Goal: Task Accomplishment & Management: Manage account settings

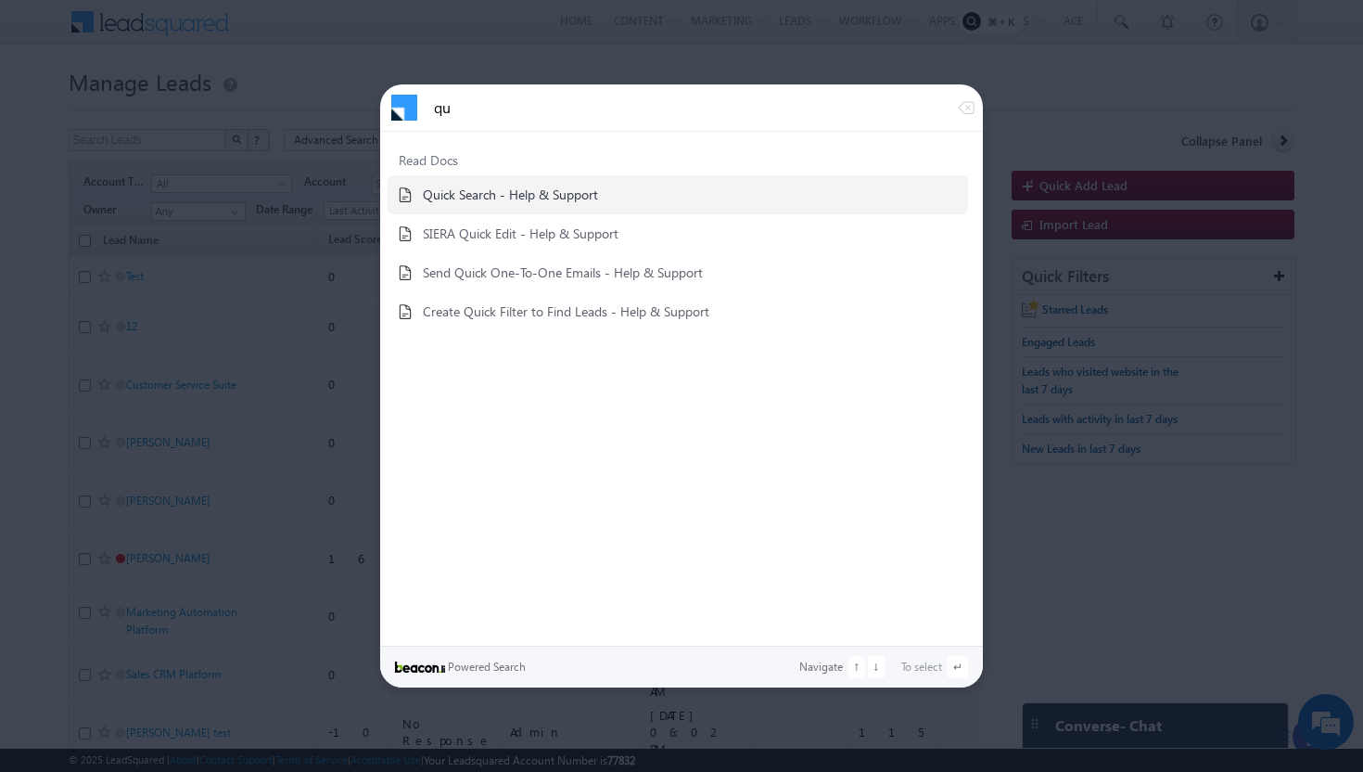
type input "q"
type input "i"
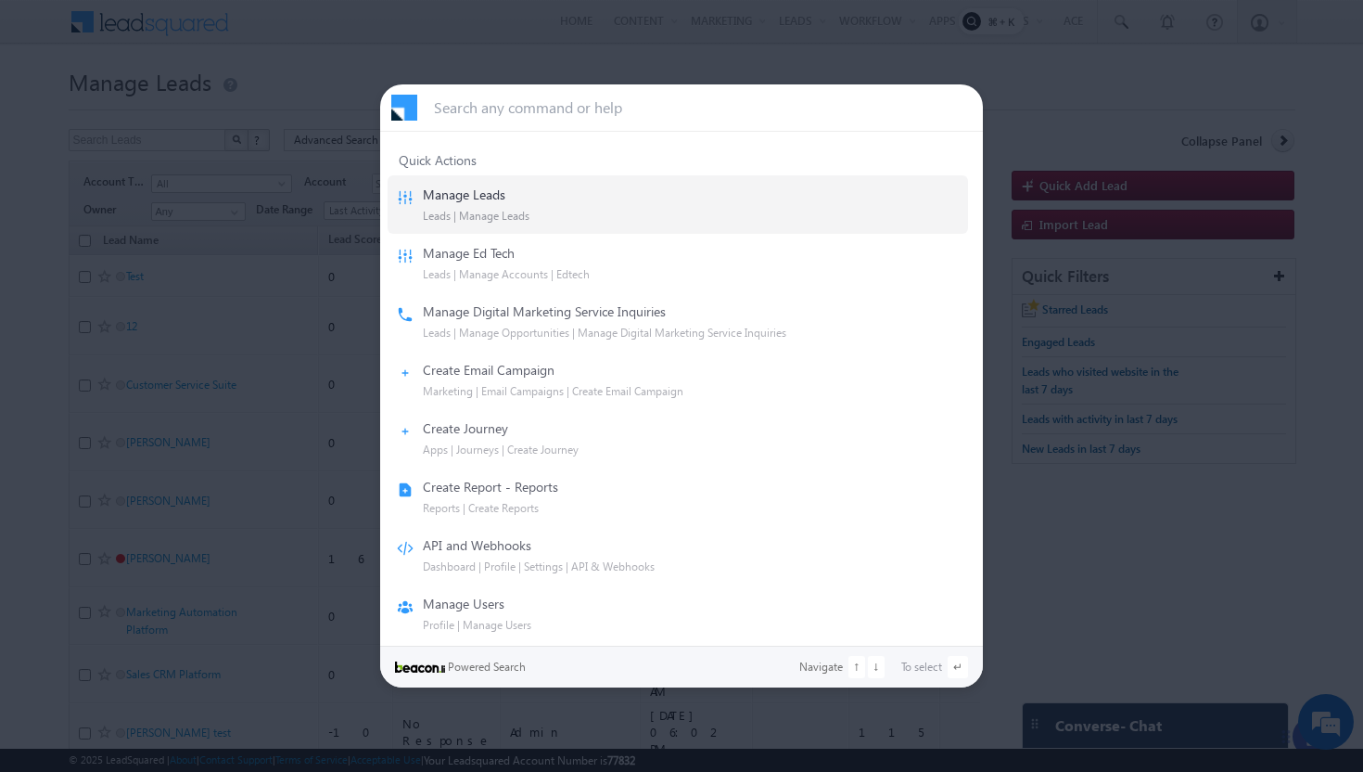
click at [1093, 107] on div at bounding box center [681, 386] width 1363 height 772
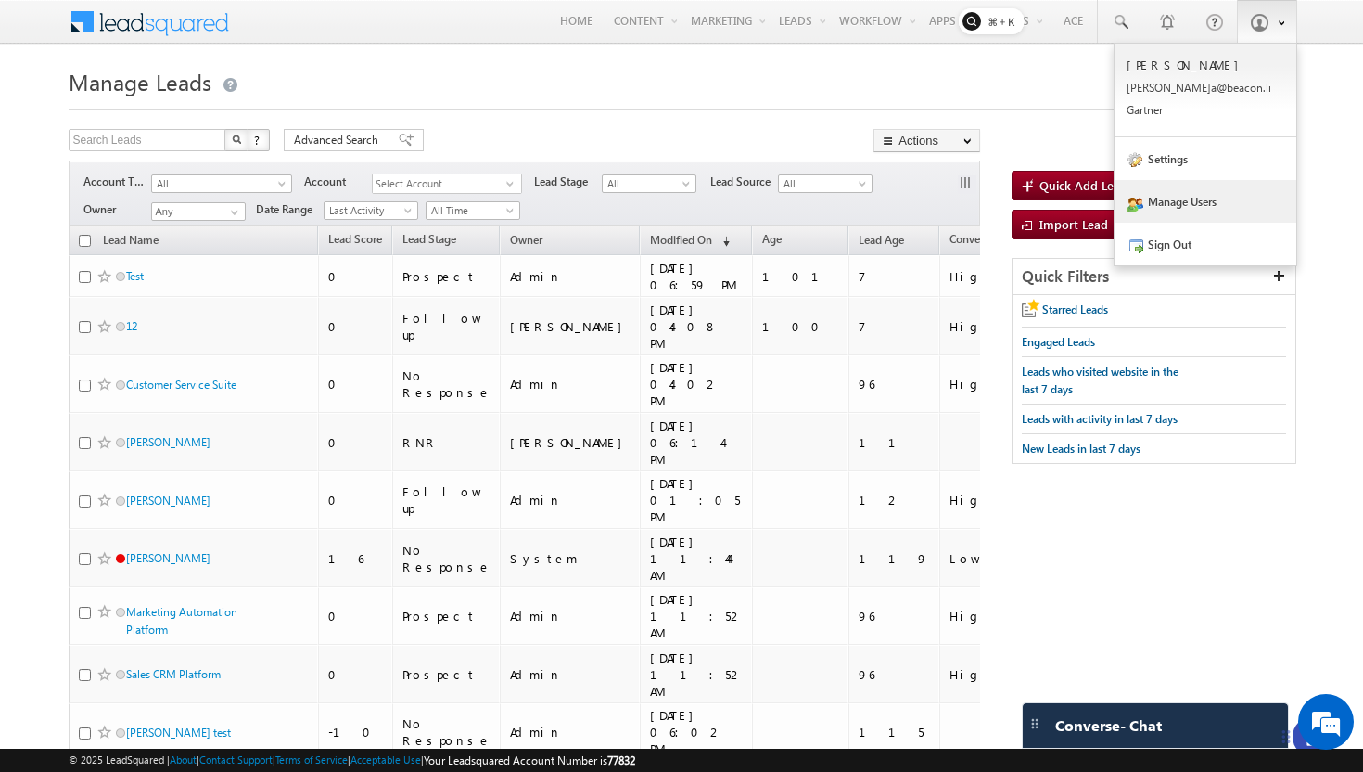
click at [1176, 198] on link "Manage Users" at bounding box center [1206, 201] width 182 height 43
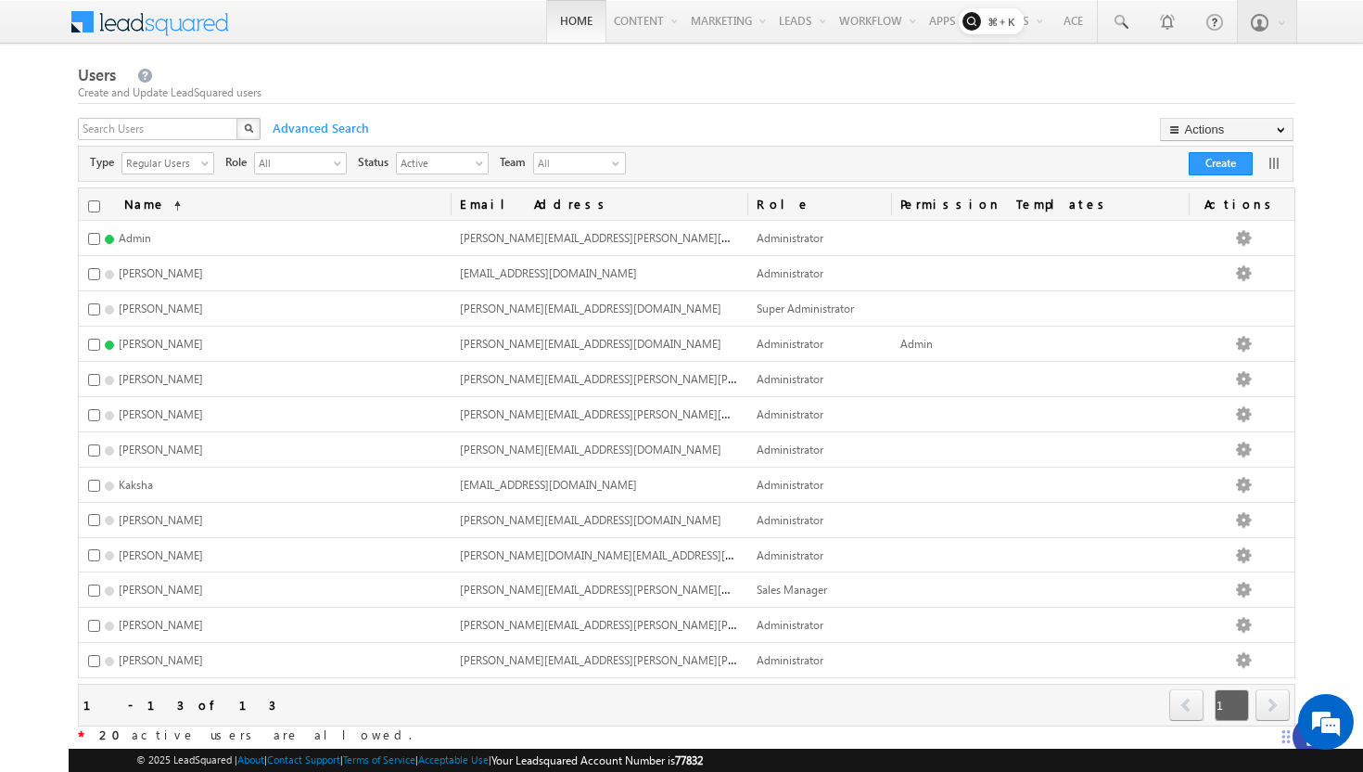
click at [560, 27] on link "Home" at bounding box center [576, 21] width 60 height 43
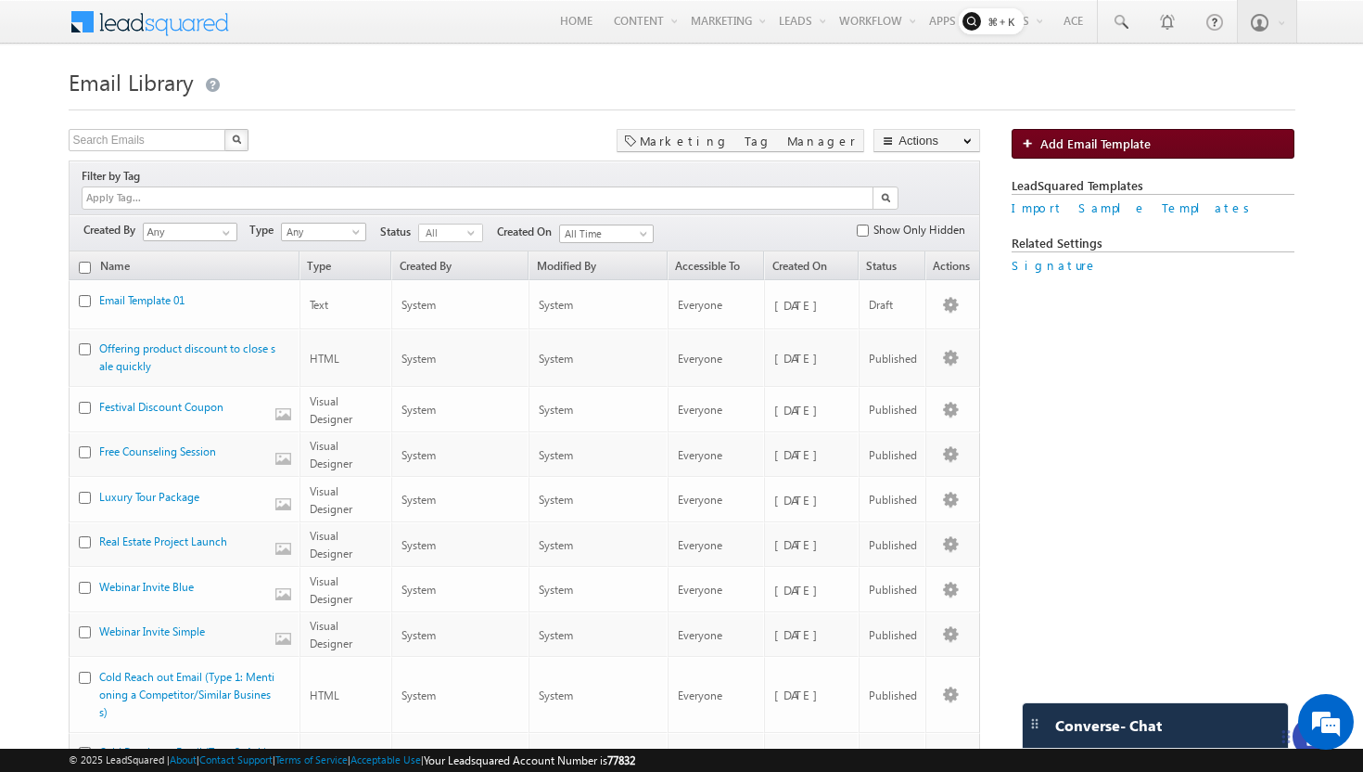
click at [1088, 148] on span "Add Email Template" at bounding box center [1096, 143] width 110 height 16
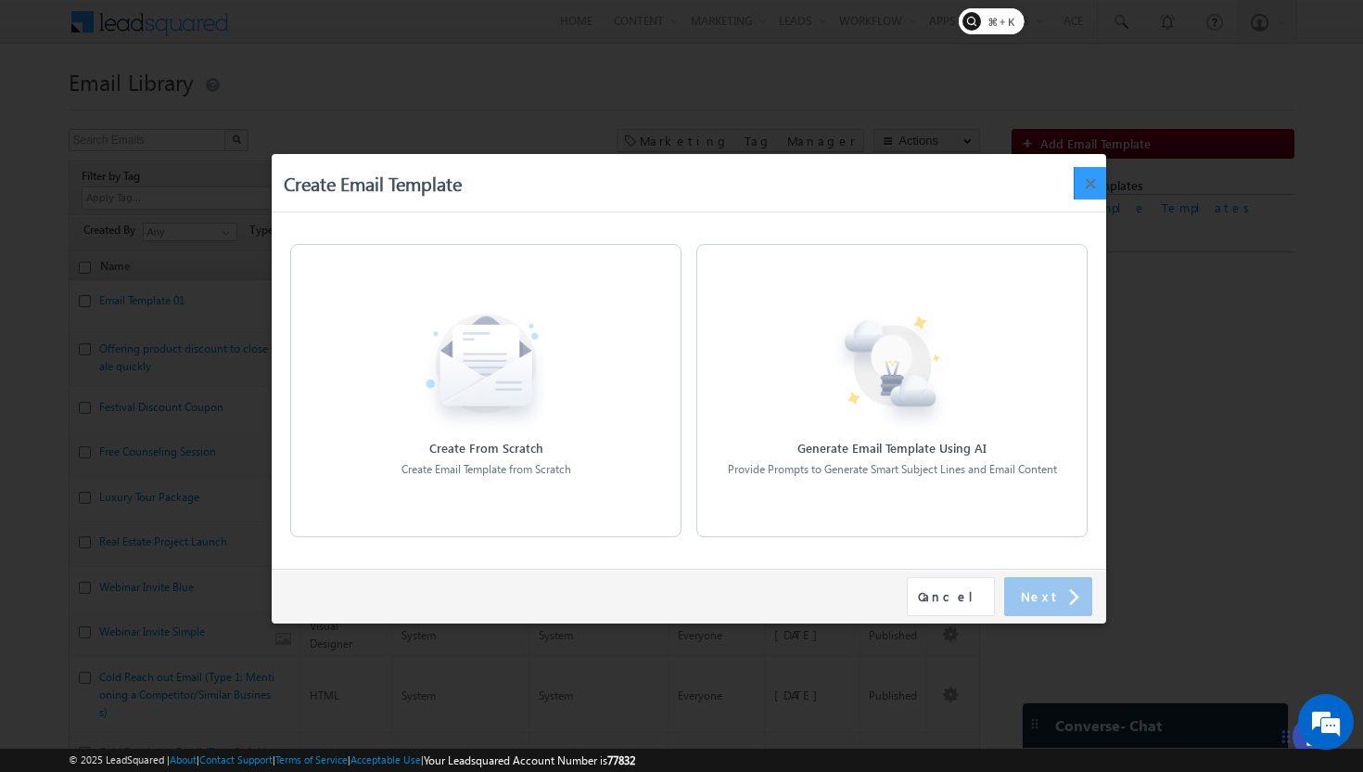
click at [1091, 189] on button "×" at bounding box center [1090, 183] width 32 height 32
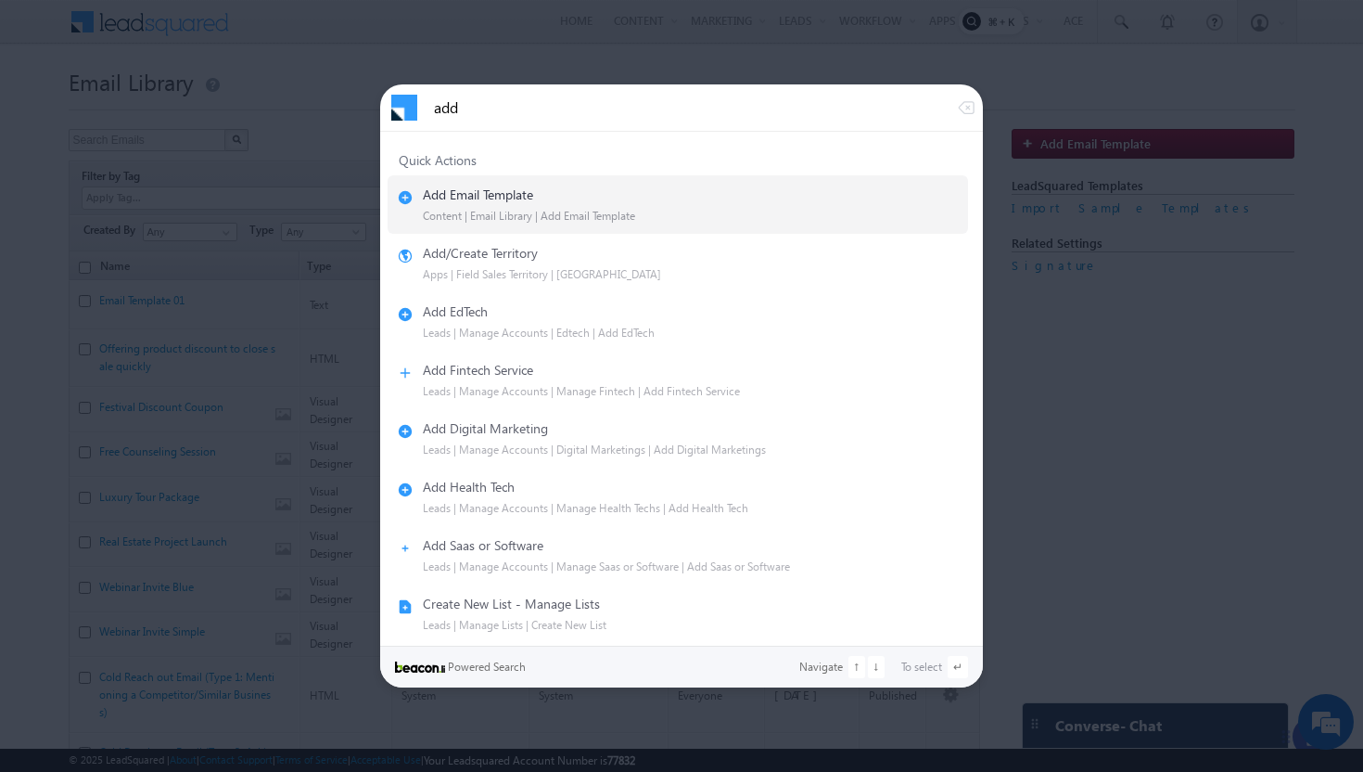
type input "add"
click at [588, 196] on div "Add Email Template" at bounding box center [678, 194] width 562 height 17
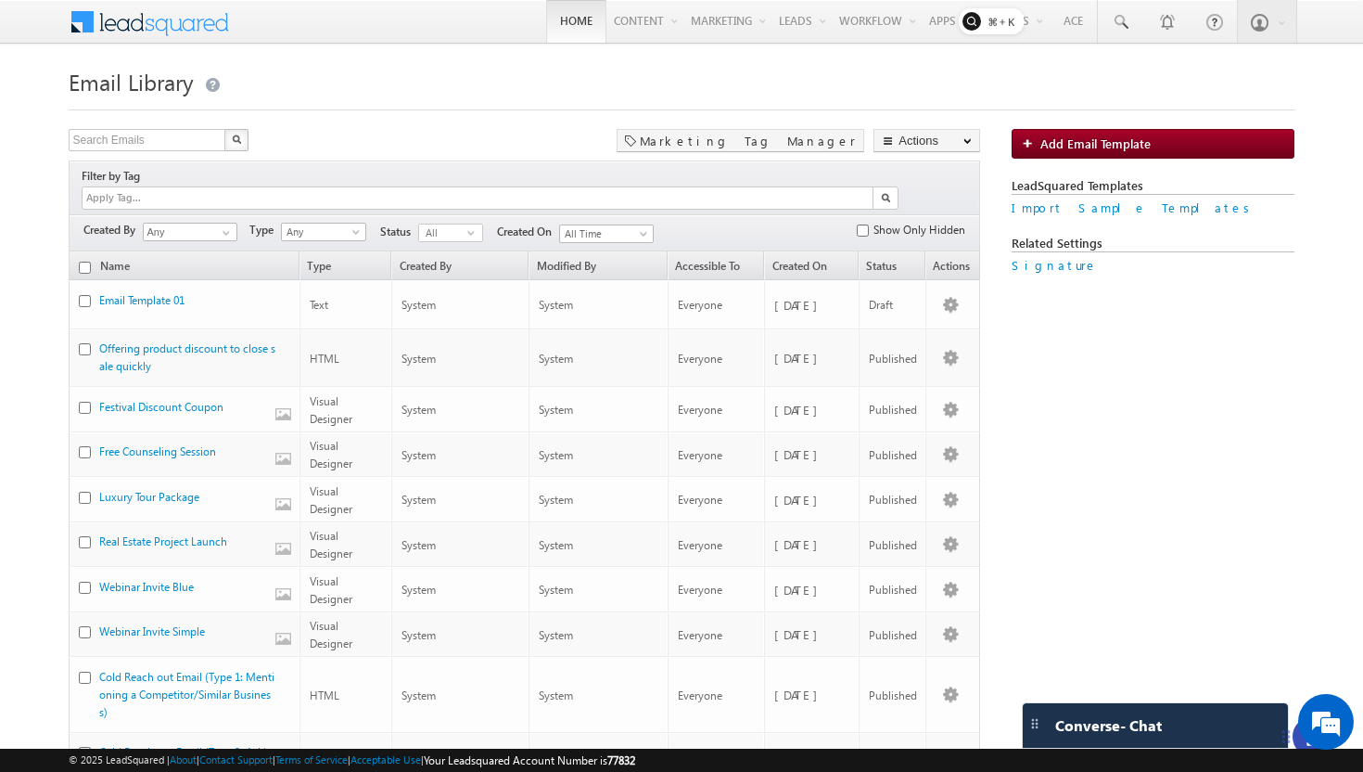
click at [556, 14] on link "Home" at bounding box center [576, 21] width 60 height 43
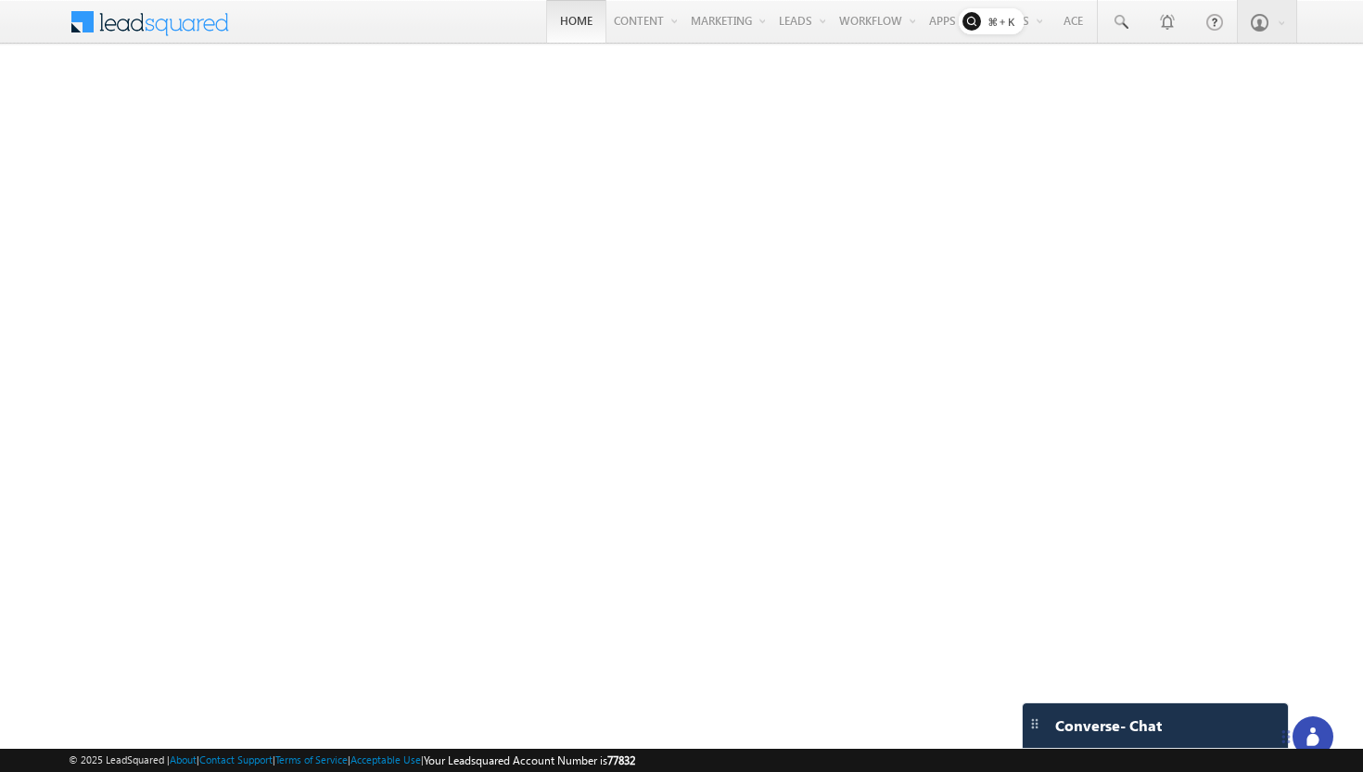
click at [555, 19] on link "Home" at bounding box center [576, 21] width 60 height 43
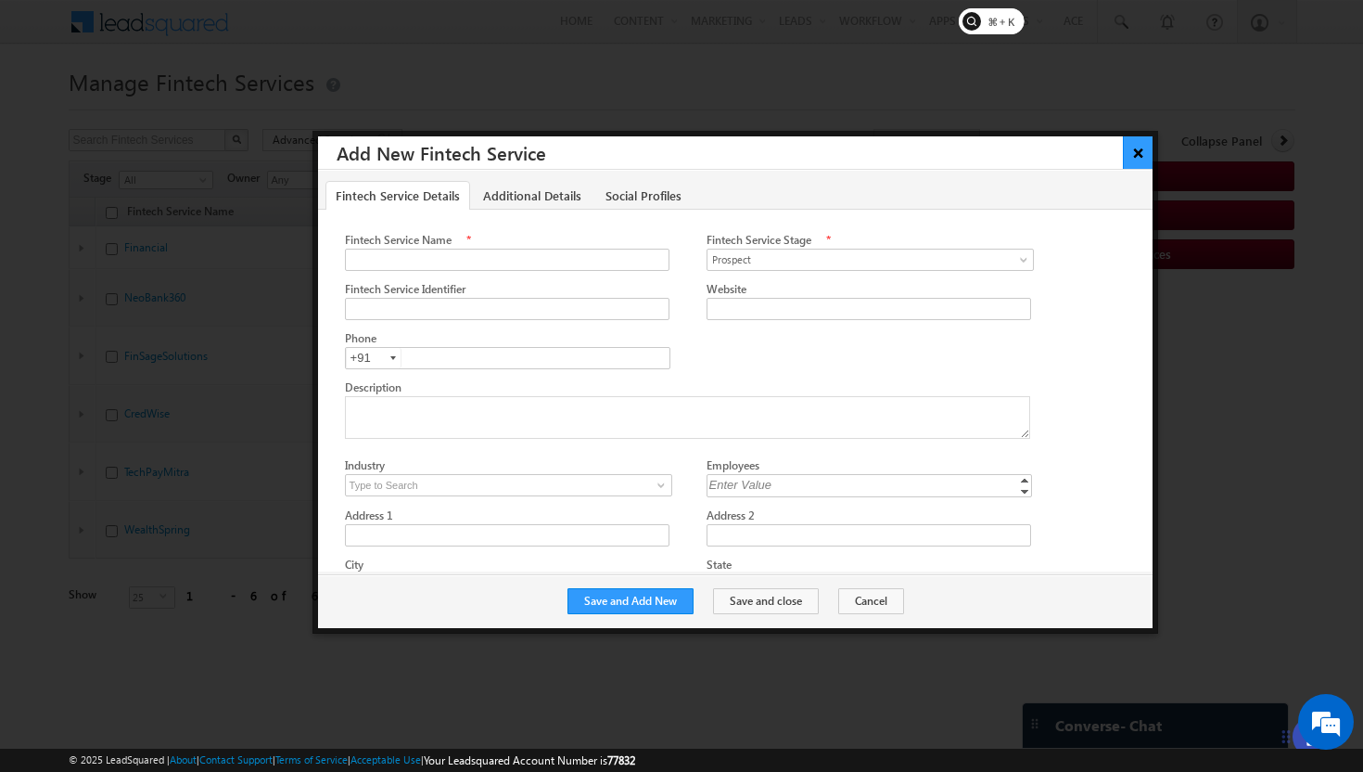
click at [1139, 154] on button "×" at bounding box center [1138, 152] width 31 height 32
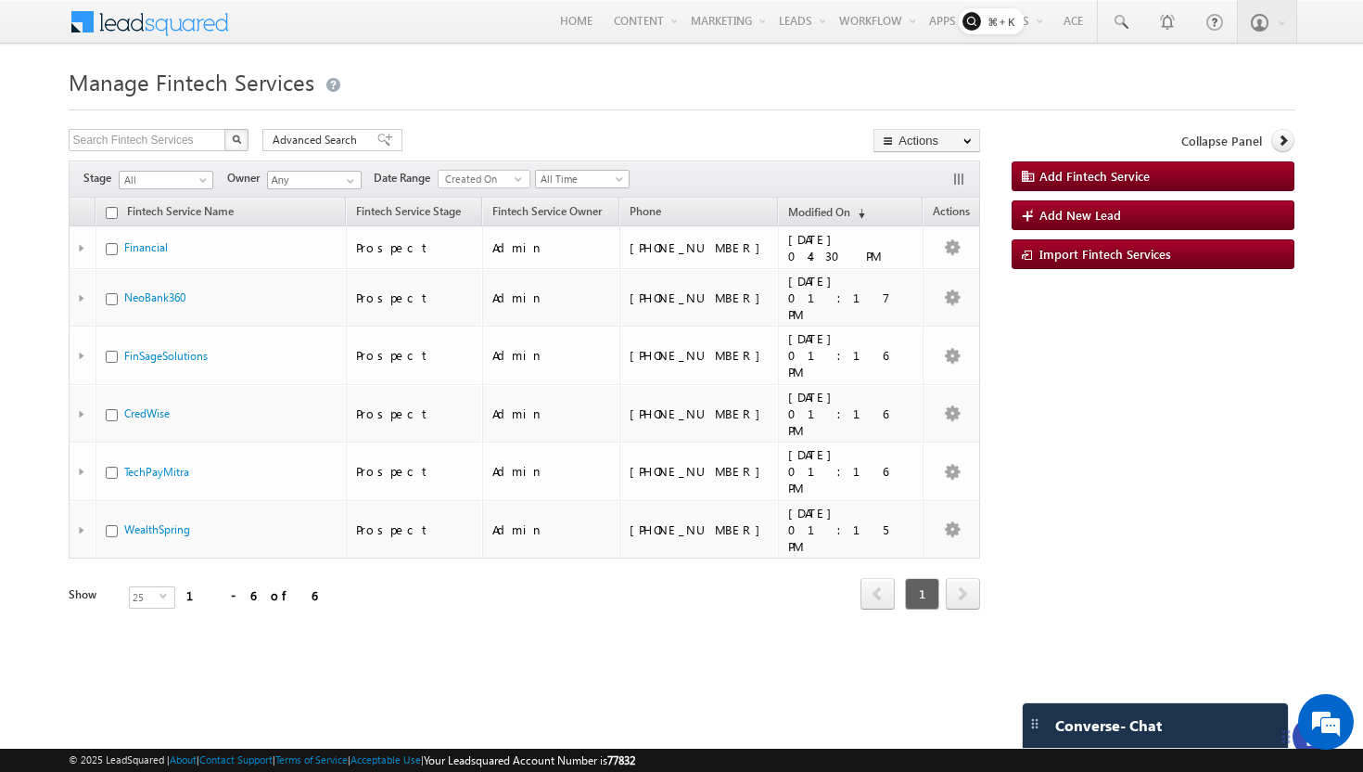
click at [198, 15] on span at bounding box center [162, 20] width 134 height 32
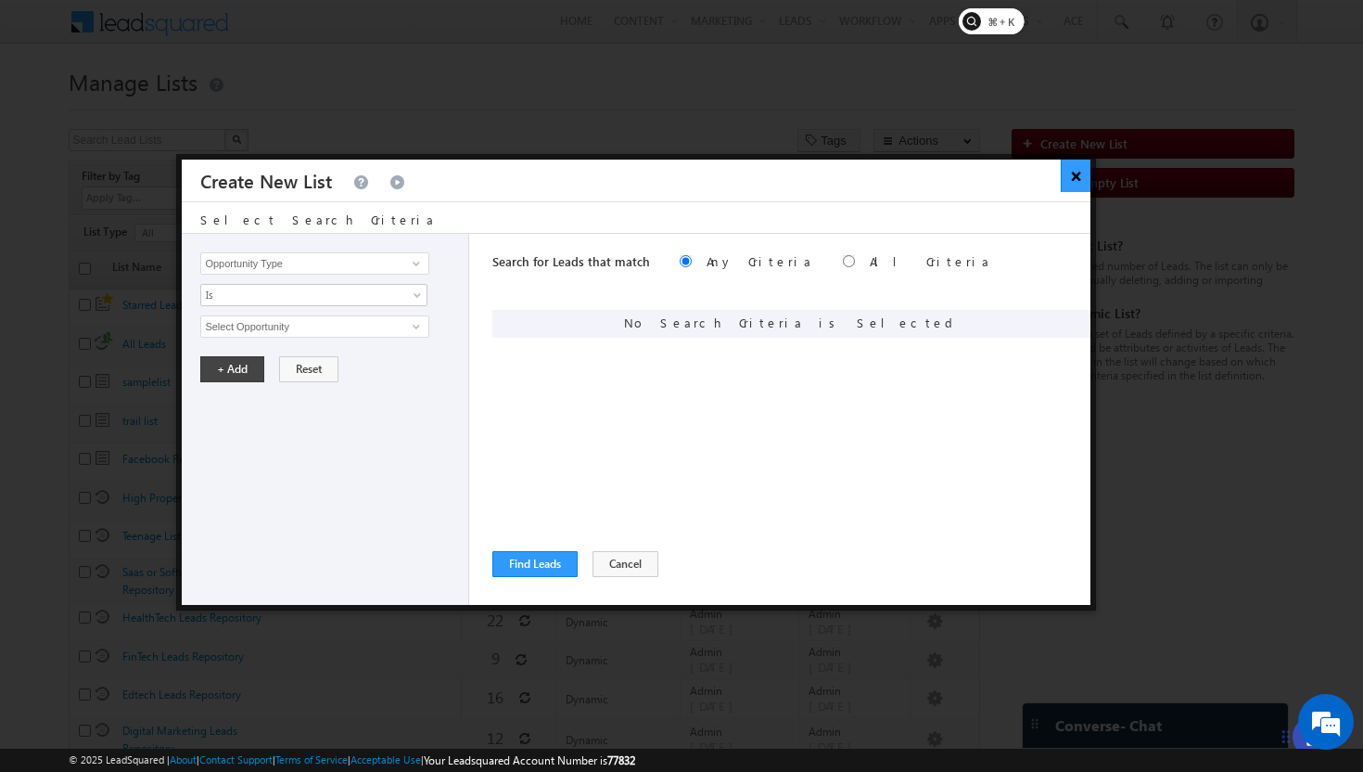
click at [1078, 187] on button "×" at bounding box center [1076, 176] width 31 height 32
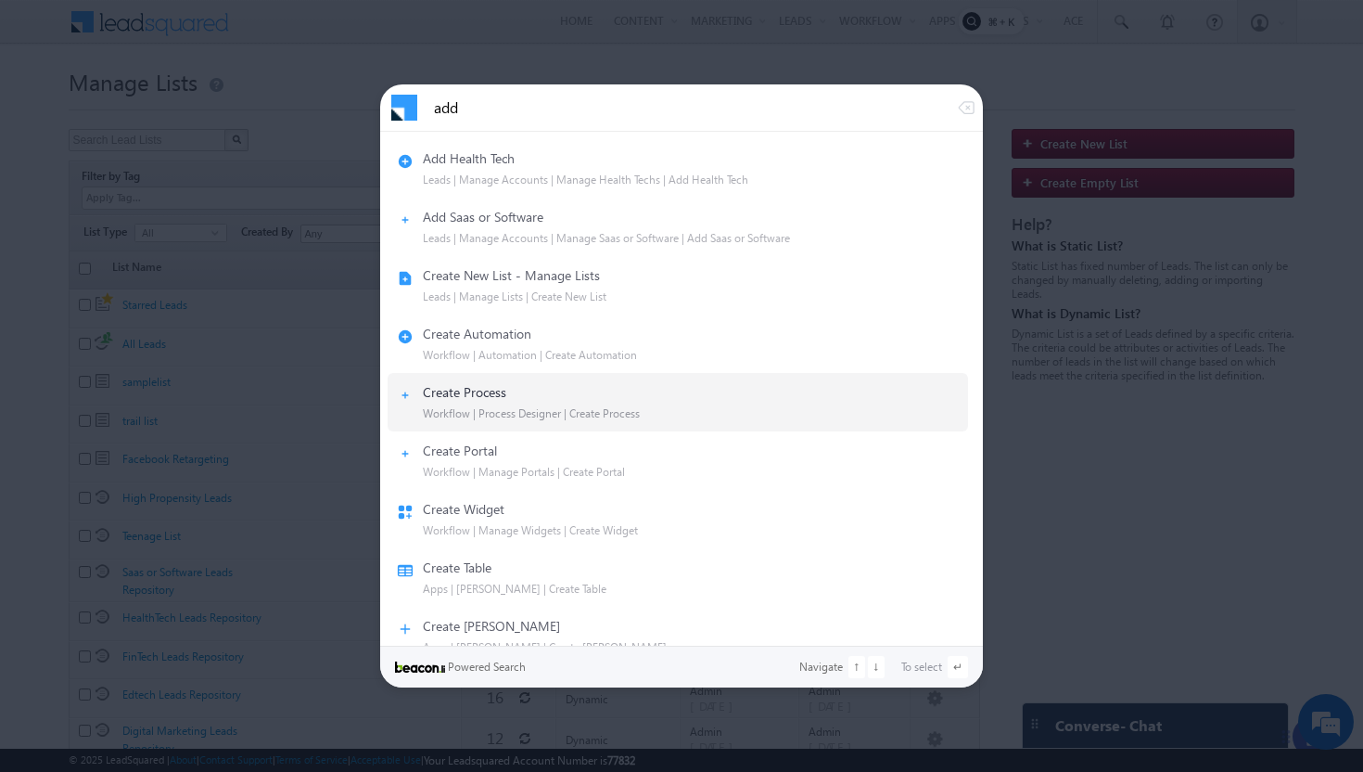
scroll to position [349, 0]
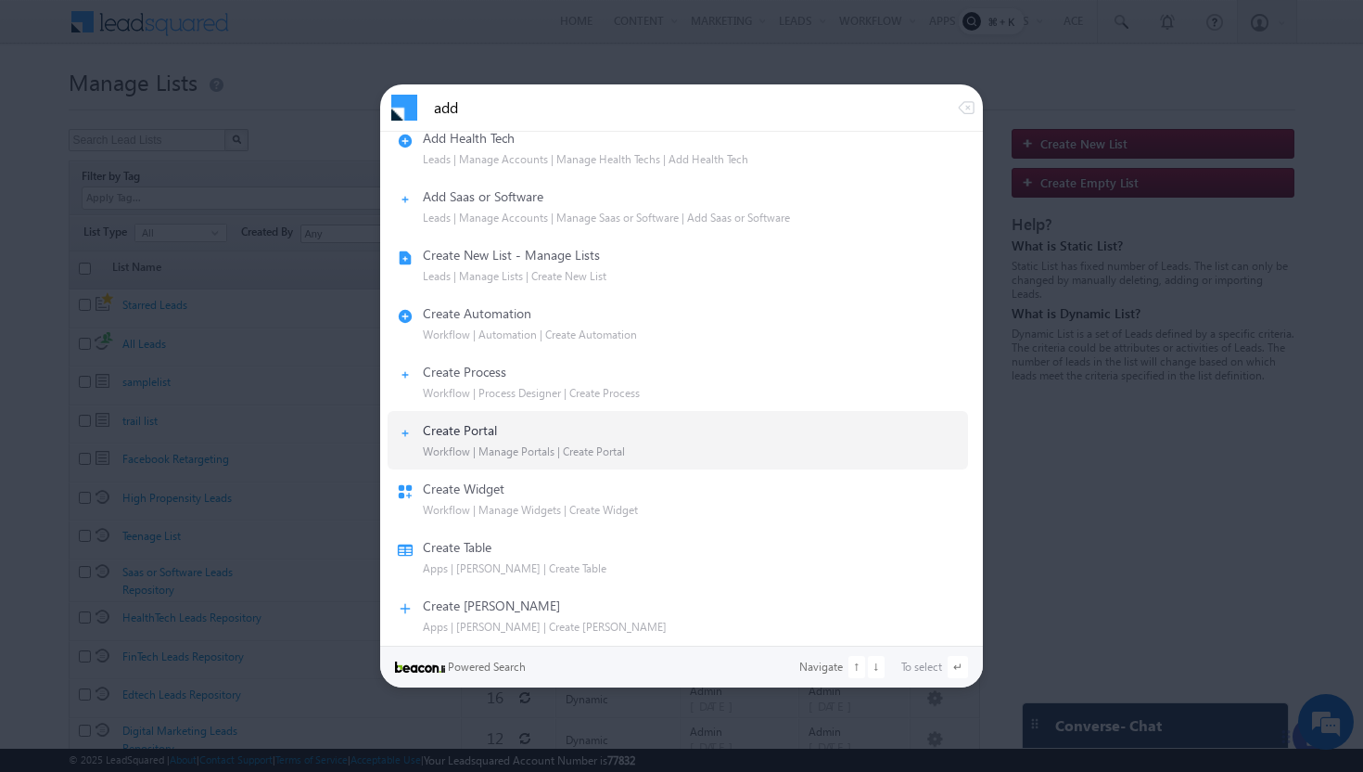
type input "add"
click at [499, 431] on div "Create Portal" at bounding box center [678, 430] width 562 height 17
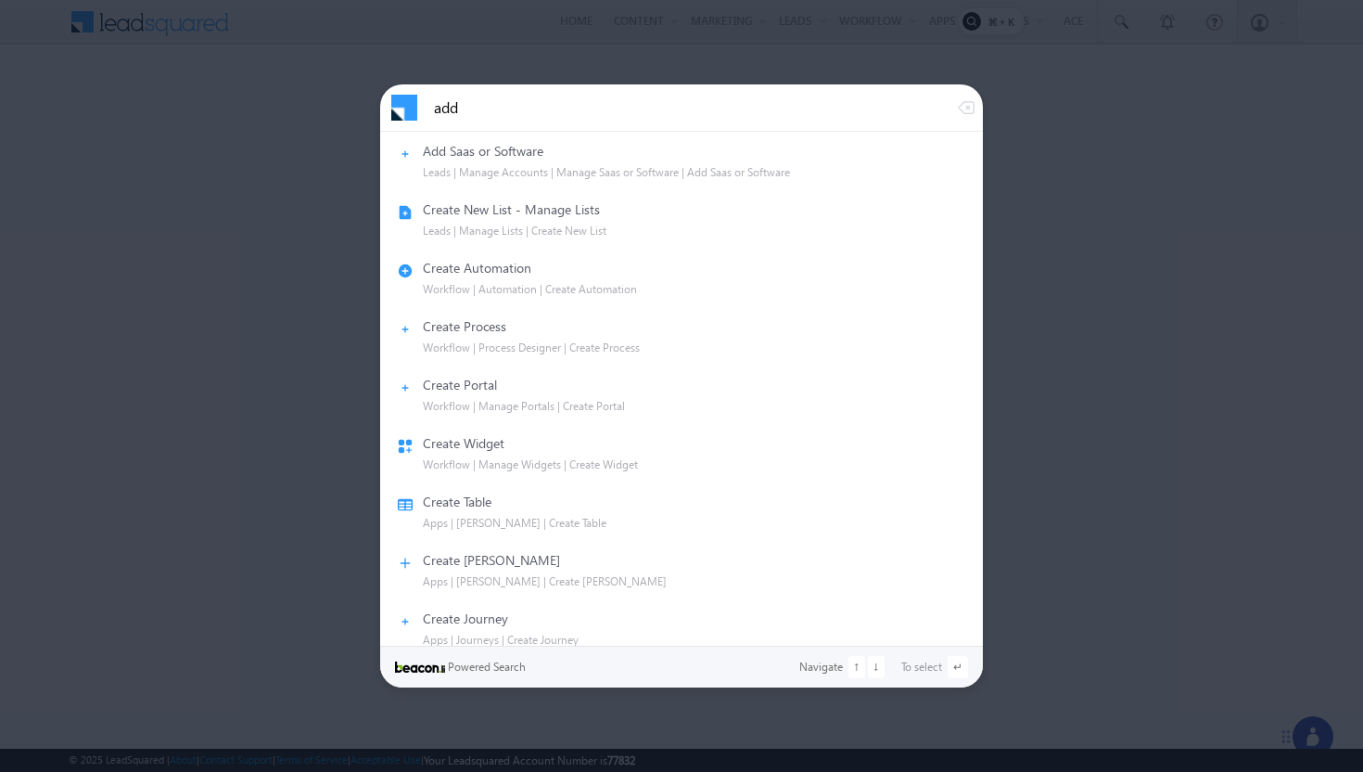
scroll to position [505, 0]
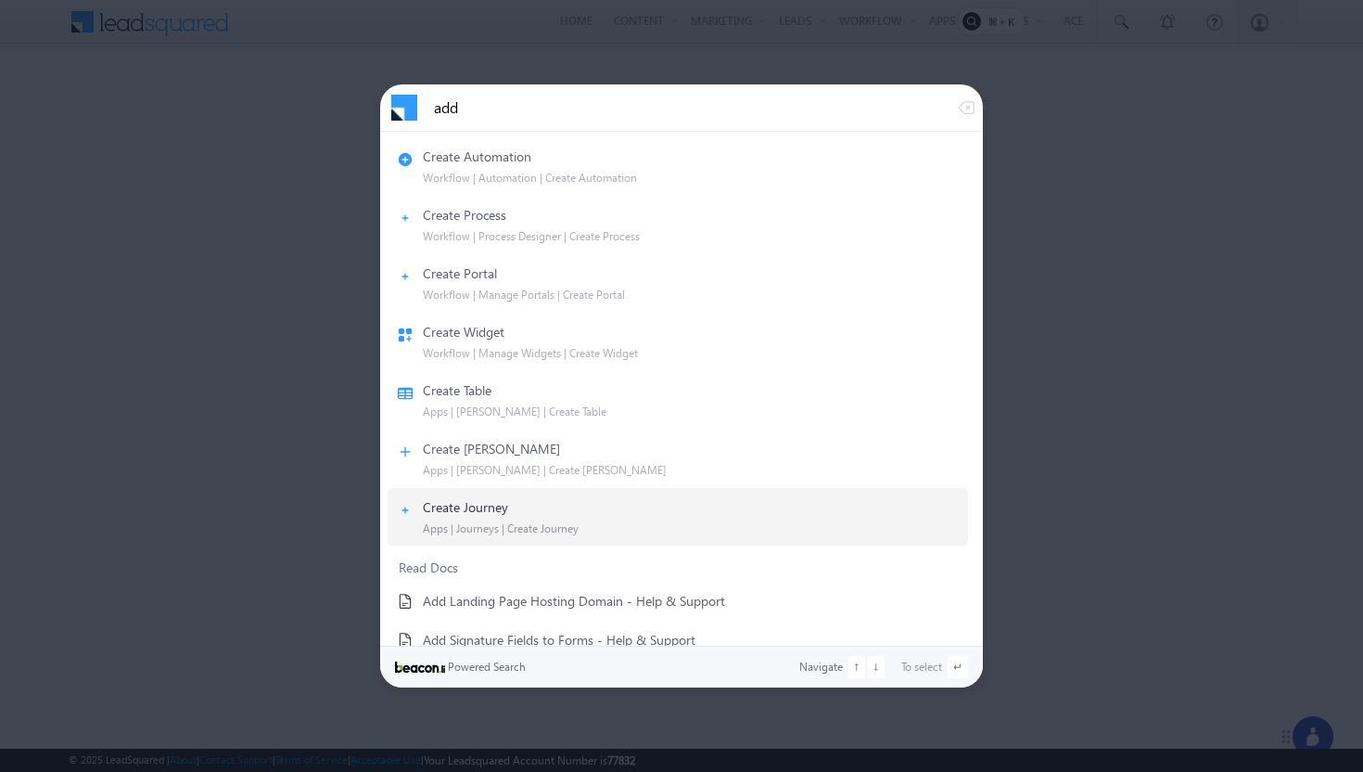
type input "add"
click at [492, 511] on div "Create Journey" at bounding box center [465, 507] width 85 height 17
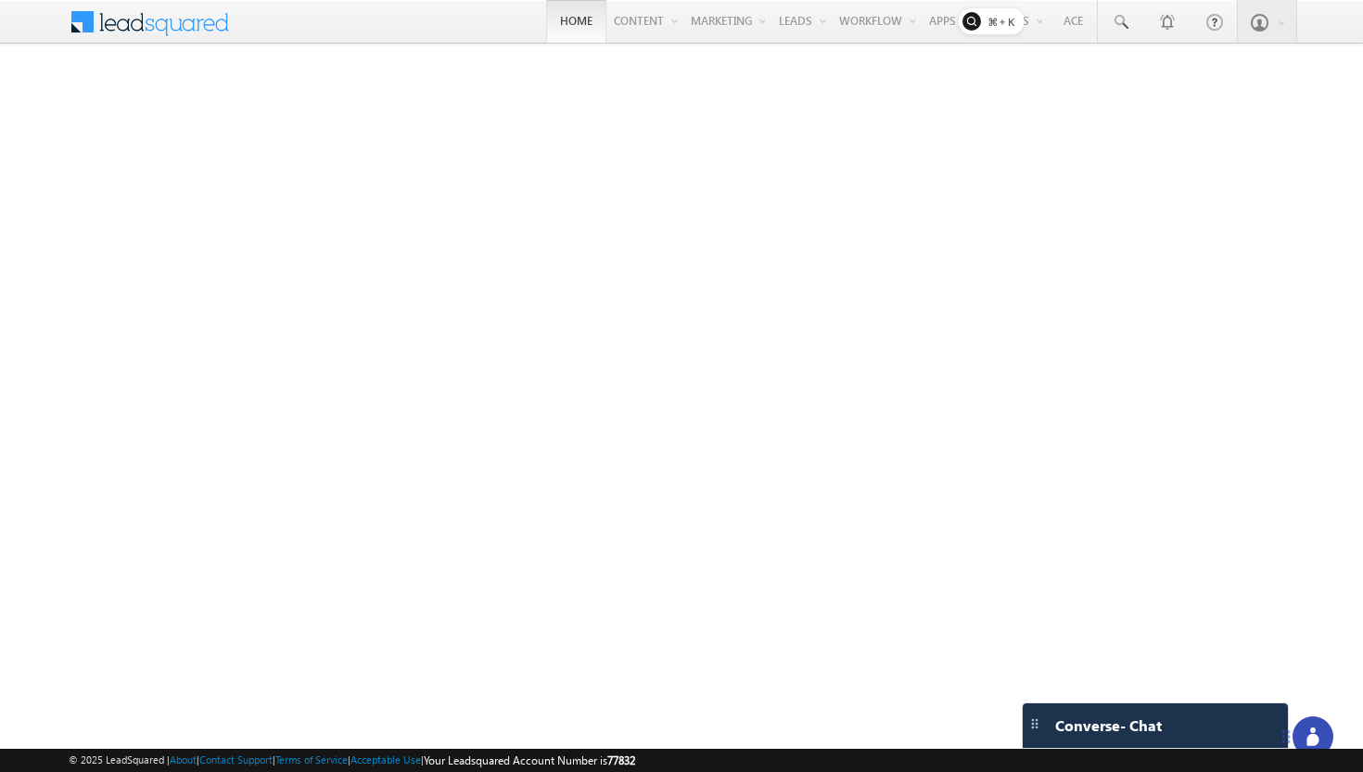
click at [559, 23] on link "Home" at bounding box center [576, 21] width 60 height 43
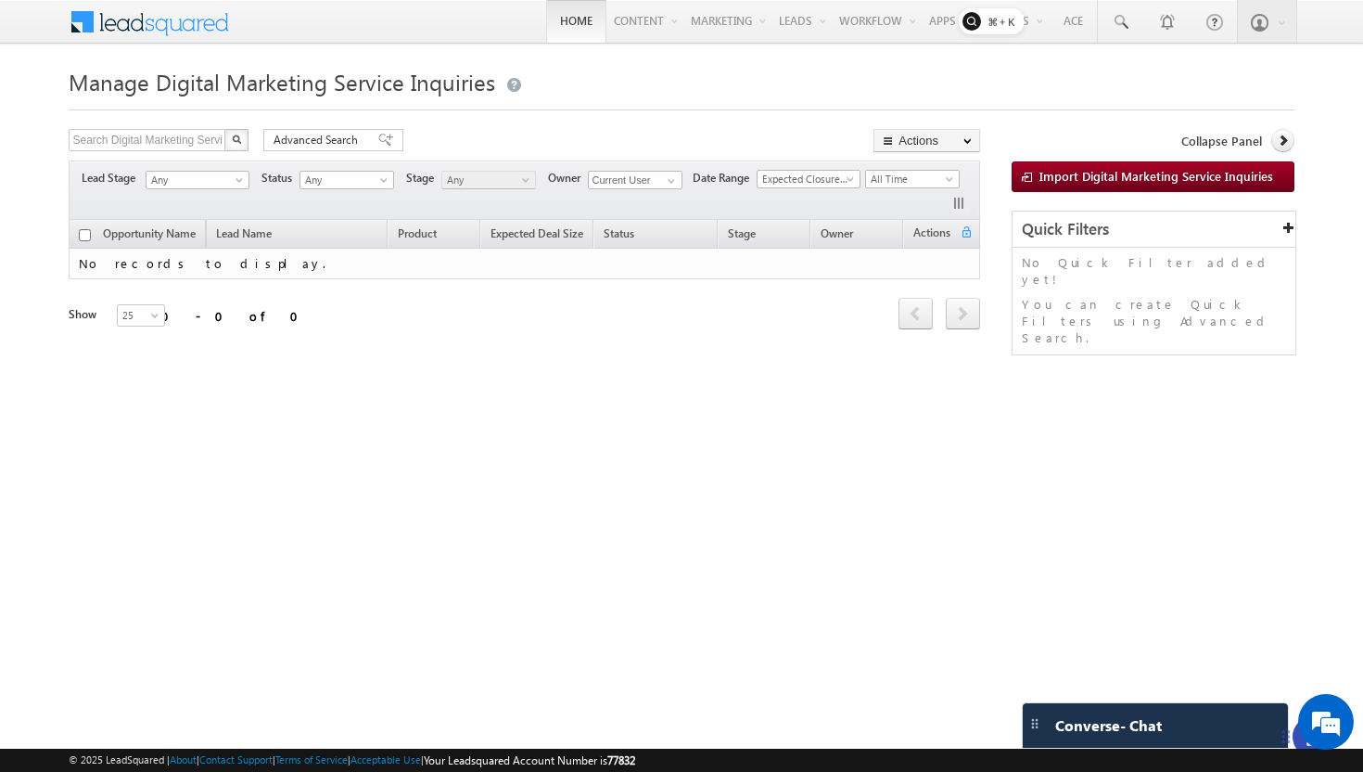
click at [563, 17] on link "Home" at bounding box center [576, 21] width 60 height 43
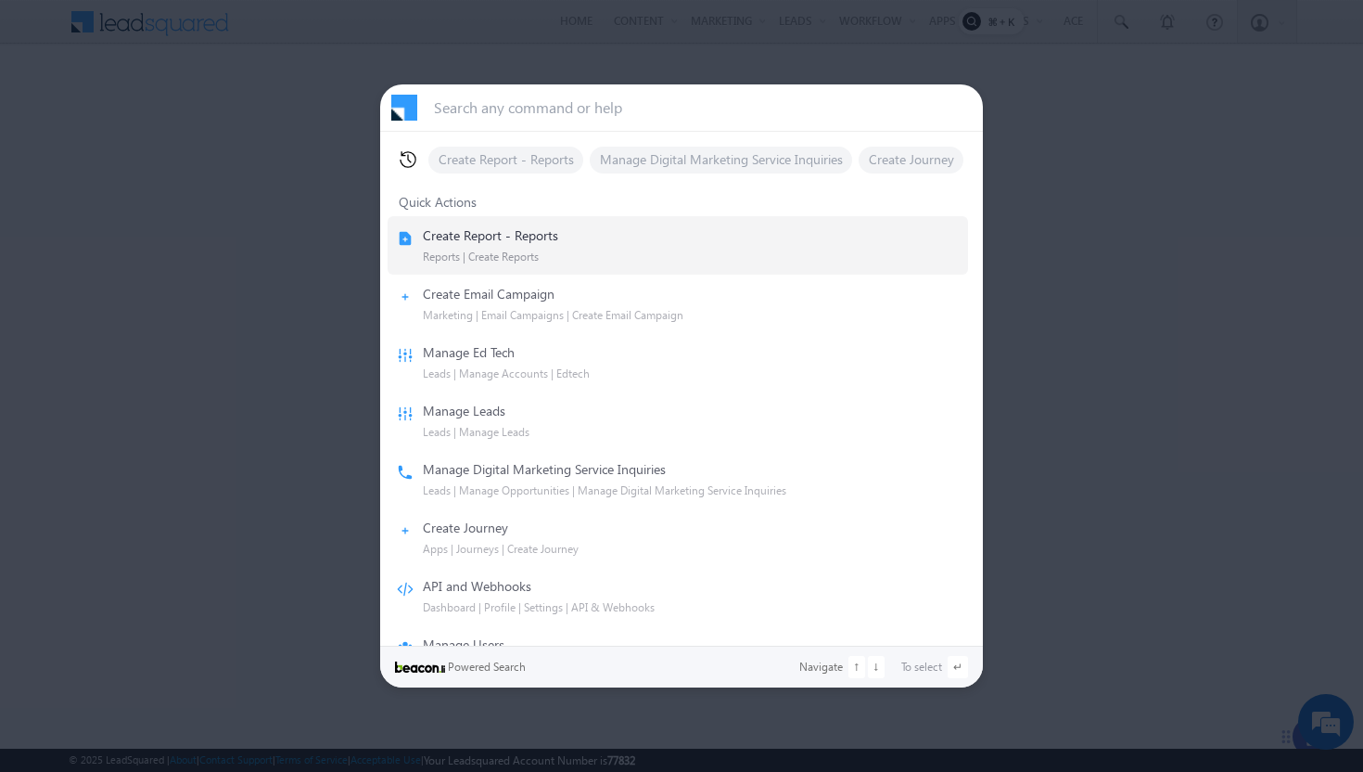
click at [624, 223] on link "Create Report - Reports Reports | Create Reports" at bounding box center [678, 245] width 581 height 58
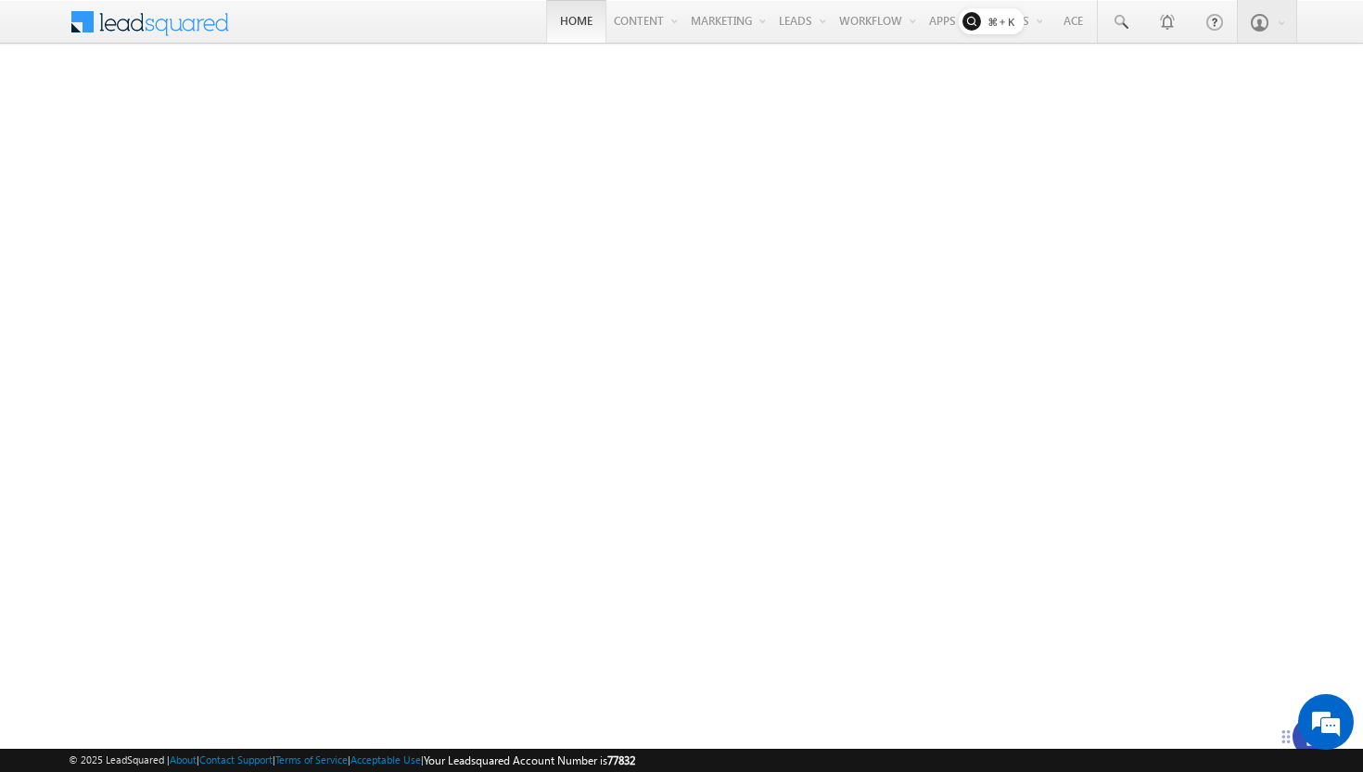
click at [546, 28] on link "Home" at bounding box center [576, 21] width 60 height 43
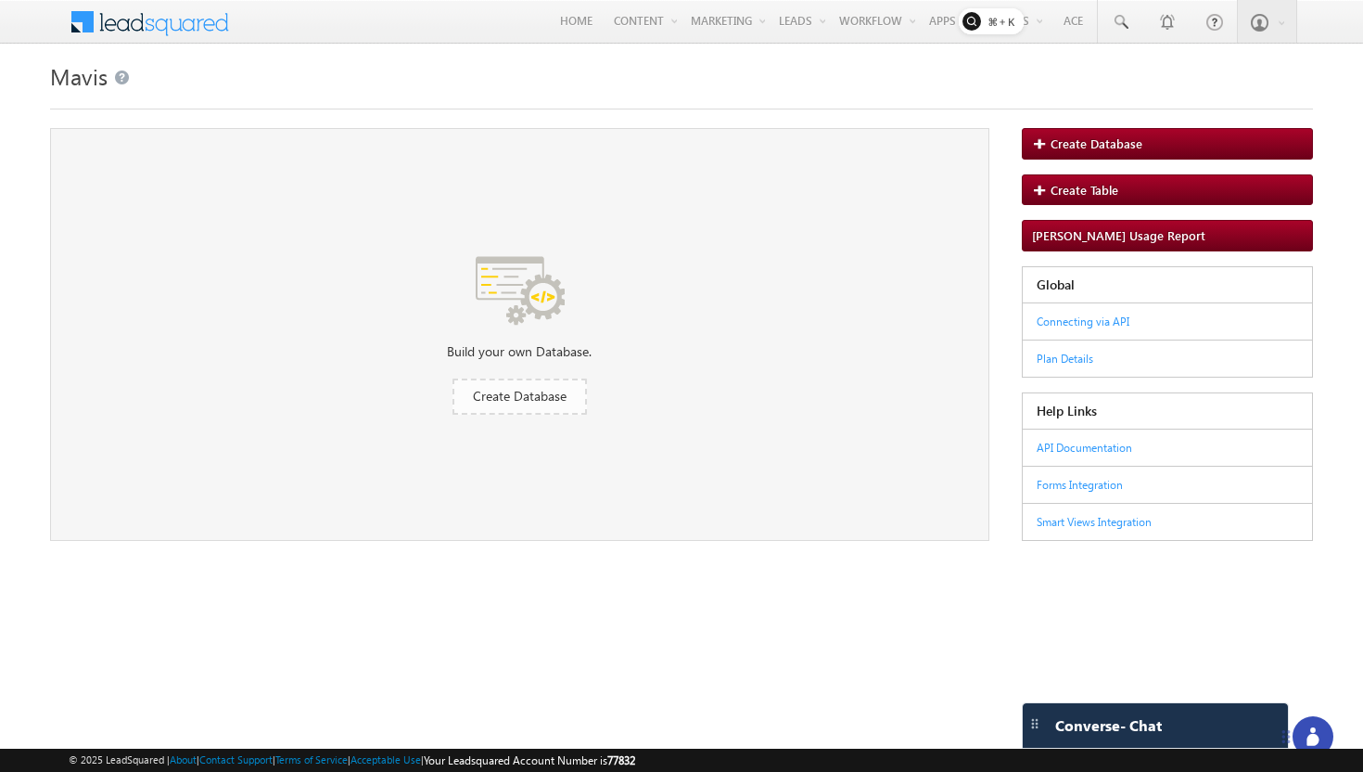
click at [543, 391] on span "Create Database" at bounding box center [520, 396] width 94 height 18
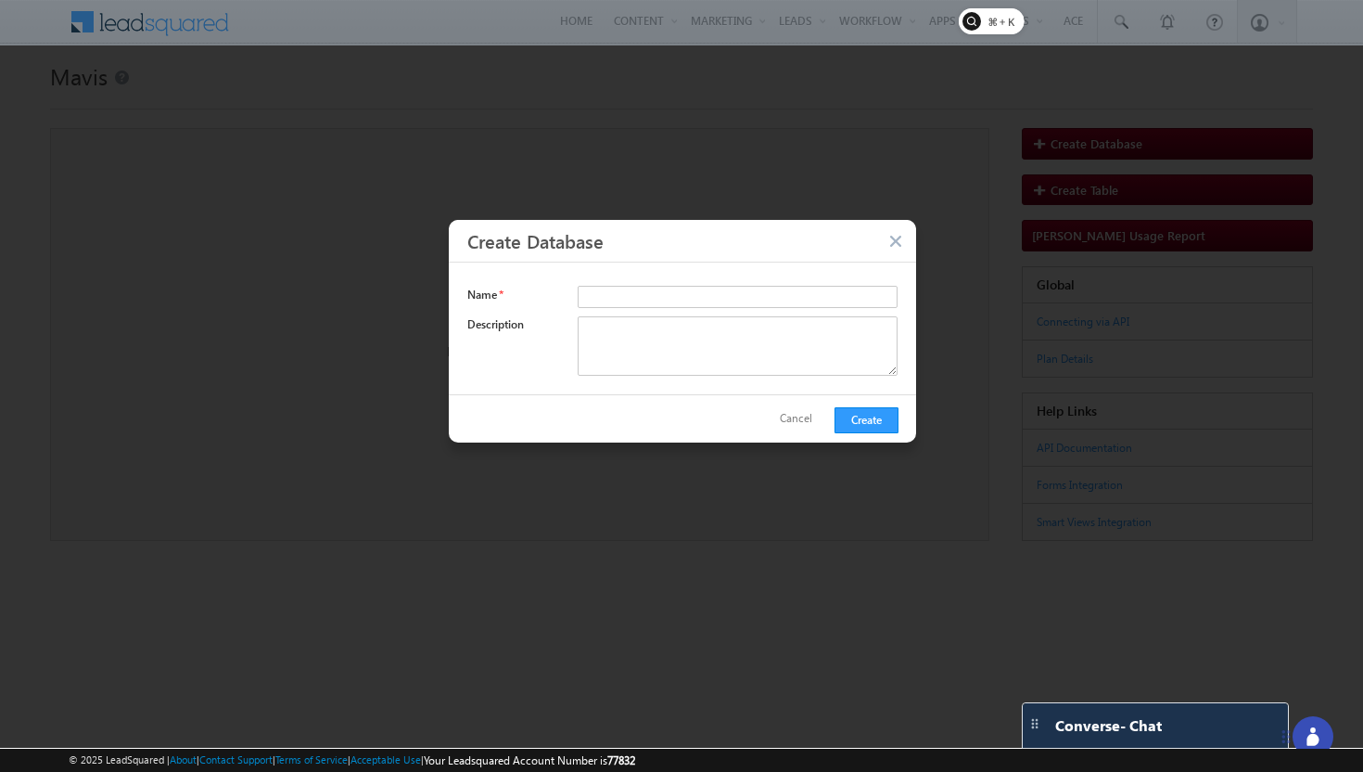
click at [900, 244] on button "button" at bounding box center [897, 243] width 19 height 18
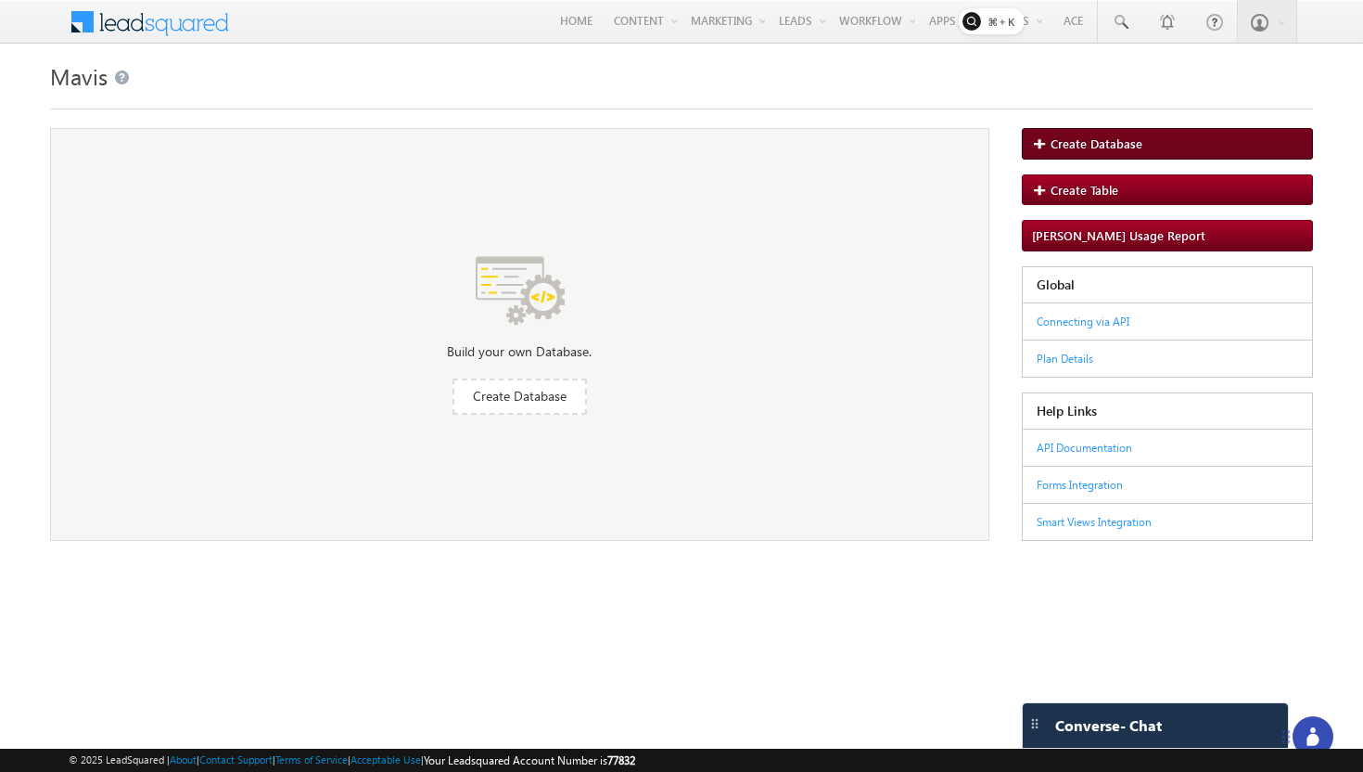
click at [1094, 147] on span "Create Database" at bounding box center [1097, 143] width 92 height 16
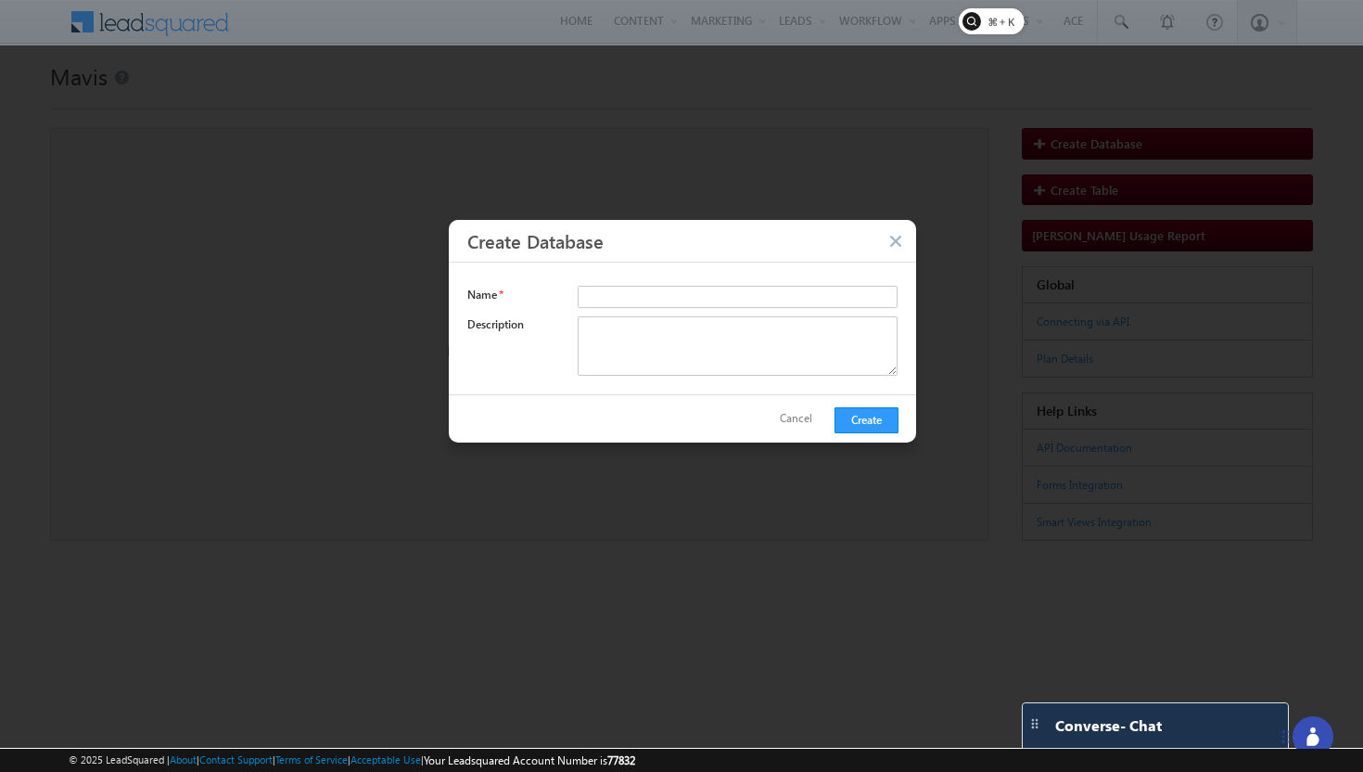
click at [898, 242] on button "button" at bounding box center [897, 243] width 19 height 18
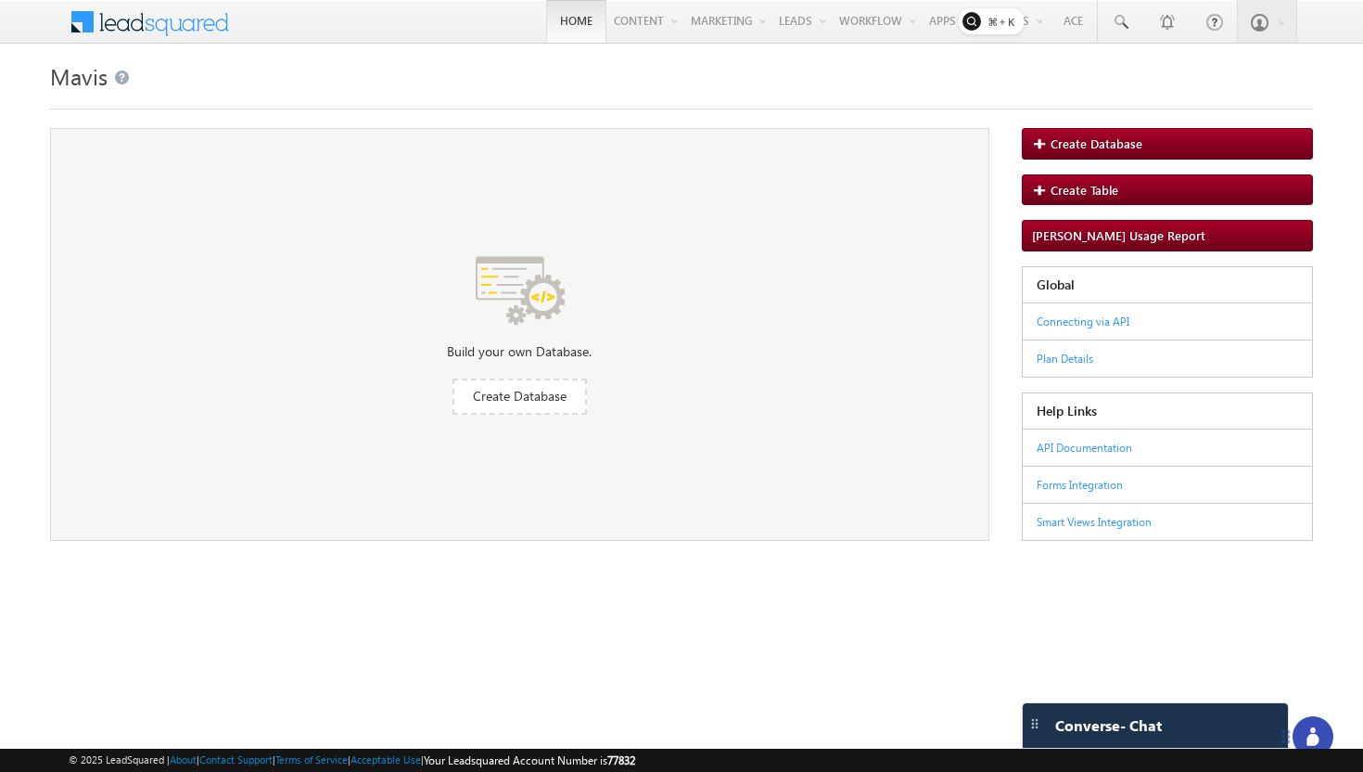
click at [546, 26] on link "Home" at bounding box center [576, 21] width 60 height 43
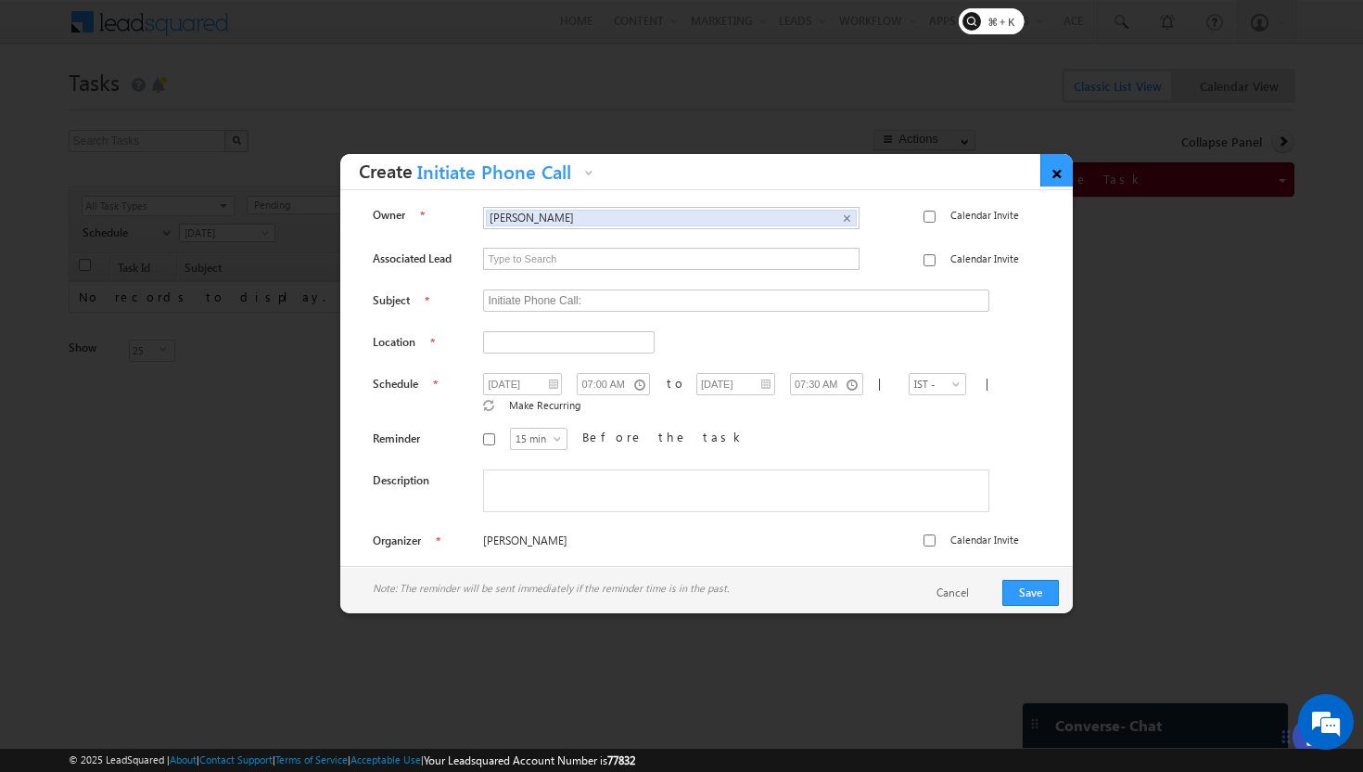
click at [1057, 173] on link "×" at bounding box center [1057, 170] width 32 height 32
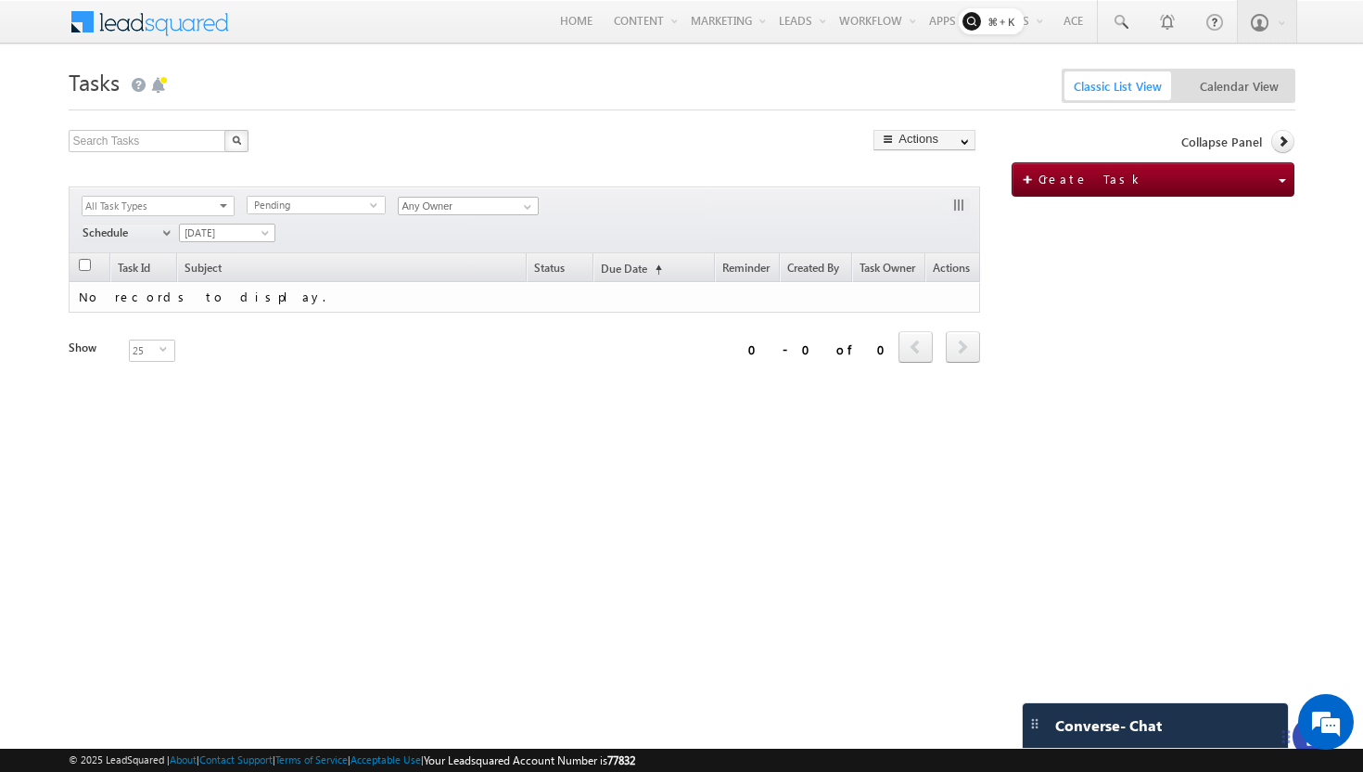
click at [195, 22] on span at bounding box center [162, 20] width 134 height 32
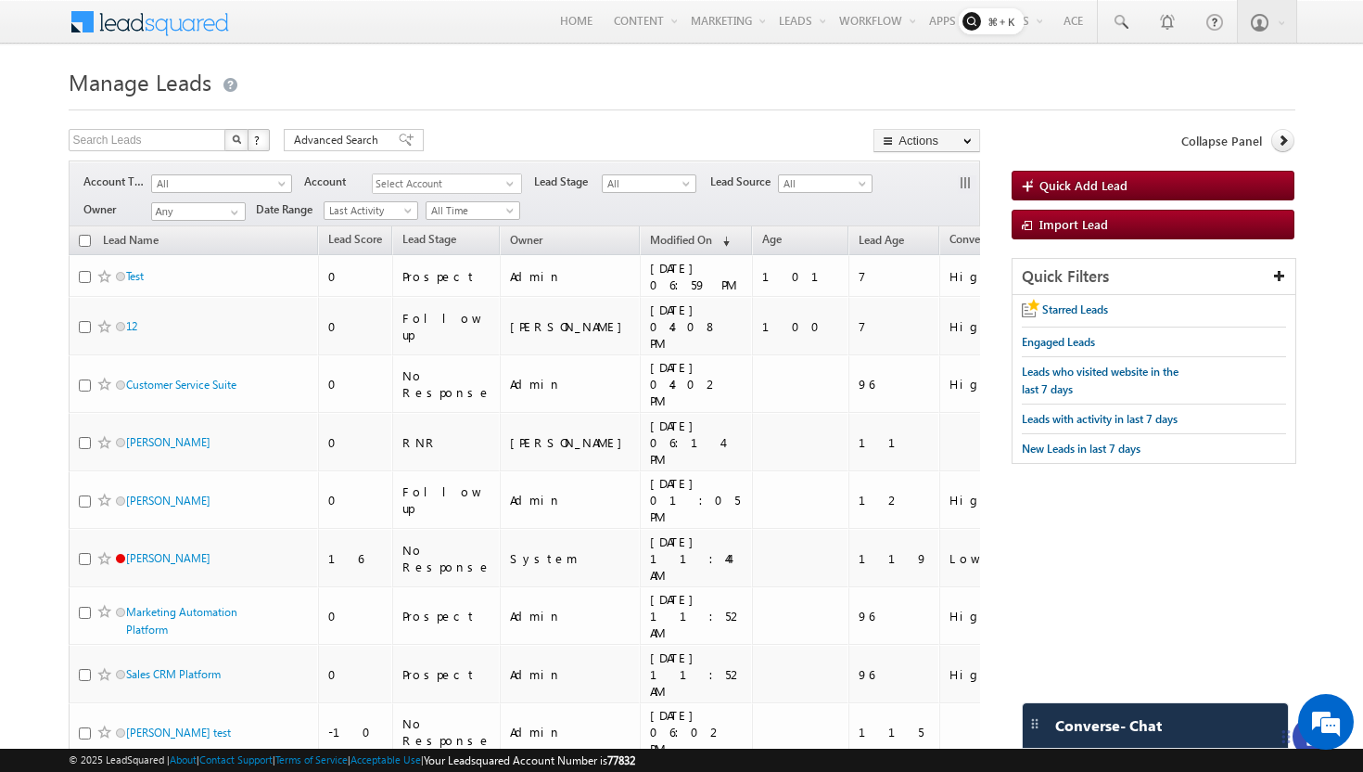
click at [167, 23] on span at bounding box center [162, 20] width 134 height 32
click at [158, 31] on span at bounding box center [162, 20] width 134 height 32
click at [1001, 17] on rect at bounding box center [992, 21] width 66 height 26
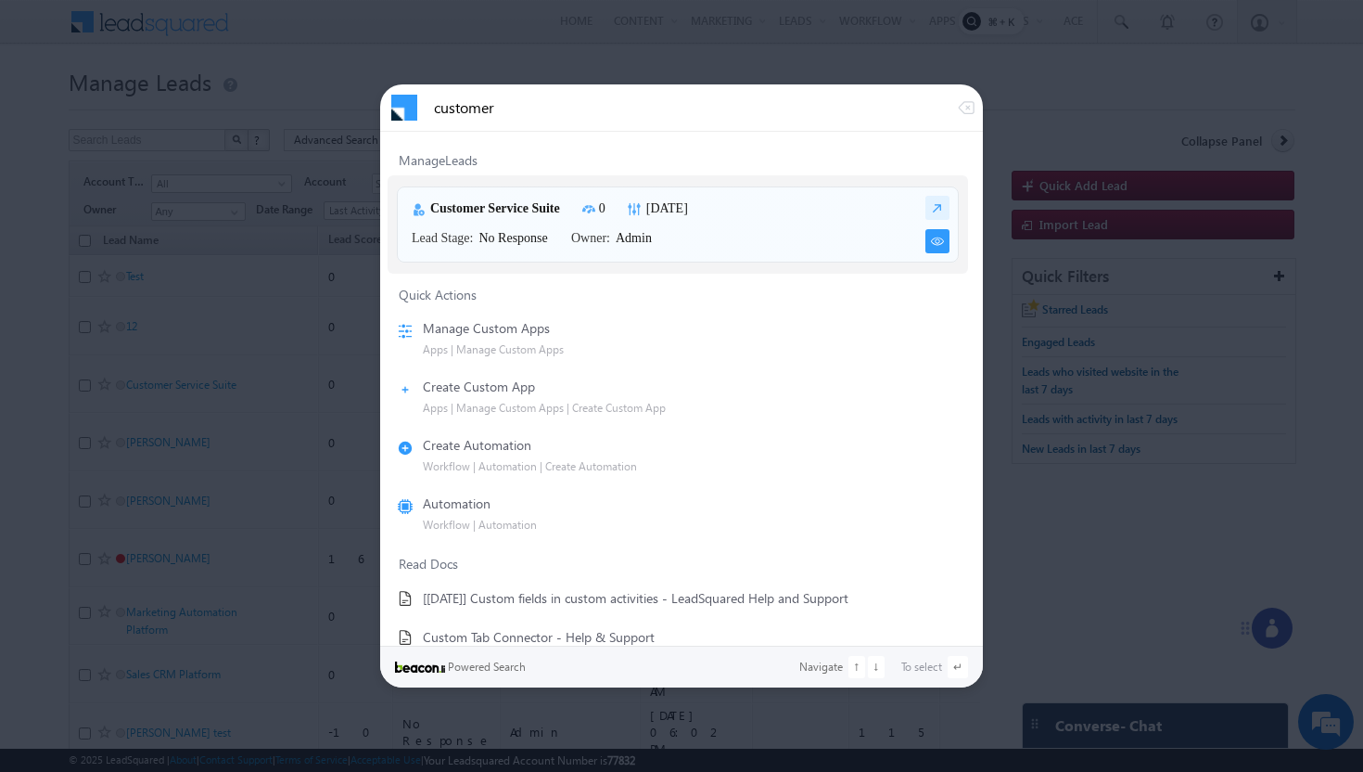
type input "customer"
click at [926, 244] on img at bounding box center [938, 241] width 24 height 24
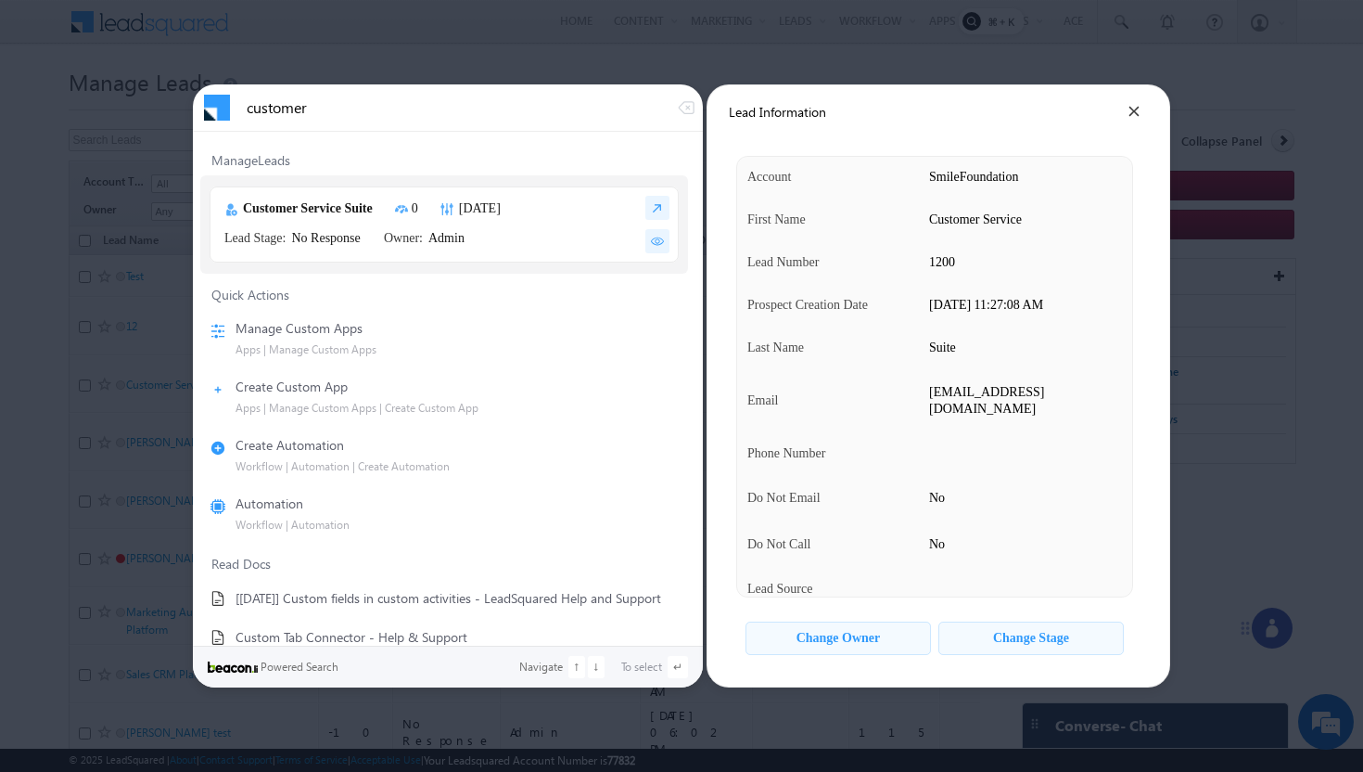
click at [851, 641] on div "Change Owner" at bounding box center [839, 639] width 84 height 16
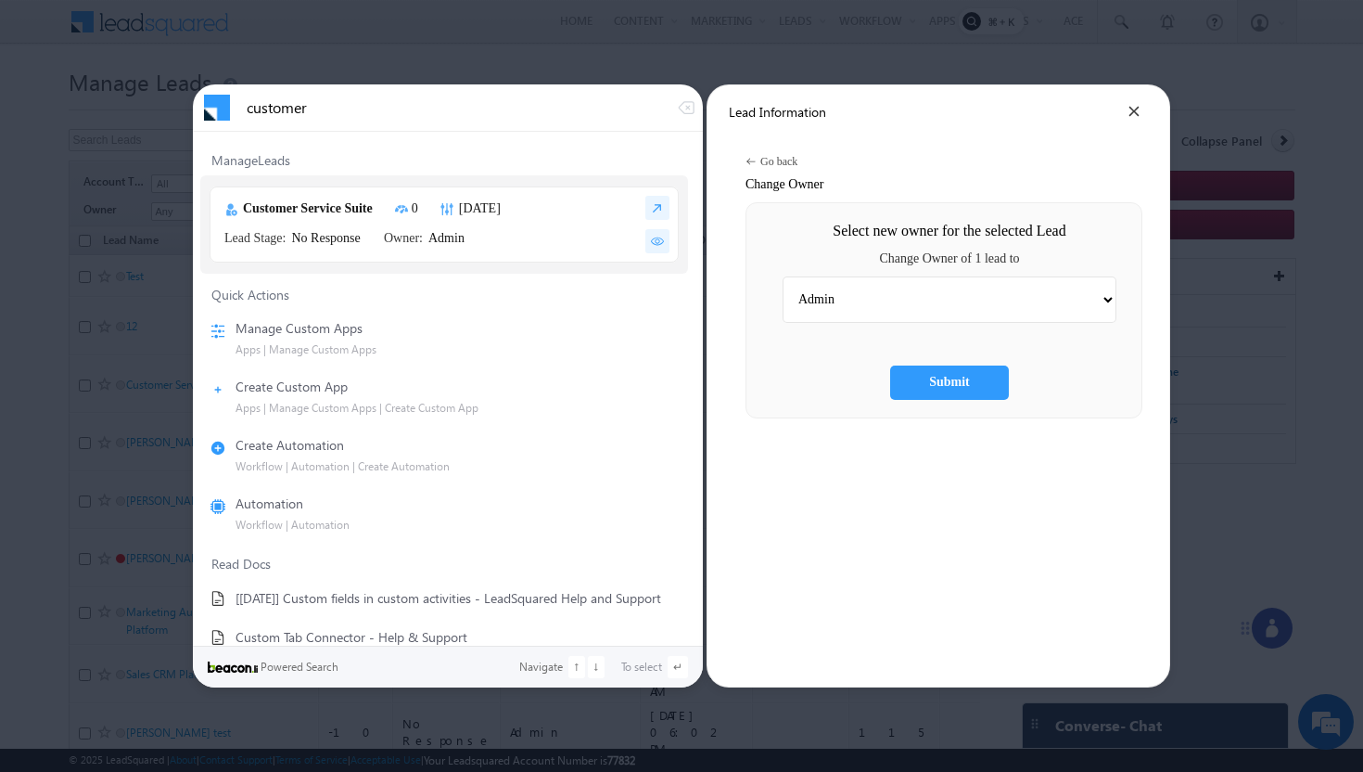
click at [1107, 306] on select "Admin [PERSON_NAME] Hota Bala [PERSON_NAME] [PERSON_NAME] [PERSON_NAME] Kaksha …" at bounding box center [950, 299] width 334 height 46
click at [1117, 299] on select "Admin [PERSON_NAME] Hota Bala [PERSON_NAME] [PERSON_NAME] [PERSON_NAME] Kaksha …" at bounding box center [950, 299] width 334 height 46
click at [757, 160] on img at bounding box center [751, 161] width 11 height 11
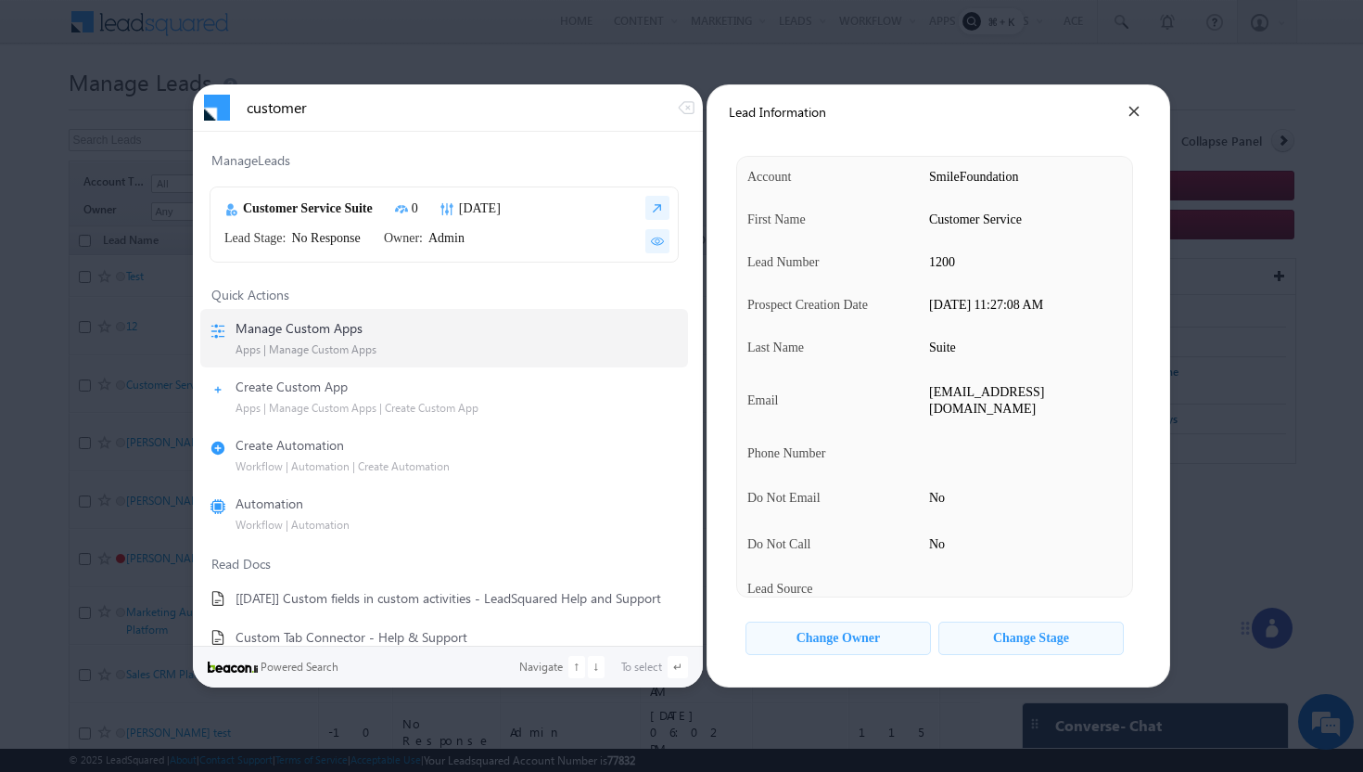
click at [881, 637] on div "Change Owner" at bounding box center [839, 639] width 84 height 16
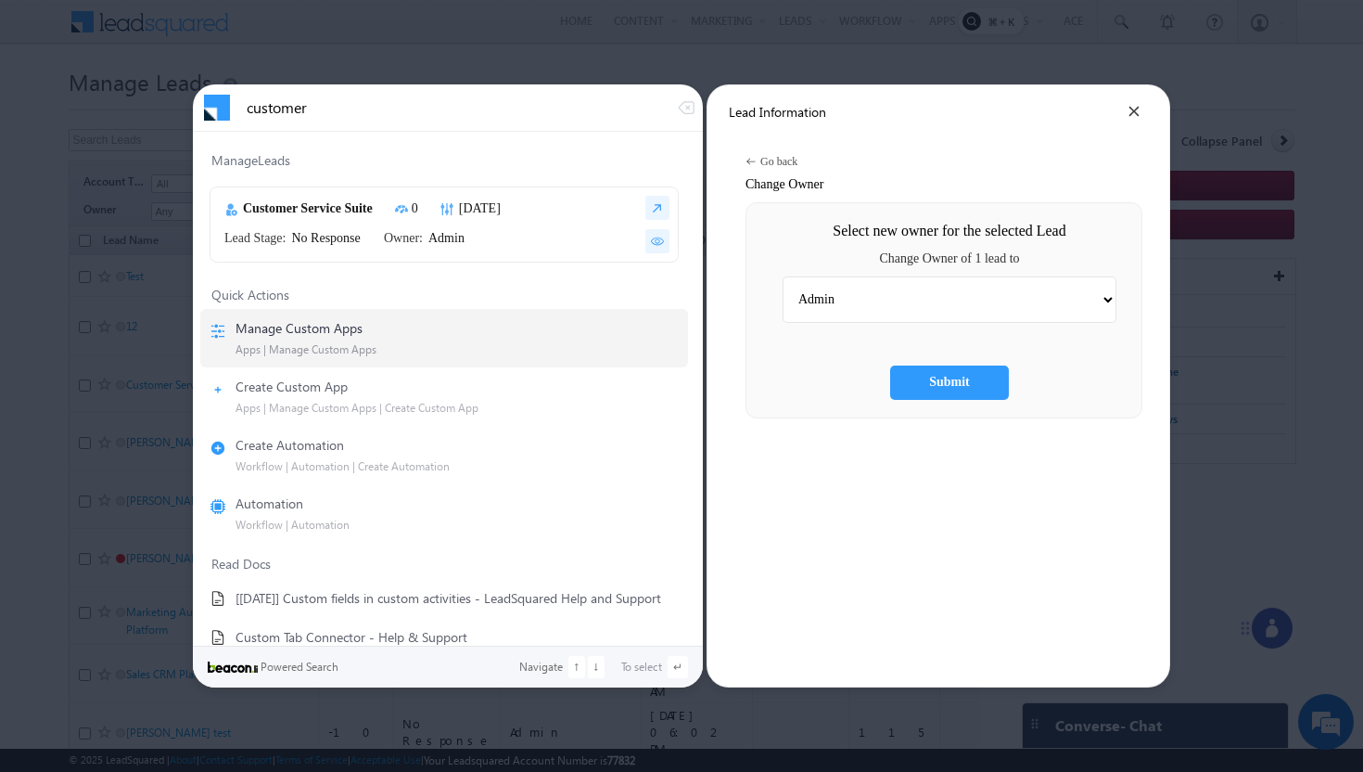
click at [1072, 302] on select "Admin [PERSON_NAME] Hota Bala [PERSON_NAME] [PERSON_NAME] [PERSON_NAME] Kaksha …" at bounding box center [950, 299] width 334 height 46
select select "c510336e-92ef-11f0-91df-068012126923"
click at [806, 276] on select "Admin [PERSON_NAME] Hota Bala [PERSON_NAME] [PERSON_NAME] [PERSON_NAME] Kaksha …" at bounding box center [950, 299] width 334 height 46
click at [960, 383] on div "Submit" at bounding box center [949, 383] width 41 height 16
click at [970, 377] on div "Submit" at bounding box center [949, 383] width 41 height 16
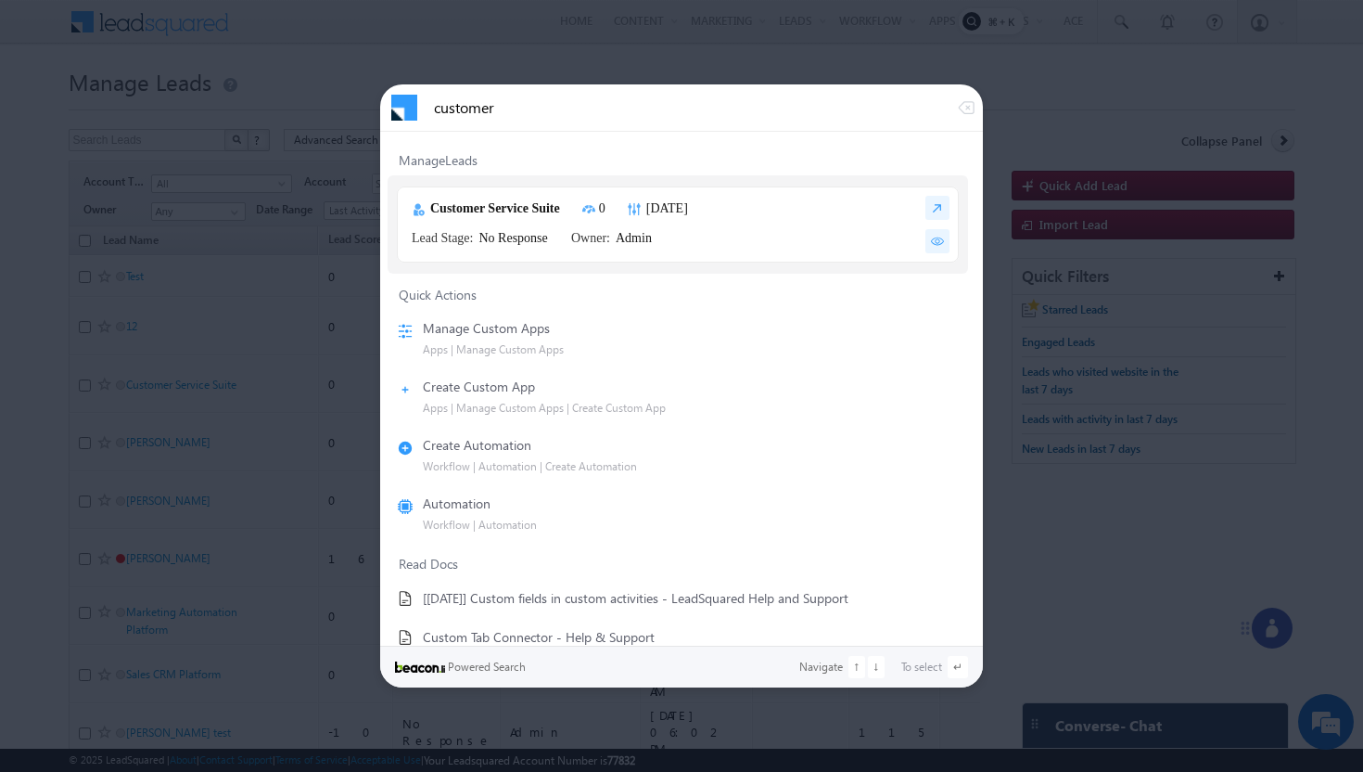
type input "customer"
click at [938, 245] on img at bounding box center [938, 241] width 24 height 24
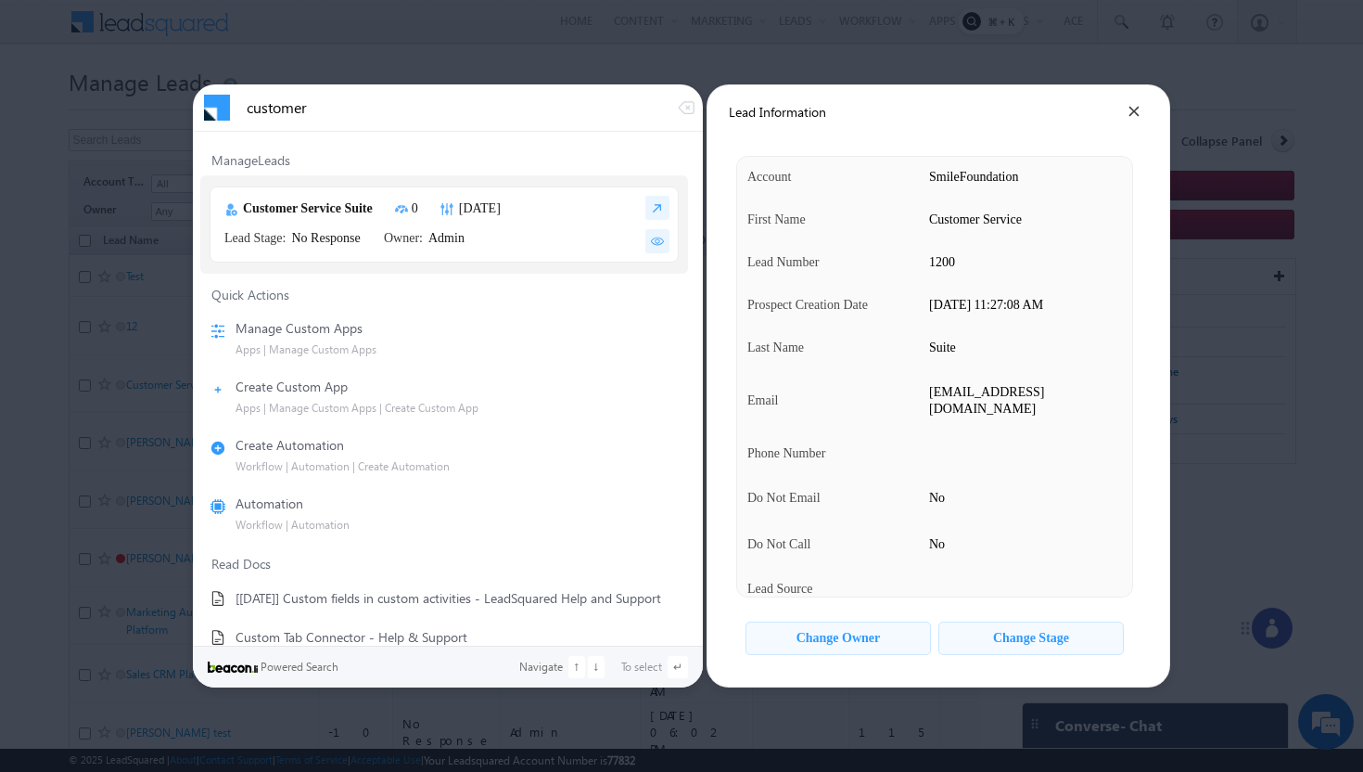
click at [875, 637] on div "Change Owner" at bounding box center [839, 639] width 84 height 16
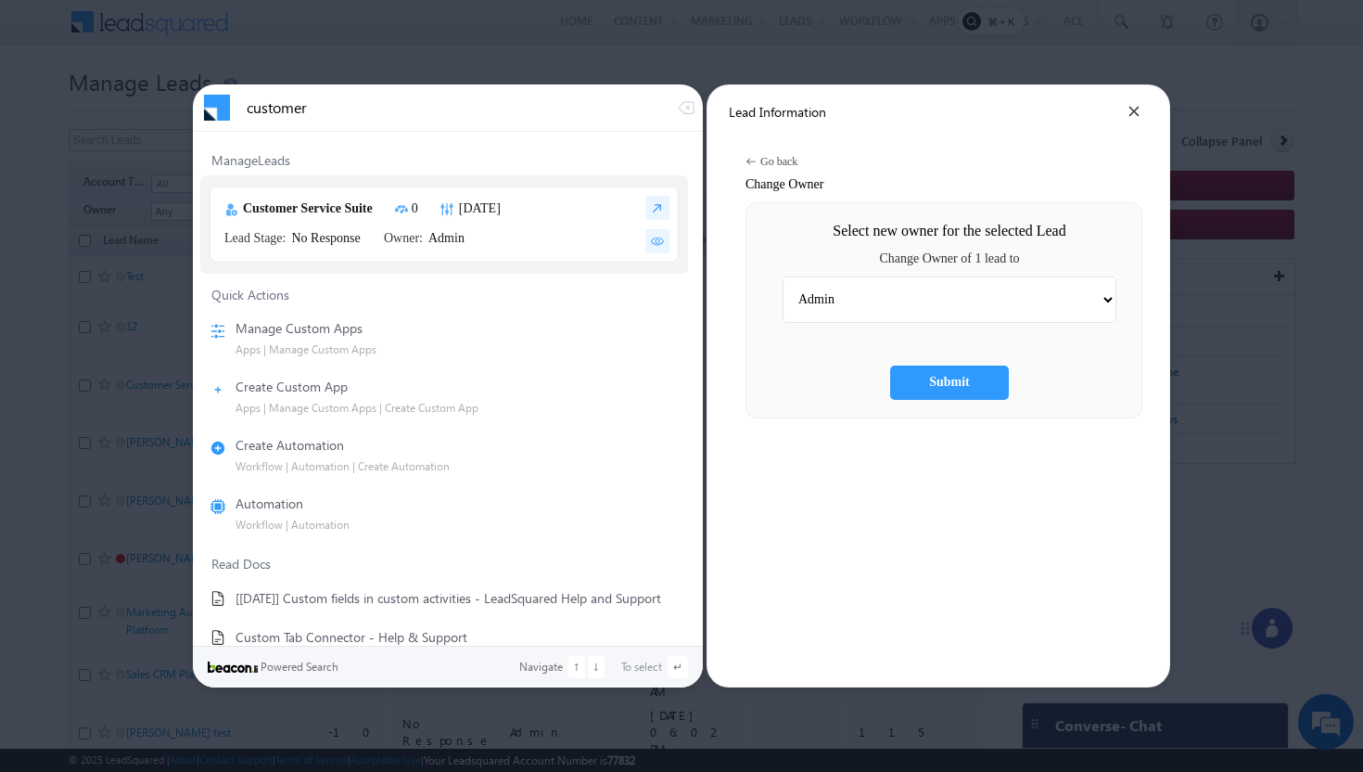
click at [925, 305] on select "Admin [PERSON_NAME] Hota Bala [PERSON_NAME] [PERSON_NAME] [PERSON_NAME] Kaksha …" at bounding box center [950, 299] width 334 height 46
select select "c510336e-92ef-11f0-91df-068012126923"
click at [806, 276] on select "Admin [PERSON_NAME] Hota Bala [PERSON_NAME] [PERSON_NAME] [PERSON_NAME] Kaksha …" at bounding box center [950, 299] width 334 height 46
click at [970, 380] on div "Submit" at bounding box center [949, 383] width 41 height 16
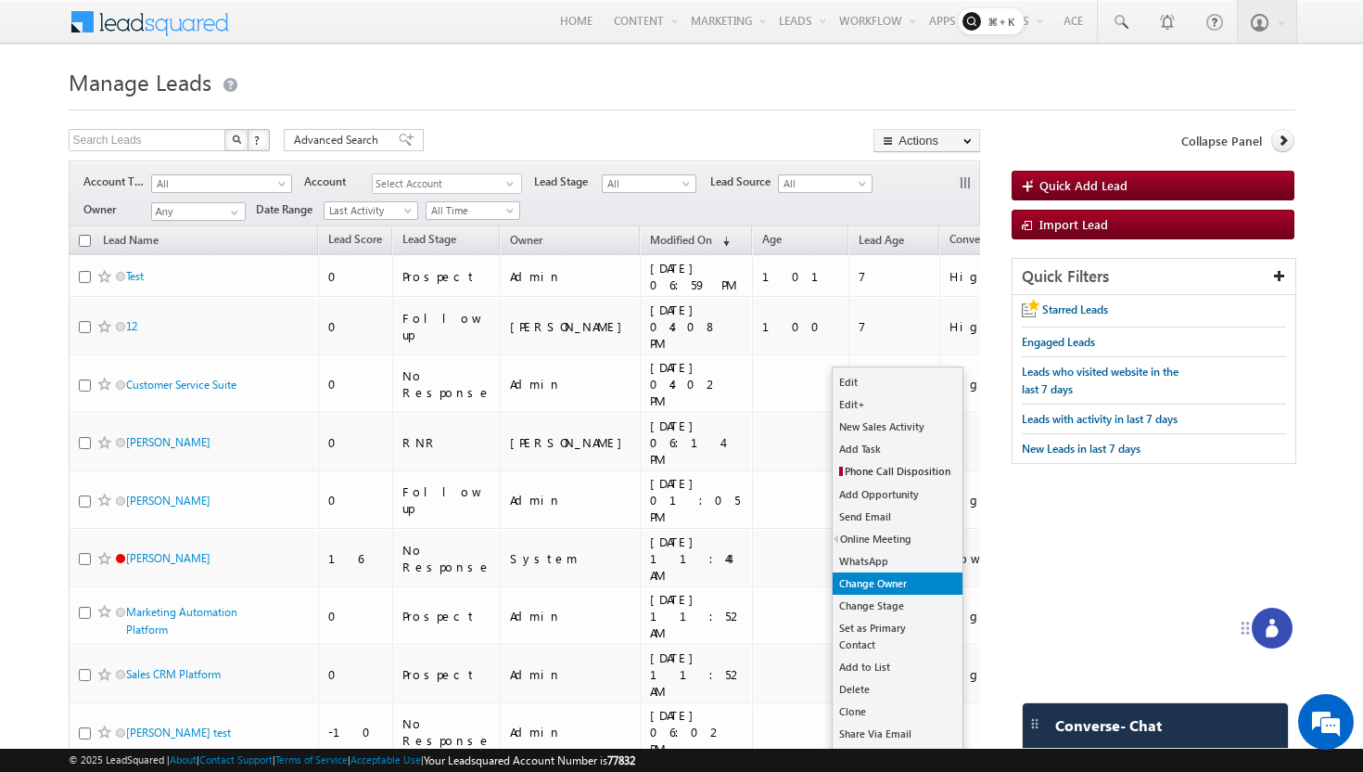
click at [875, 586] on link "Change Owner" at bounding box center [898, 583] width 130 height 22
checkbox input "true"
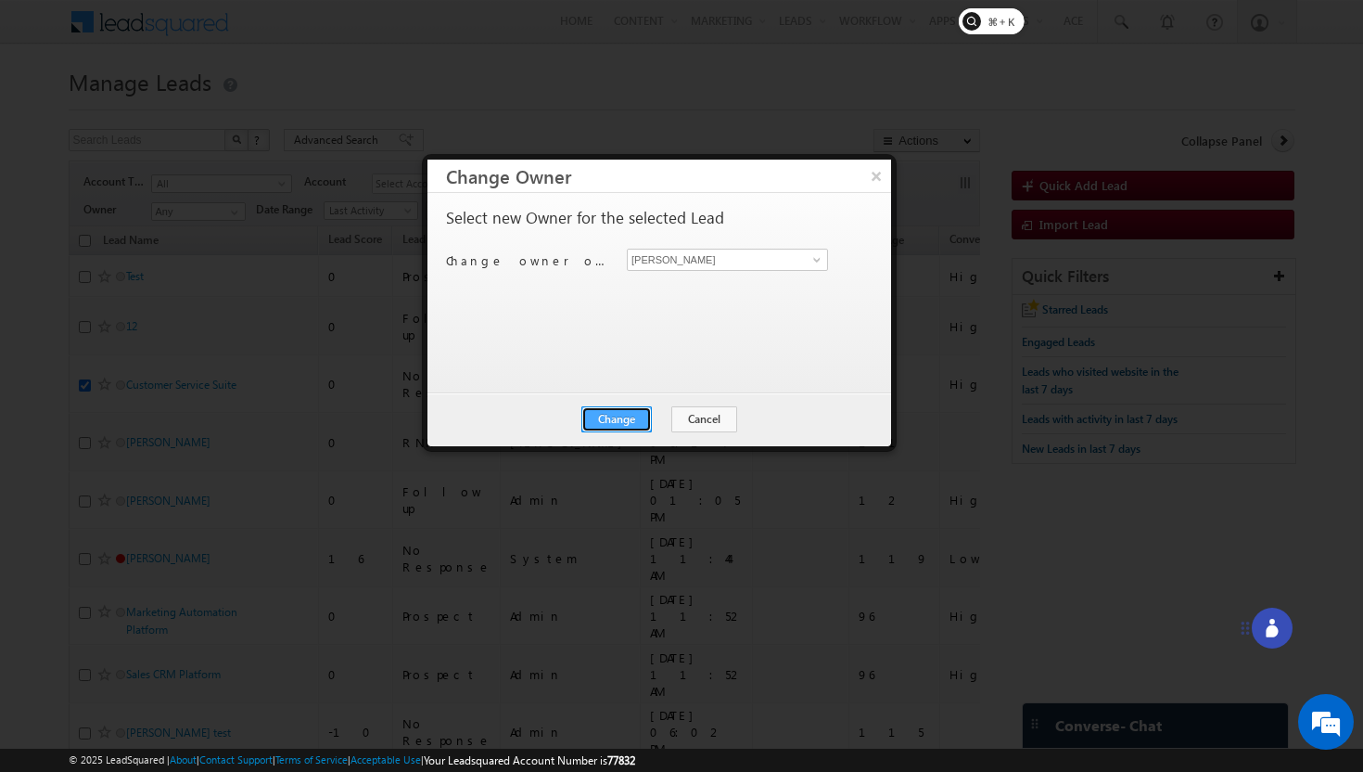
click at [622, 421] on button "Change" at bounding box center [617, 419] width 70 height 26
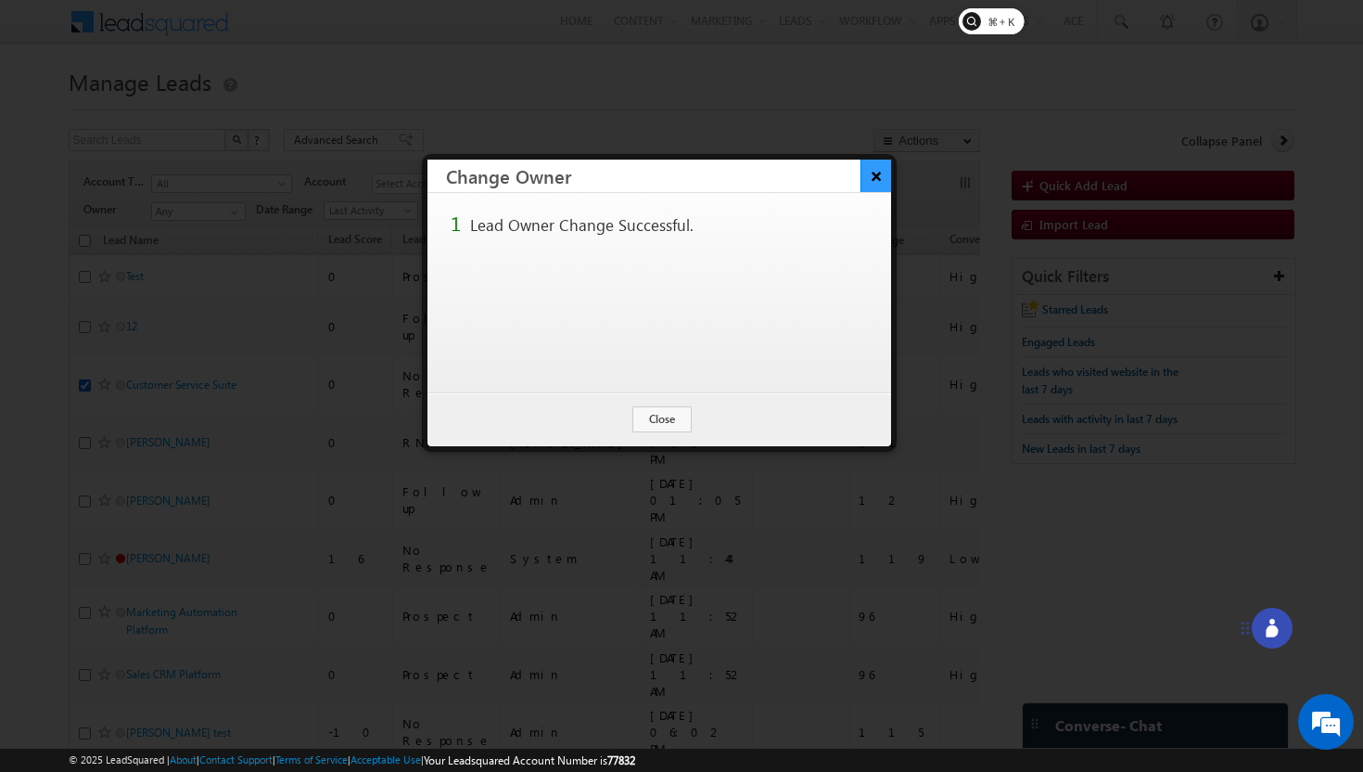
click at [878, 183] on button "×" at bounding box center [876, 176] width 31 height 32
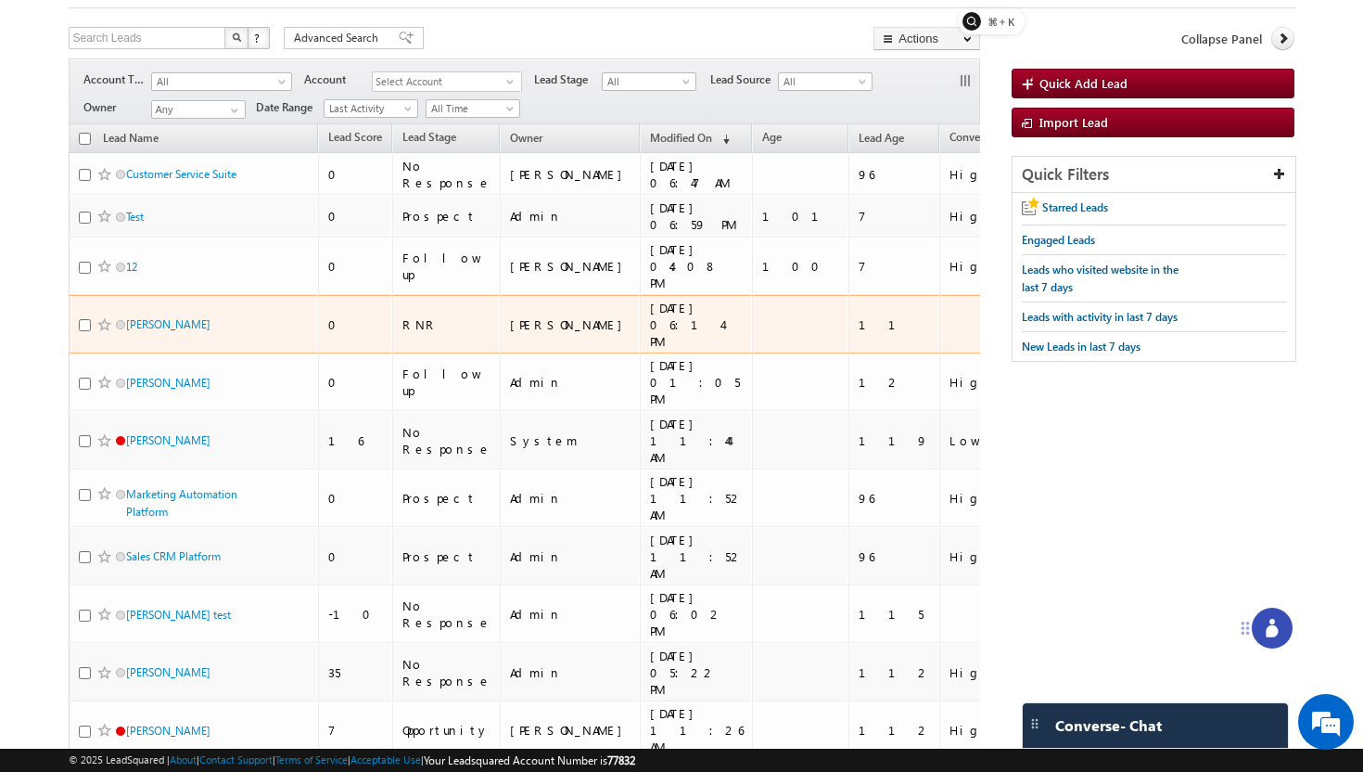
scroll to position [122, 0]
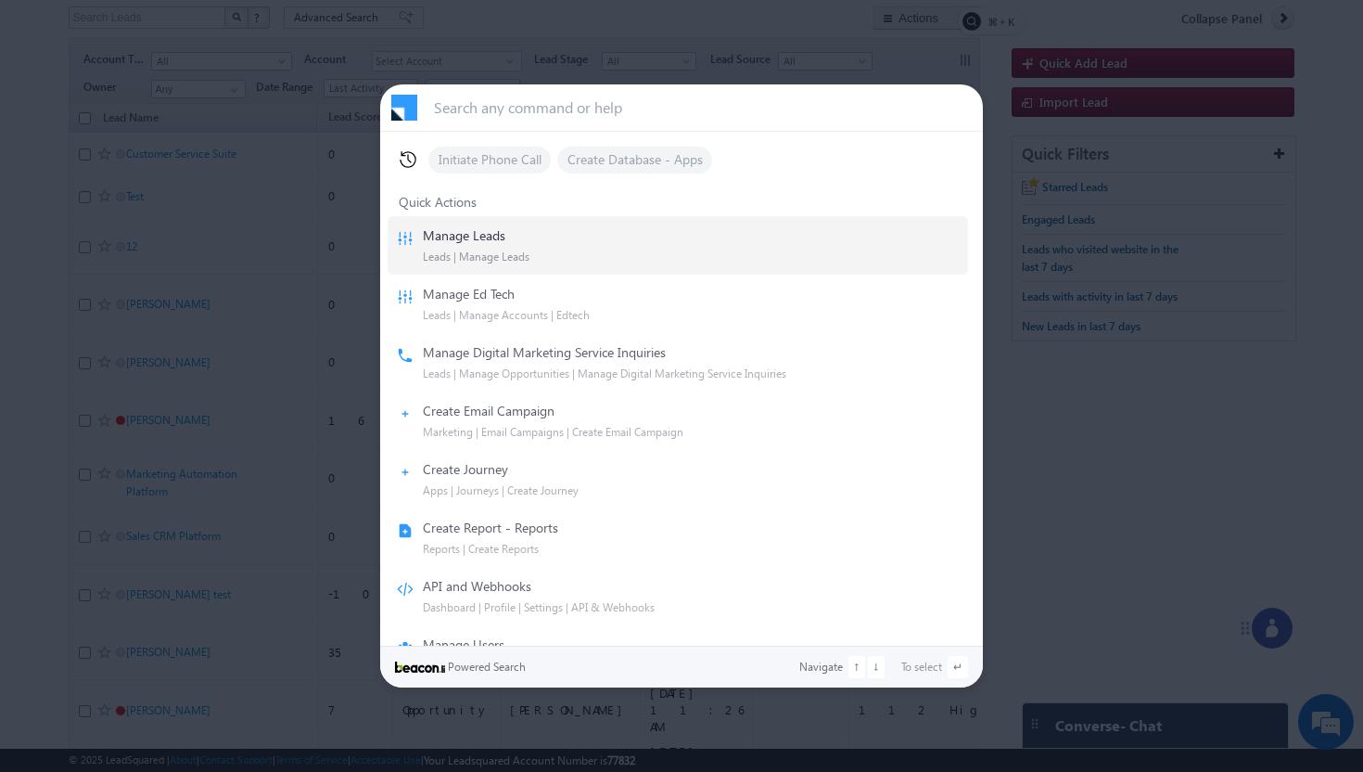
click at [1157, 377] on div at bounding box center [681, 386] width 1363 height 772
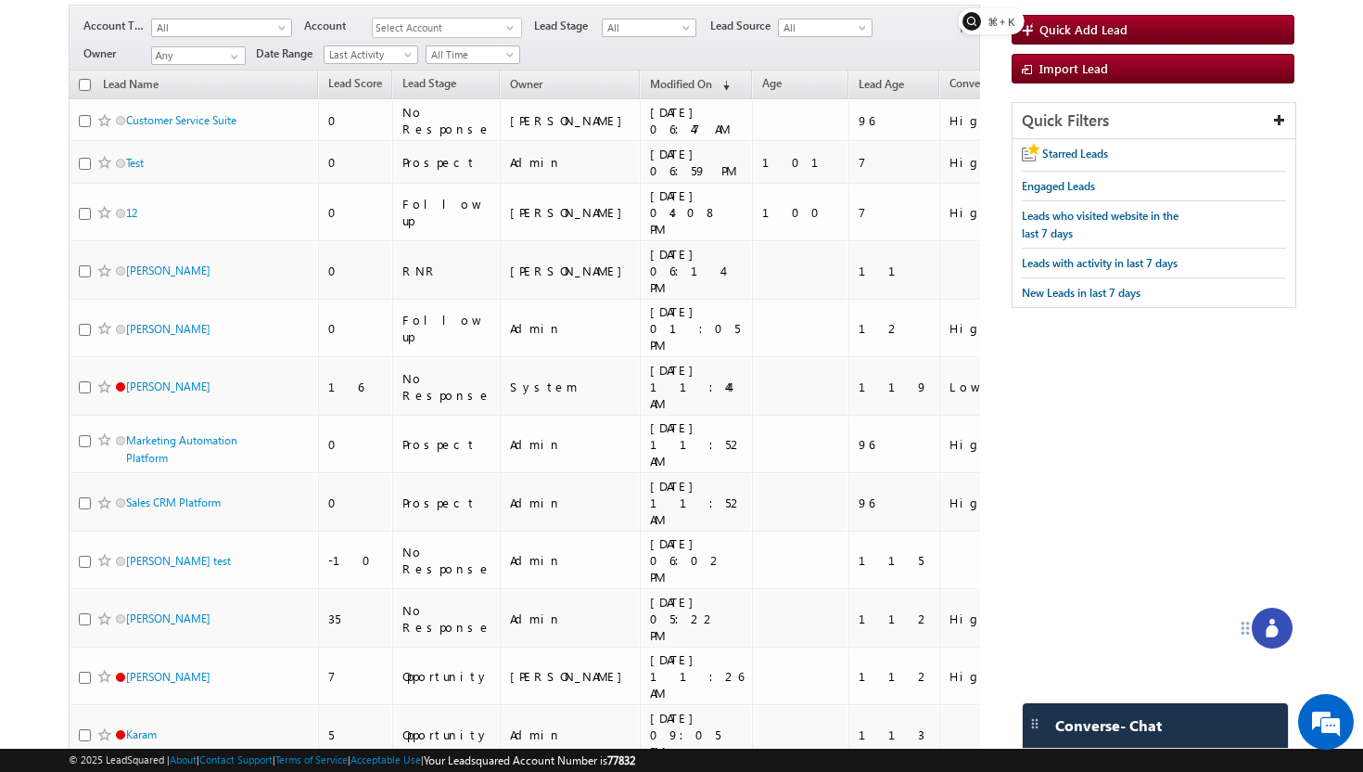
scroll to position [73, 0]
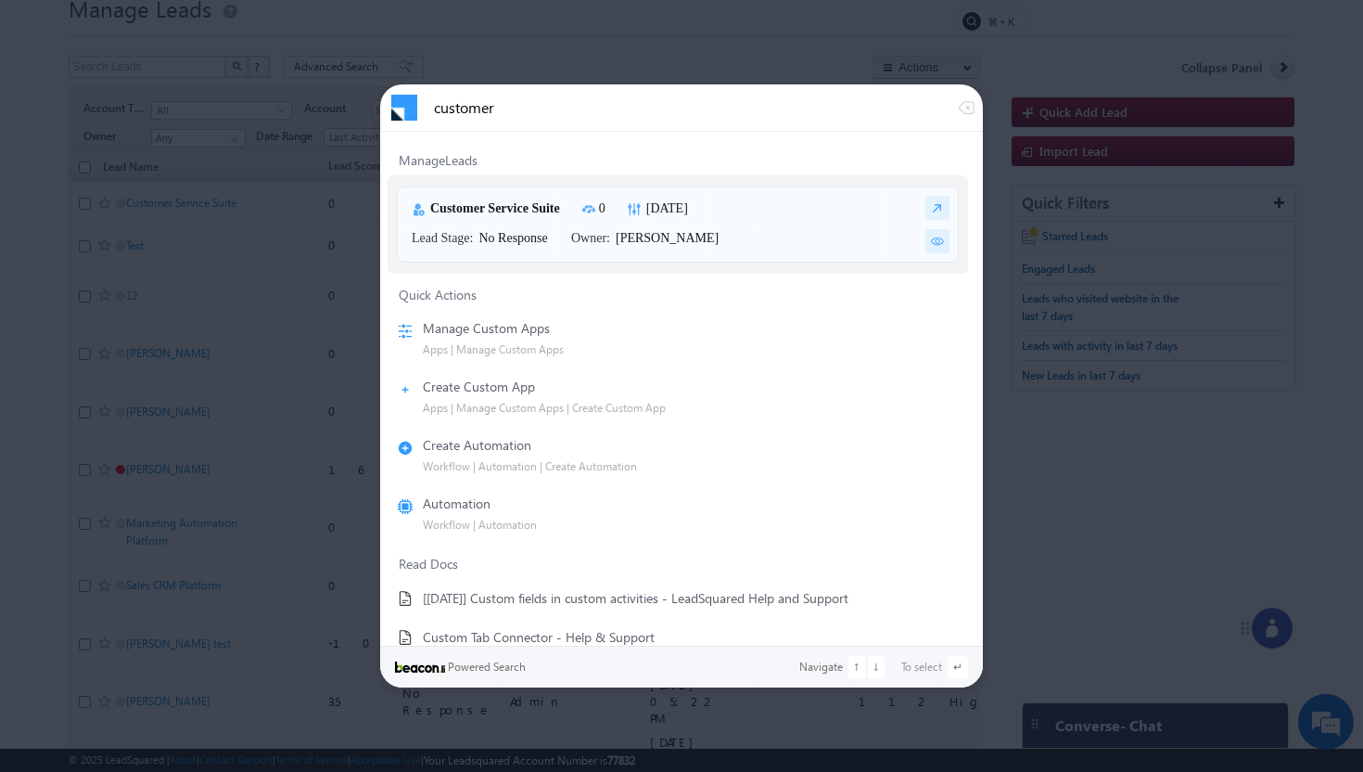
type input "customer"
click at [932, 245] on img at bounding box center [938, 241] width 24 height 24
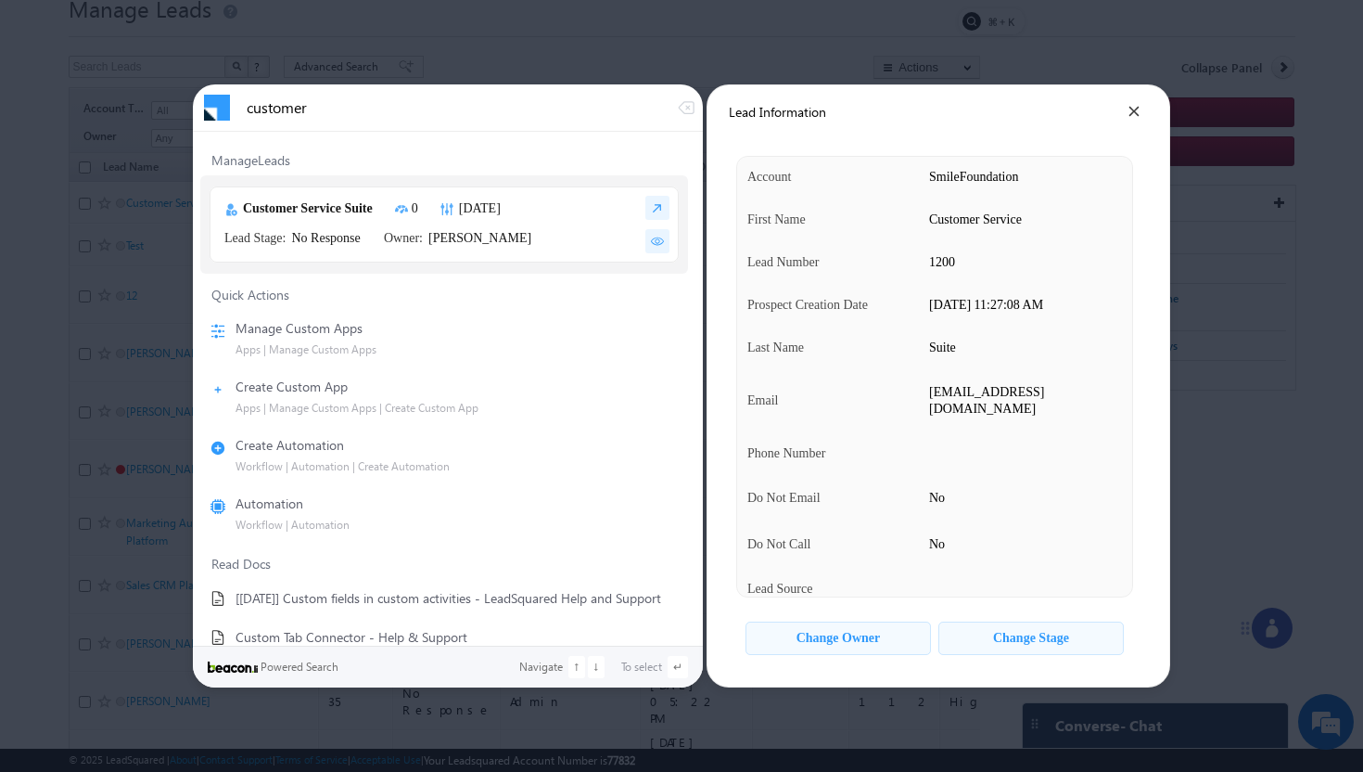
click at [1047, 642] on div "Change Stage" at bounding box center [1031, 639] width 76 height 16
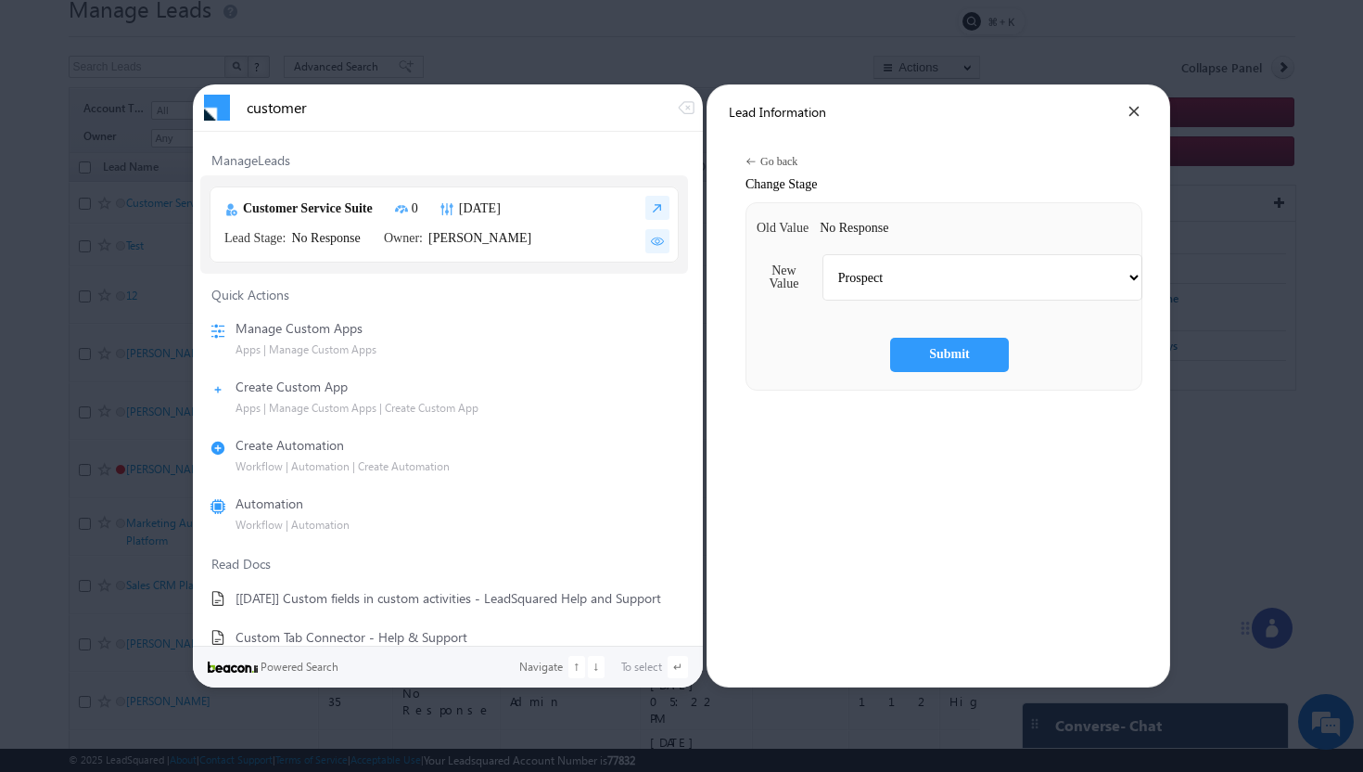
click at [957, 284] on select "Prospect Follow up Opportunity Customer RNR No Response Not Interested Switched…" at bounding box center [983, 277] width 320 height 46
select select "Opportunity"
click at [845, 254] on select "Prospect Follow up Opportunity Customer RNR No Response Not Interested Switched…" at bounding box center [983, 277] width 320 height 46
click at [970, 359] on div "Submit" at bounding box center [949, 355] width 41 height 16
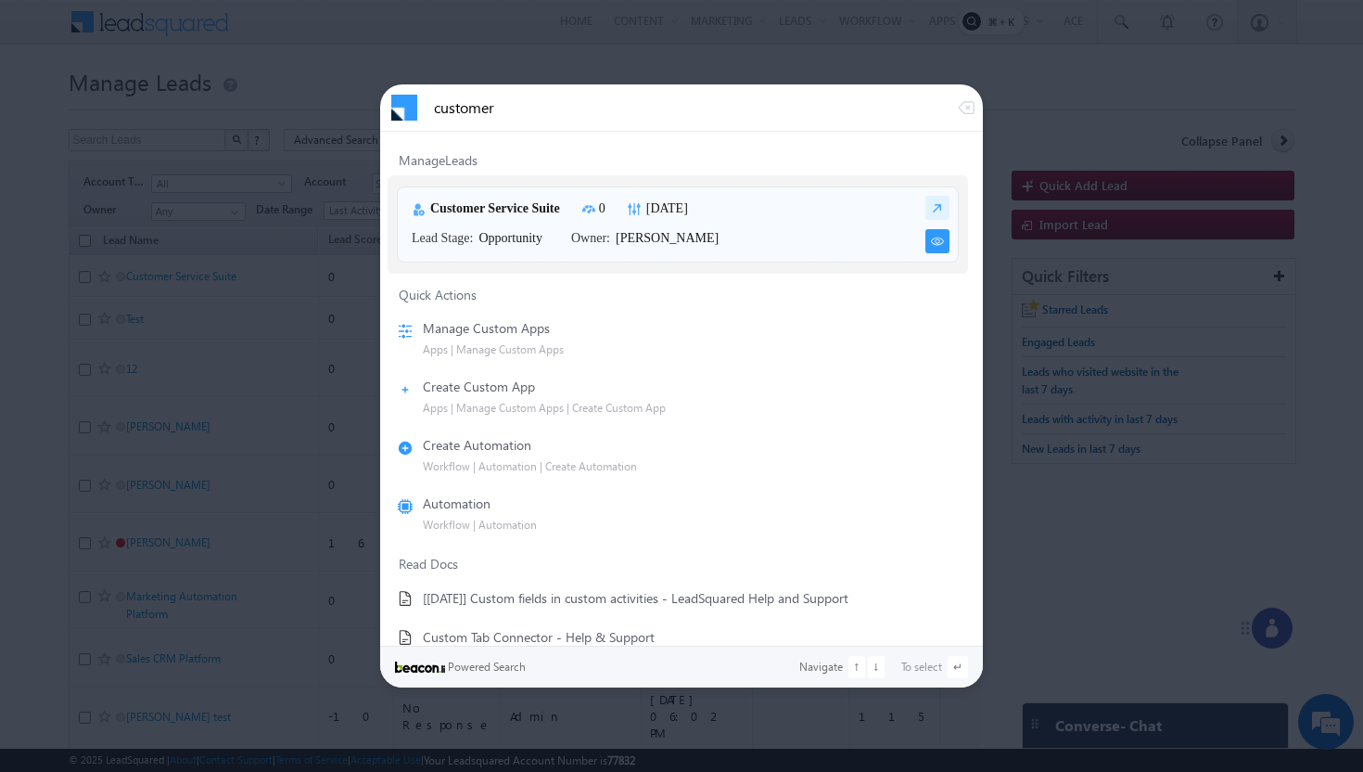
type input "customer"
click at [926, 241] on img at bounding box center [938, 241] width 24 height 24
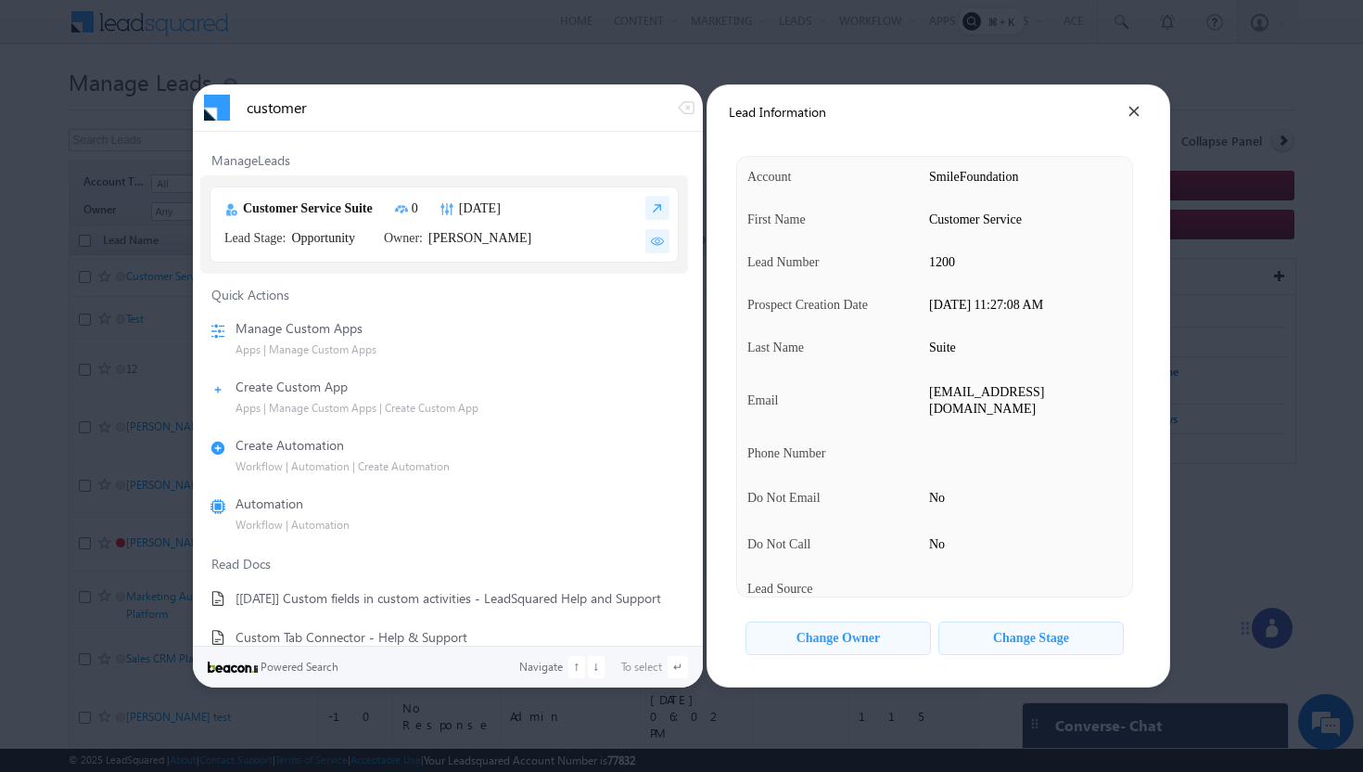
click at [873, 628] on div "Change Owner" at bounding box center [838, 638] width 185 height 34
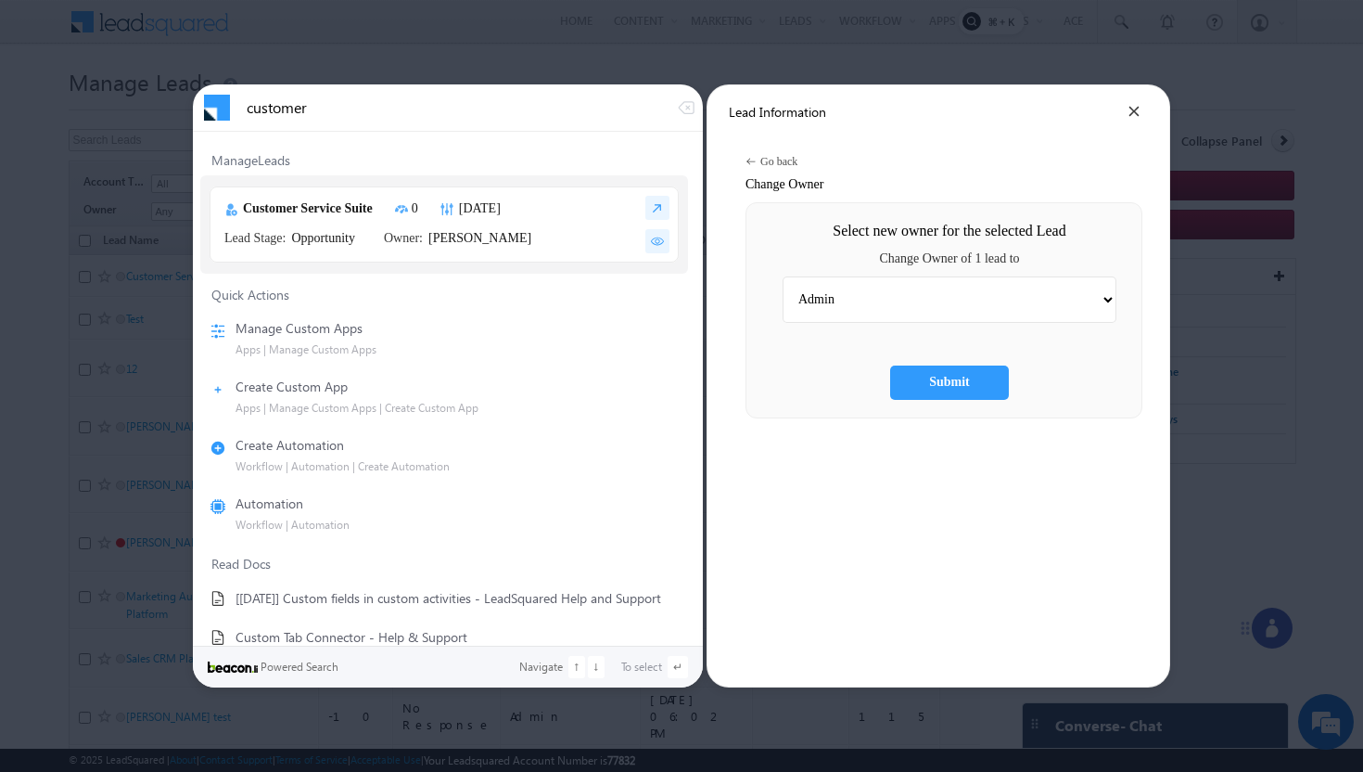
click at [970, 300] on select "Admin [PERSON_NAME] Hota Bala [PERSON_NAME] [PERSON_NAME] [PERSON_NAME] Kaksha …" at bounding box center [950, 299] width 334 height 46
click at [927, 296] on select "Admin Ashish Kumar Hota Bala Srikanth Bhavya Bhoomika Dorjee Harshavardhan Kaks…" at bounding box center [950, 299] width 334 height 46
select select "ff9f88a9-62e5-11f0-91df-068012126923"
click at [806, 276] on select "Admin Ashish Kumar Hota Bala Srikanth Bhavya Bhoomika Dorjee Harshavardhan Kaks…" at bounding box center [950, 299] width 334 height 46
click at [970, 379] on div "Submit" at bounding box center [949, 383] width 41 height 16
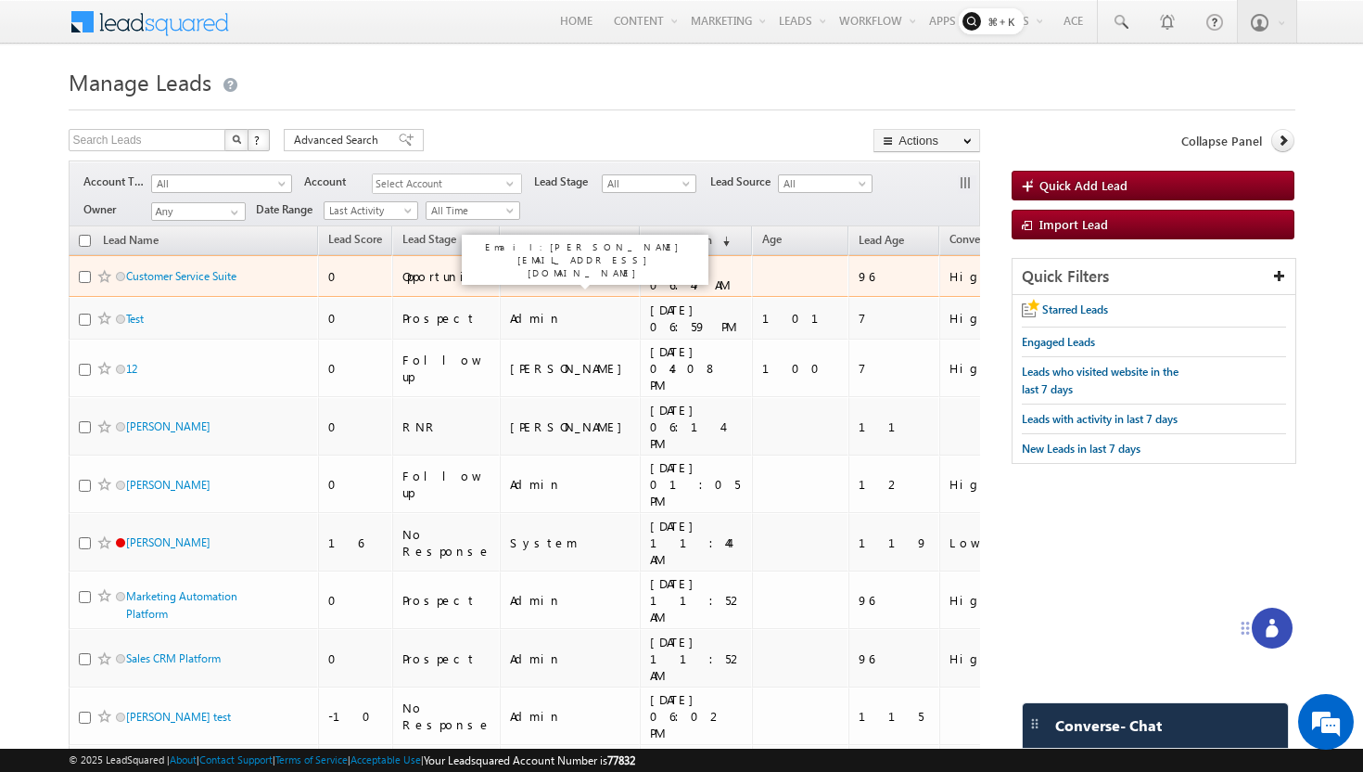
click at [510, 280] on div "[PERSON_NAME]" at bounding box center [570, 276] width 121 height 17
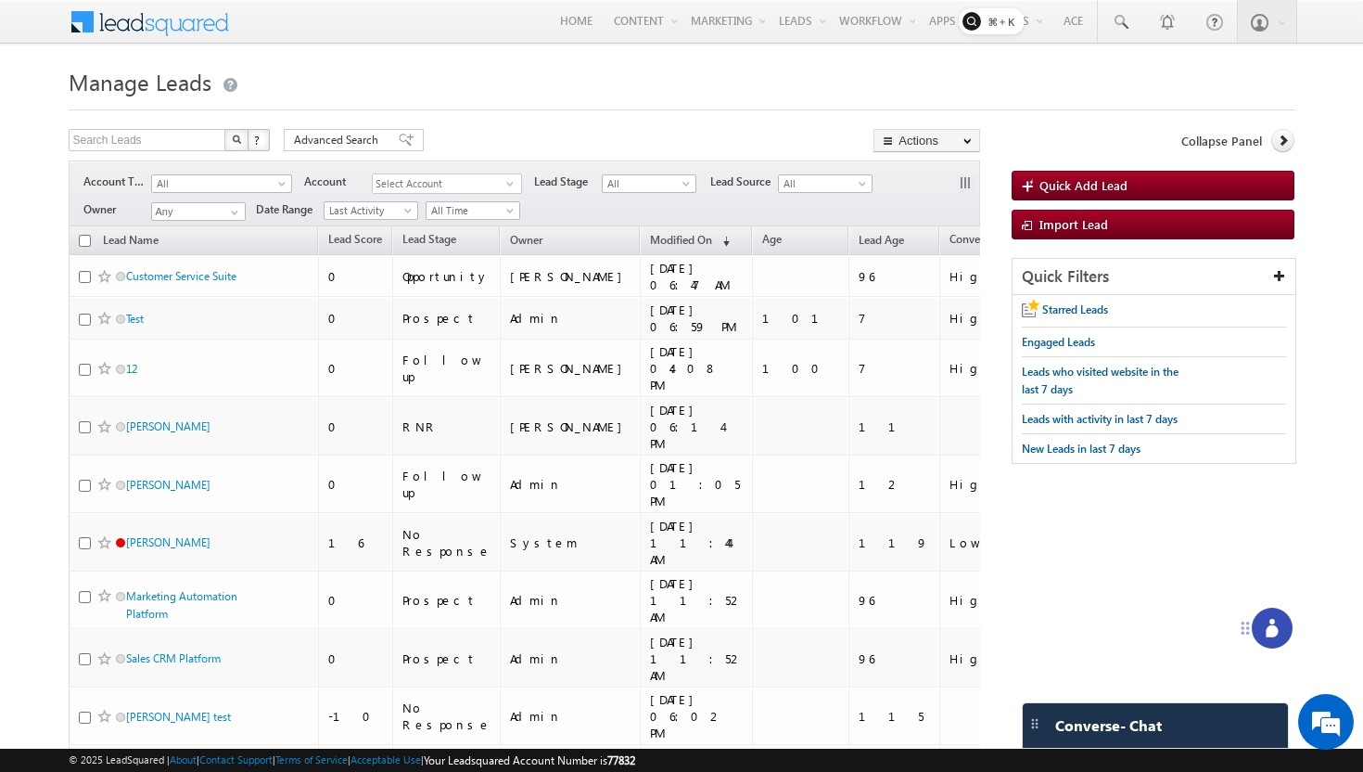
click at [629, 134] on div "Search Leads X ? 155 results found Advanced Search Advanced Search Advanced sea…" at bounding box center [525, 142] width 913 height 27
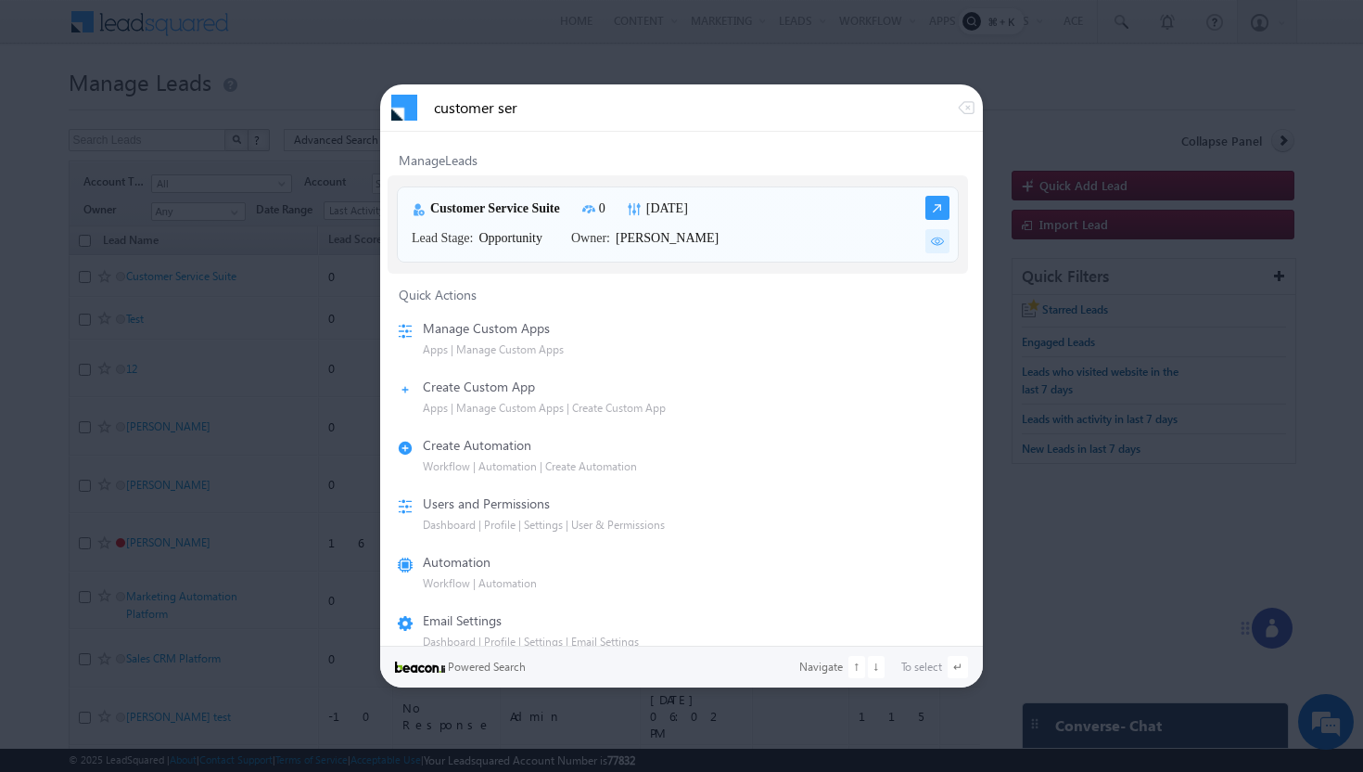
type input "customer ser"
click at [929, 211] on img at bounding box center [938, 208] width 24 height 24
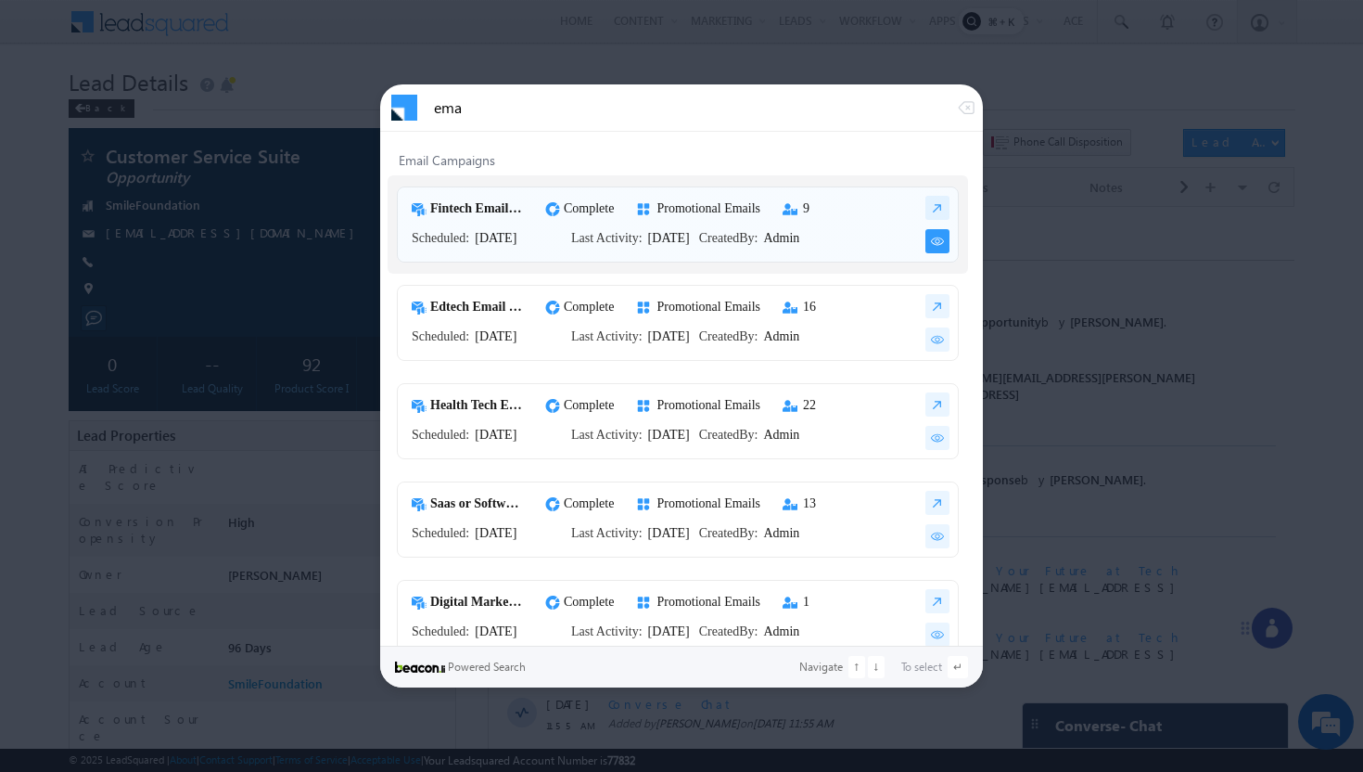
type input "ema"
click at [929, 240] on img at bounding box center [938, 241] width 24 height 24
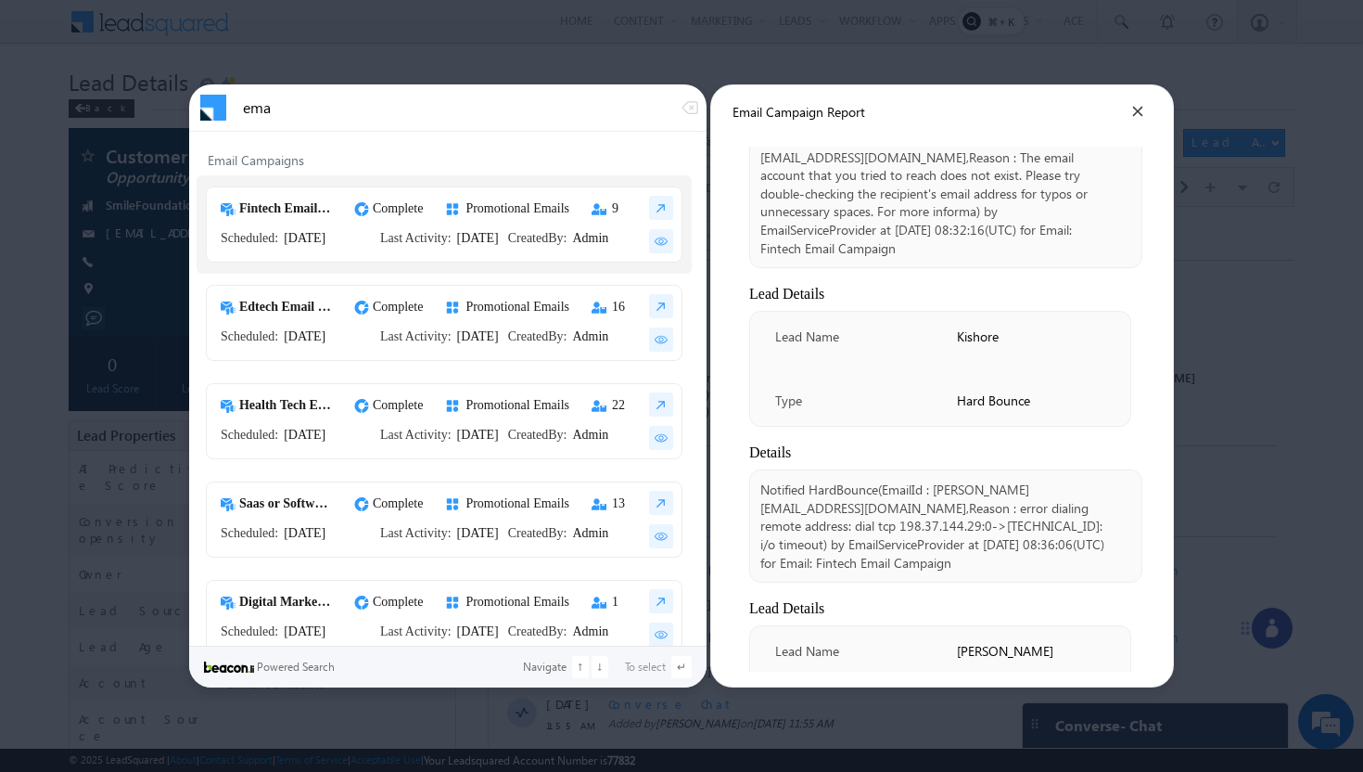
scroll to position [1148, 0]
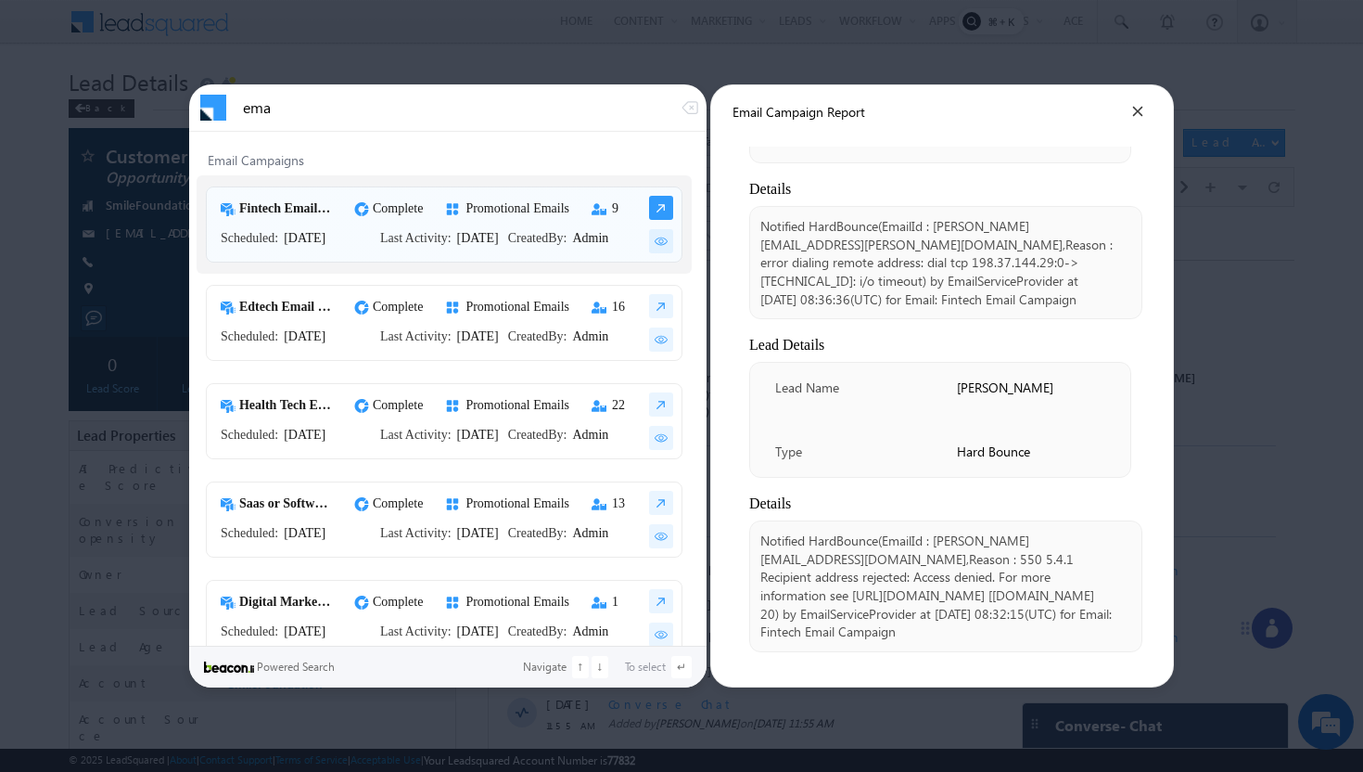
click at [673, 213] on img at bounding box center [661, 208] width 24 height 24
click at [673, 211] on img at bounding box center [661, 208] width 24 height 24
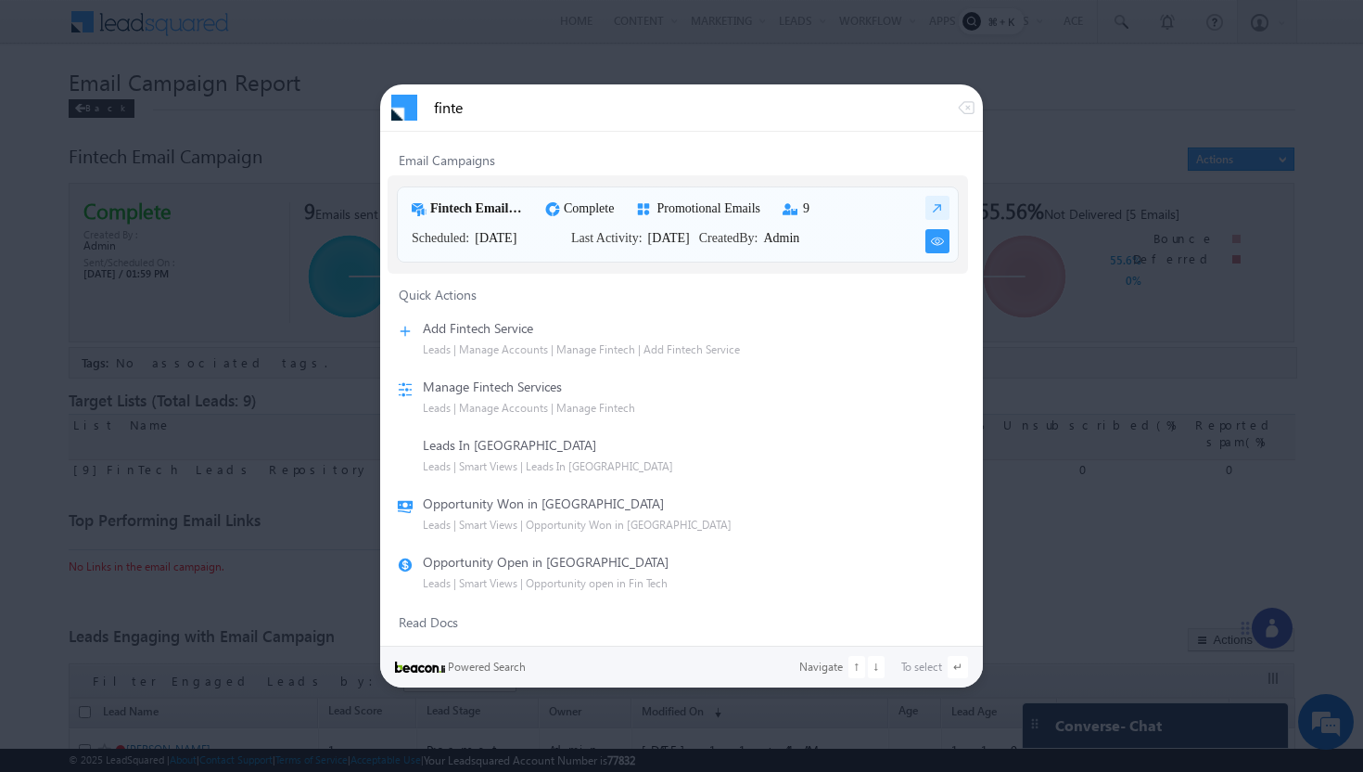
type input "finte"
click at [928, 237] on img at bounding box center [938, 241] width 24 height 24
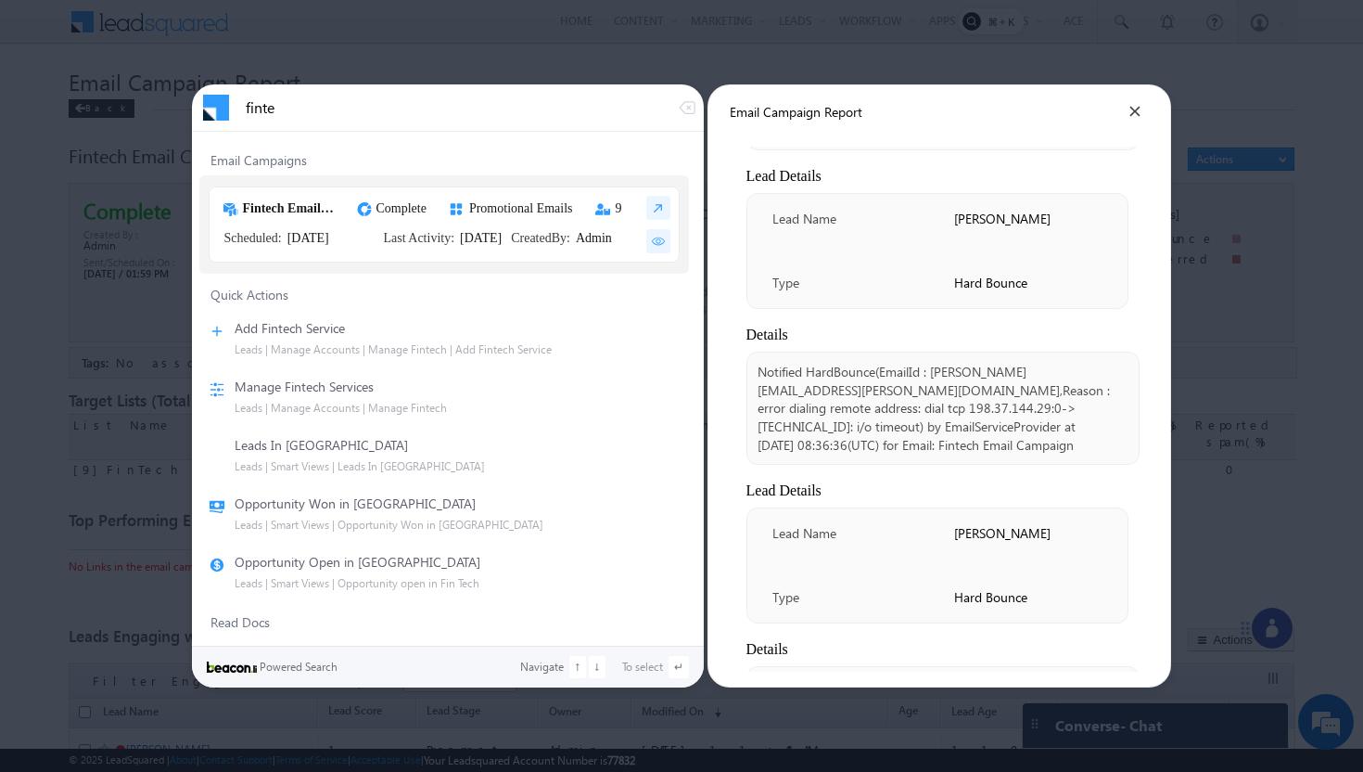
scroll to position [1148, 0]
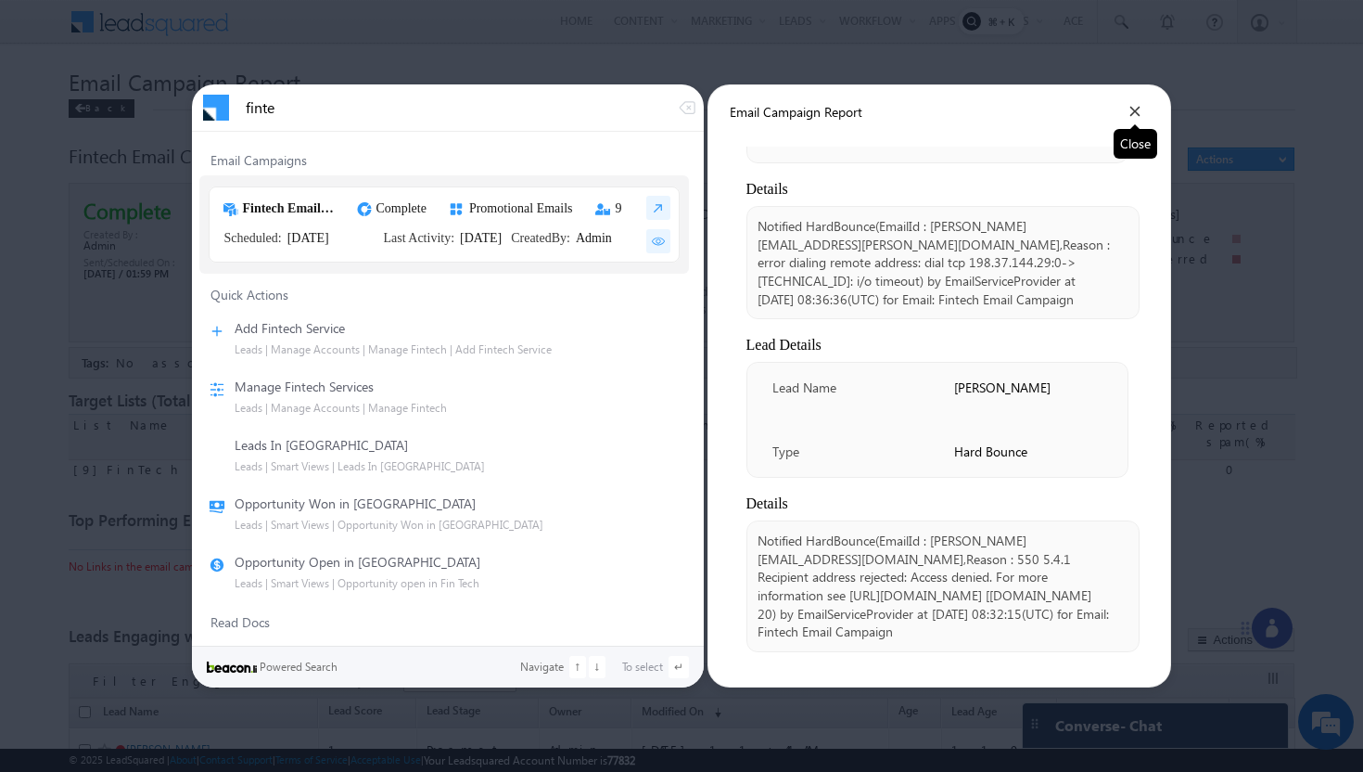
click at [1142, 114] on div at bounding box center [1136, 112] width 12 height 12
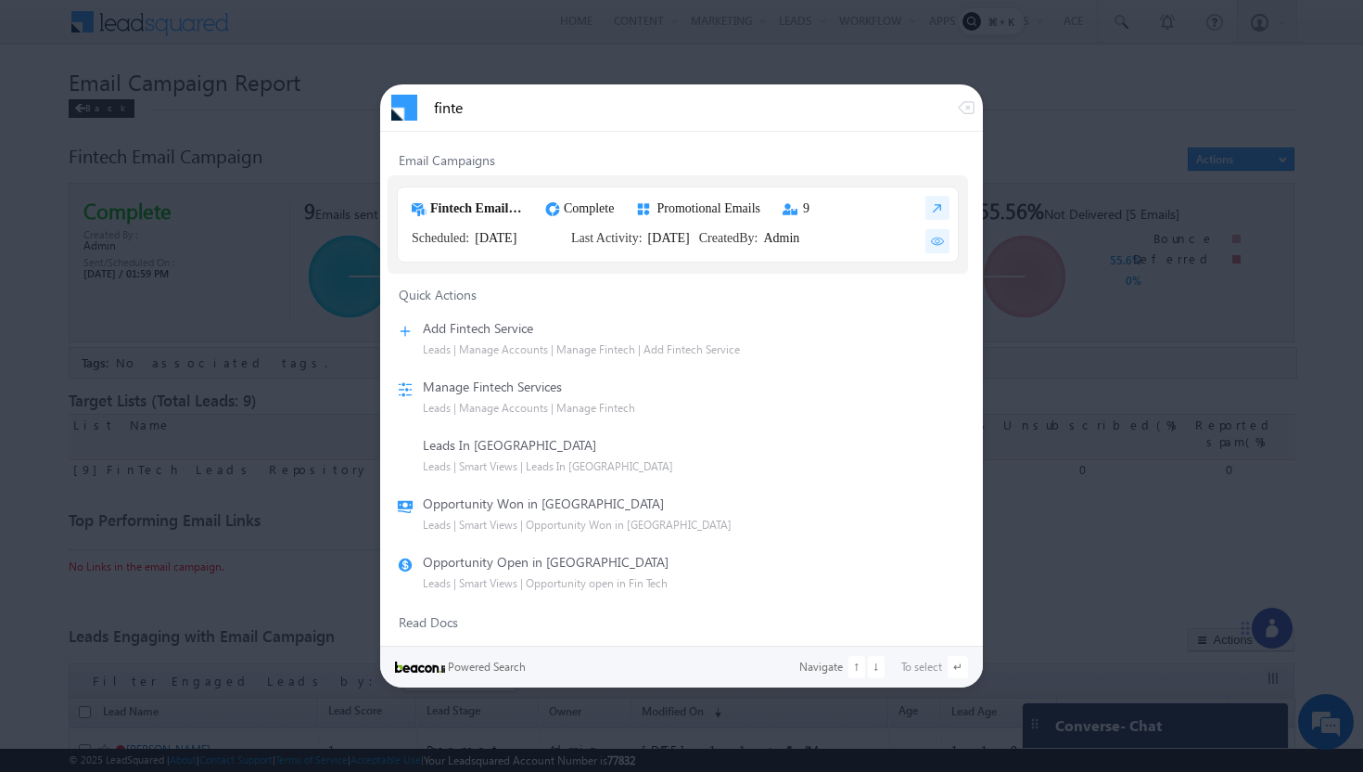
click at [1092, 92] on div at bounding box center [681, 386] width 1363 height 772
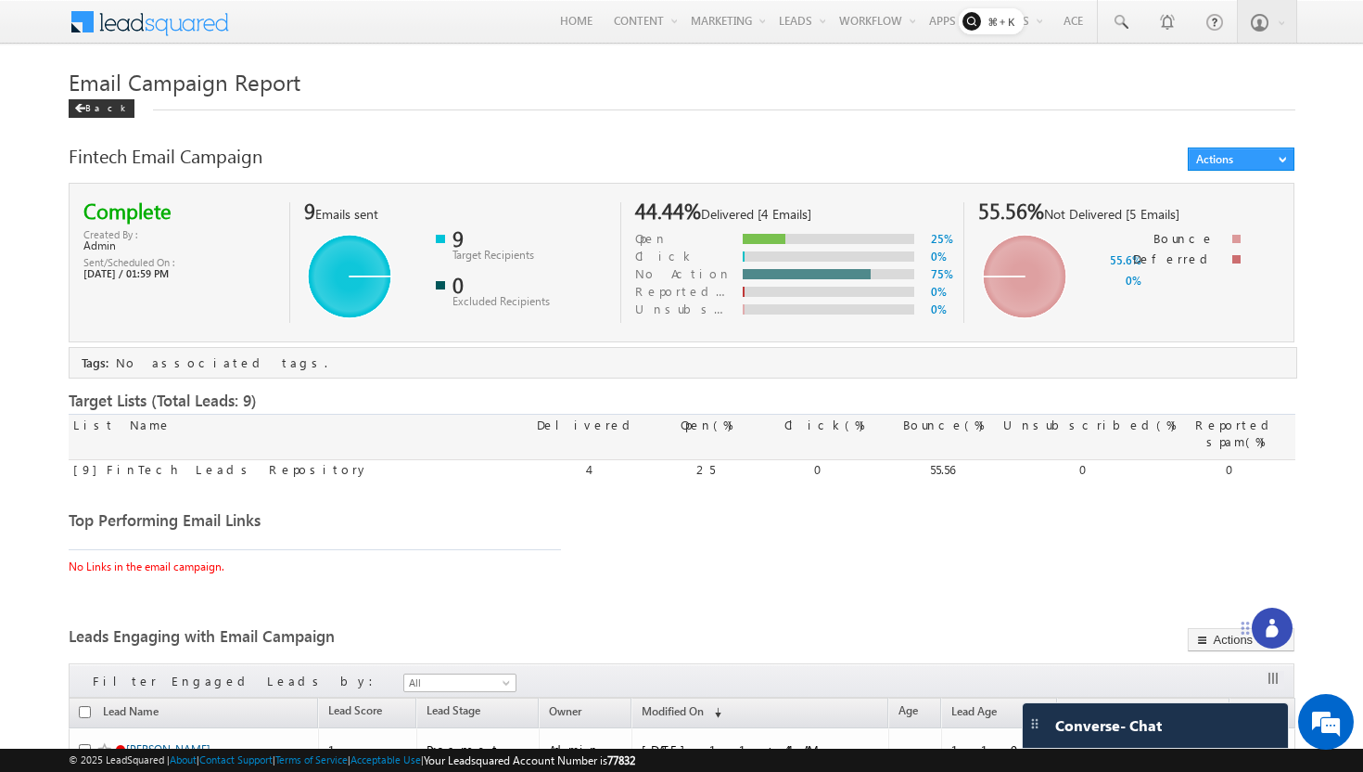
drag, startPoint x: 70, startPoint y: 156, endPoint x: 262, endPoint y: 161, distance: 192.1
click at [263, 161] on div "Fintech Email Campaign" at bounding box center [577, 160] width 1017 height 26
copy div "Fintech Email Campaign"
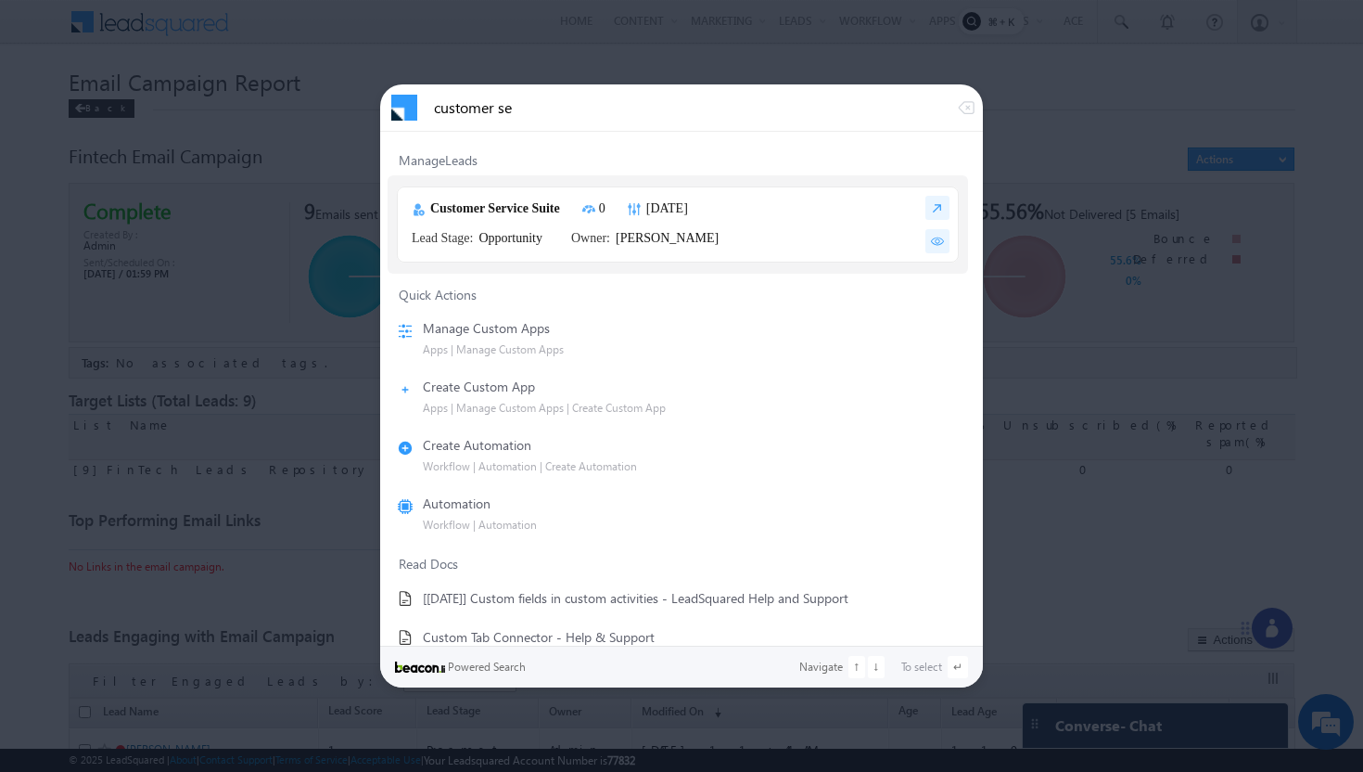
type input "customer se"
click at [1019, 145] on div at bounding box center [681, 386] width 1363 height 772
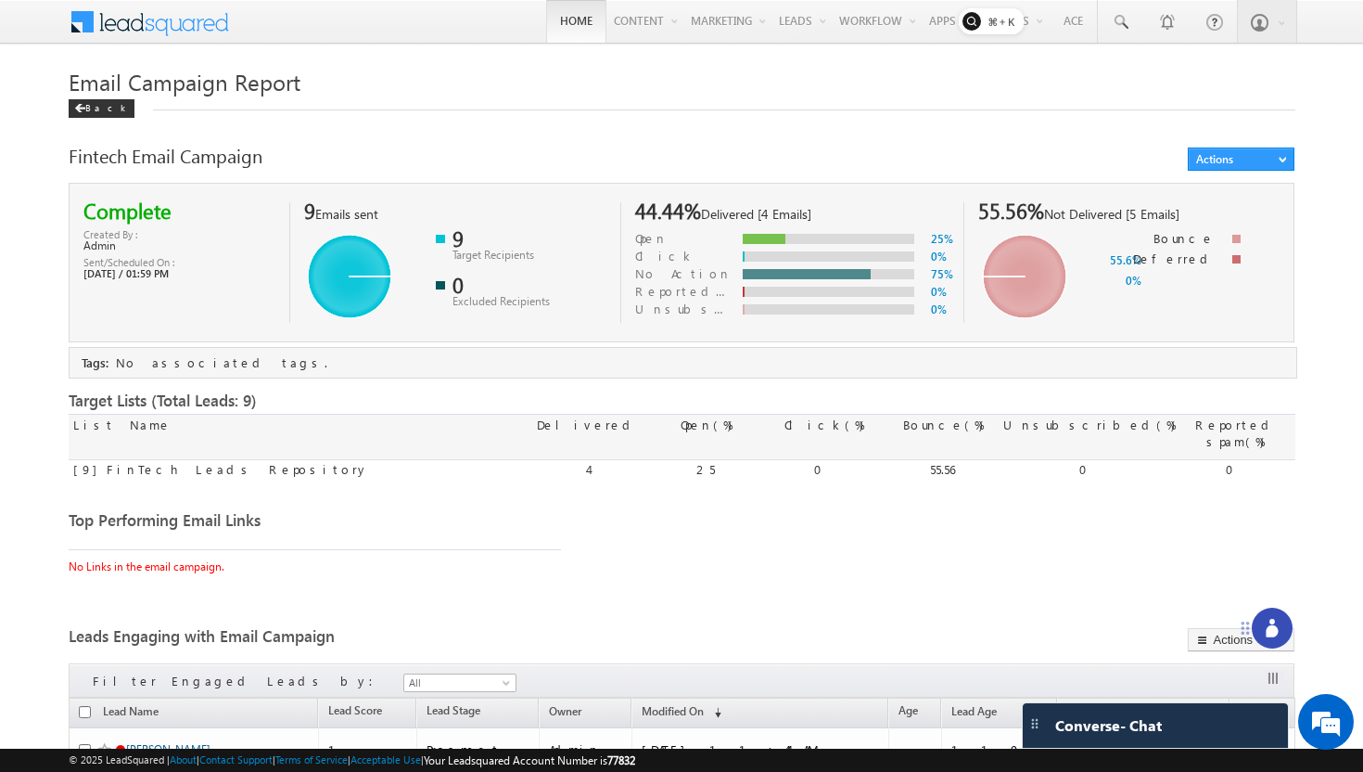
click at [546, 29] on link "Home" at bounding box center [576, 21] width 60 height 43
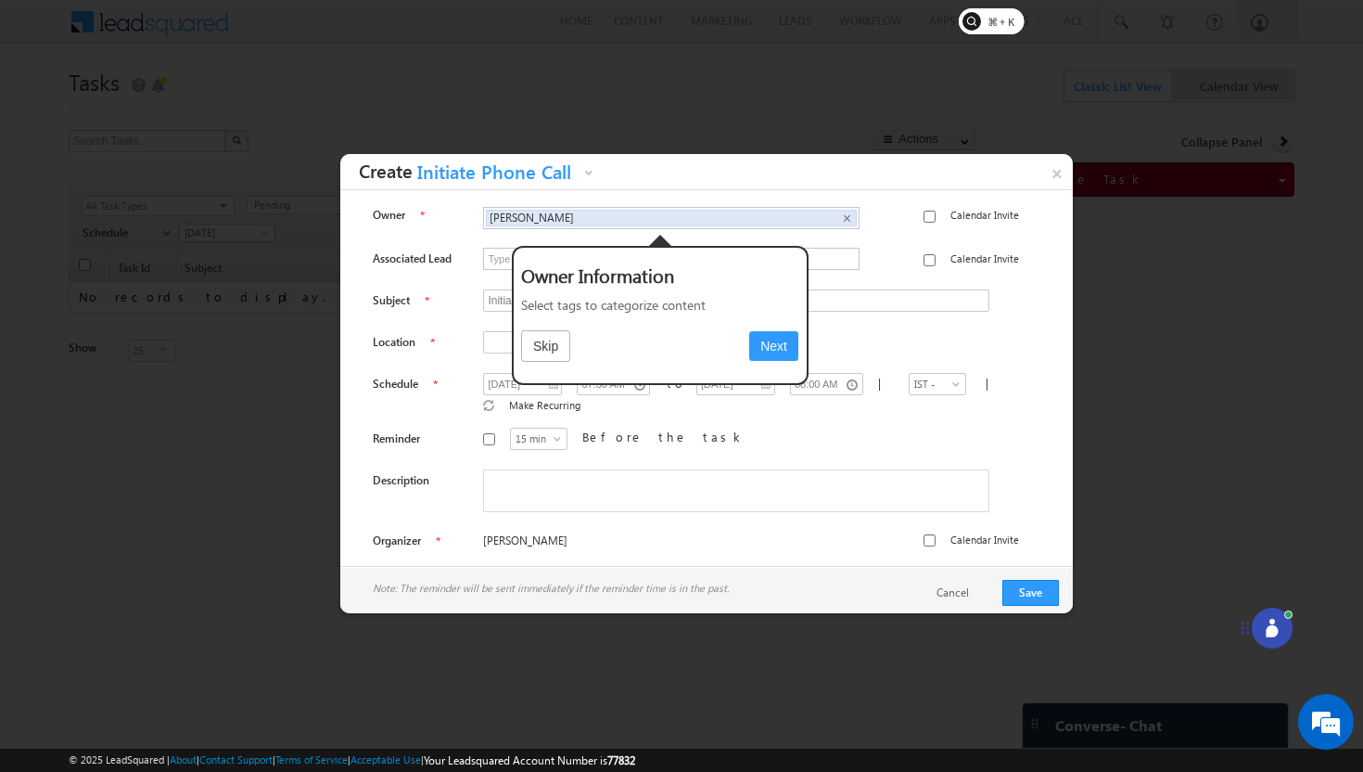
click at [773, 349] on button "Next" at bounding box center [773, 346] width 51 height 32
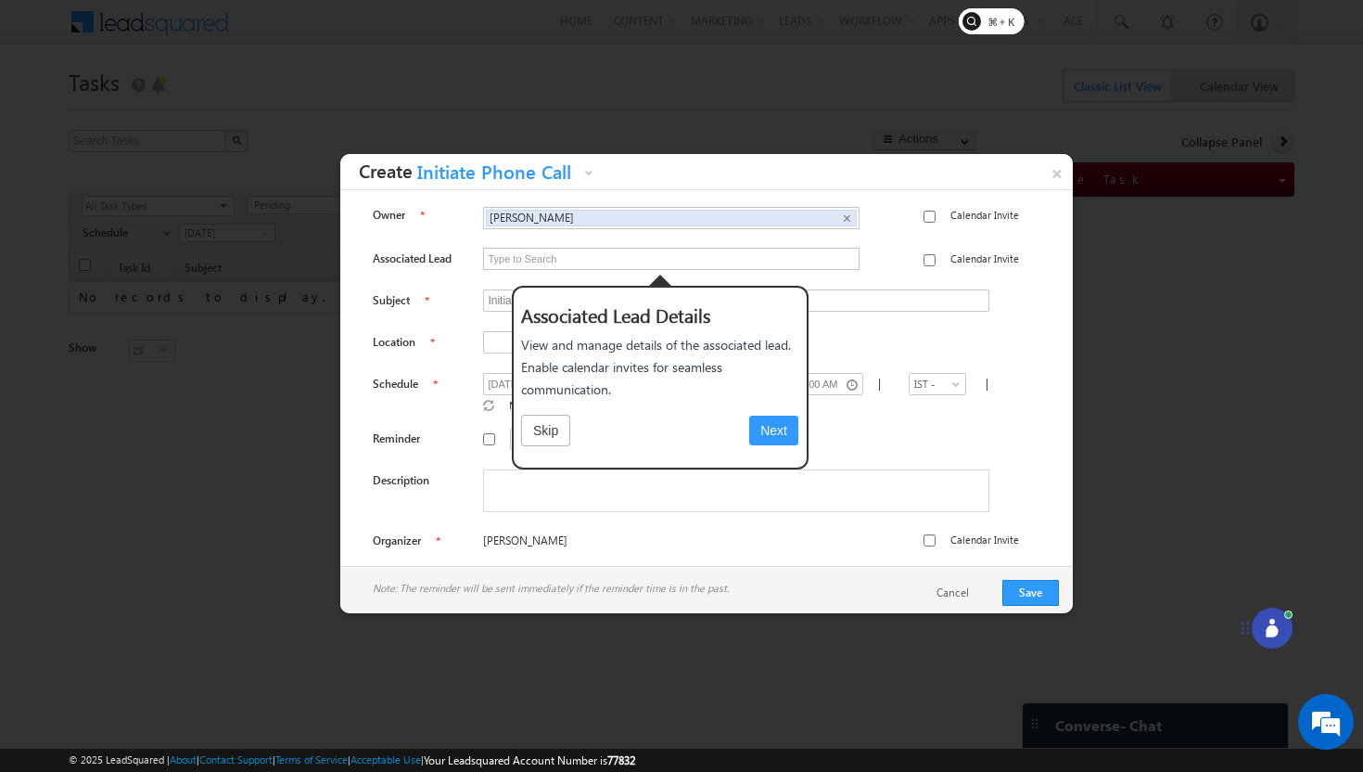
click at [780, 433] on button "Next" at bounding box center [773, 431] width 51 height 32
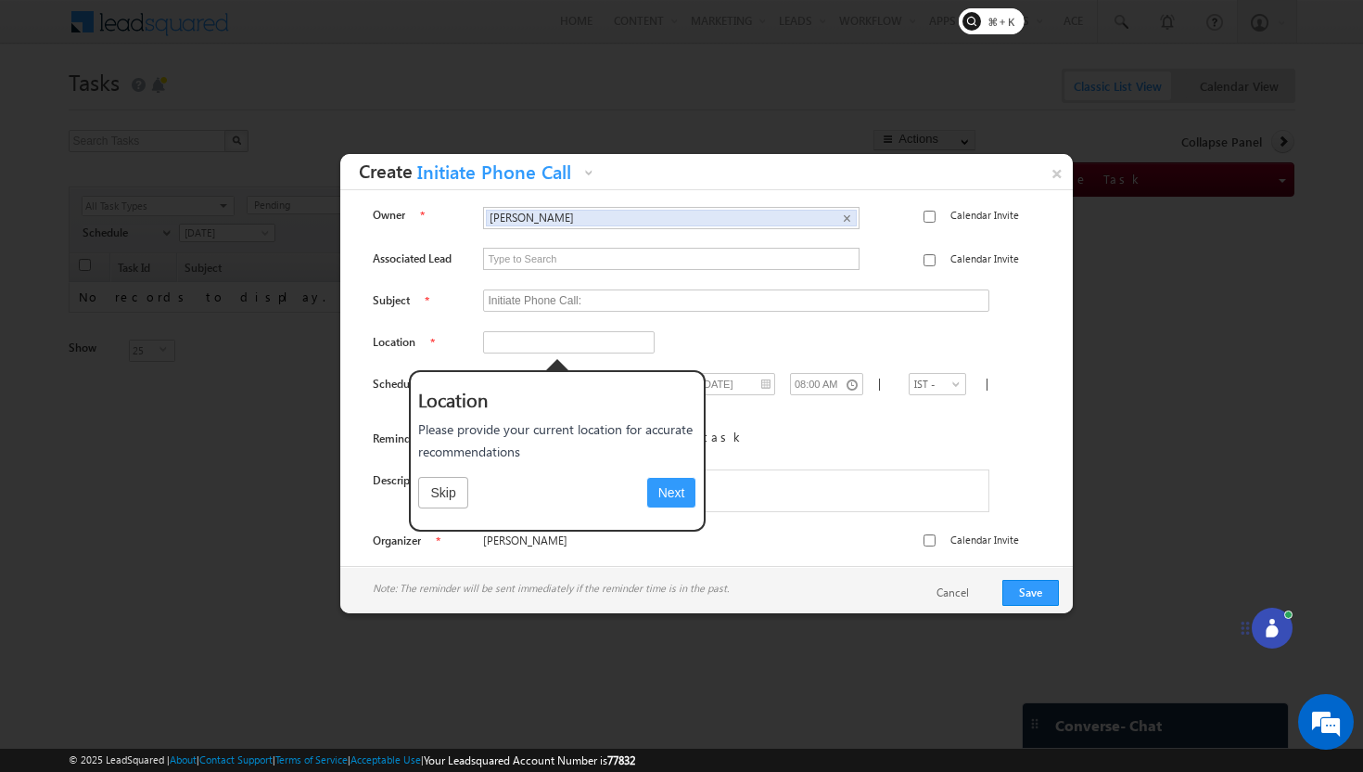
click at [671, 486] on button "Next" at bounding box center [671, 493] width 51 height 32
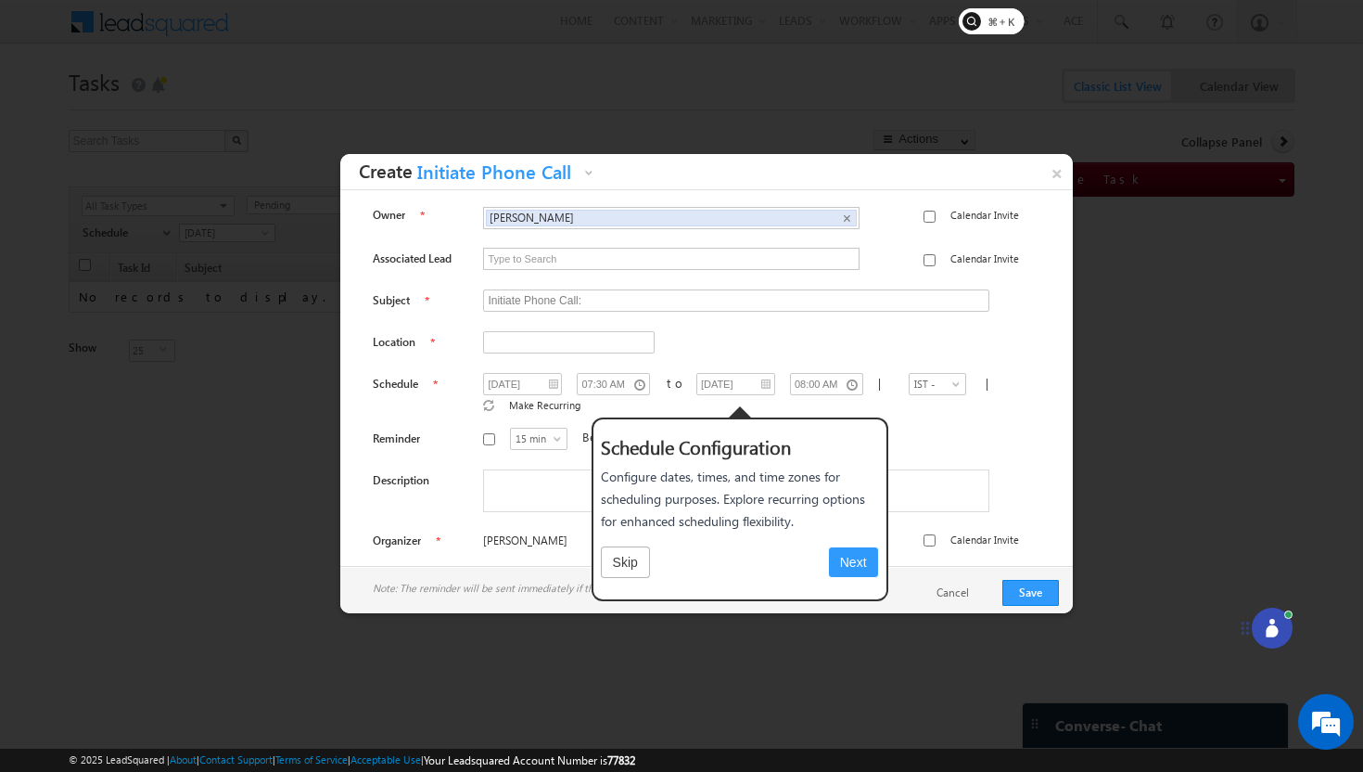
click at [850, 569] on button "Next" at bounding box center [853, 562] width 51 height 32
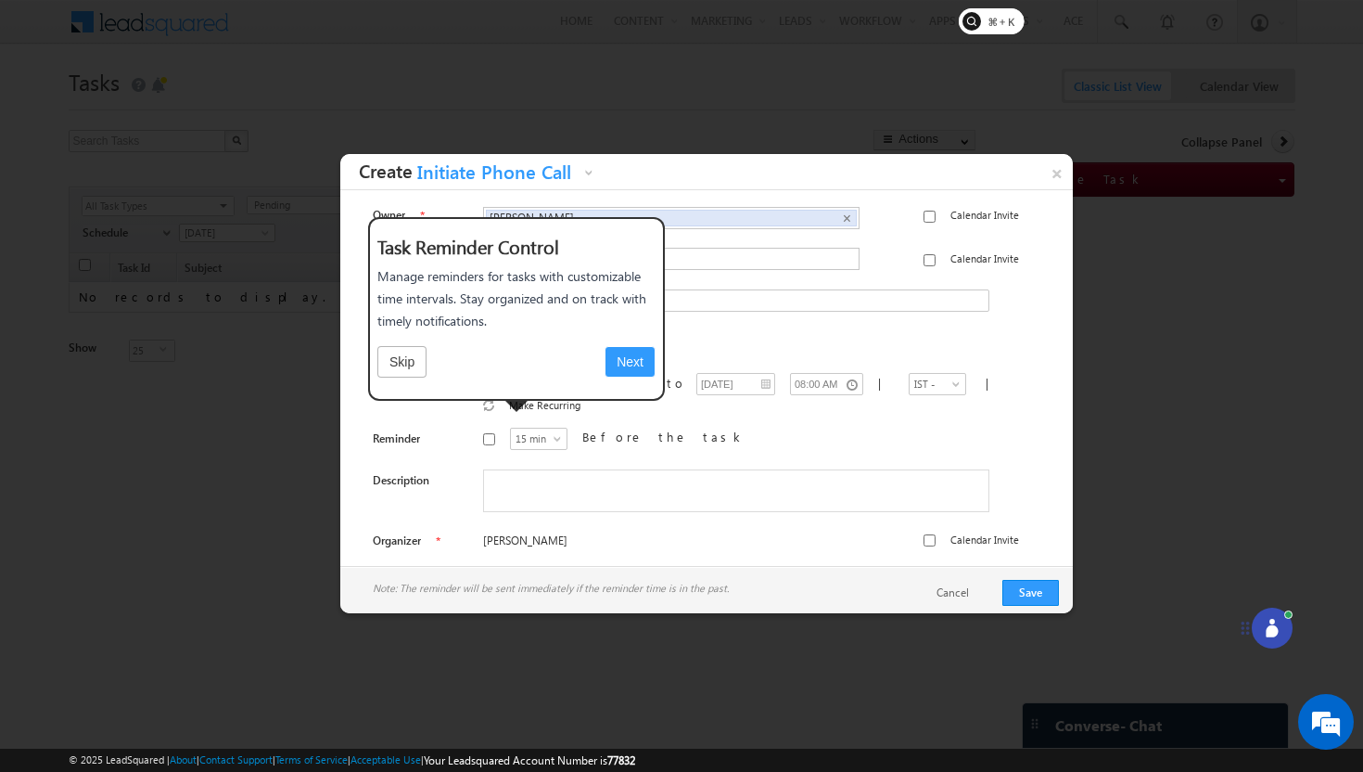
click at [649, 363] on button "Next" at bounding box center [630, 362] width 51 height 32
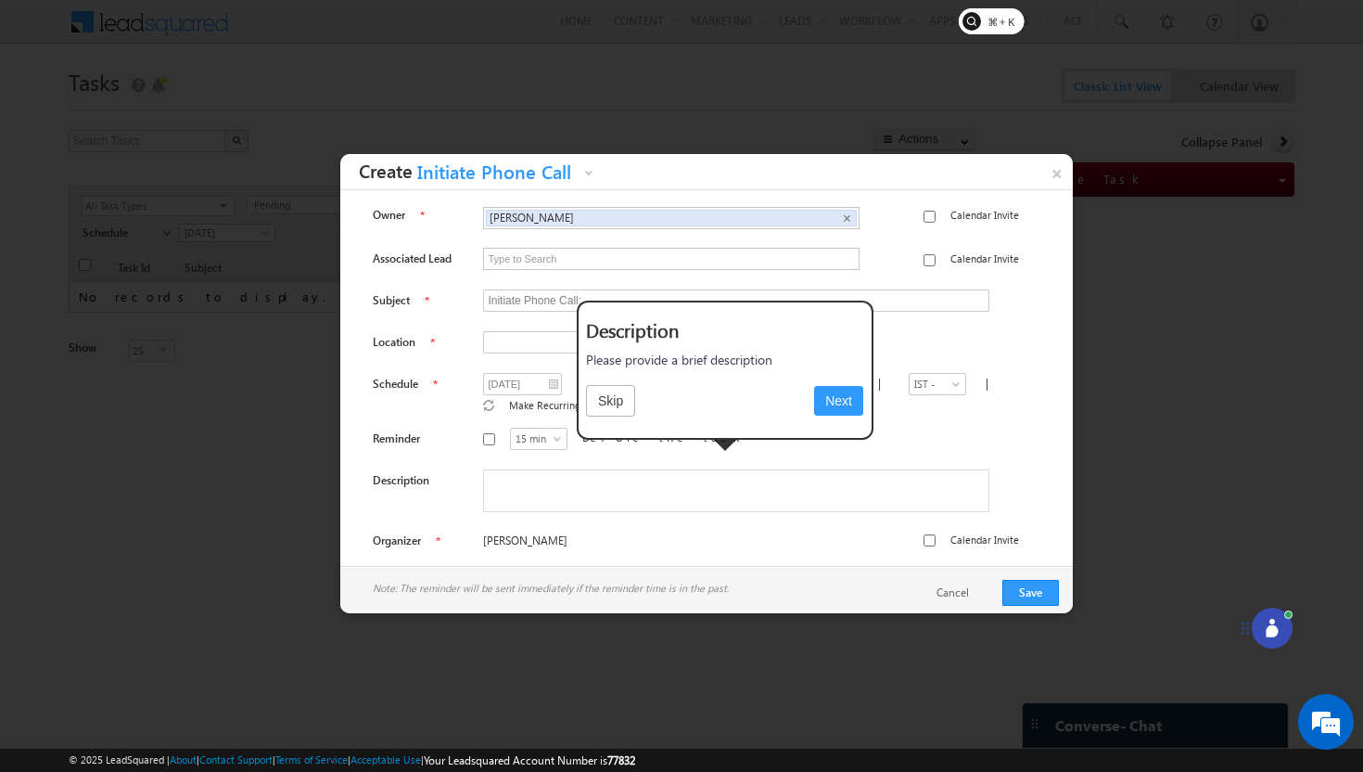
click at [839, 405] on button "Next" at bounding box center [838, 401] width 51 height 32
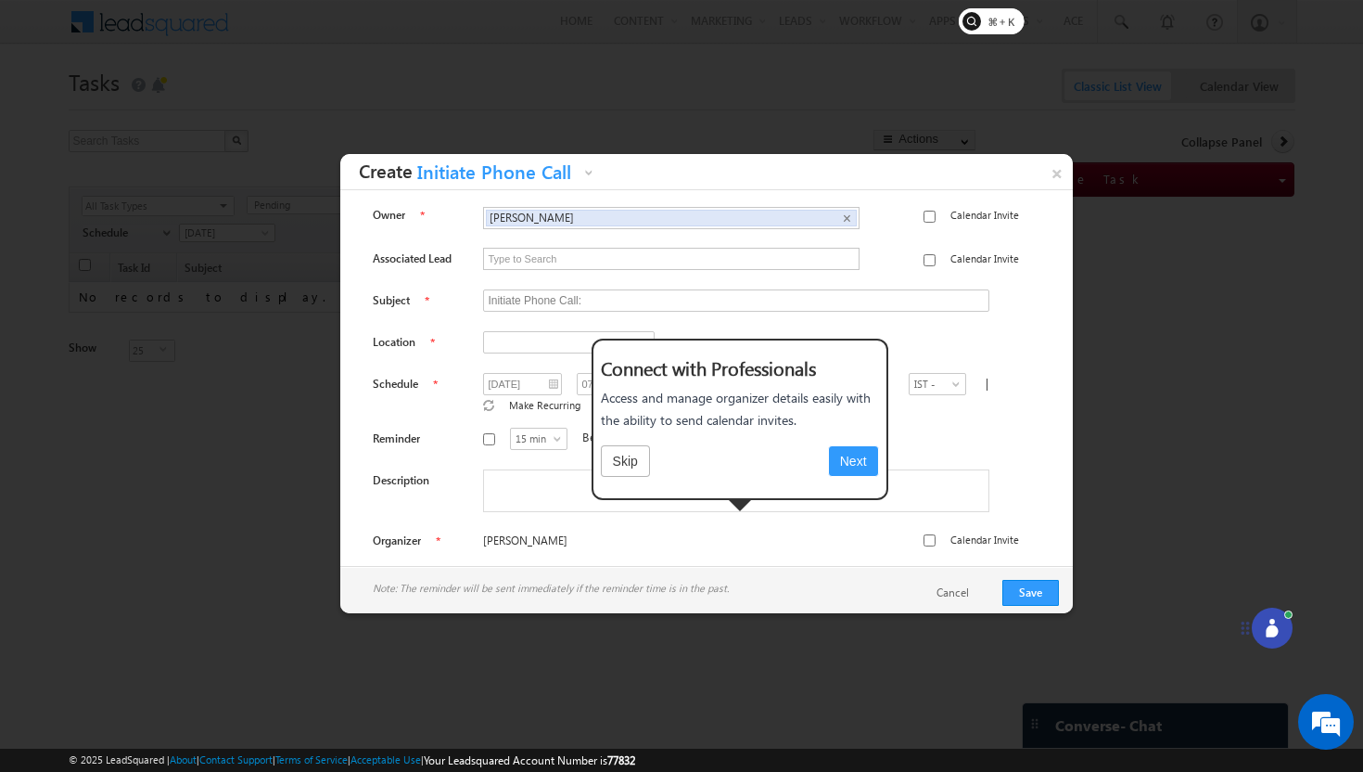
click at [860, 454] on button "Next" at bounding box center [853, 461] width 51 height 32
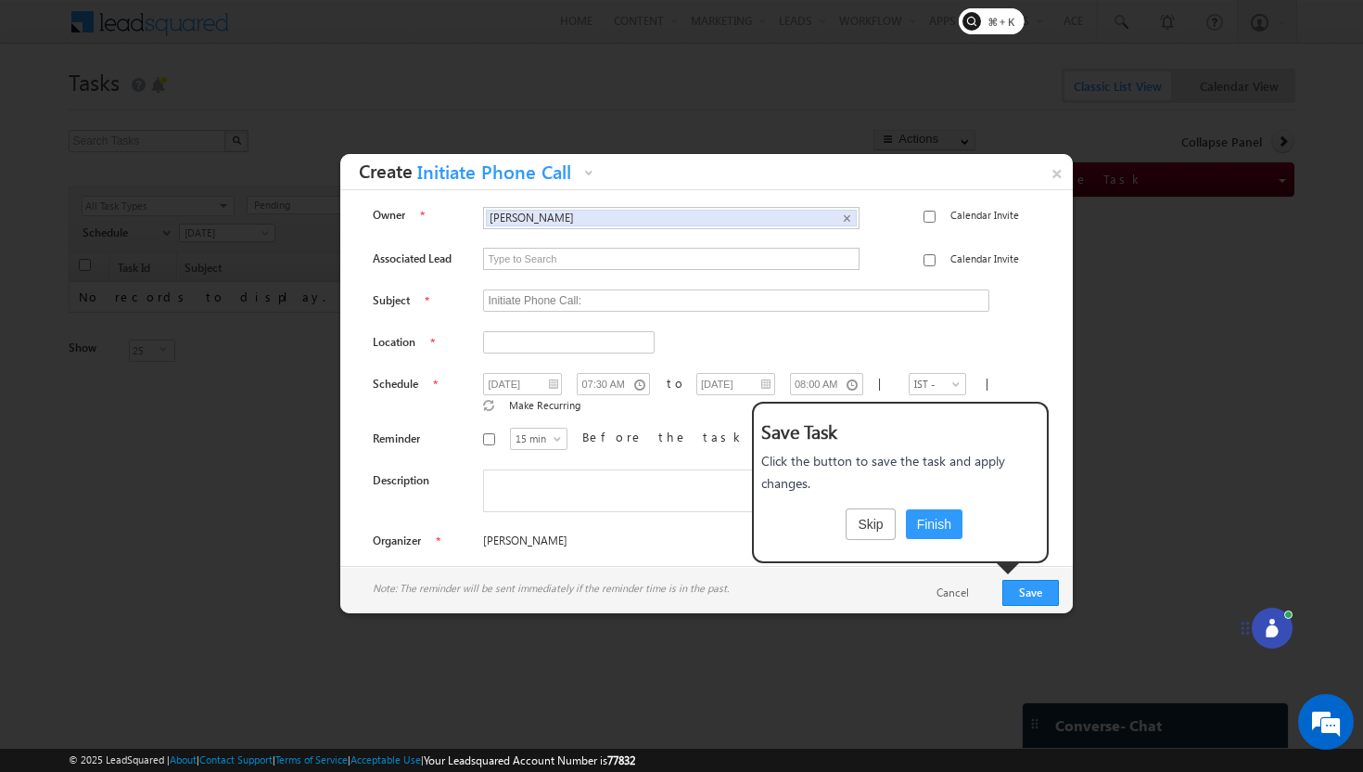
click at [934, 534] on button "Finish" at bounding box center [934, 524] width 58 height 32
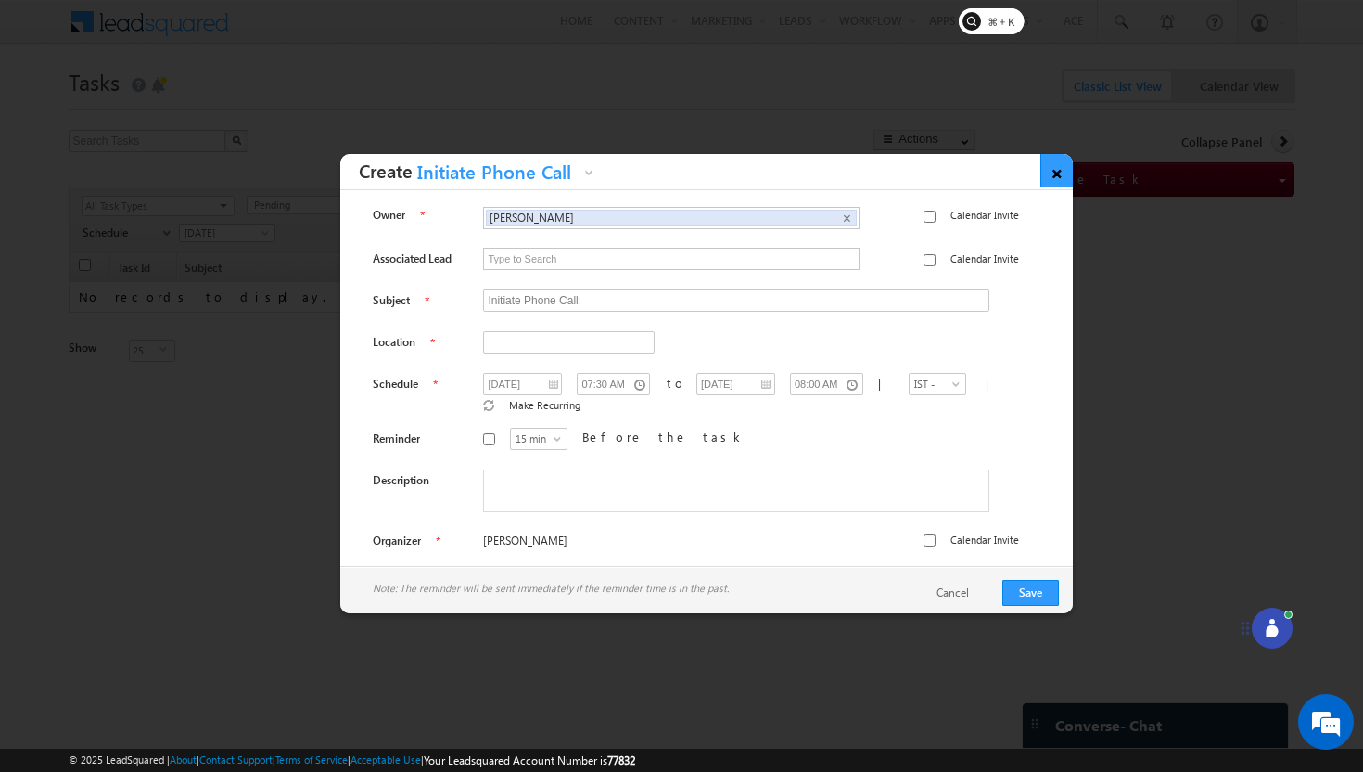
click at [1054, 170] on link "×" at bounding box center [1057, 170] width 32 height 32
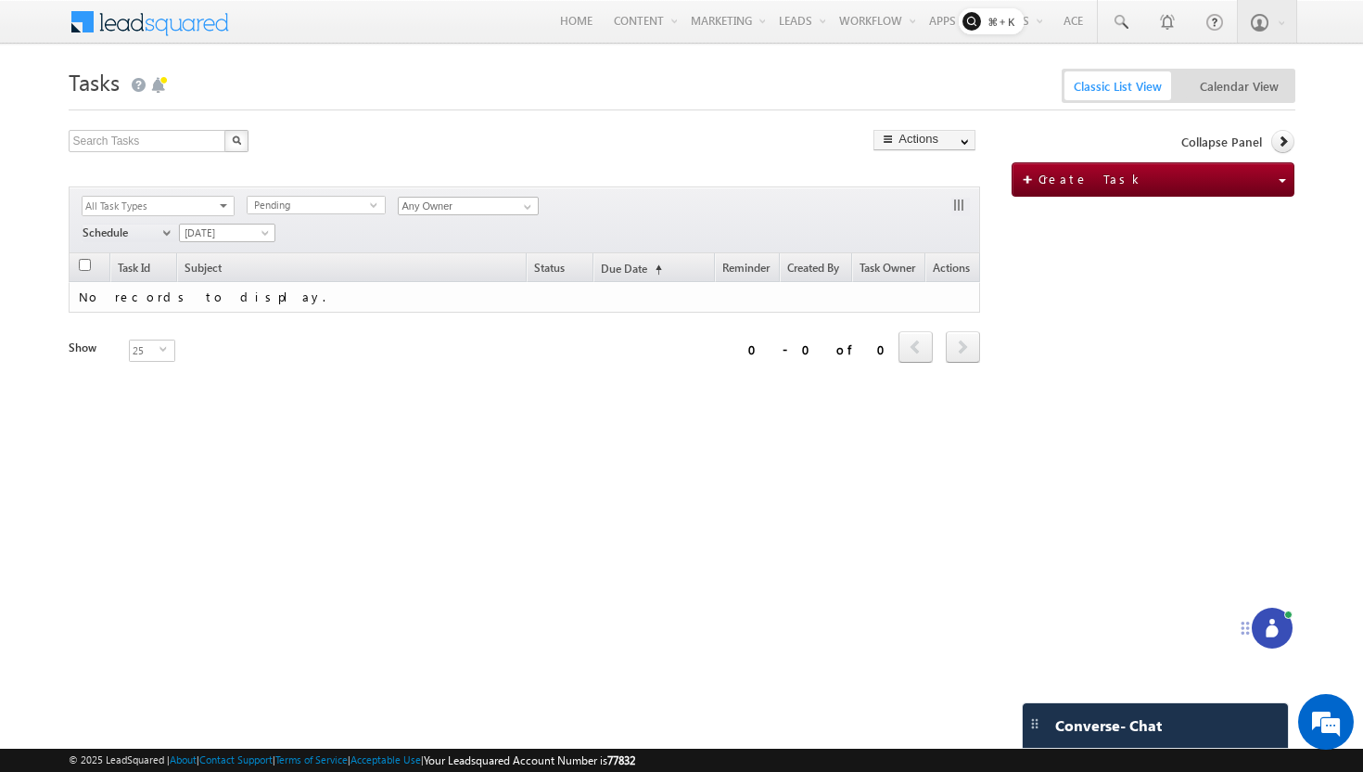
click at [1267, 627] on icon at bounding box center [1272, 628] width 19 height 19
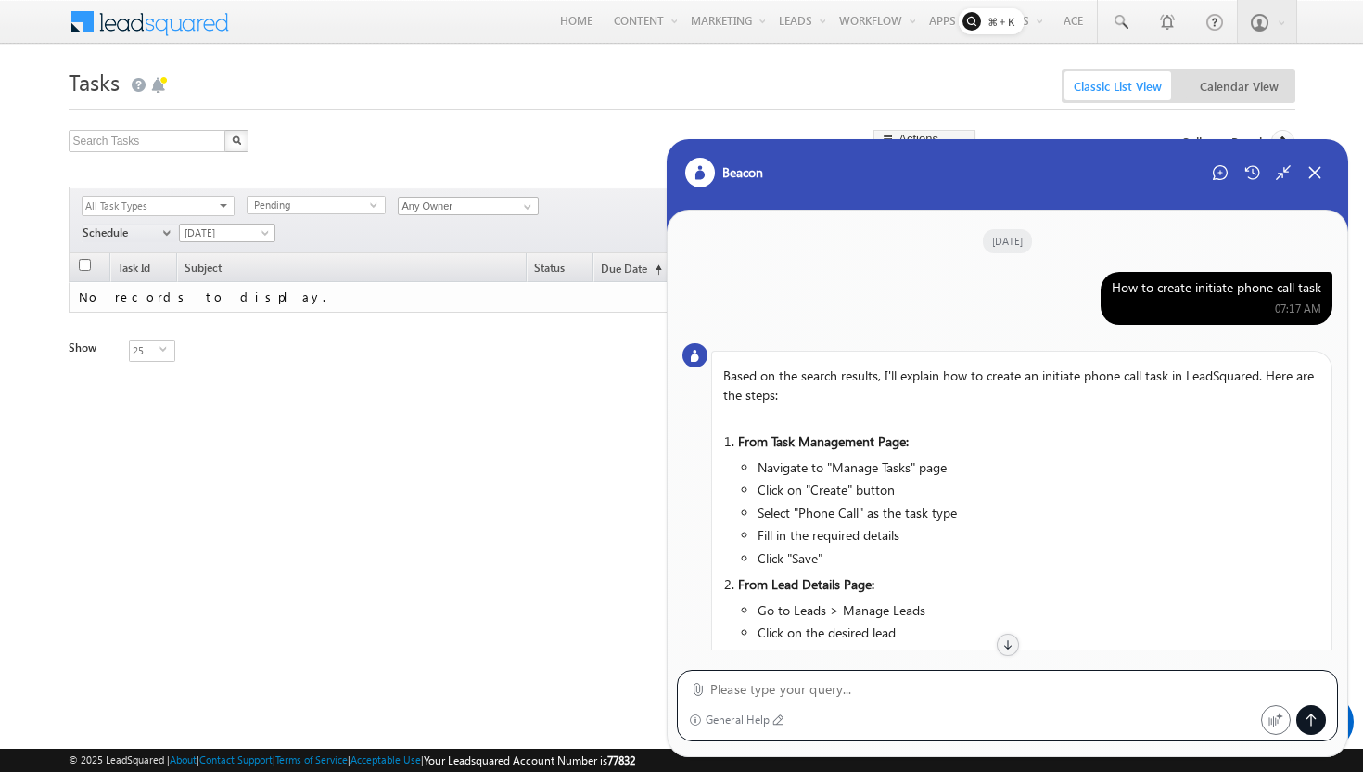
scroll to position [852, 0]
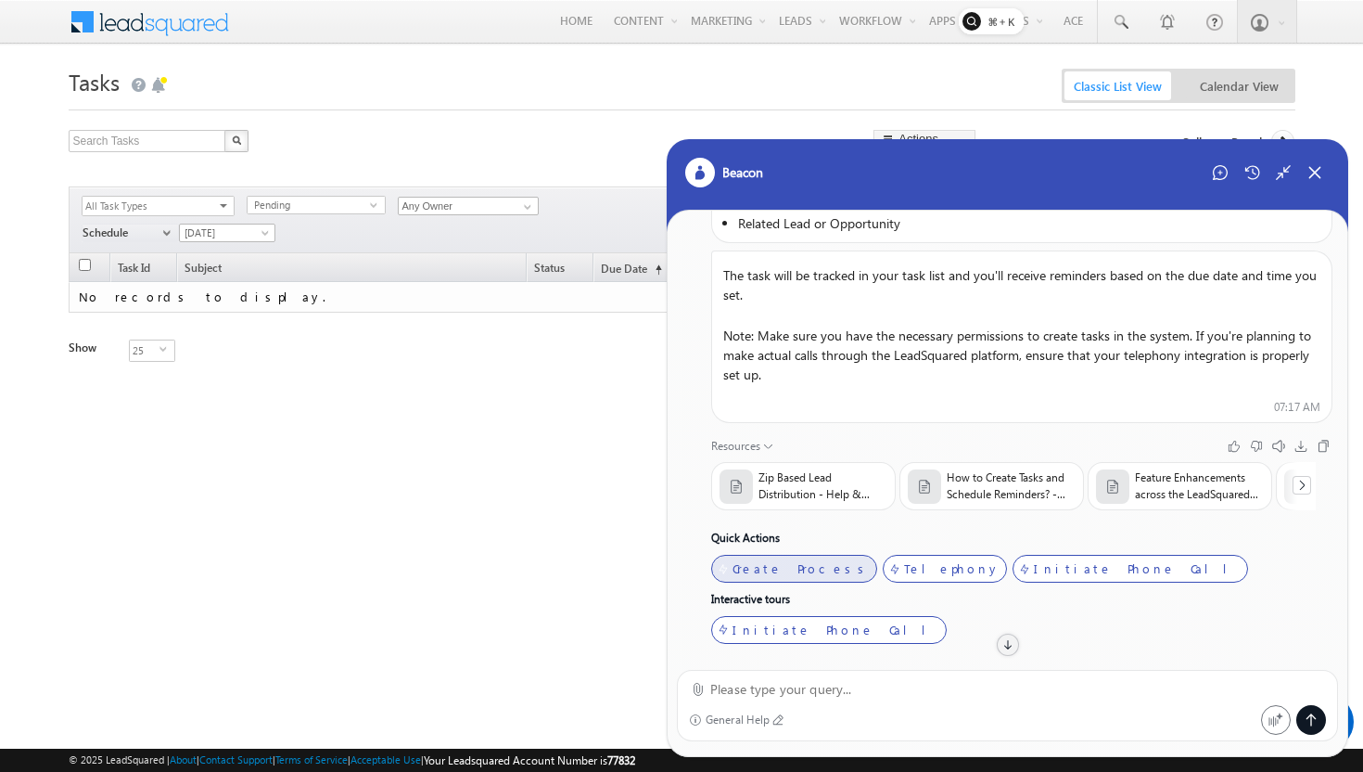
click at [751, 572] on div "Create Process" at bounding box center [802, 568] width 138 height 15
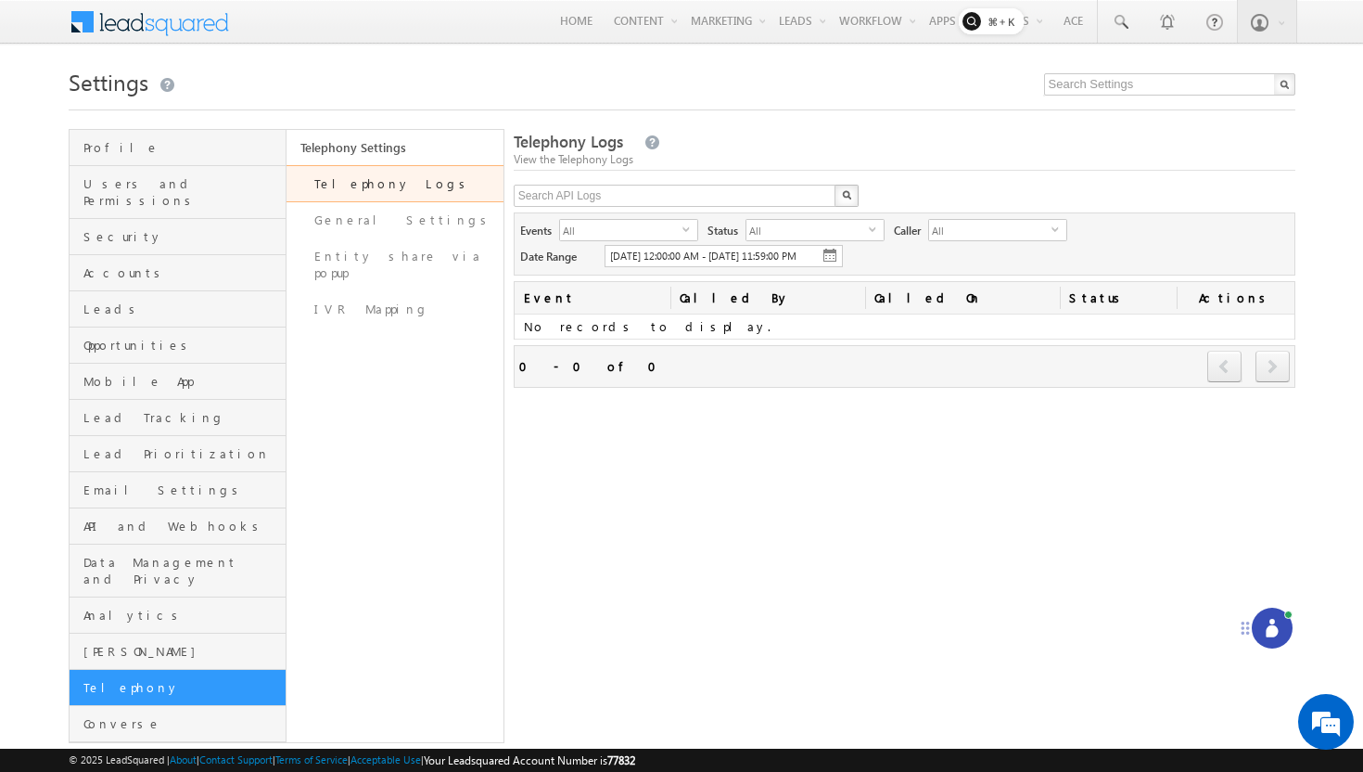
click at [1277, 630] on icon at bounding box center [1272, 631] width 12 height 12
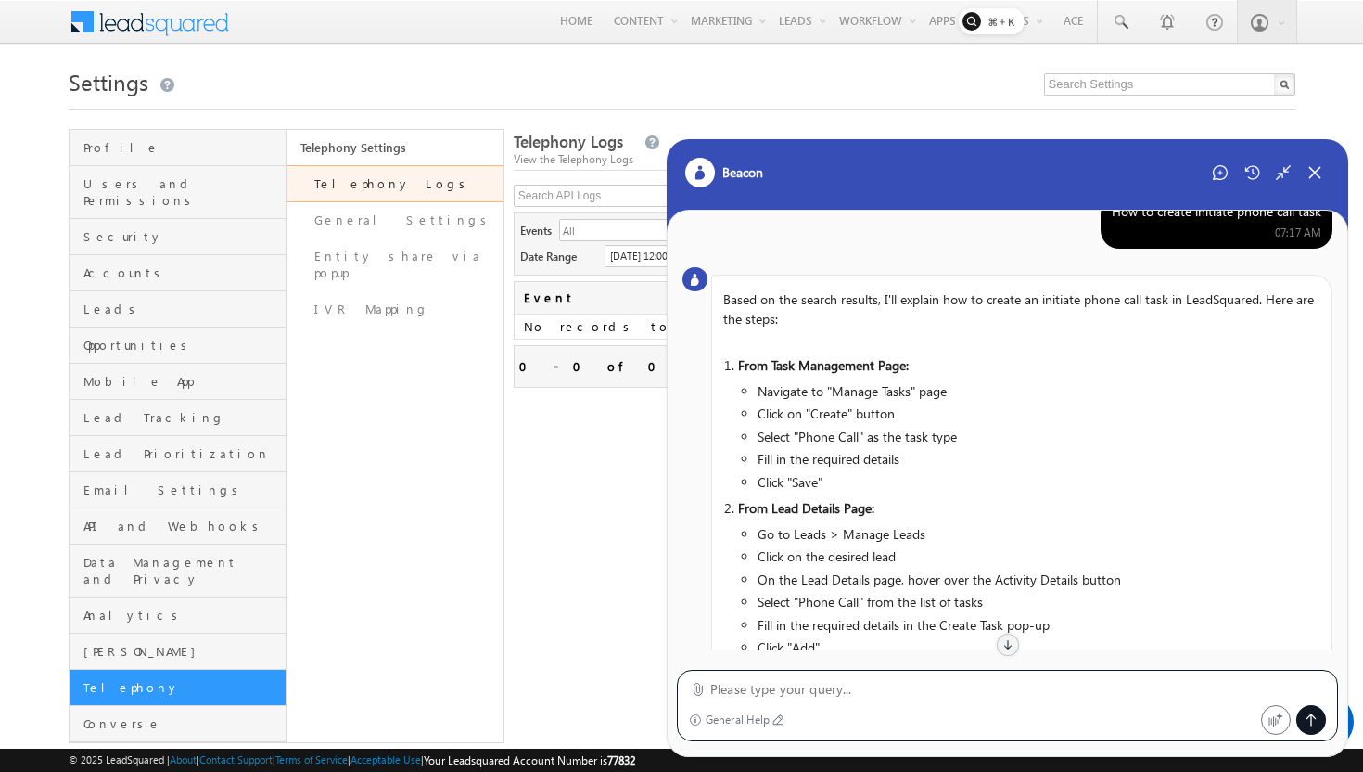
scroll to position [50, 0]
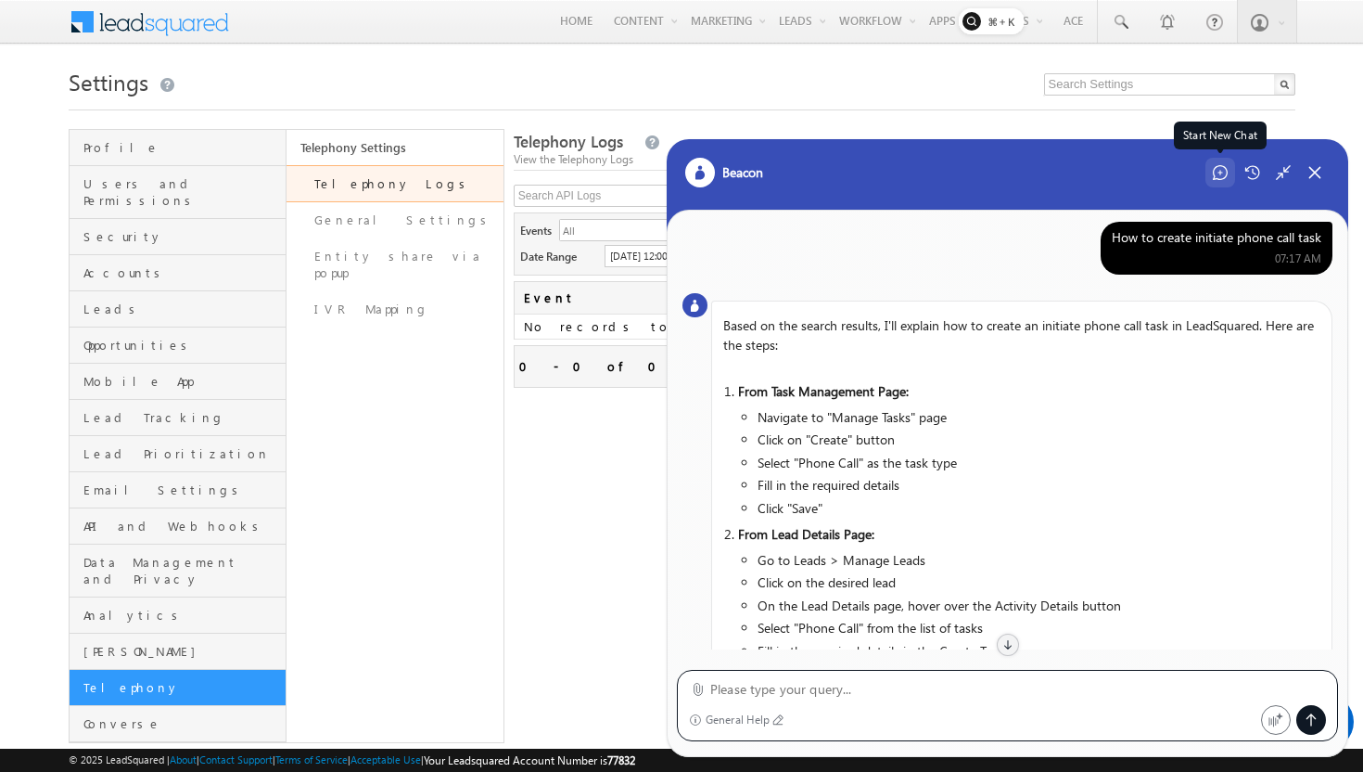
click at [1223, 176] on icon at bounding box center [1220, 172] width 15 height 15
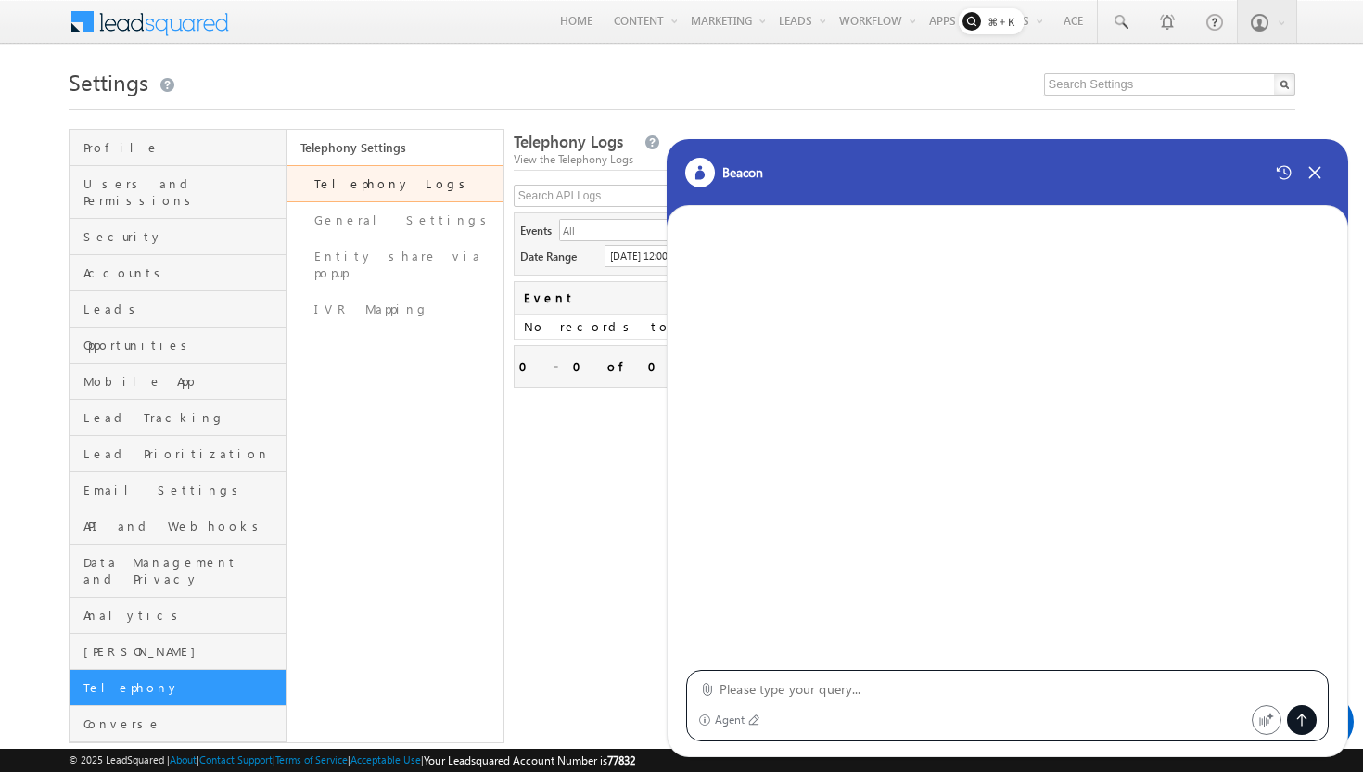
scroll to position [0, 0]
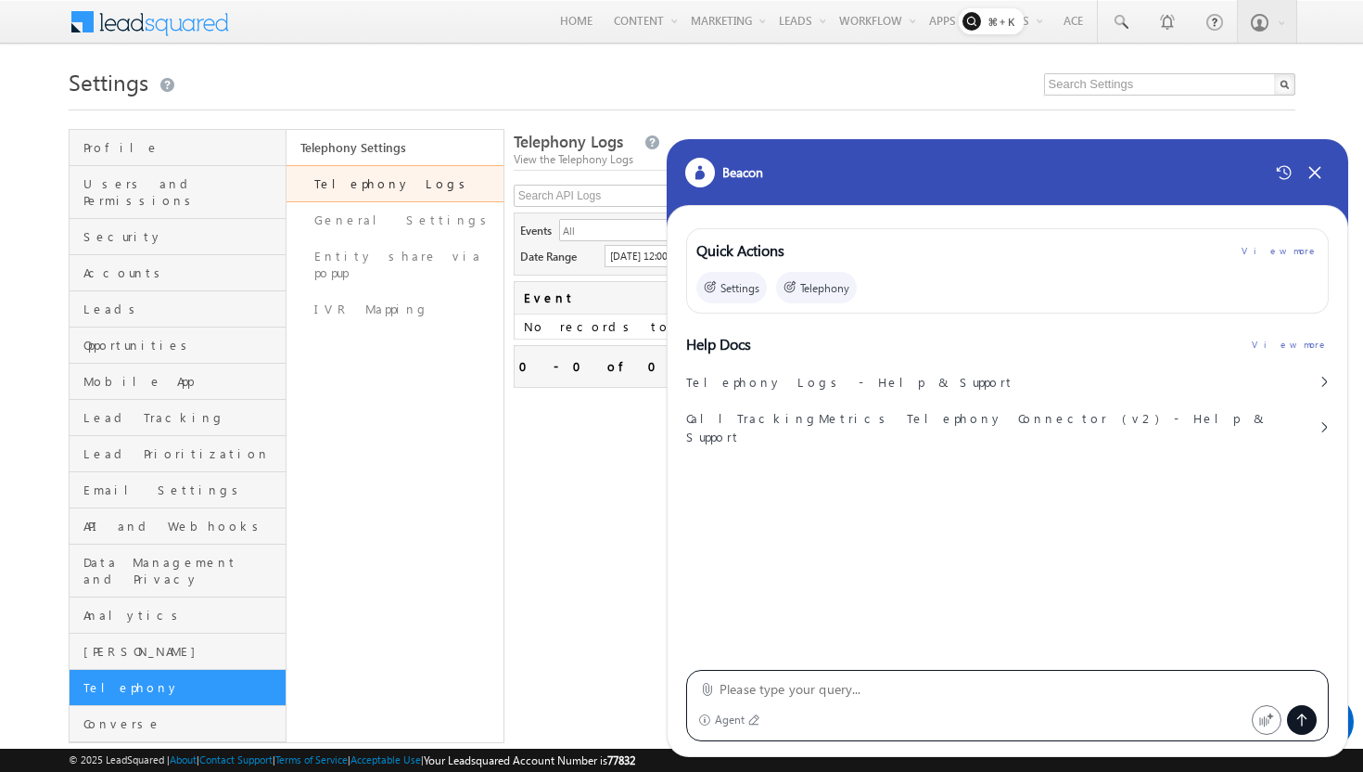
paste textarea "How to Add and Manage Custom Activity Tabs in the Lead Details Page"
type textarea "How to Add and Manage Custom Activity Tabs in the Lead Details Page"
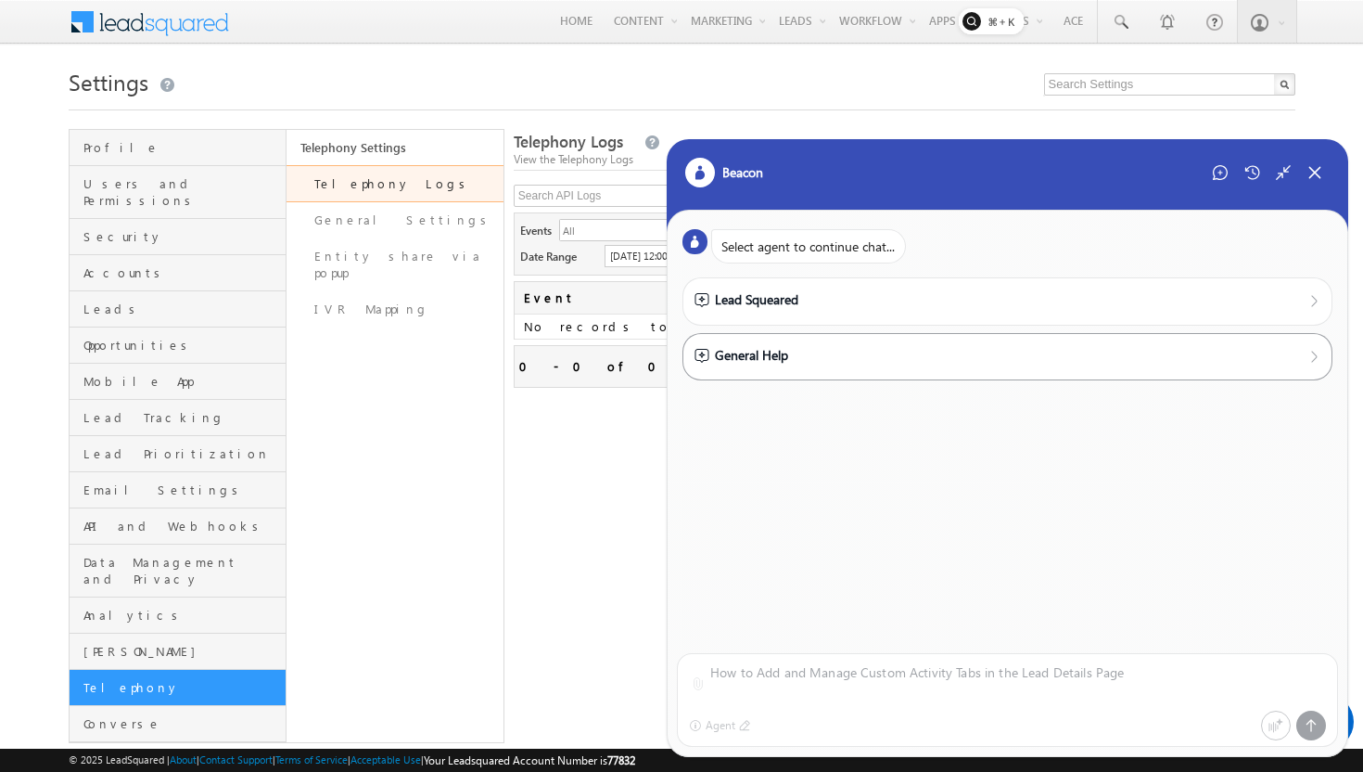
click at [839, 359] on div "General Help" at bounding box center [1008, 355] width 626 height 20
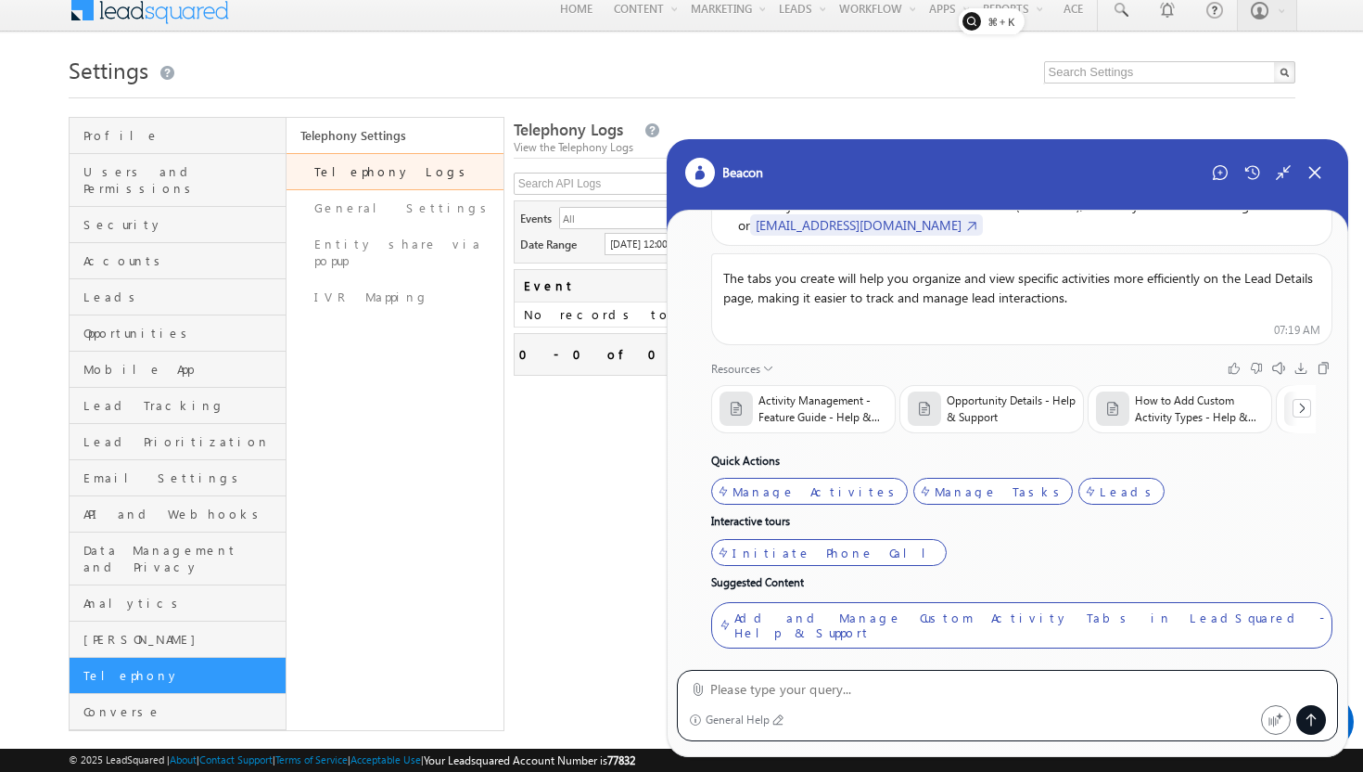
scroll to position [1182, 0]
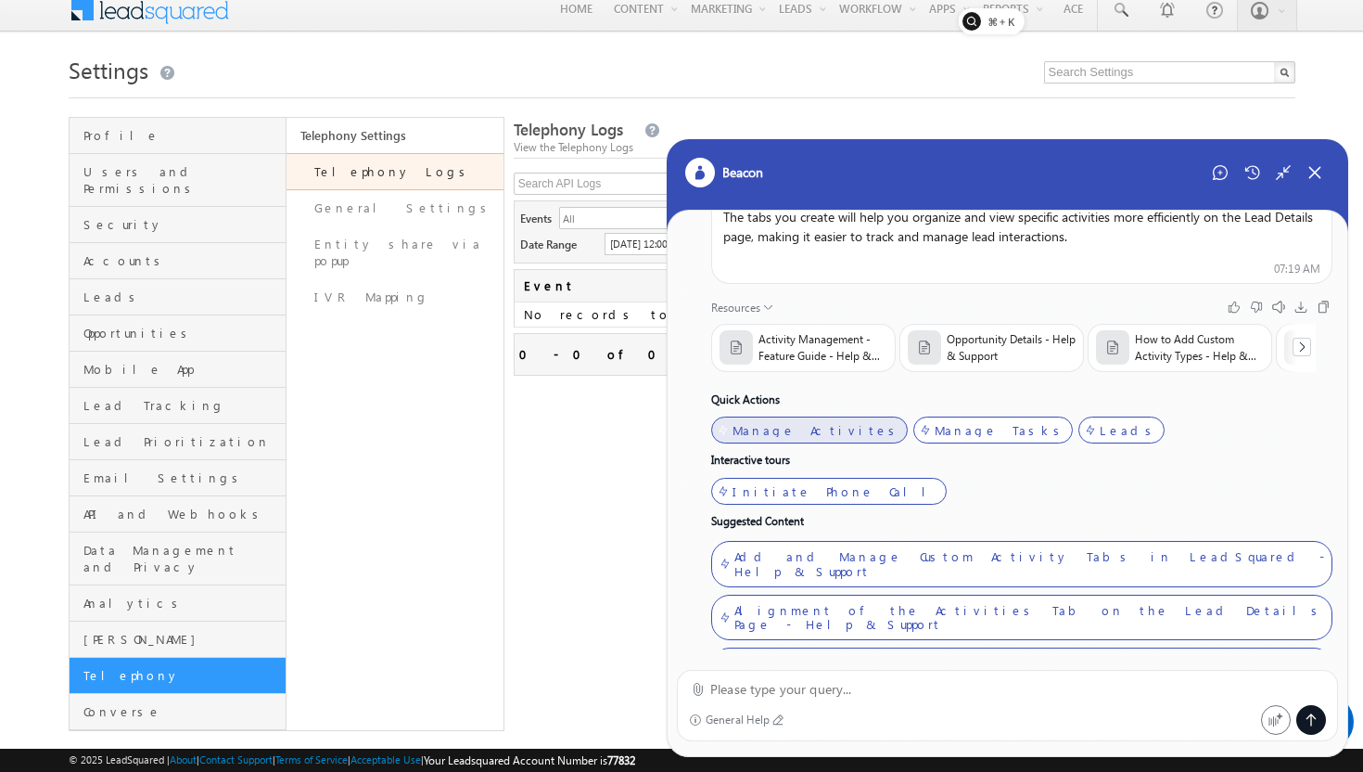
click at [790, 432] on div "Manage Activites" at bounding box center [817, 430] width 169 height 15
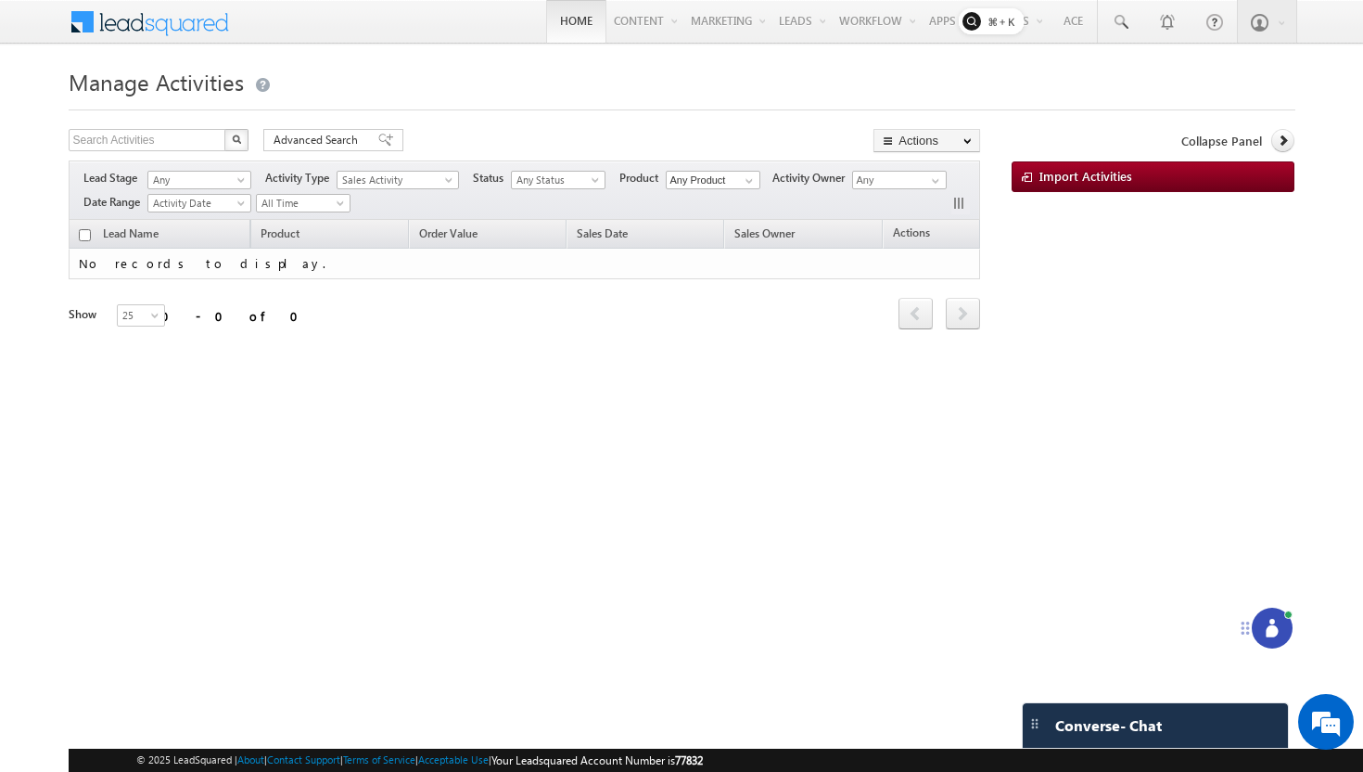
click at [546, 16] on link "Home" at bounding box center [576, 21] width 60 height 43
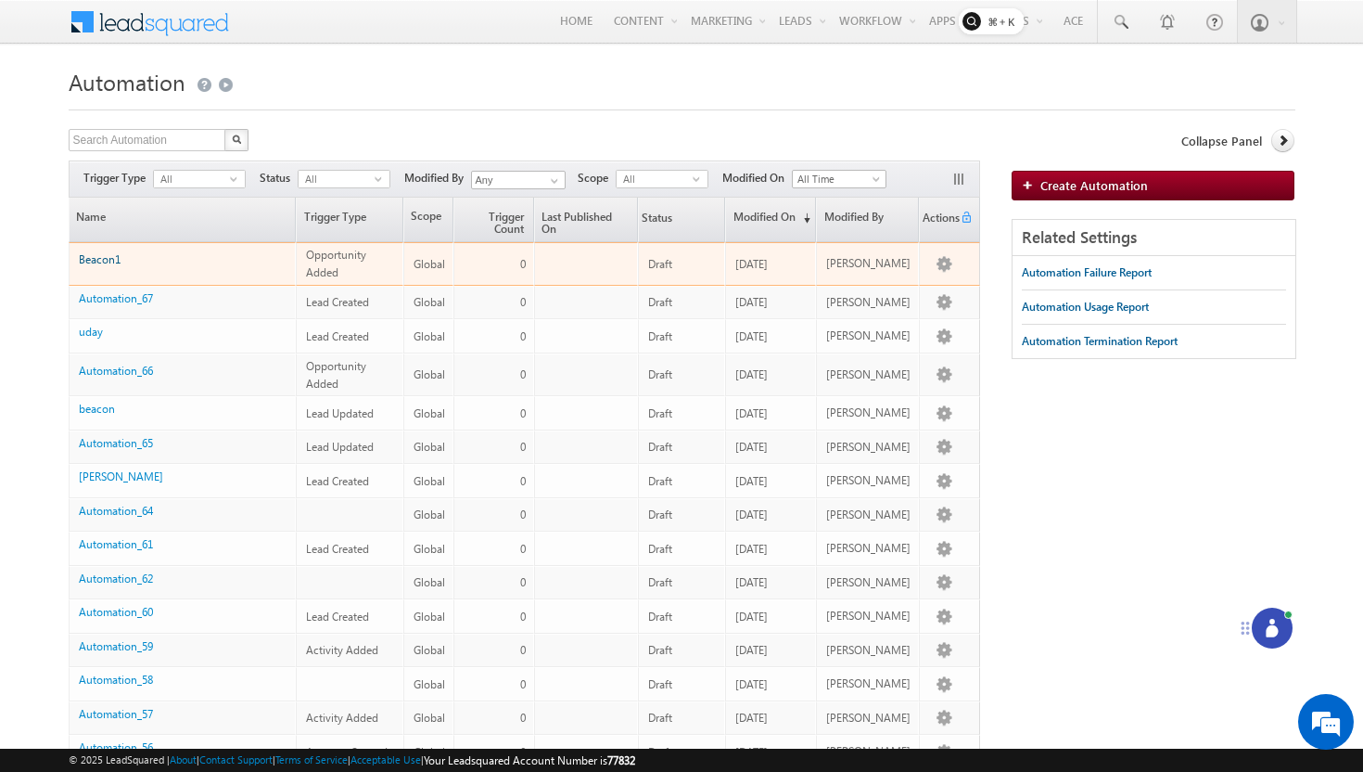
click at [107, 258] on link "Beacon1" at bounding box center [100, 259] width 42 height 14
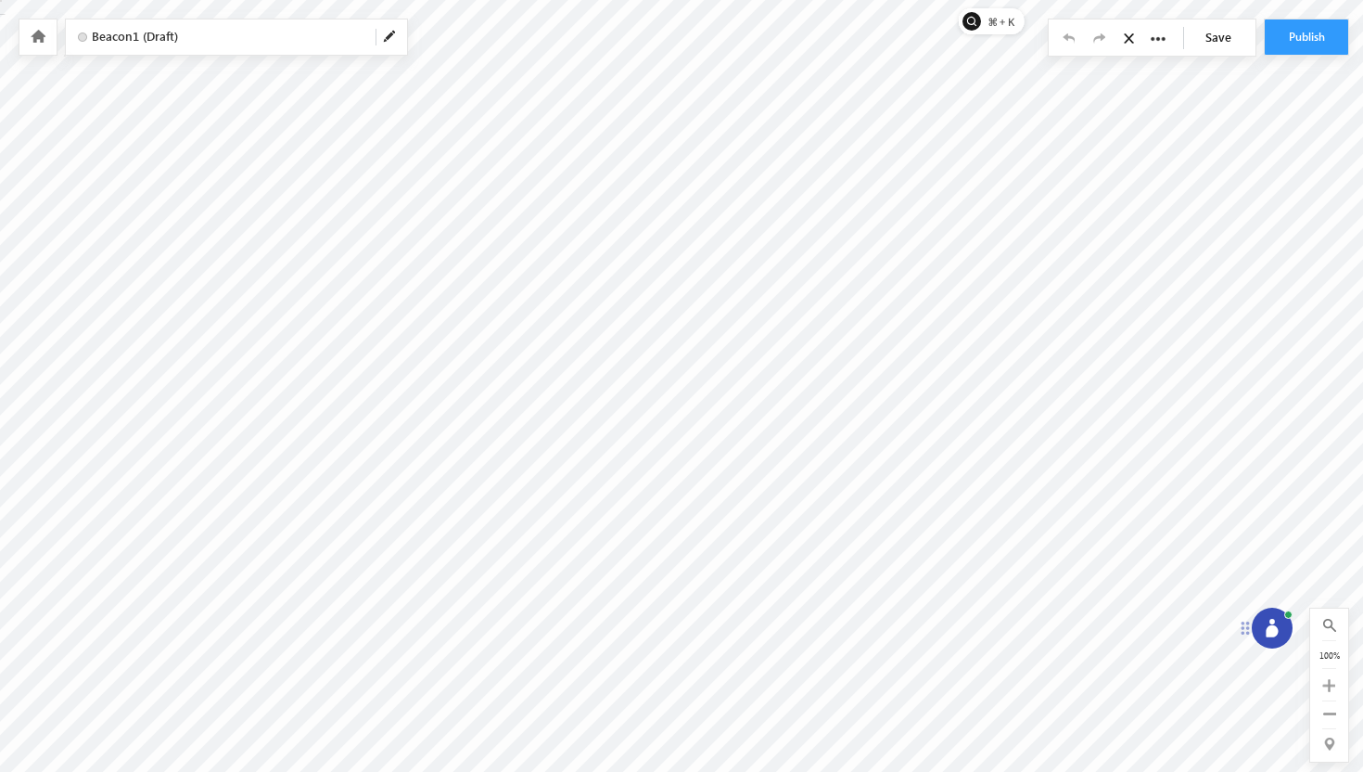
click at [1276, 638] on div at bounding box center [1272, 627] width 41 height 41
click at [29, 32] on link at bounding box center [37, 37] width 17 height 16
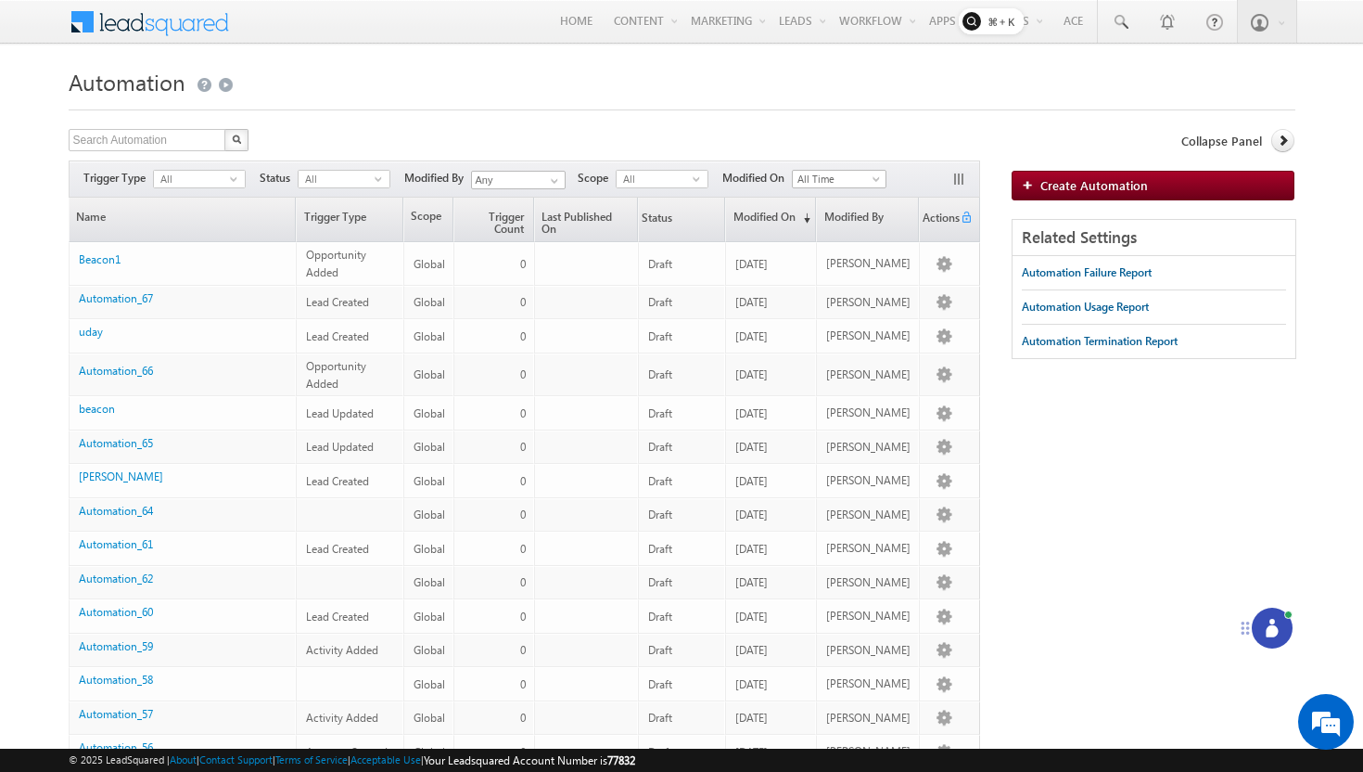
click at [114, 18] on span at bounding box center [162, 20] width 134 height 32
click at [1271, 625] on icon at bounding box center [1272, 631] width 12 height 12
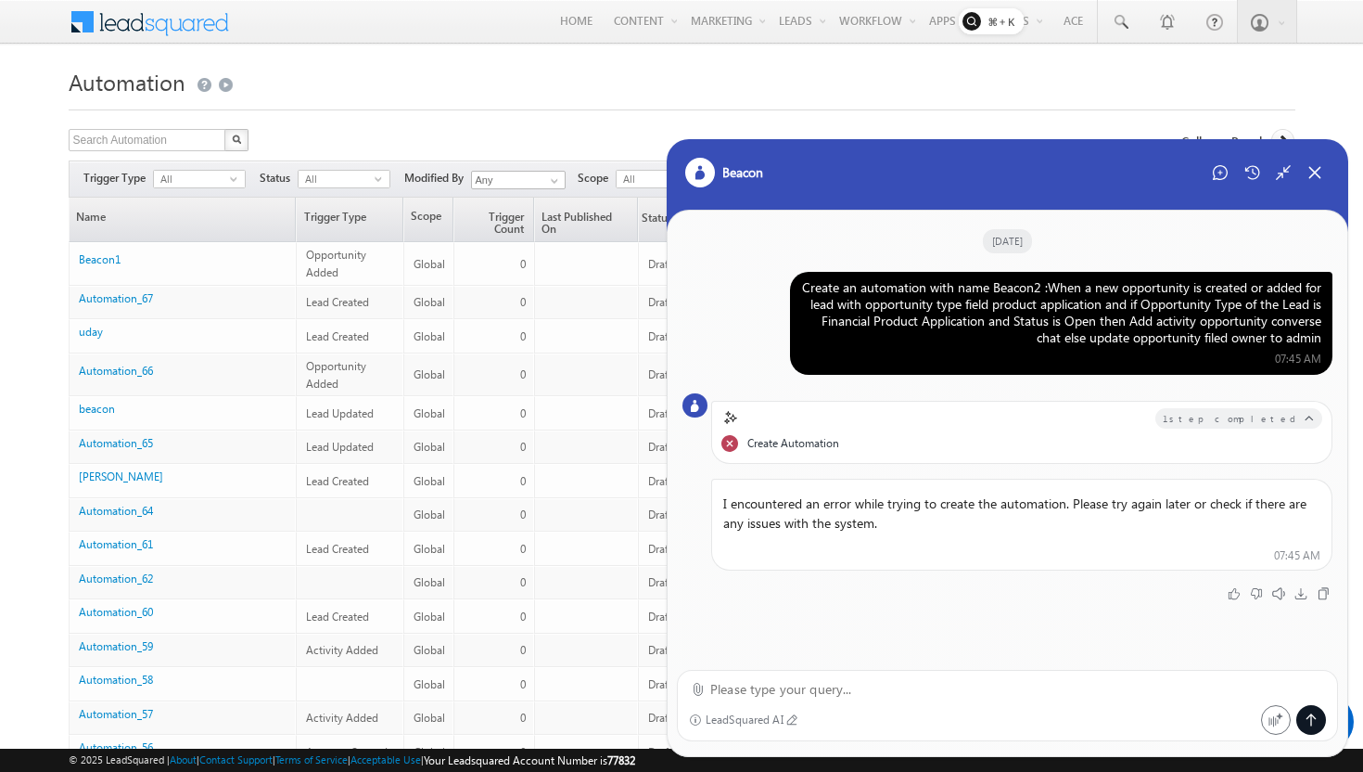
click at [927, 307] on div "Create an automation with name Beacon2 :When a new opportunity is created or ad…" at bounding box center [1061, 312] width 520 height 67
click at [1081, 301] on div "Create an automation with name Beacon2 :When a new opportunity is created or ad…" at bounding box center [1061, 312] width 520 height 67
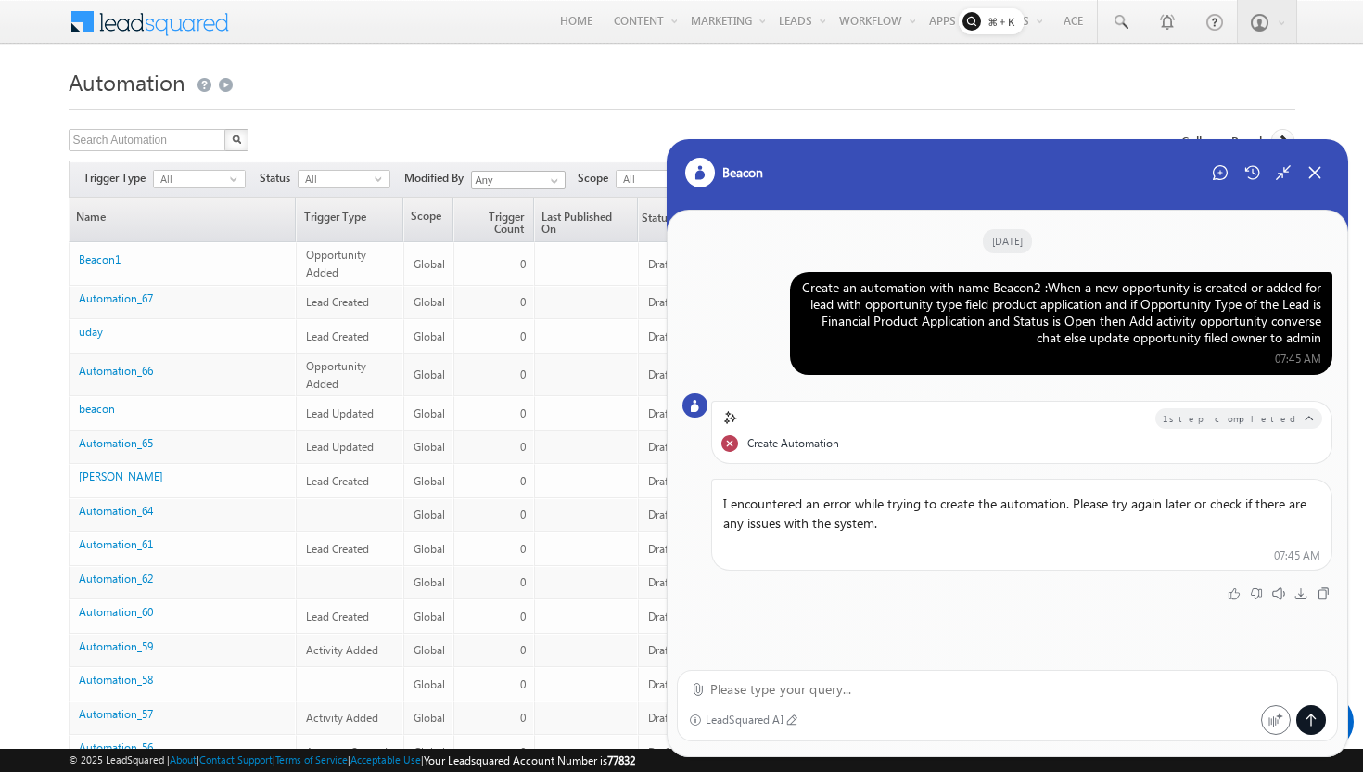
click at [1081, 301] on div "Create an automation with name Beacon2 :When a new opportunity is created or ad…" at bounding box center [1061, 312] width 520 height 67
click at [916, 684] on textarea at bounding box center [1018, 689] width 616 height 22
paste textarea "Create an automation with name Beacon2 :When a new opportunity is created or ad…"
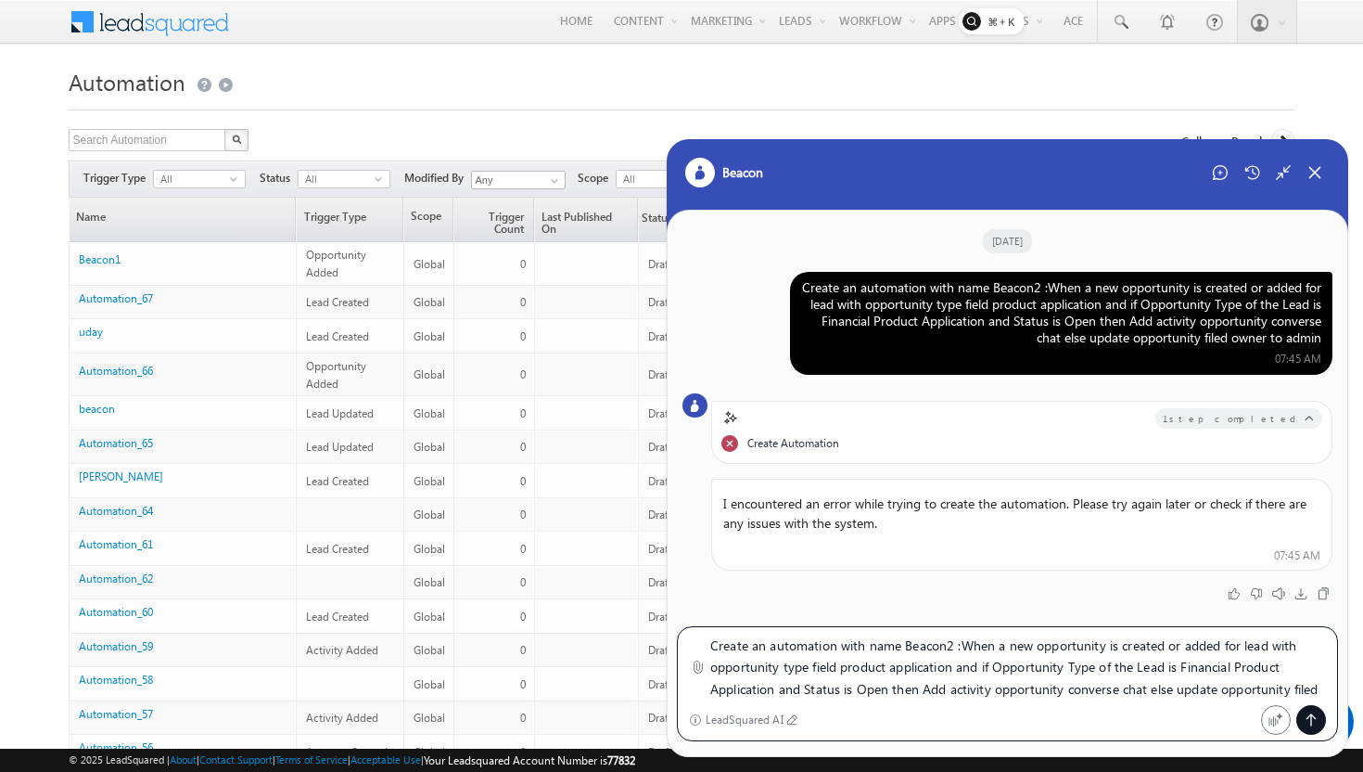
type textarea "Create an automation with name Beacon2 :When a new opportunity is created or ad…"
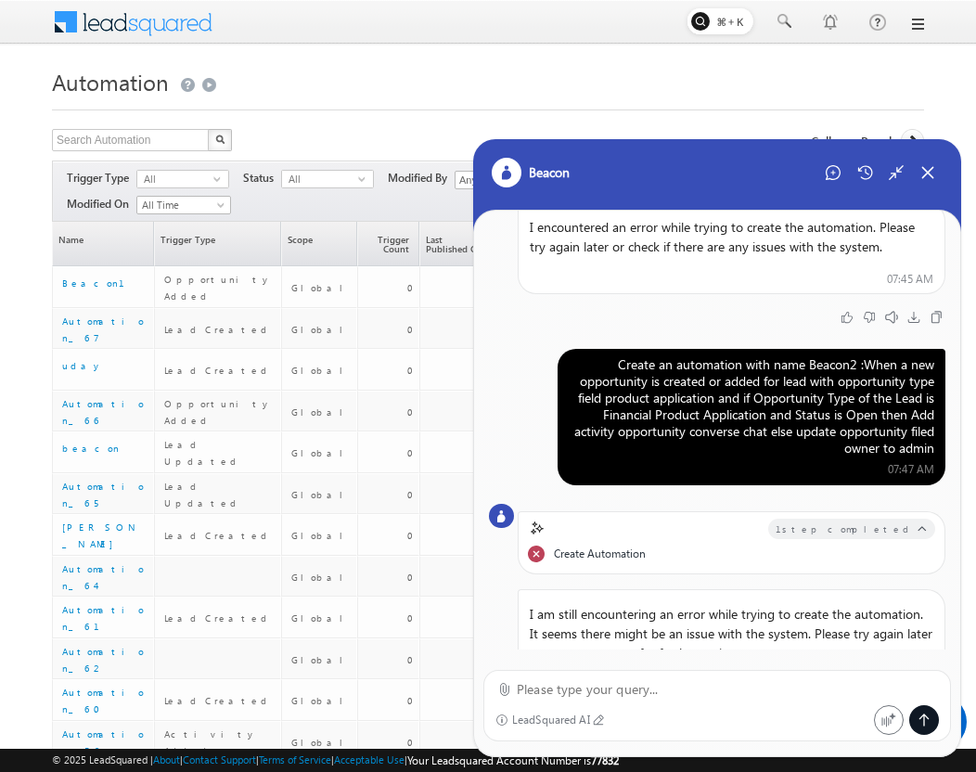
scroll to position [330, 0]
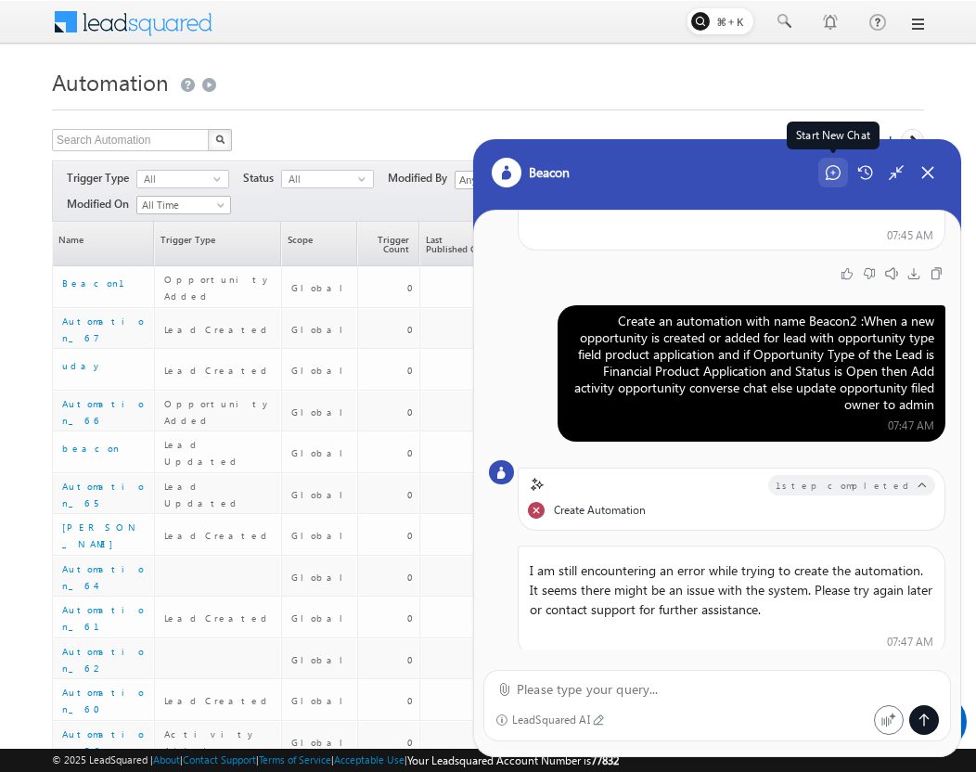
click at [834, 170] on icon at bounding box center [832, 172] width 15 height 15
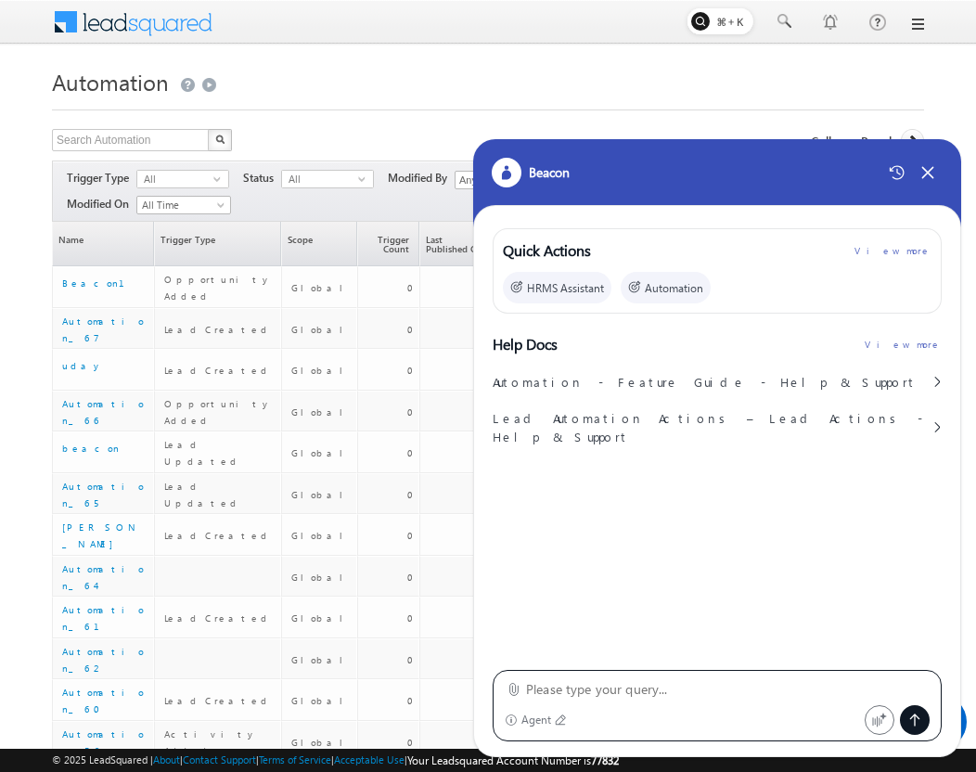
type textarea "Create an automation with name Beacon2 :When a new opportunity is created or ad…"
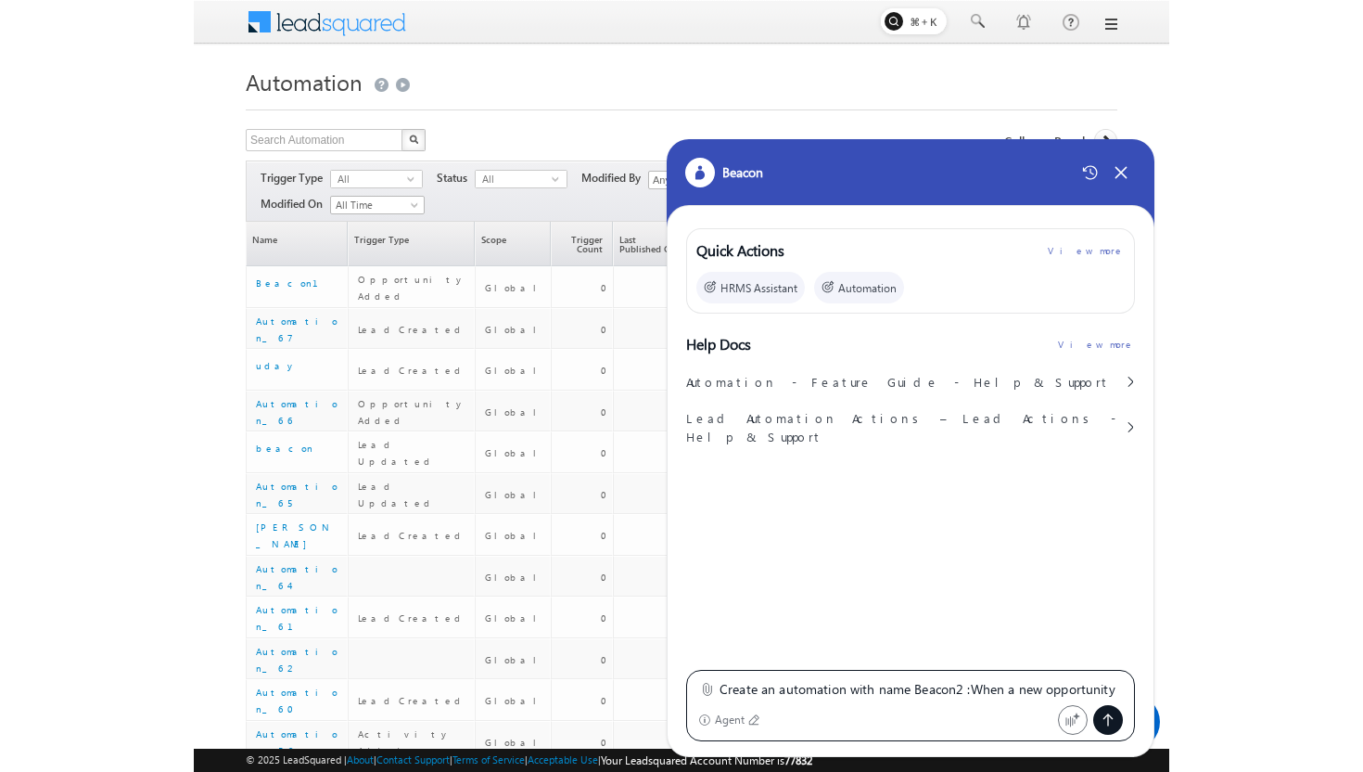
scroll to position [66, 0]
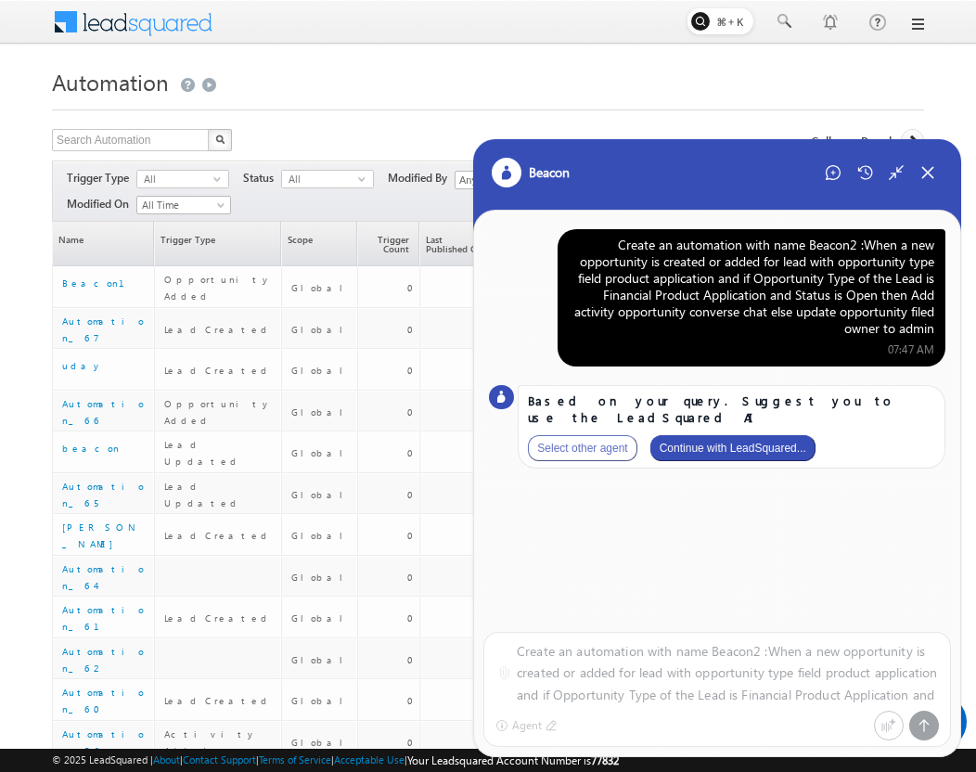
click at [713, 435] on button "Continue with LeadSquared..." at bounding box center [732, 448] width 165 height 26
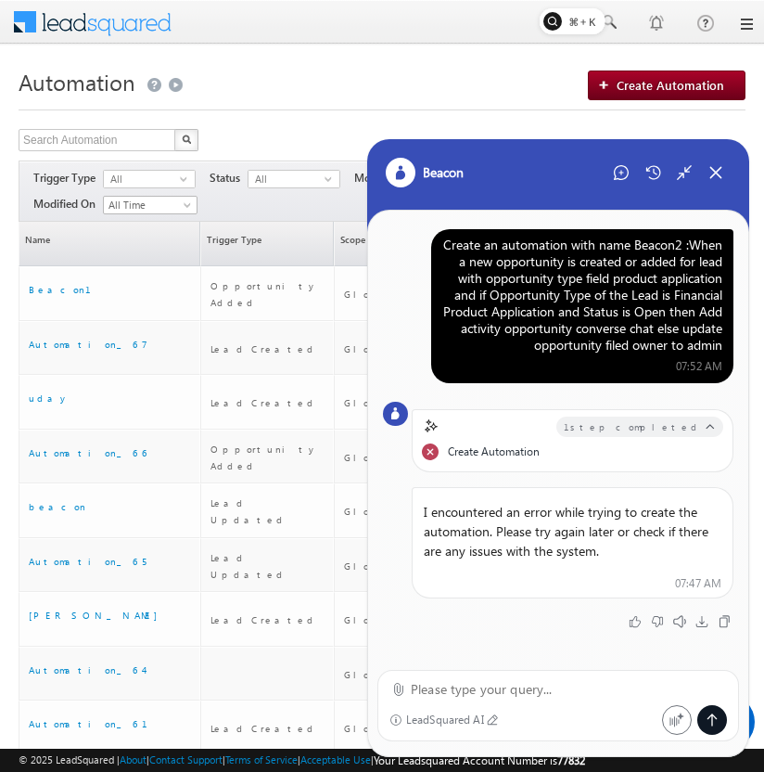
click at [629, 317] on div "Create an automation with name Beacon2 :When a new opportunity is created or ad…" at bounding box center [582, 294] width 280 height 117
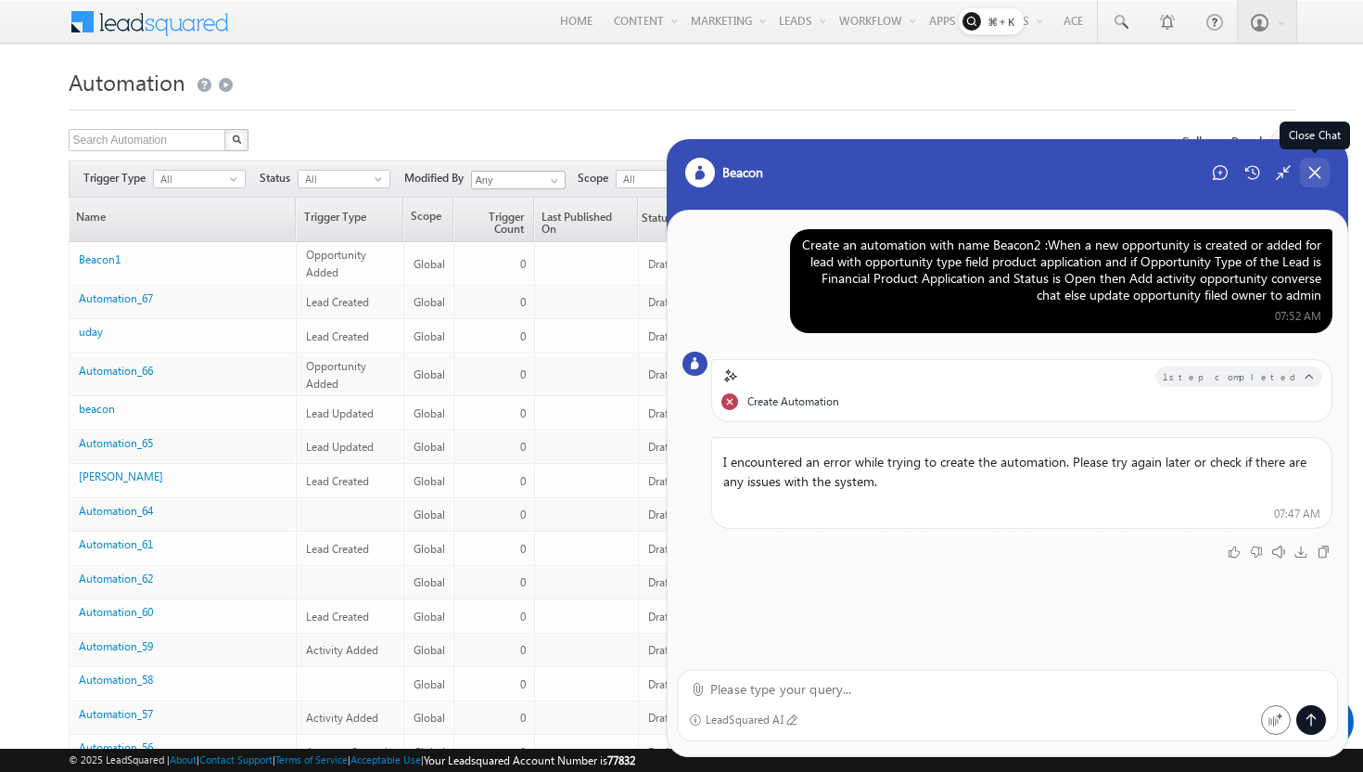
click at [1305, 178] on div "Close Chat" at bounding box center [1315, 173] width 30 height 30
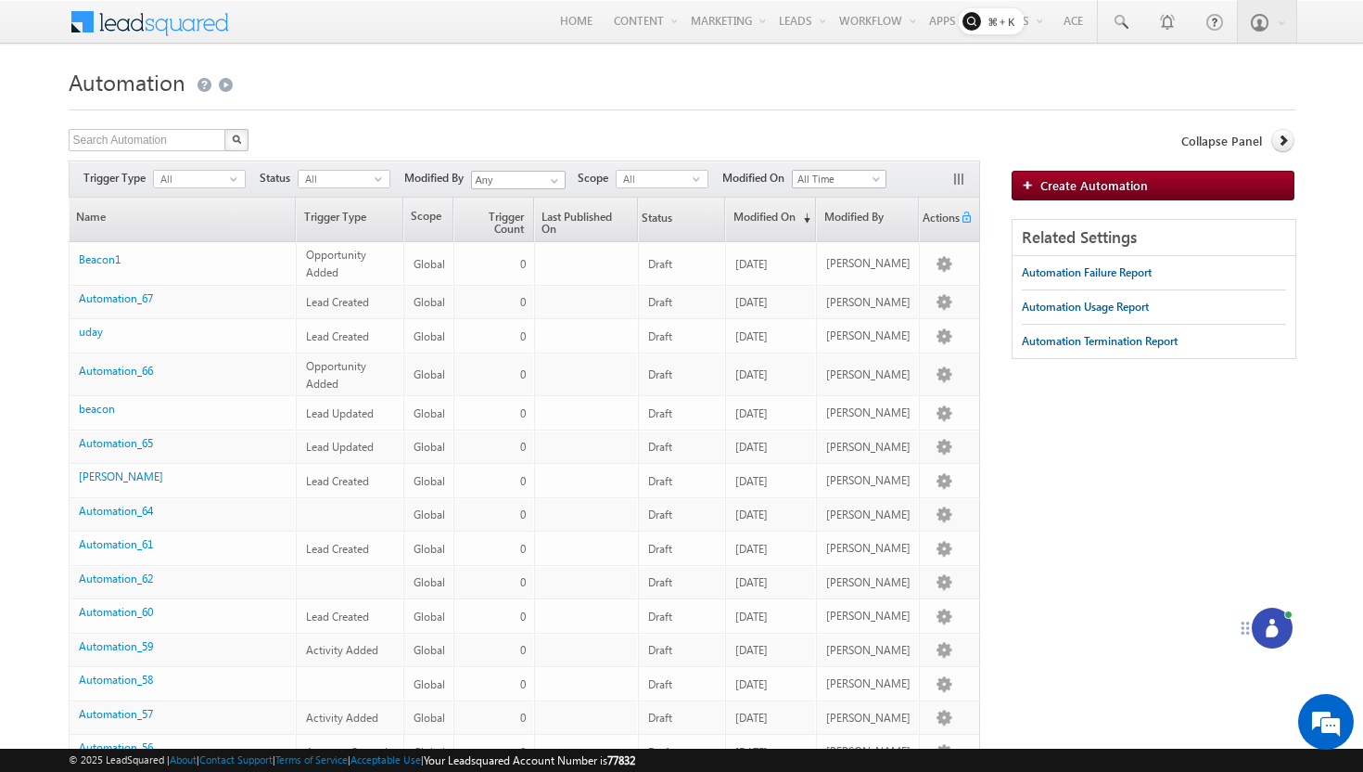
click at [164, 29] on span at bounding box center [162, 20] width 134 height 32
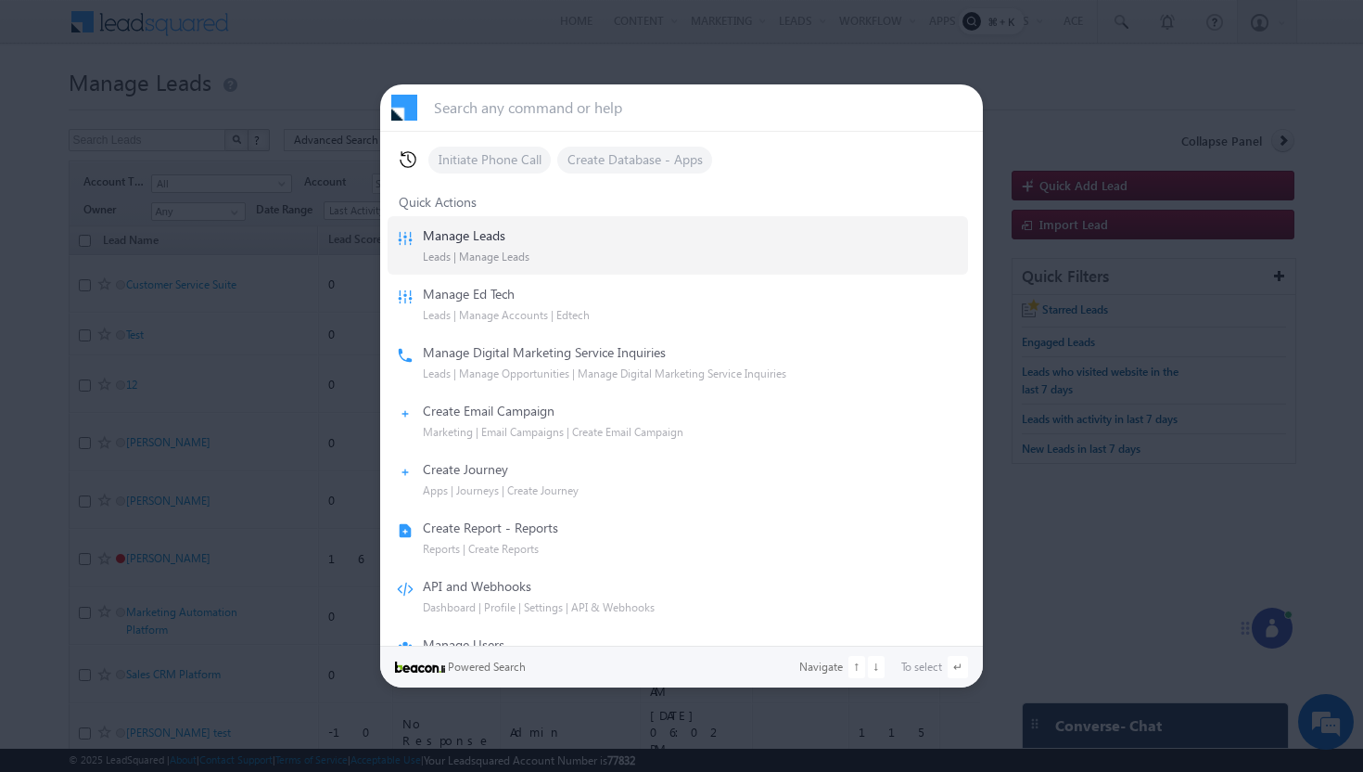
click at [741, 70] on div at bounding box center [681, 386] width 1363 height 772
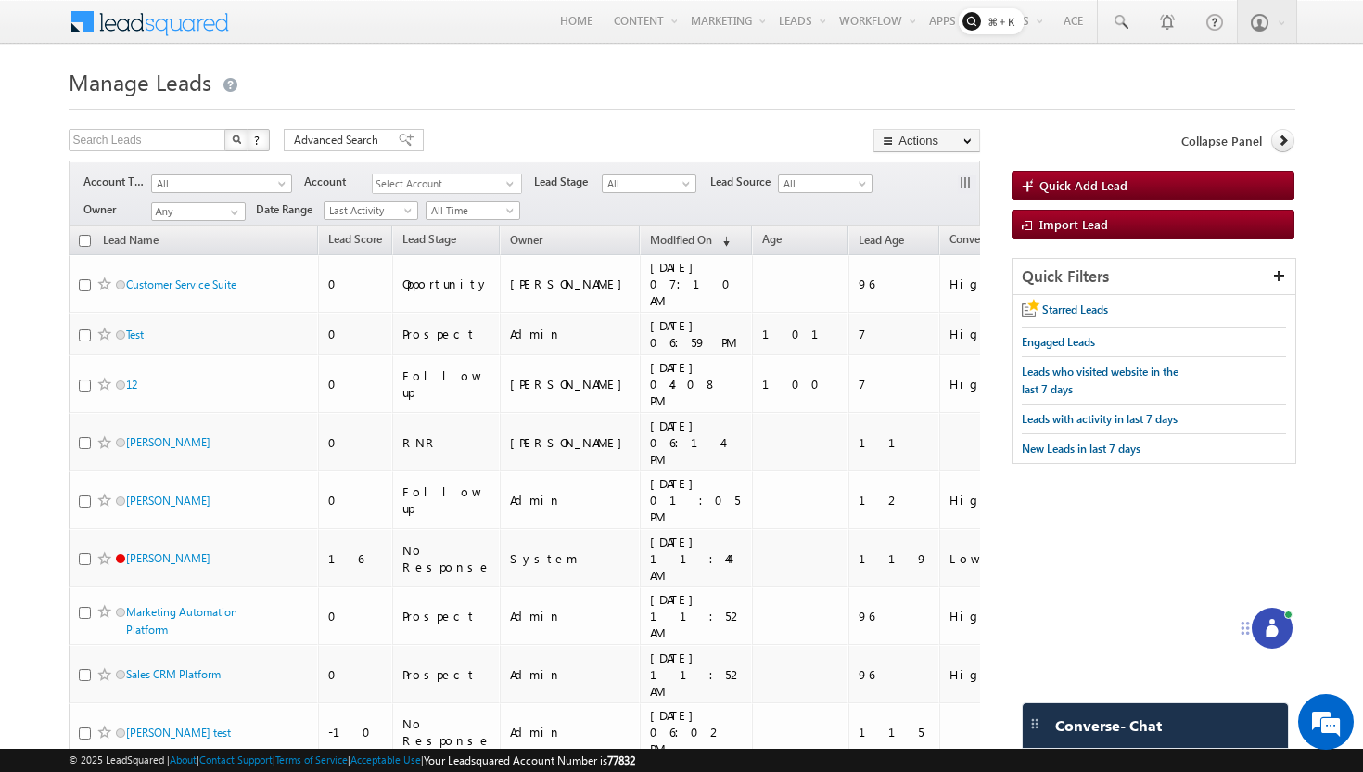
click at [136, 30] on span at bounding box center [162, 20] width 134 height 32
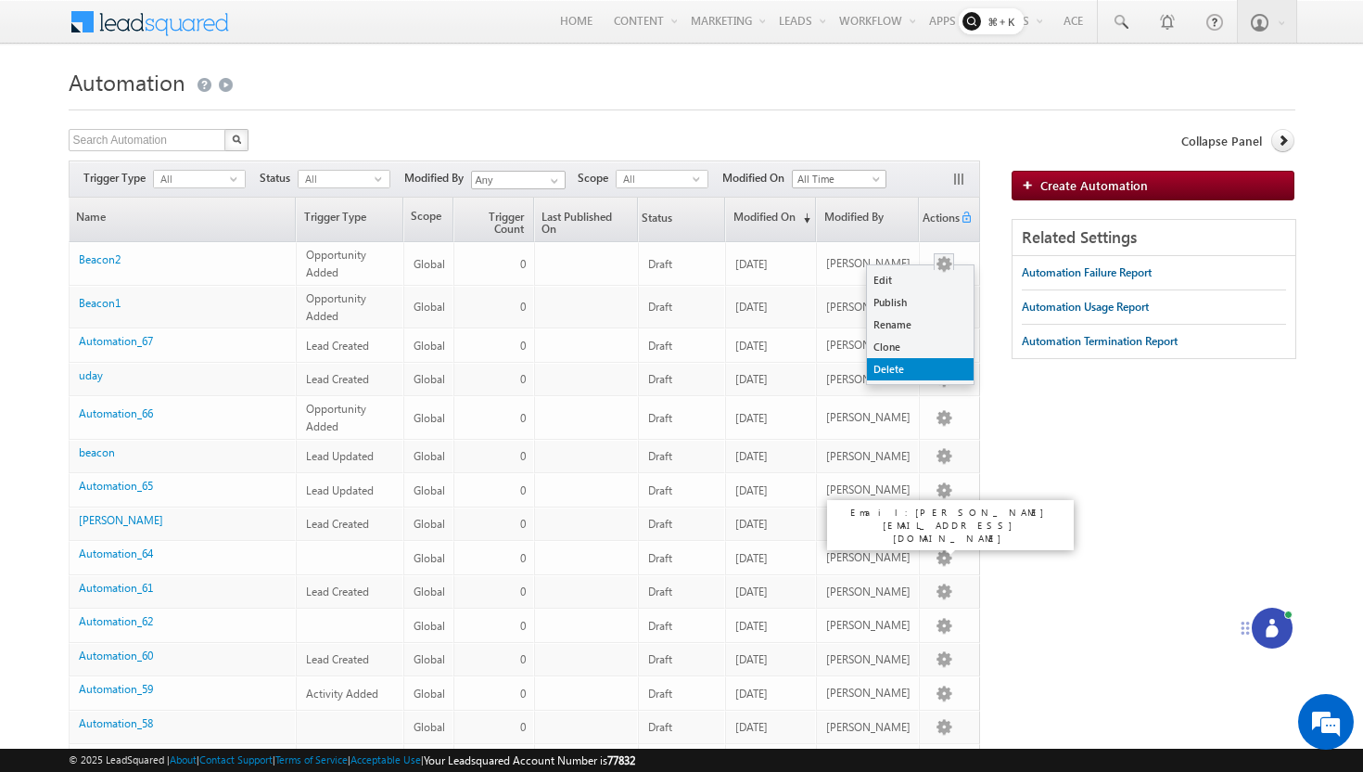
click at [910, 363] on link "Delete" at bounding box center [920, 369] width 107 height 22
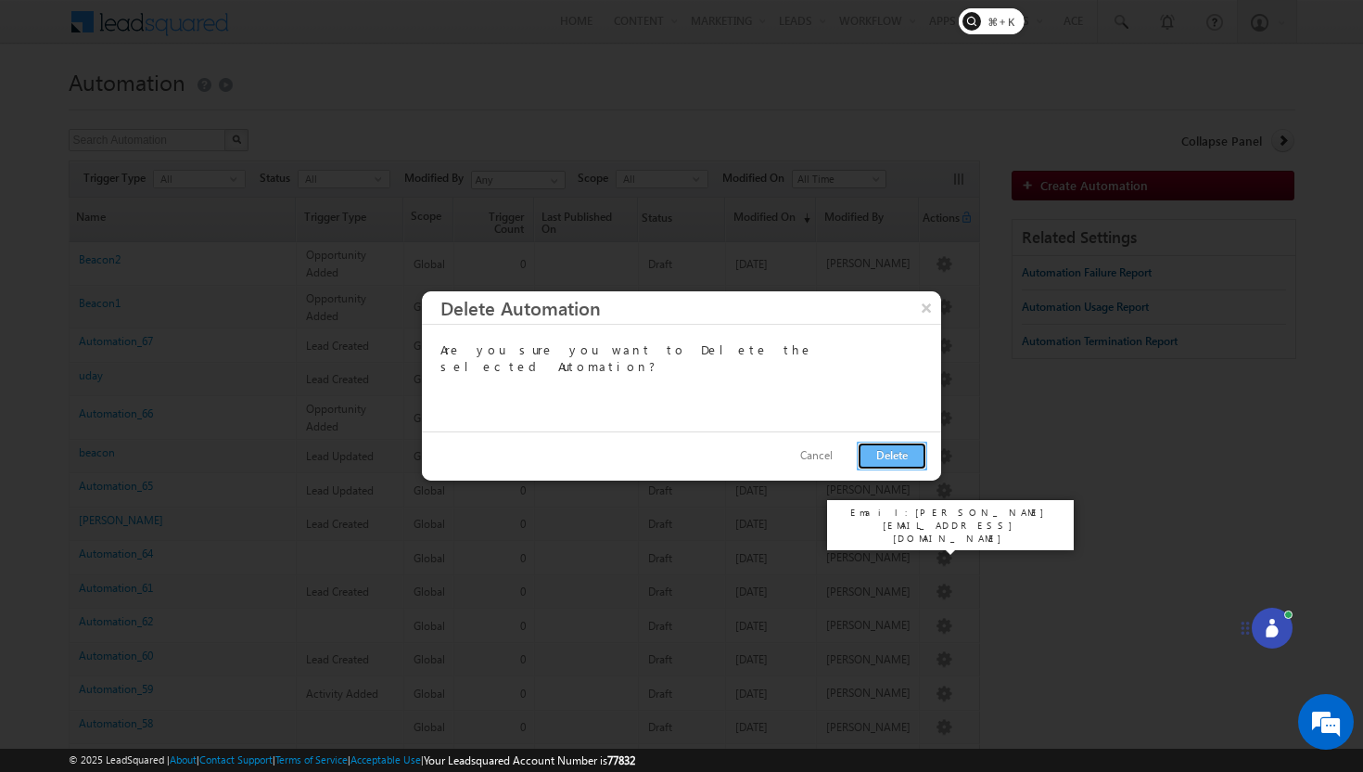
click at [883, 453] on button "Delete" at bounding box center [892, 455] width 70 height 29
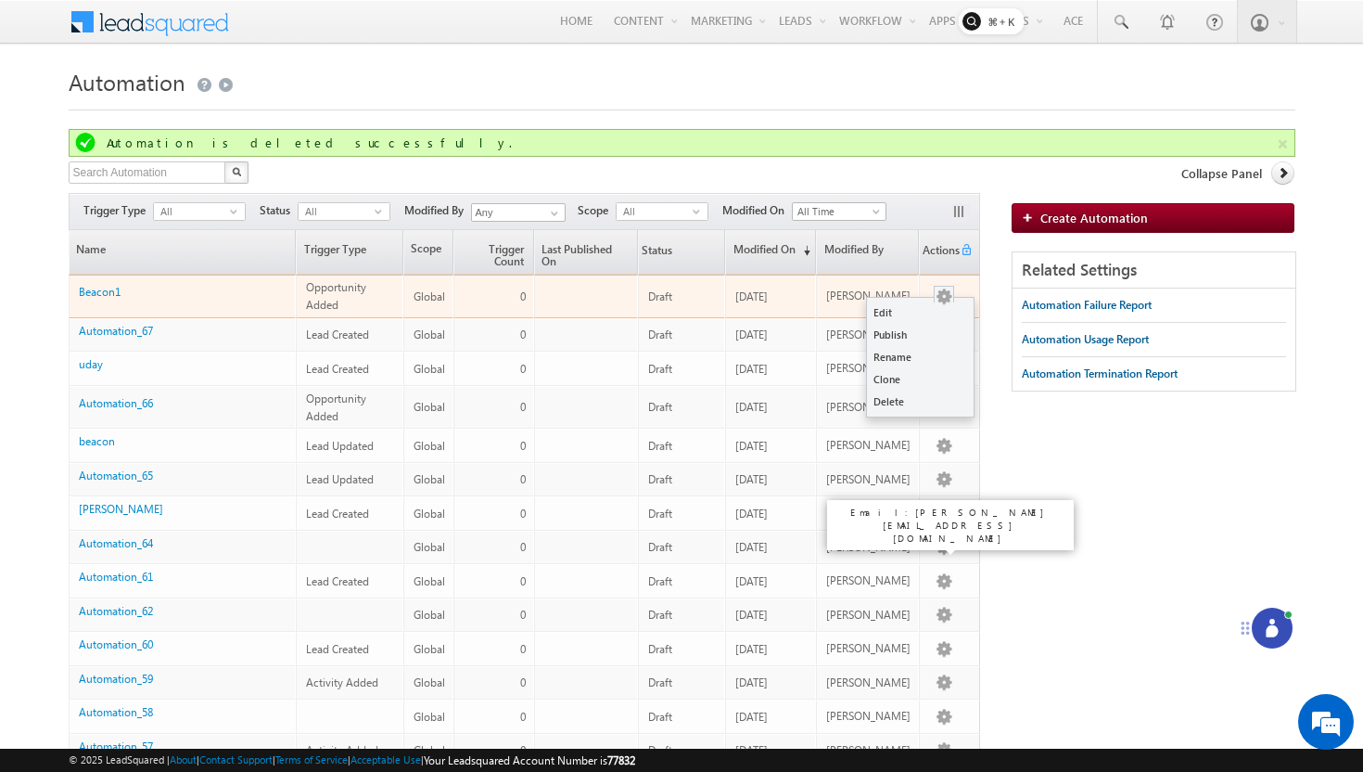
click at [941, 292] on button "button" at bounding box center [944, 297] width 19 height 19
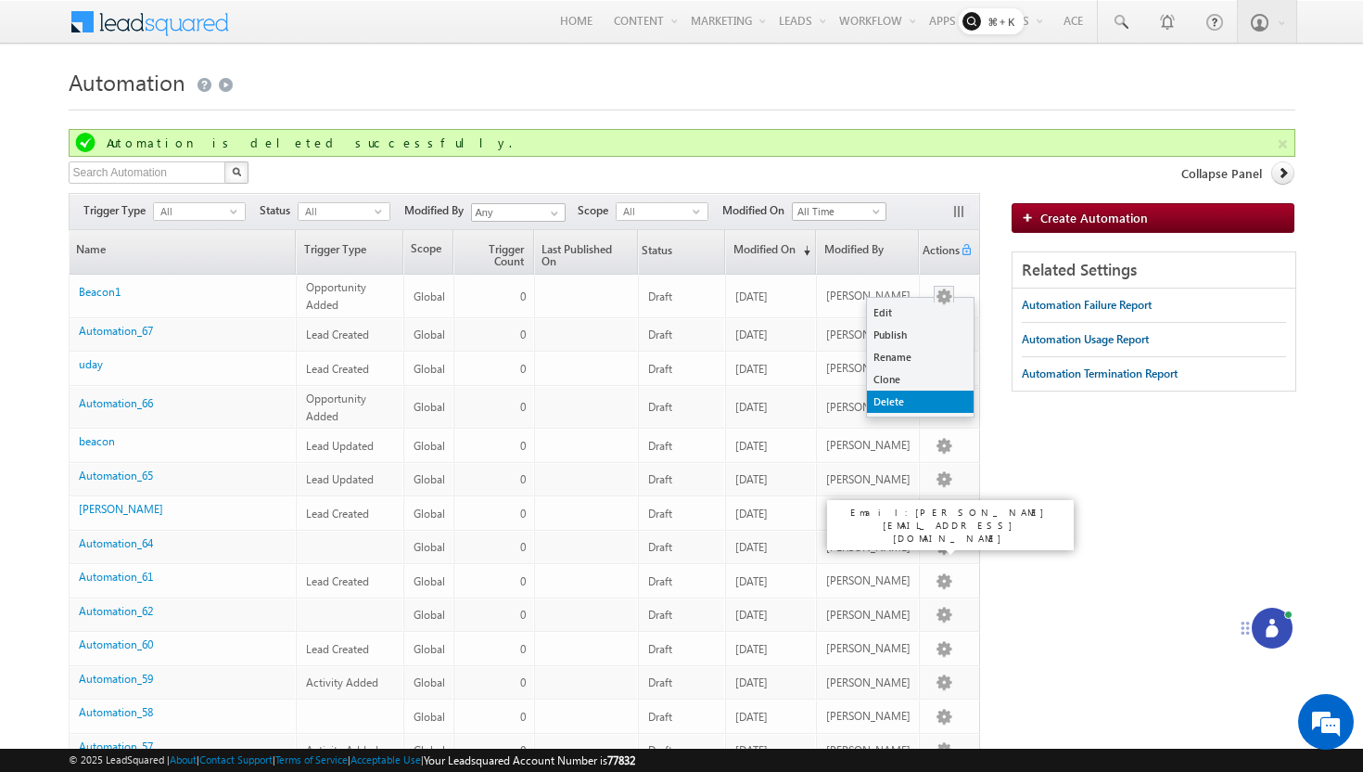
click at [904, 395] on link "Delete" at bounding box center [920, 401] width 107 height 22
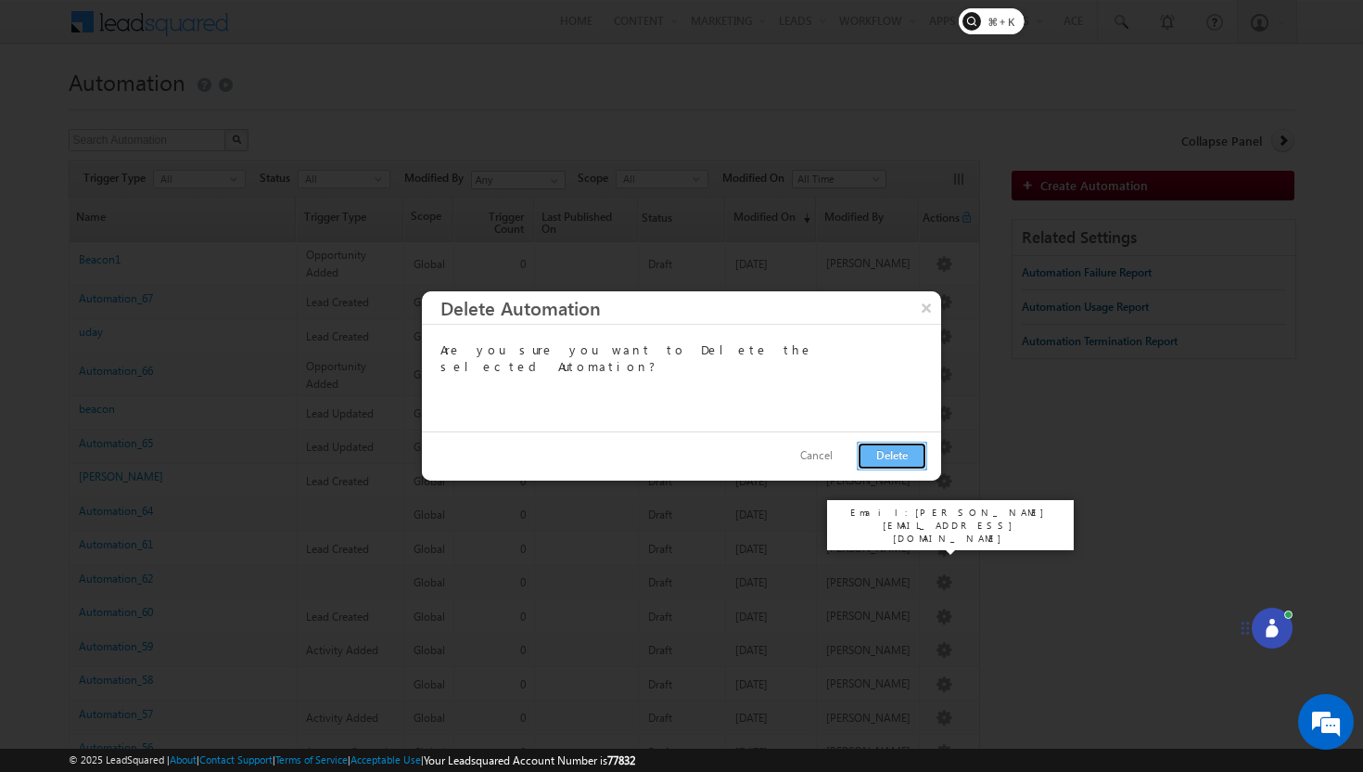
click at [893, 452] on button "Delete" at bounding box center [892, 455] width 70 height 29
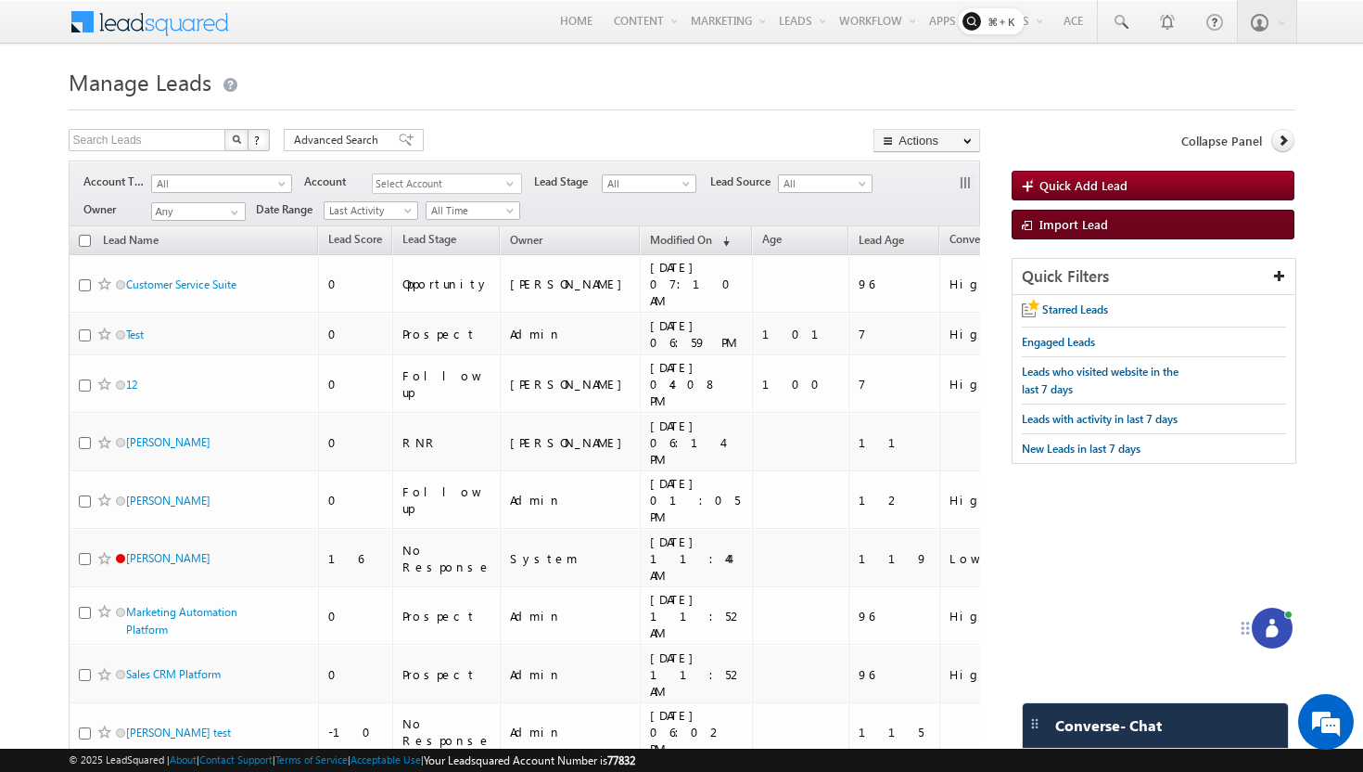
click at [1083, 232] on span "Import Lead" at bounding box center [1074, 224] width 69 height 16
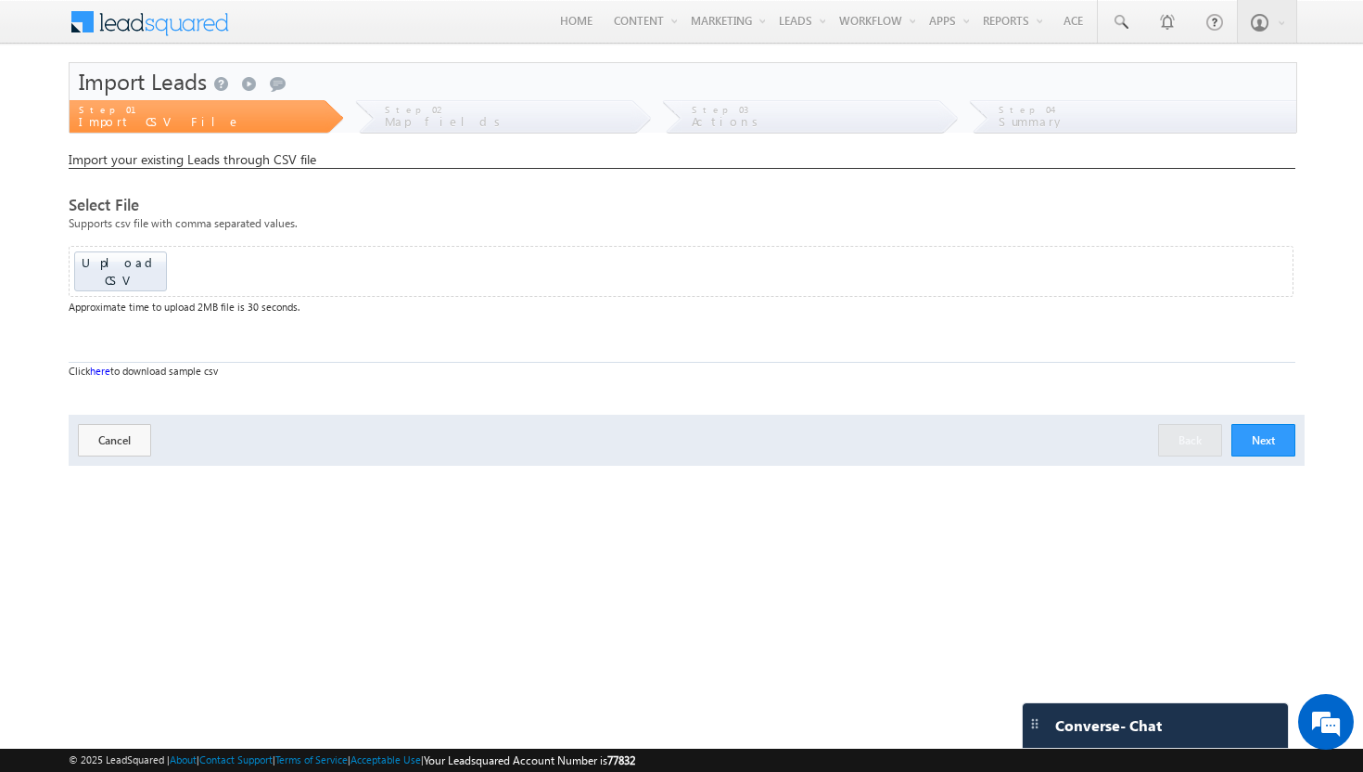
click at [128, 249] on div "Upload CSV Drop files here to upload" at bounding box center [682, 271] width 1226 height 51
click at [1271, 424] on button "Next" at bounding box center [1264, 440] width 64 height 32
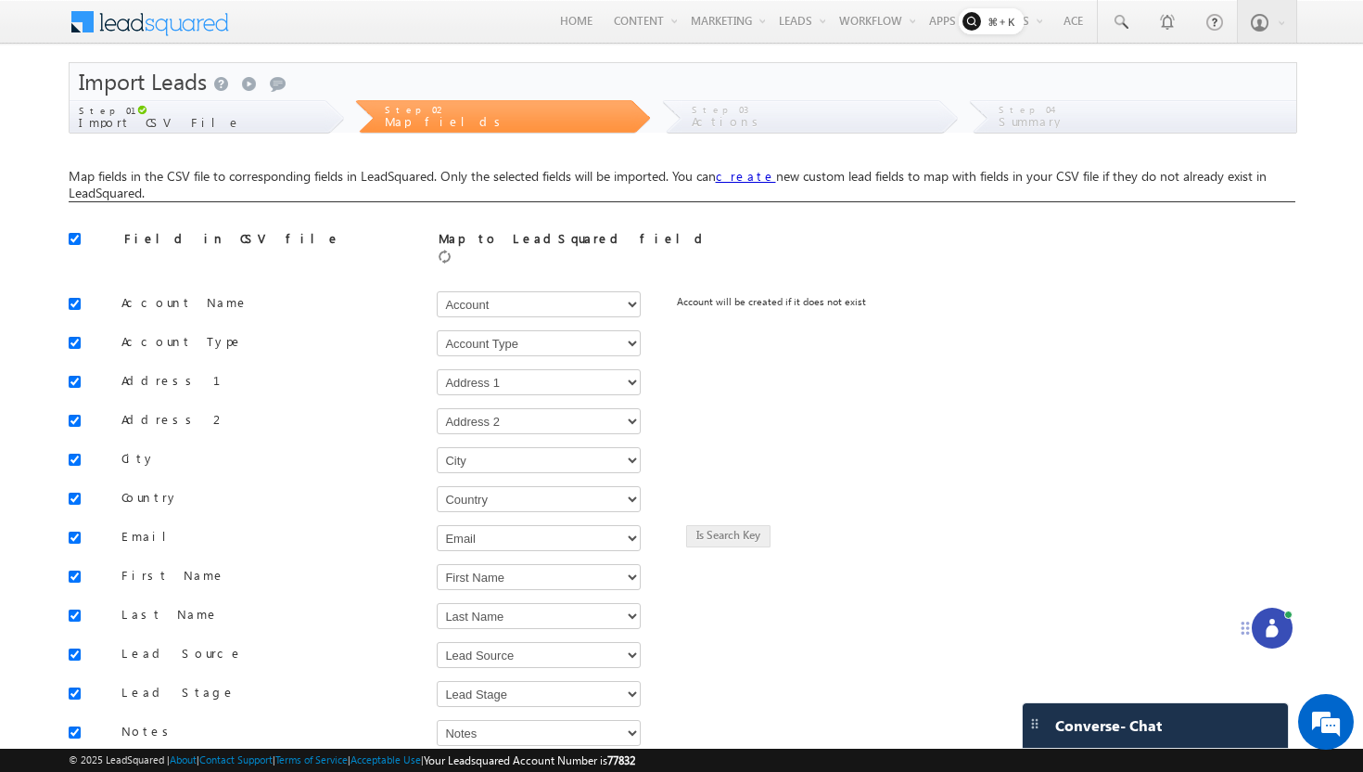
click at [1275, 630] on icon at bounding box center [1272, 631] width 12 height 12
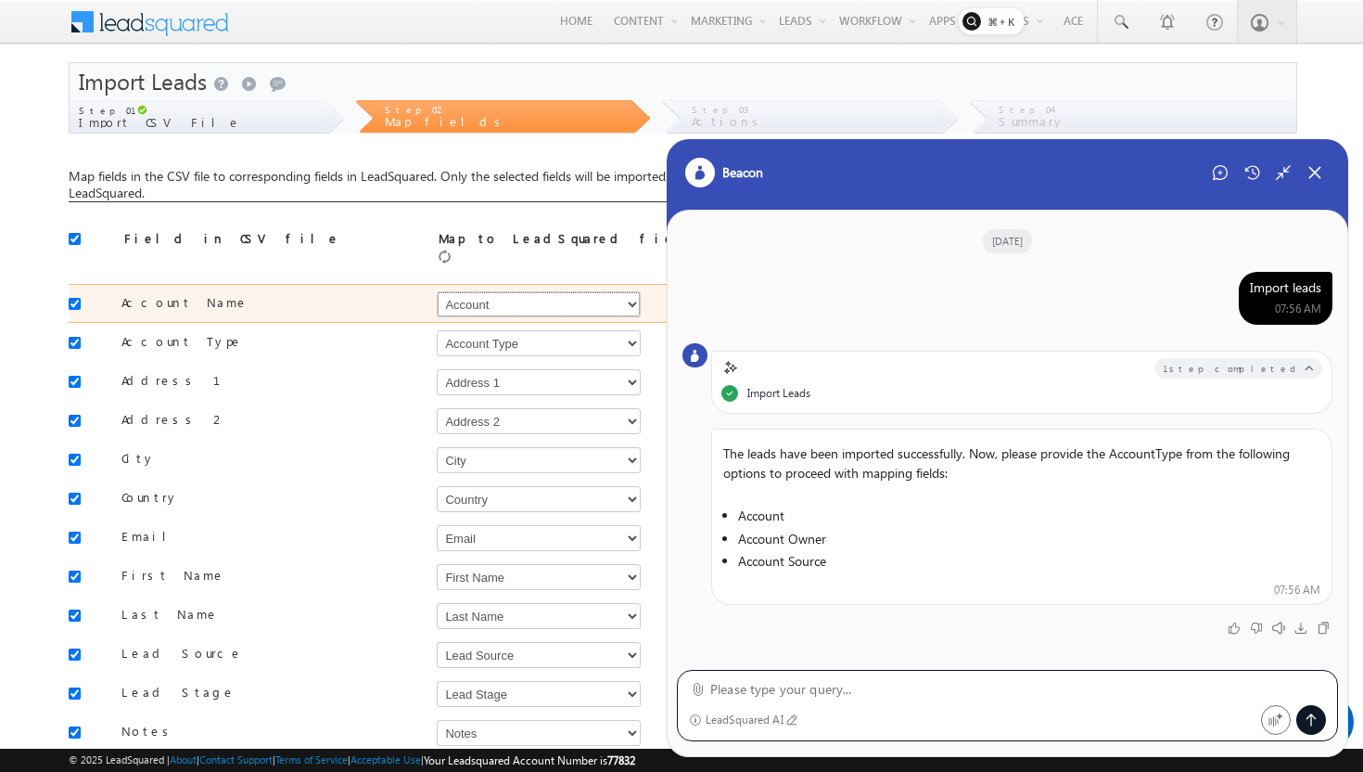
click at [564, 295] on select "Select Select Account Account Type Account Onwer Account Source Address 1 Addre…" at bounding box center [539, 304] width 204 height 26
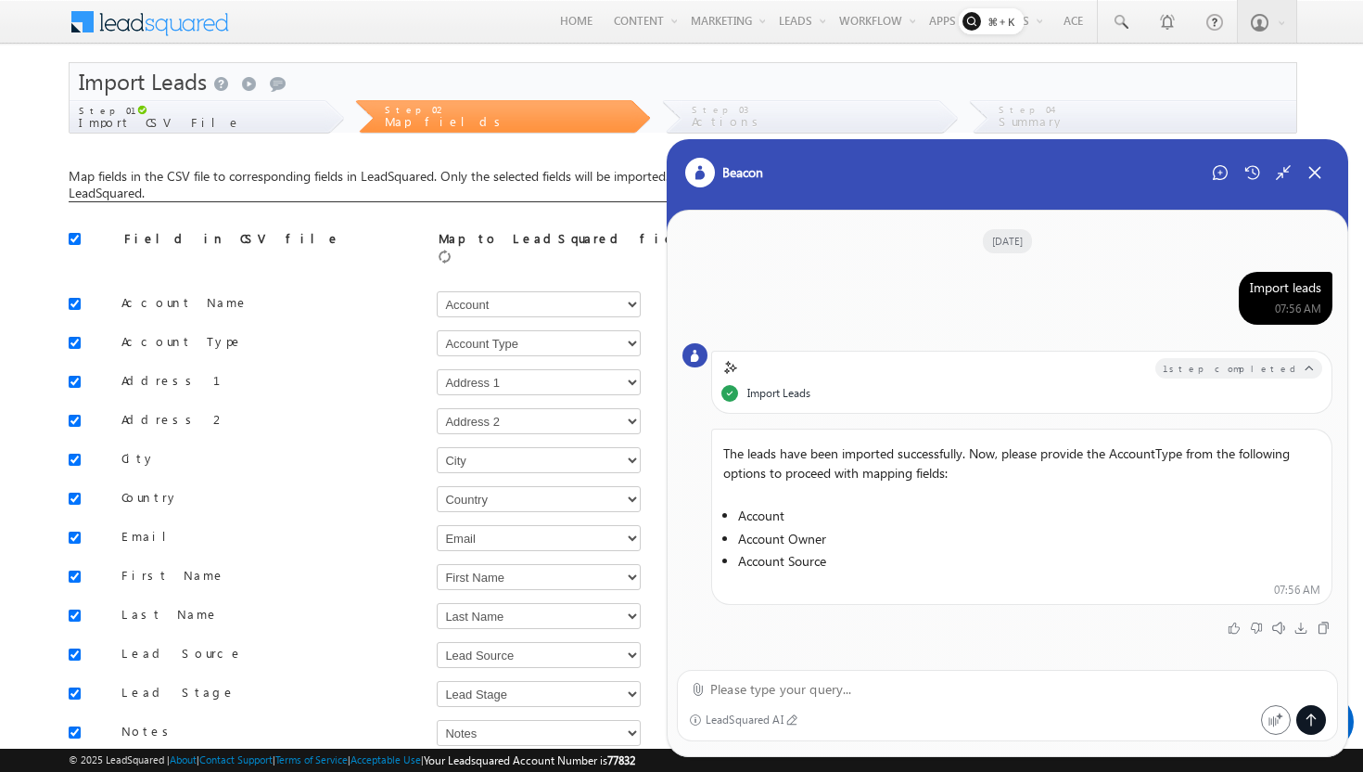
click at [812, 687] on textarea at bounding box center [1018, 689] width 616 height 22
type textarea "Account"
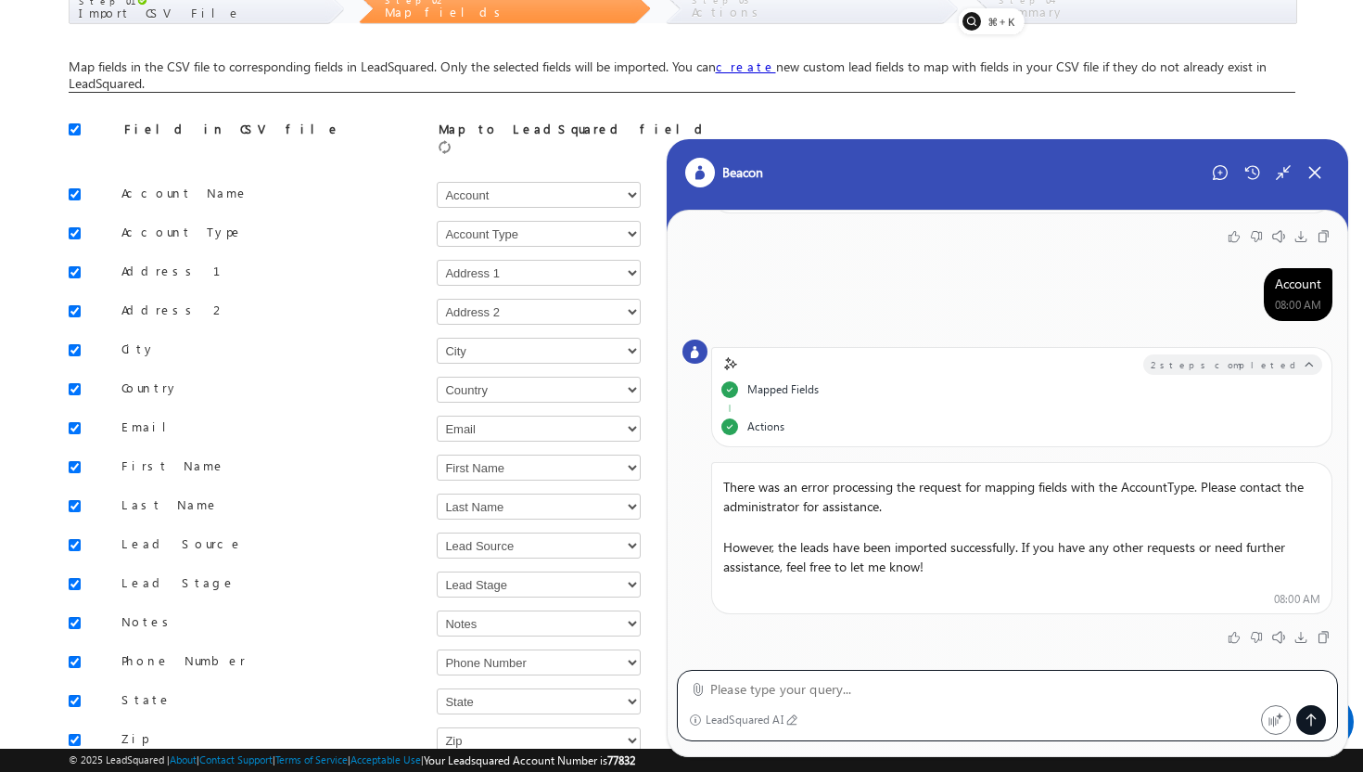
scroll to position [123, 0]
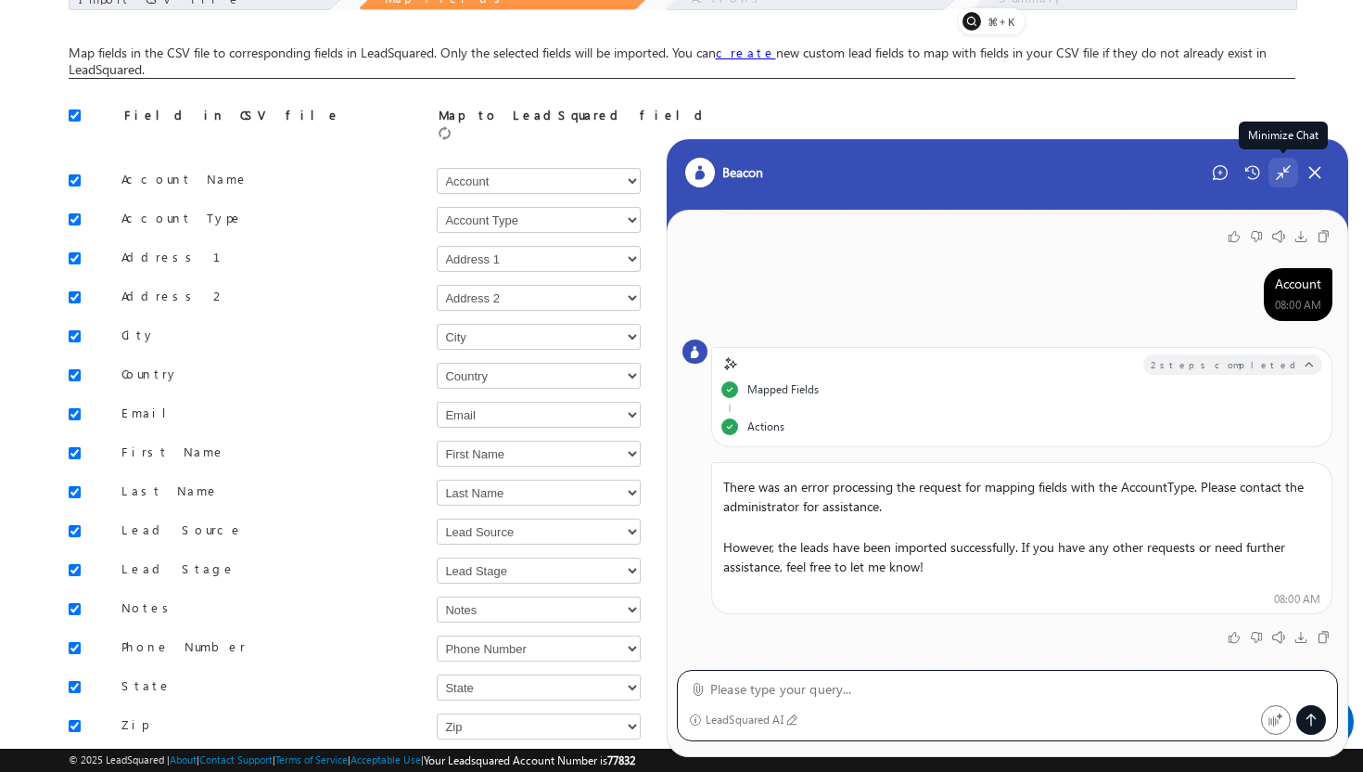
click at [1286, 175] on icon at bounding box center [1283, 172] width 17 height 17
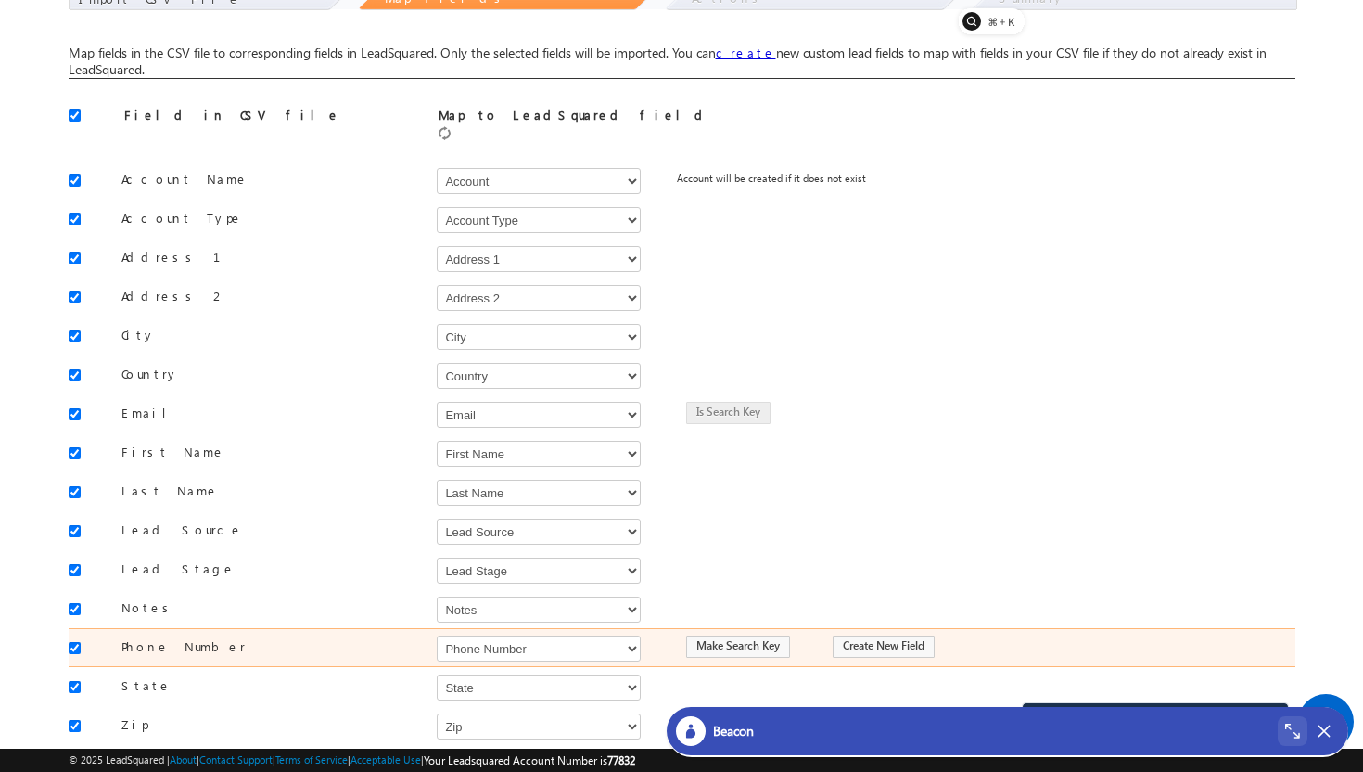
scroll to position [230, 0]
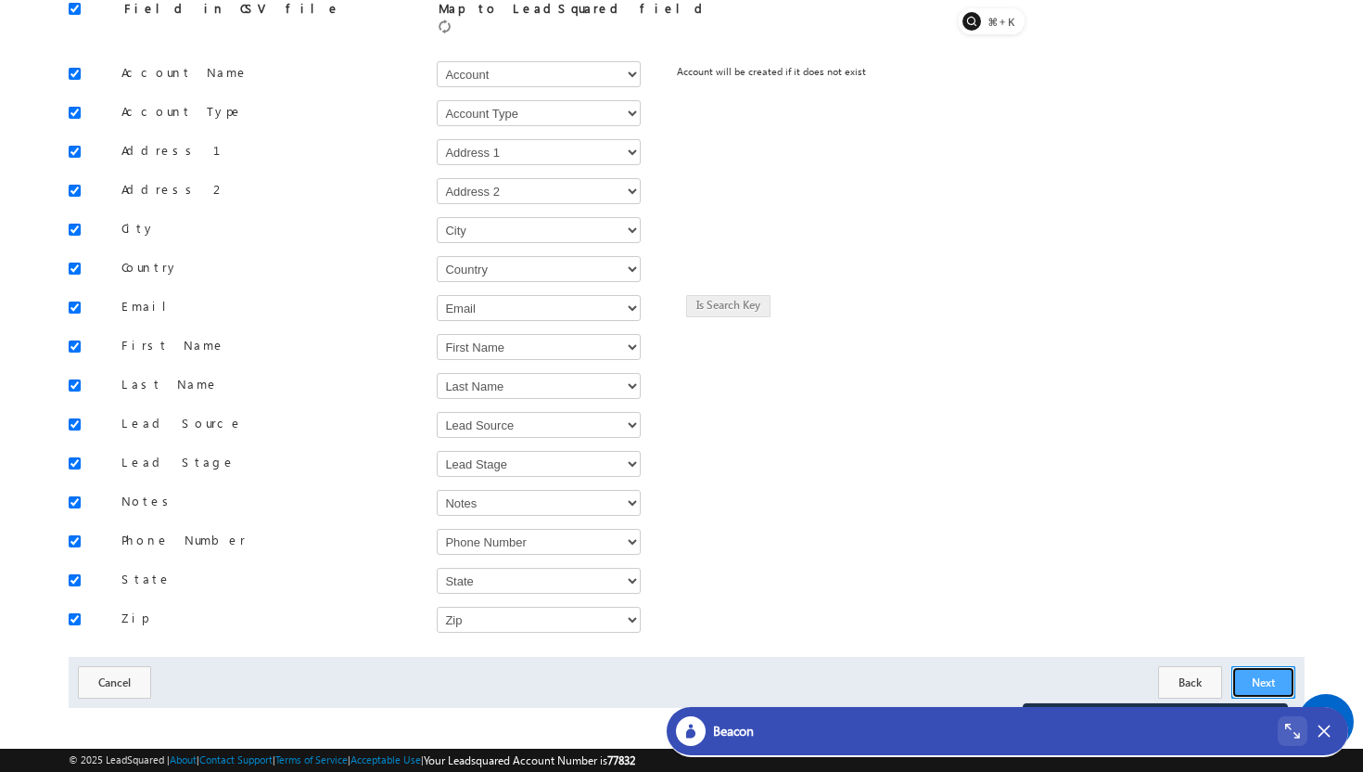
click at [1256, 670] on button "Next" at bounding box center [1264, 682] width 64 height 32
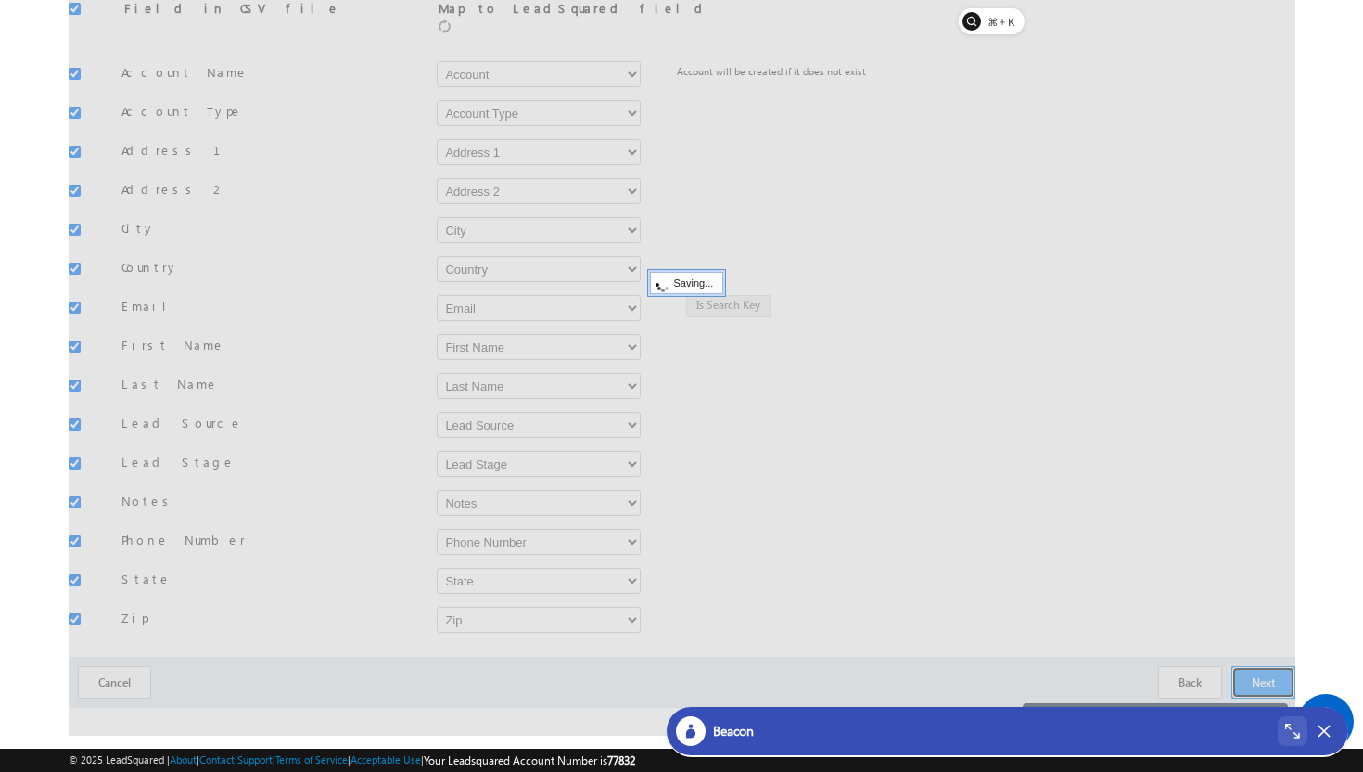
scroll to position [0, 0]
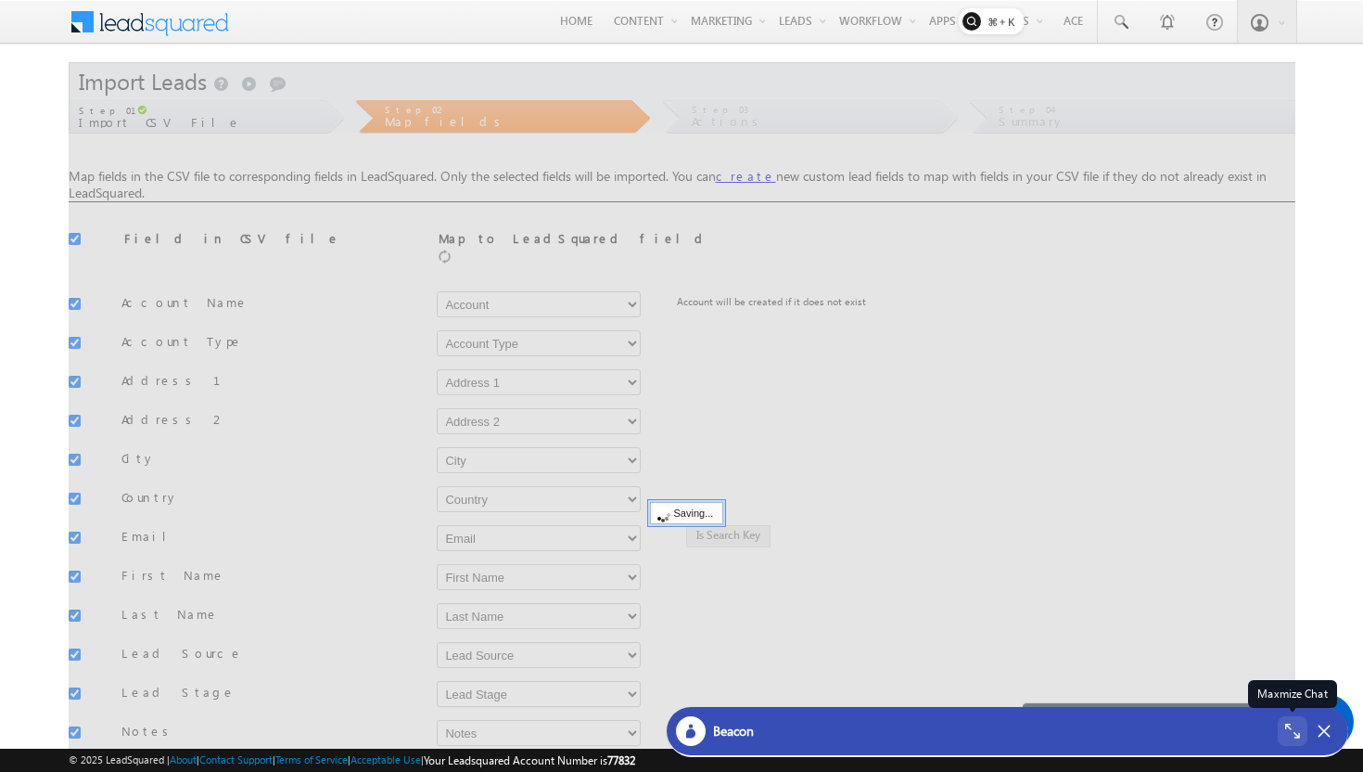
click at [1295, 735] on icon at bounding box center [1292, 730] width 15 height 15
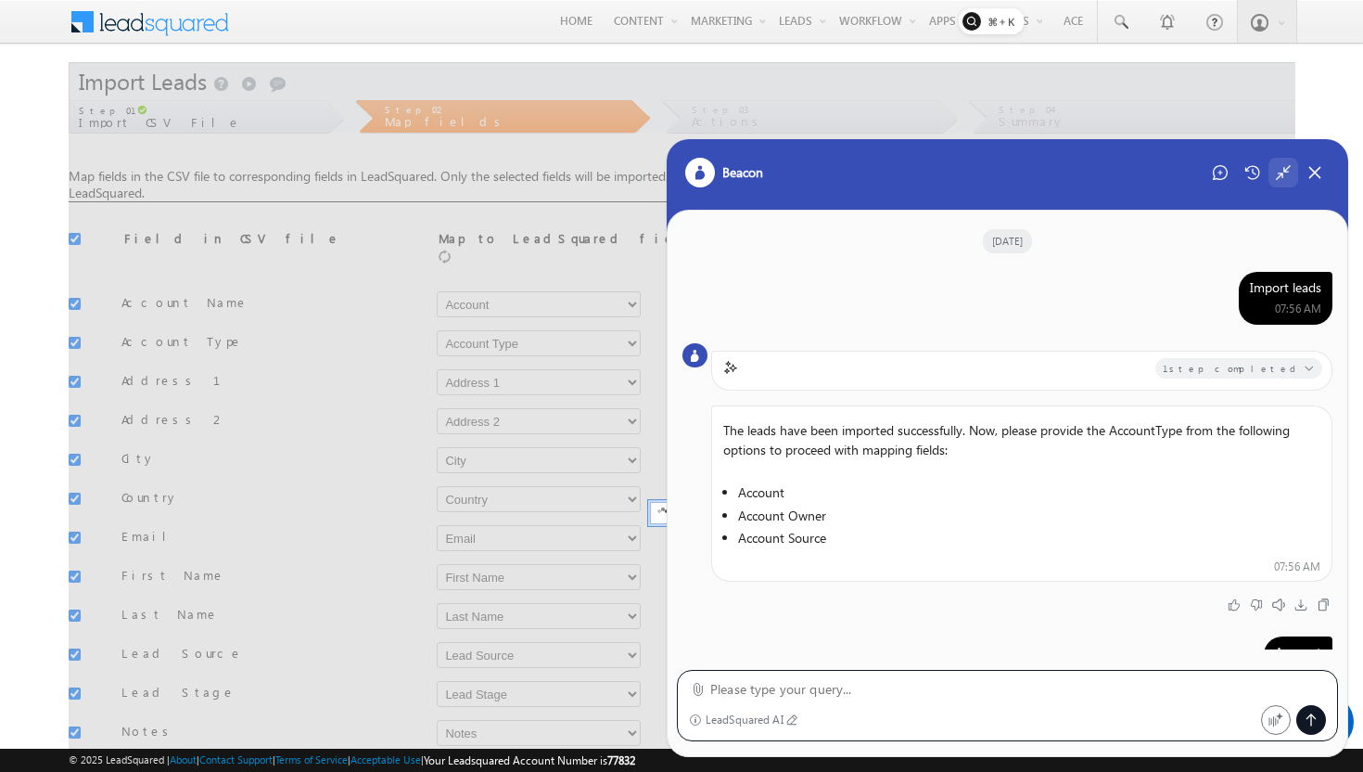
scroll to position [368, 0]
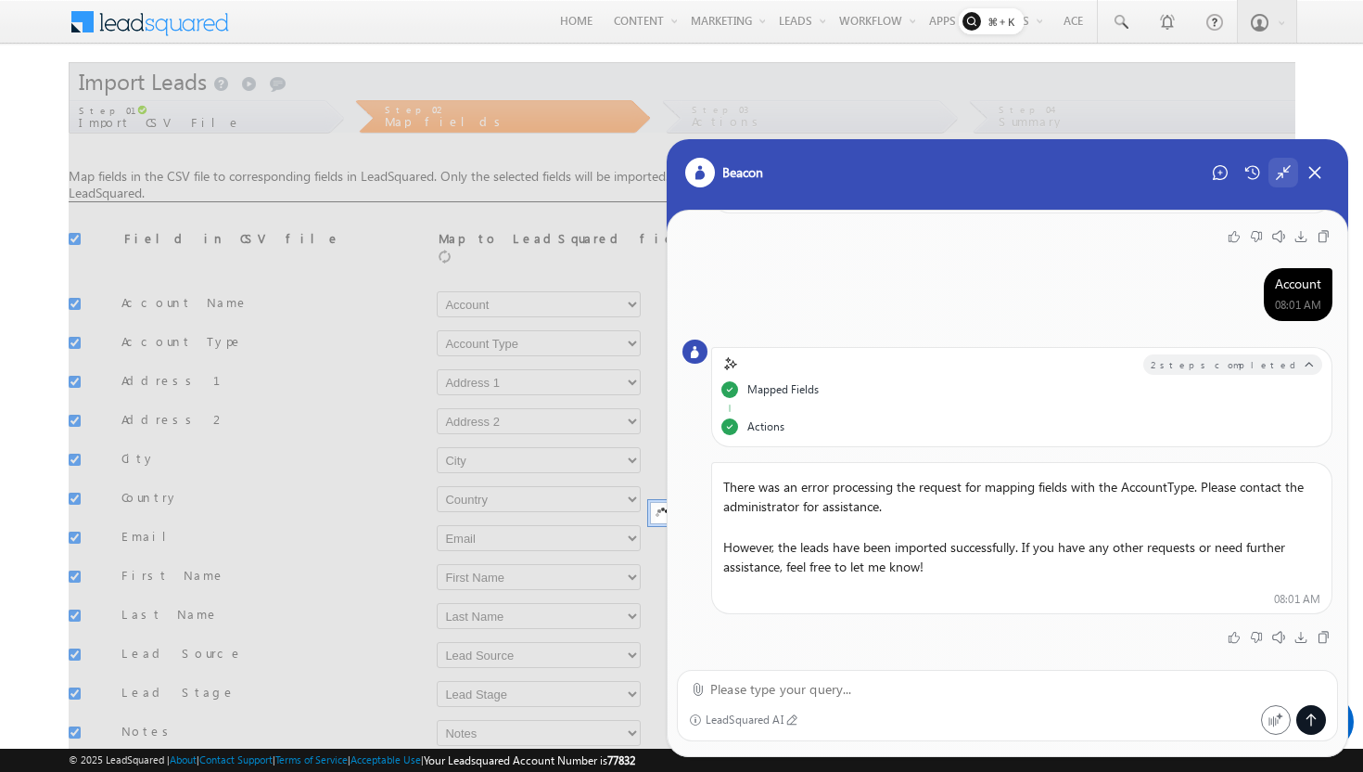
drag, startPoint x: 724, startPoint y: 543, endPoint x: 1025, endPoint y: 549, distance: 300.6
click at [1025, 549] on p "However, the leads have been imported successfully. If you have any other reque…" at bounding box center [1022, 557] width 620 height 54
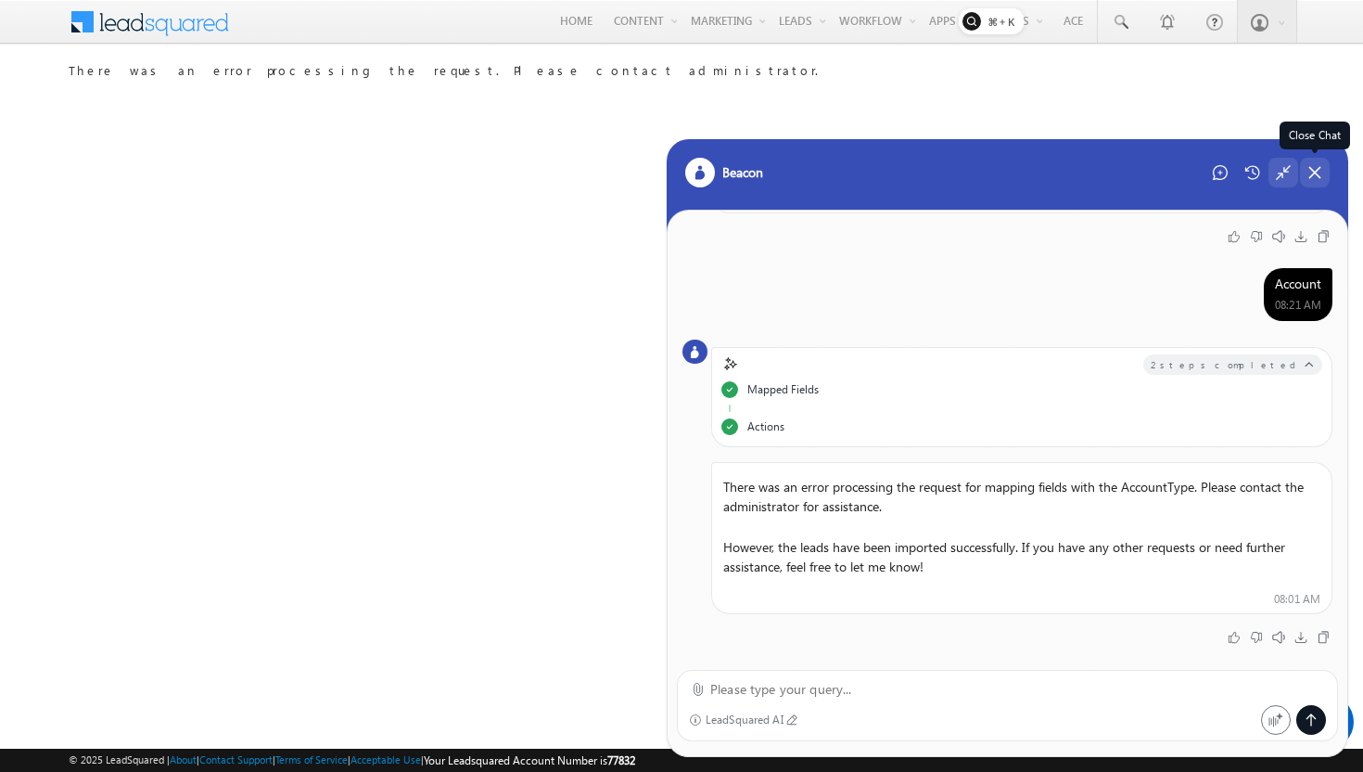
click at [1322, 165] on icon at bounding box center [1315, 172] width 17 height 17
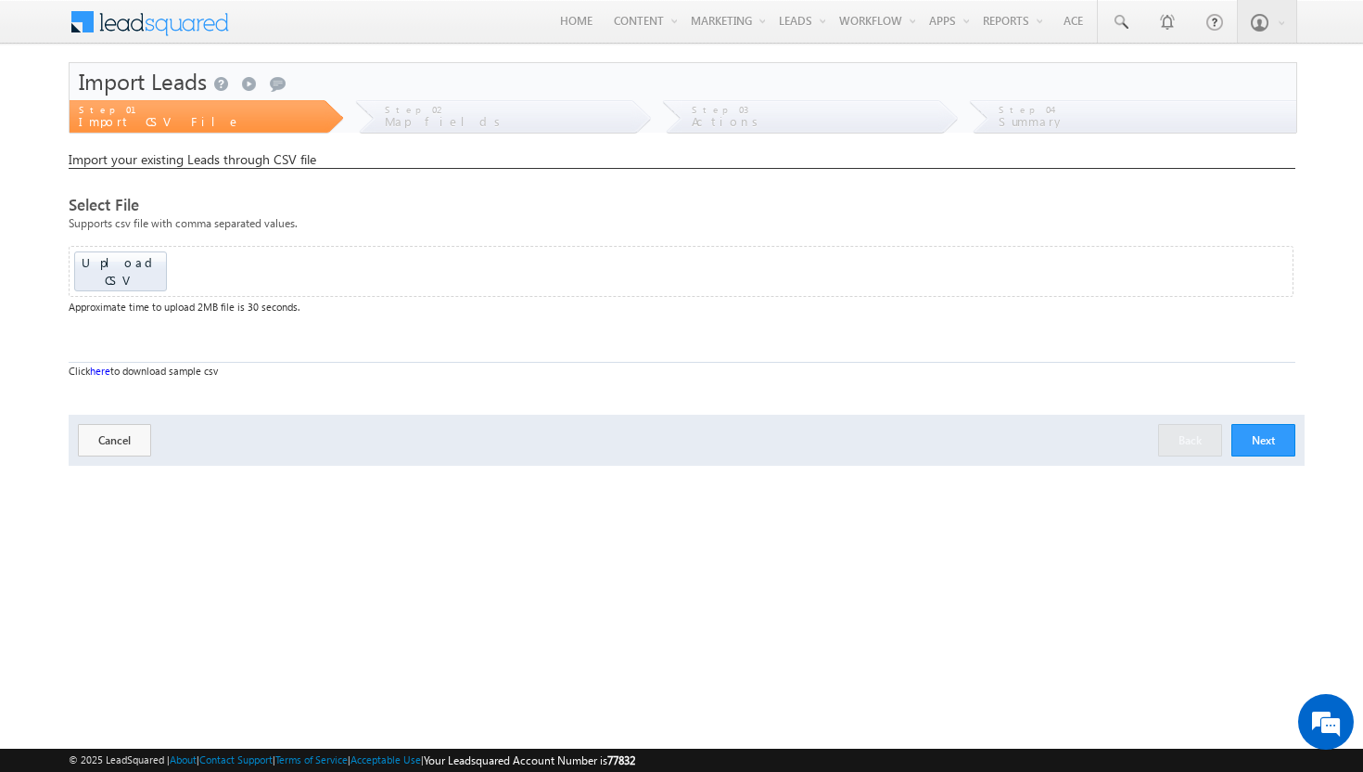
click at [113, 29] on span at bounding box center [162, 20] width 134 height 32
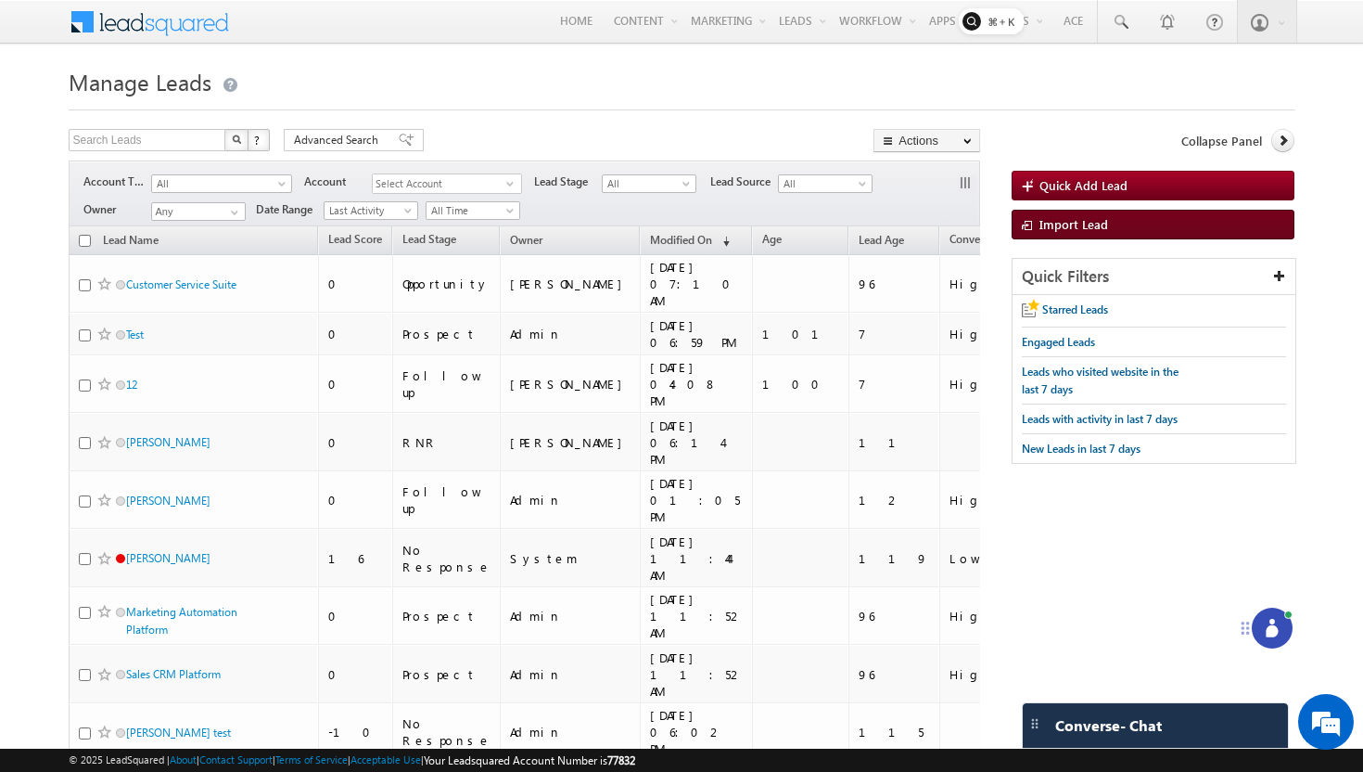
click at [1067, 226] on span "Import Lead" at bounding box center [1074, 224] width 69 height 16
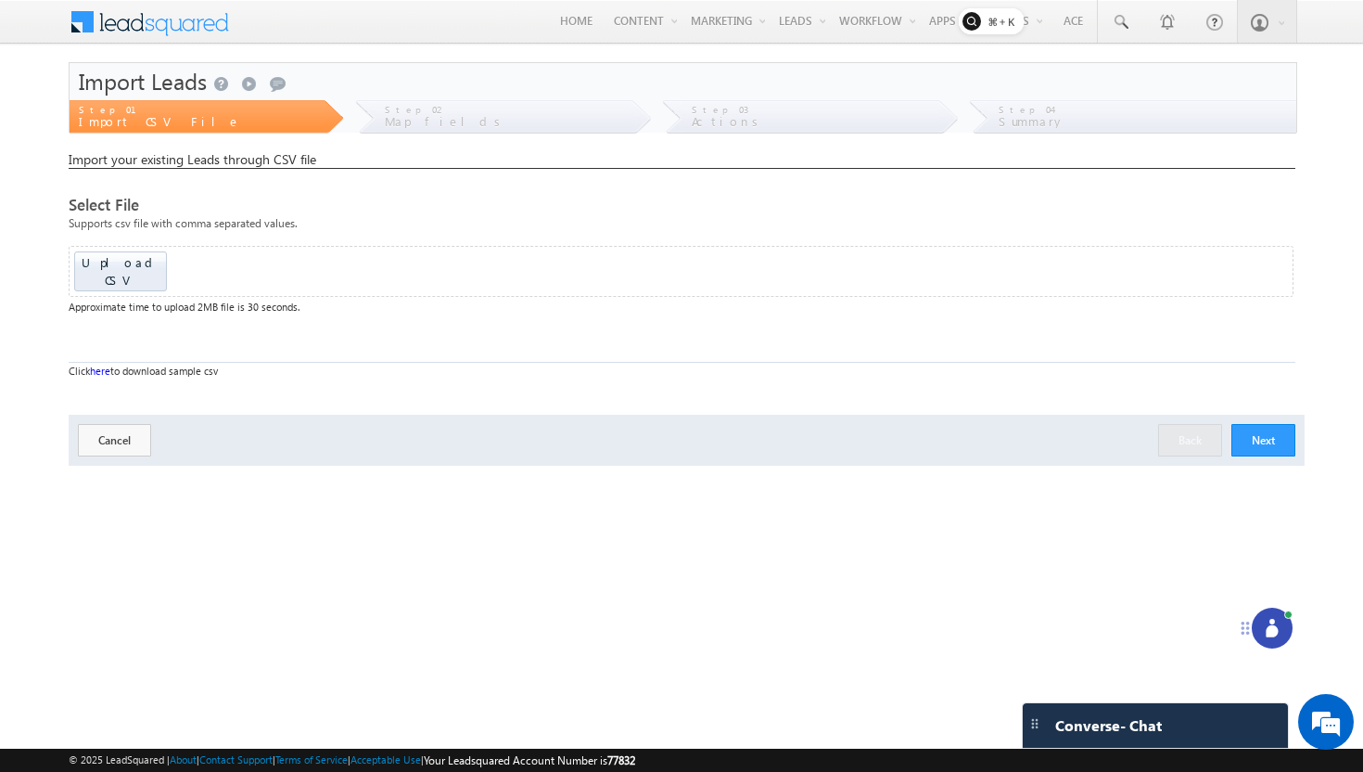
click at [1269, 630] on icon at bounding box center [1272, 631] width 12 height 12
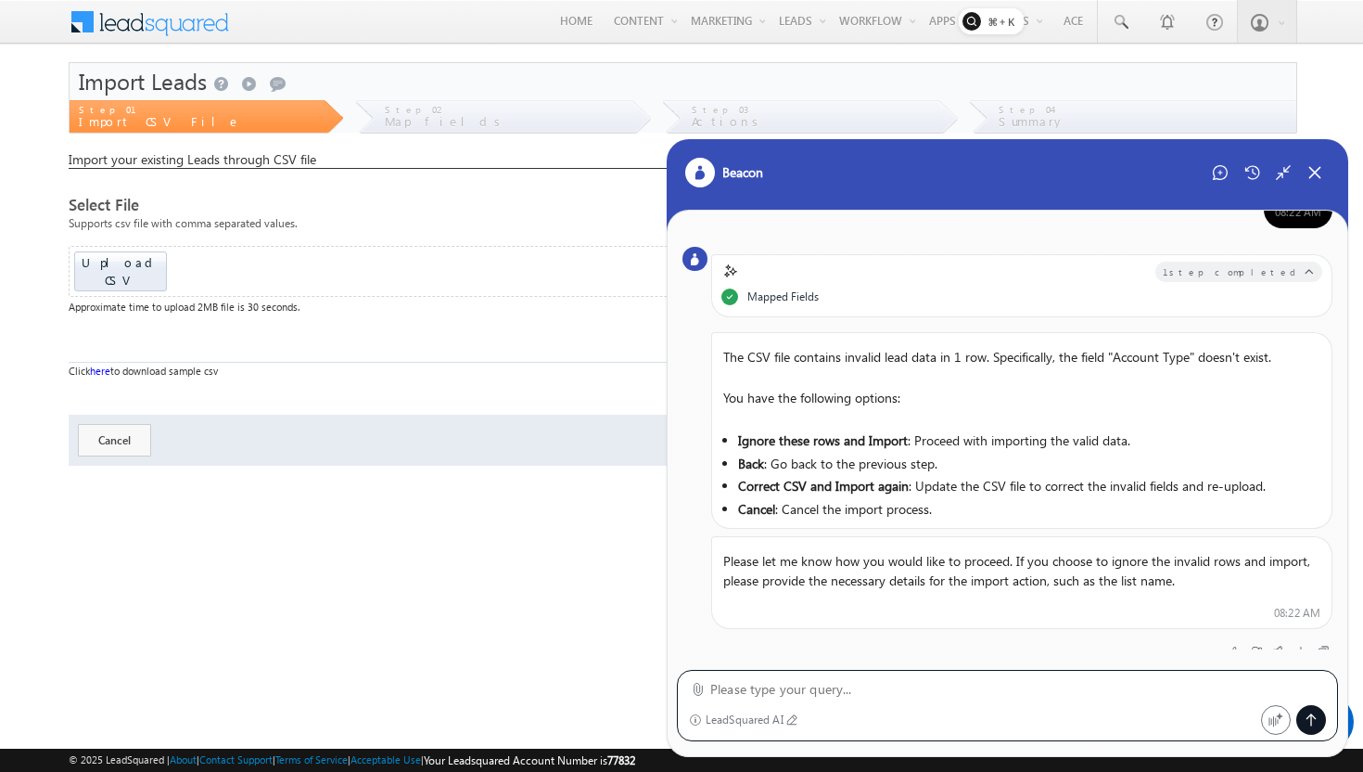
scroll to position [513, 0]
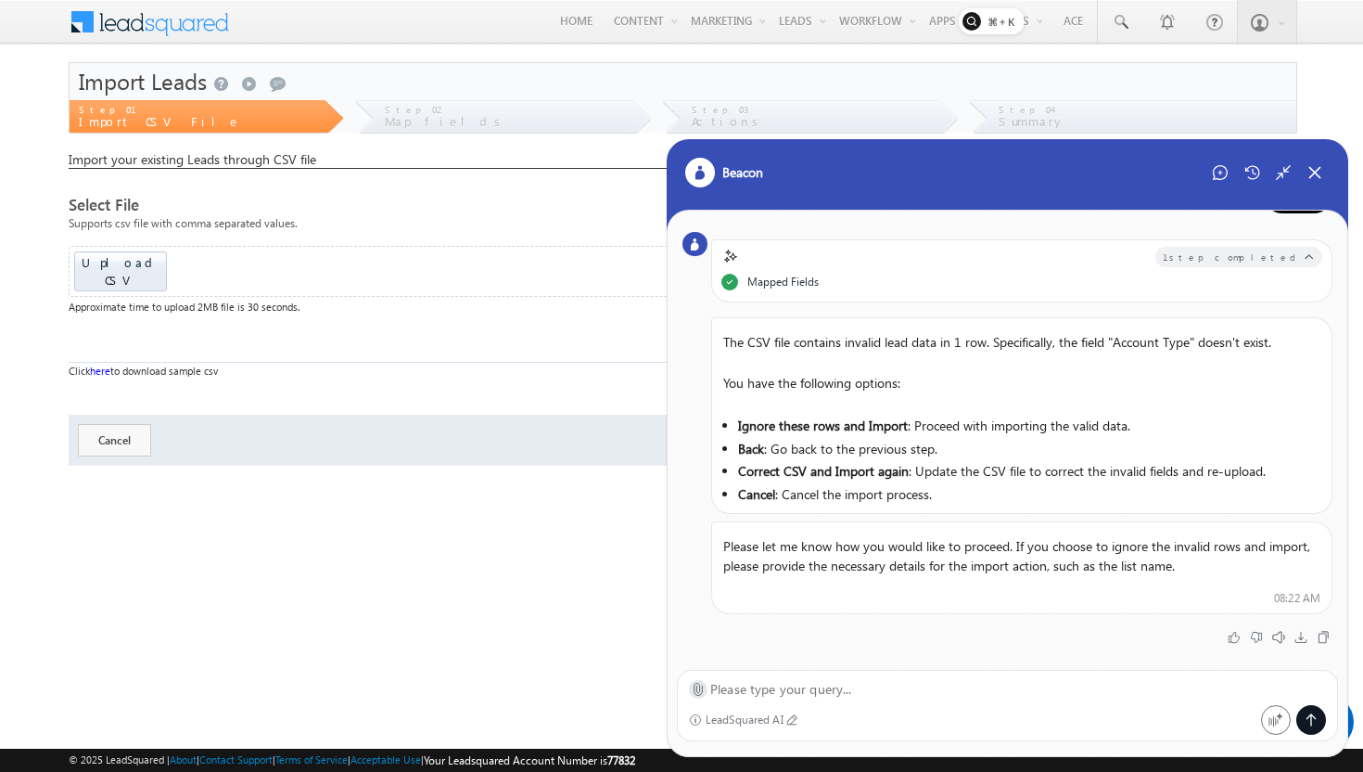
click at [696, 690] on icon at bounding box center [699, 690] width 8 height 12
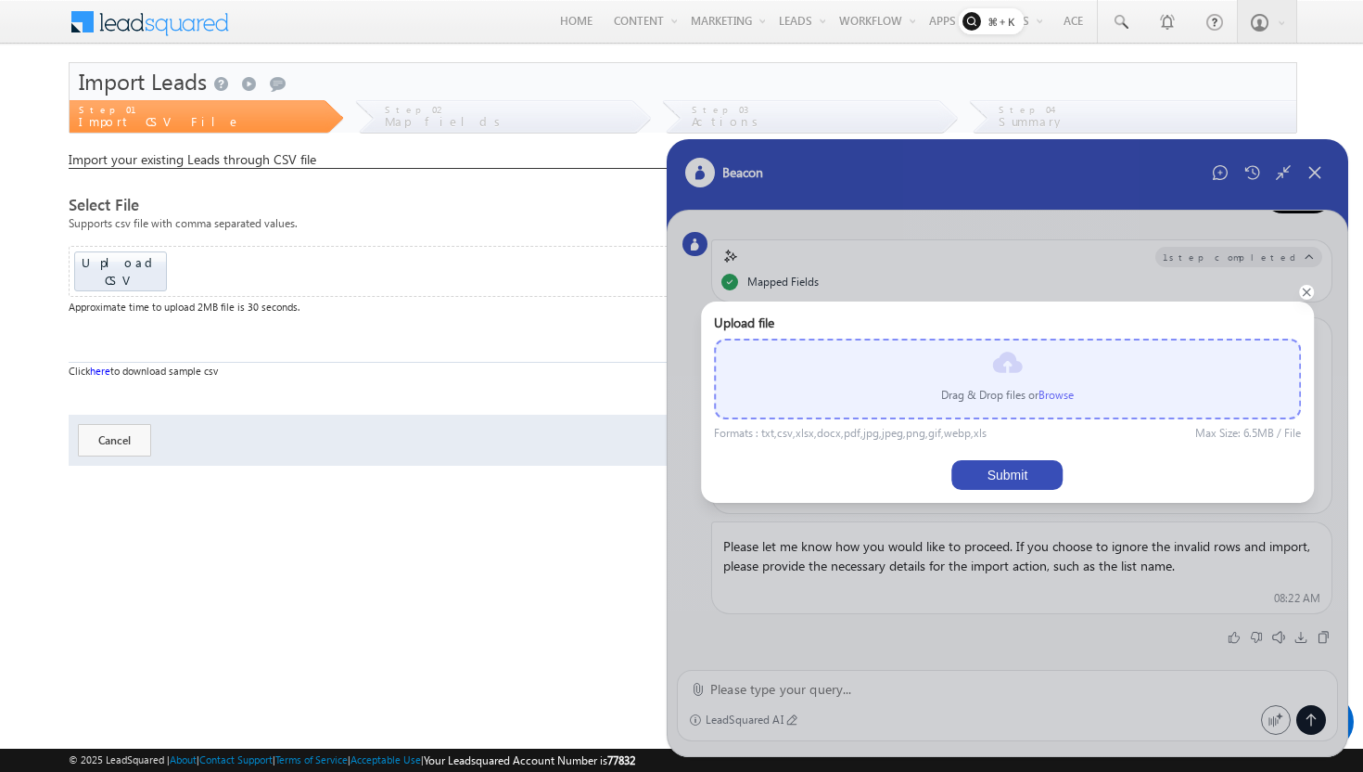
click at [1303, 292] on icon at bounding box center [1306, 292] width 9 height 9
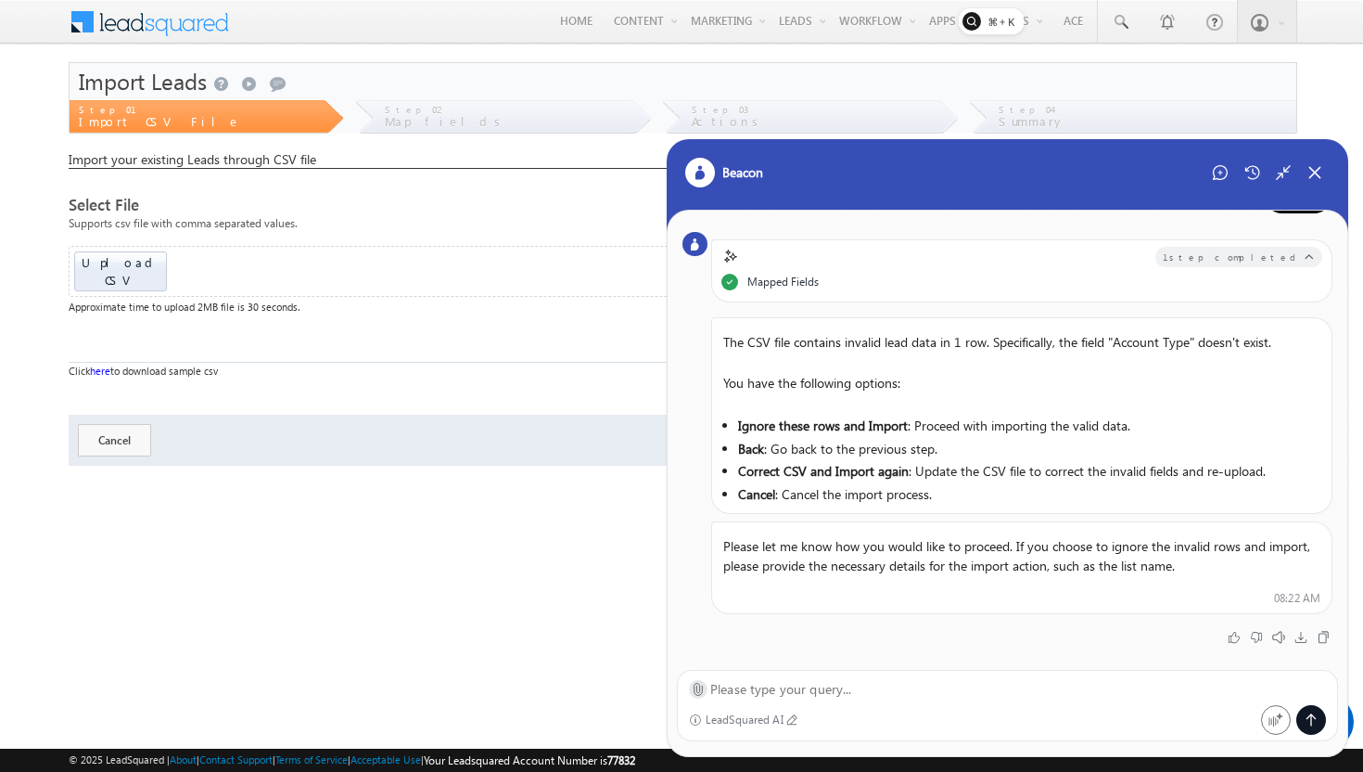
click at [701, 691] on icon at bounding box center [699, 690] width 8 height 12
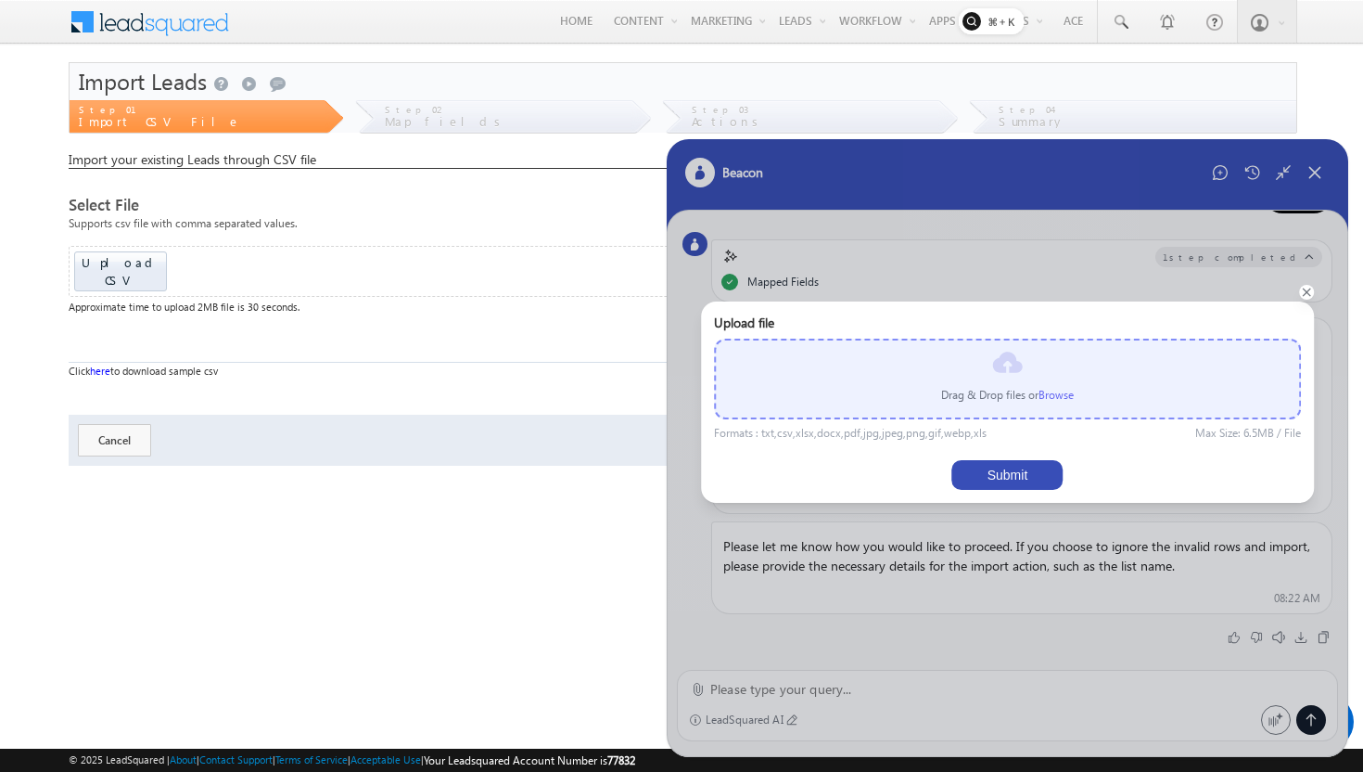
click at [1047, 397] on label "Browse" at bounding box center [1056, 395] width 35 height 14
click at [0, 0] on input "file" at bounding box center [0, 0] width 0 height 0
click at [1058, 396] on label "Browse" at bounding box center [1056, 395] width 35 height 14
click at [0, 0] on input "file" at bounding box center [0, 0] width 0 height 0
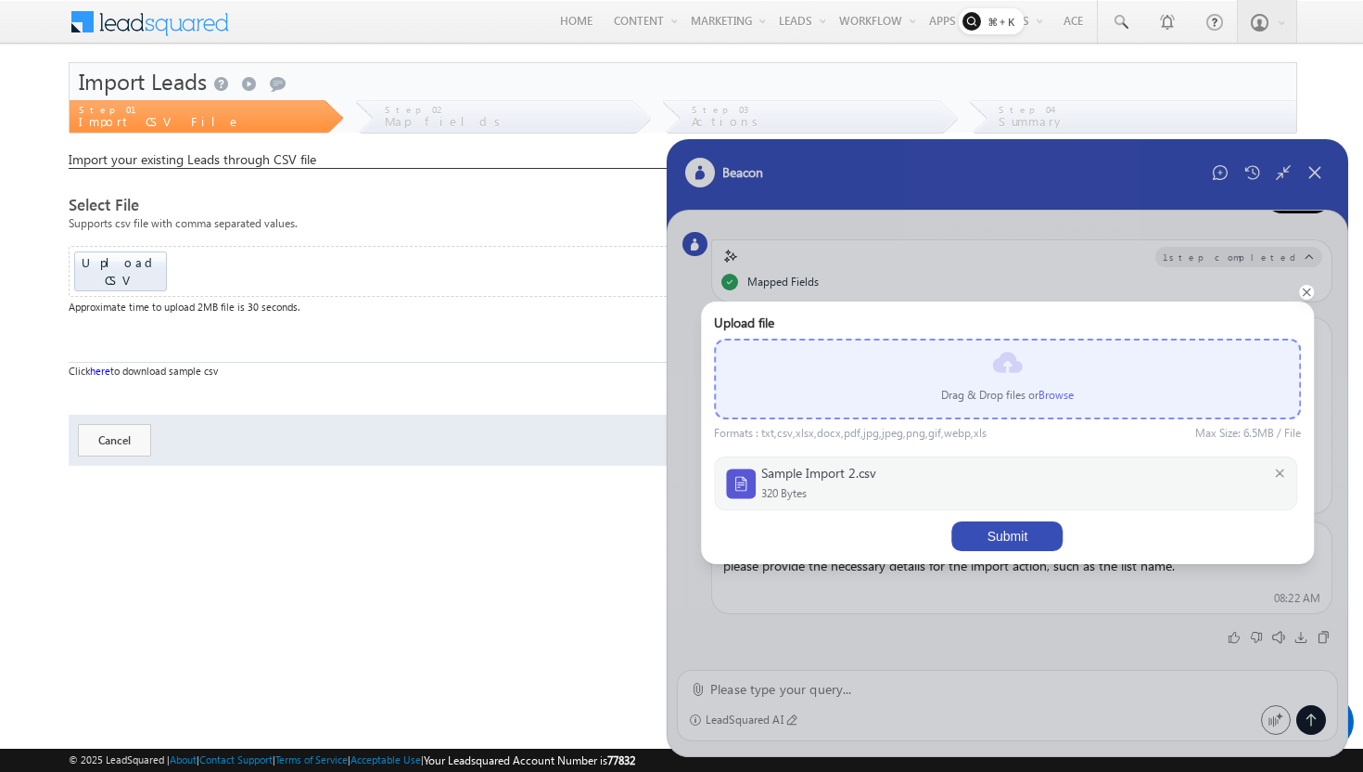
click at [1015, 530] on button "Submit" at bounding box center [1007, 536] width 111 height 30
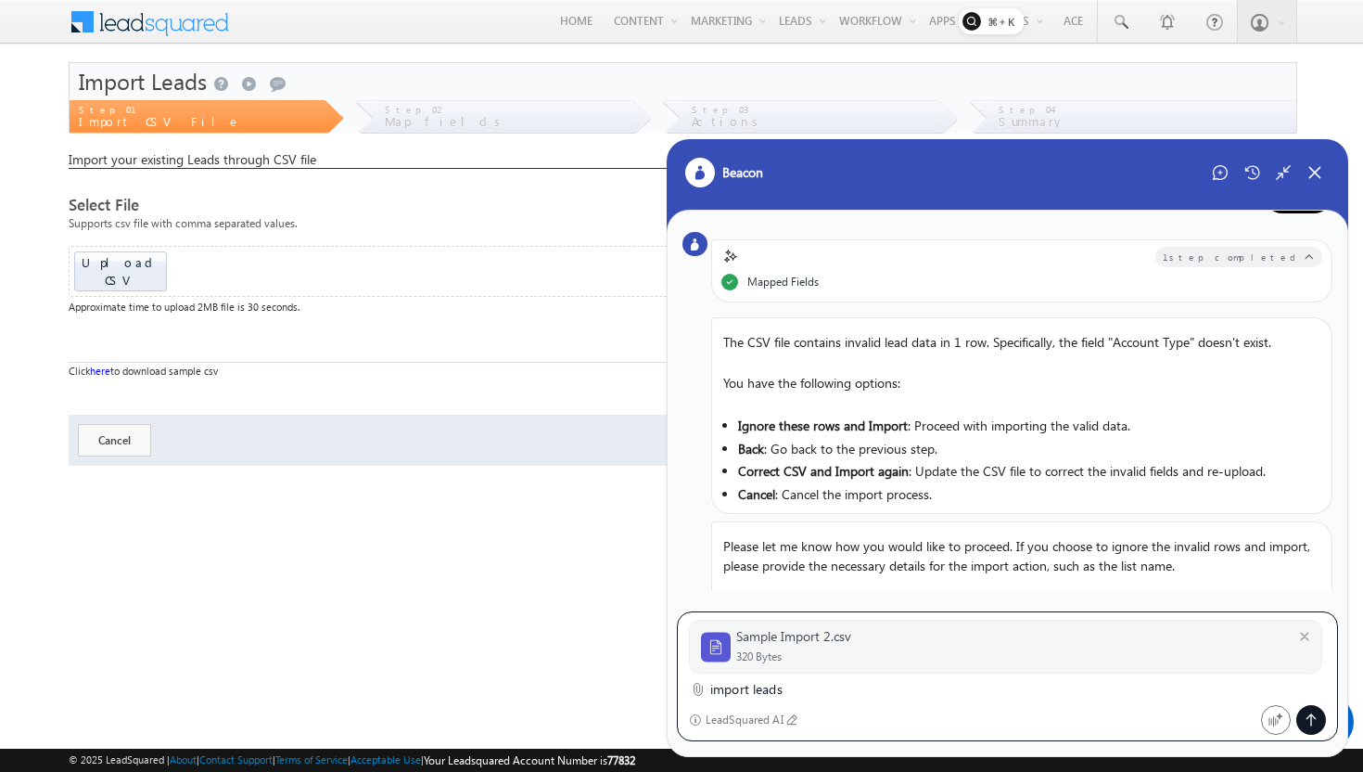
type textarea "import leads"
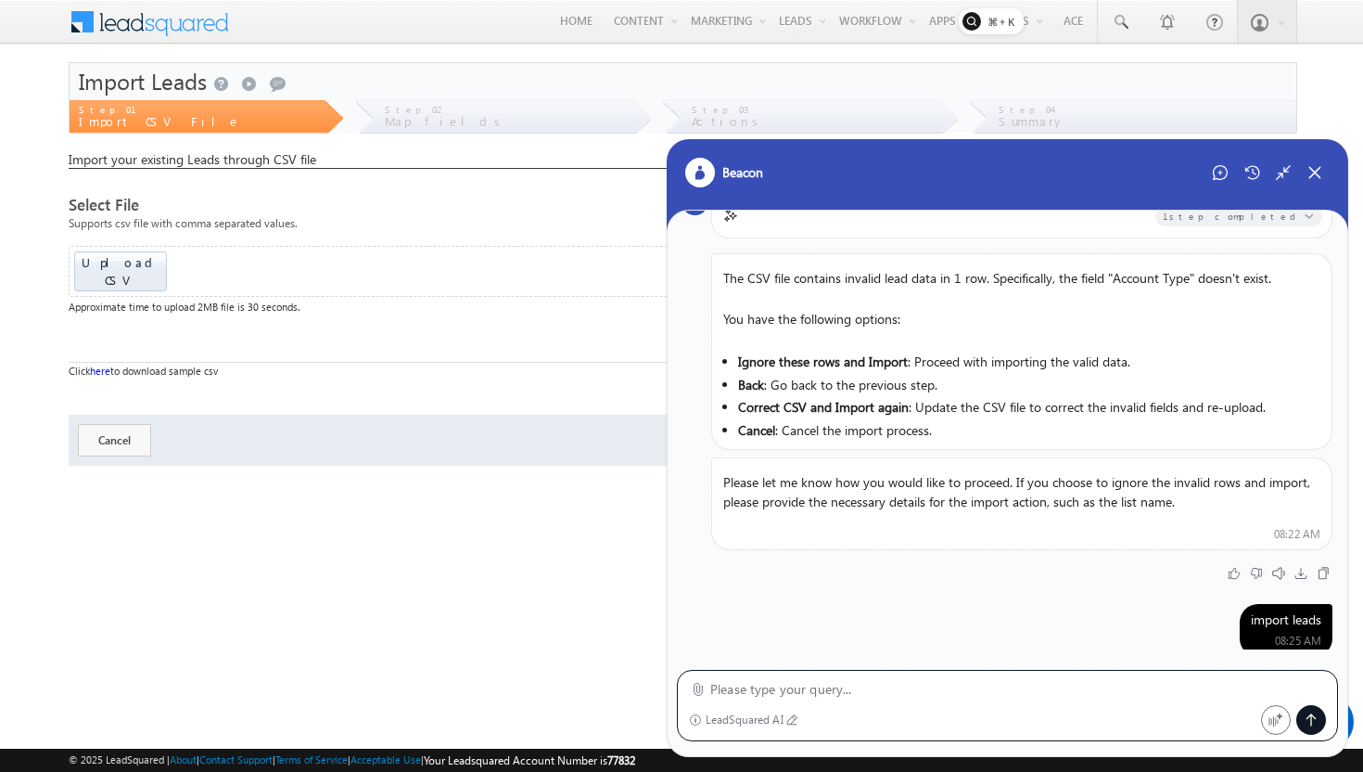
scroll to position [614, 0]
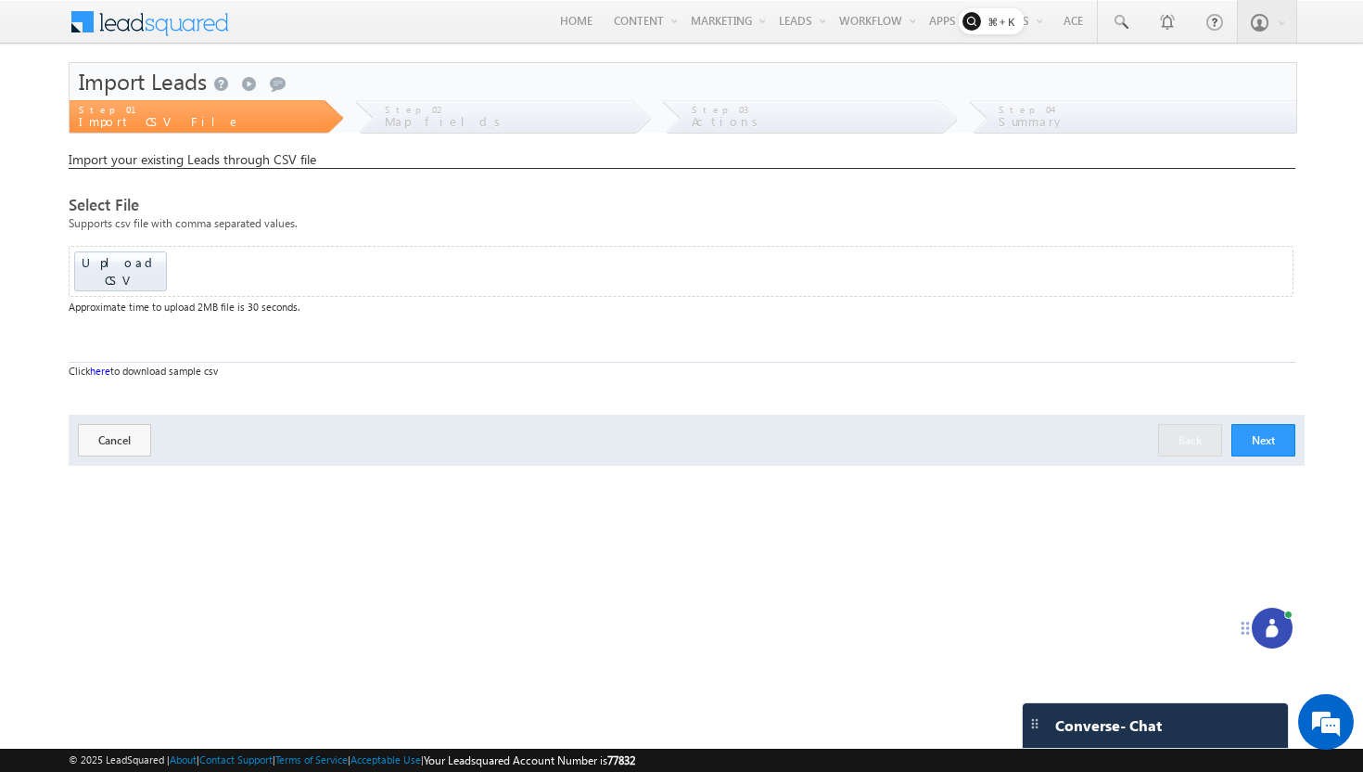
click at [1284, 622] on div at bounding box center [1272, 627] width 41 height 41
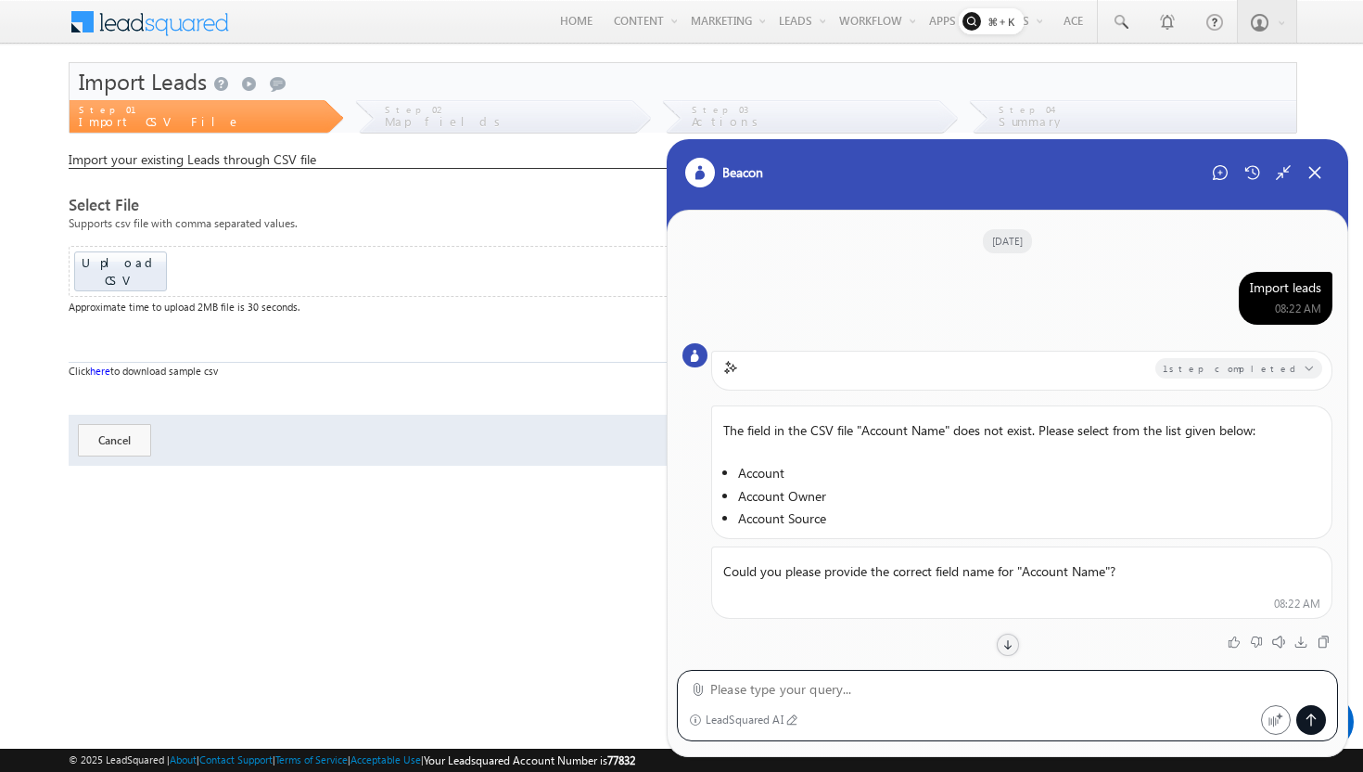
scroll to position [344, 0]
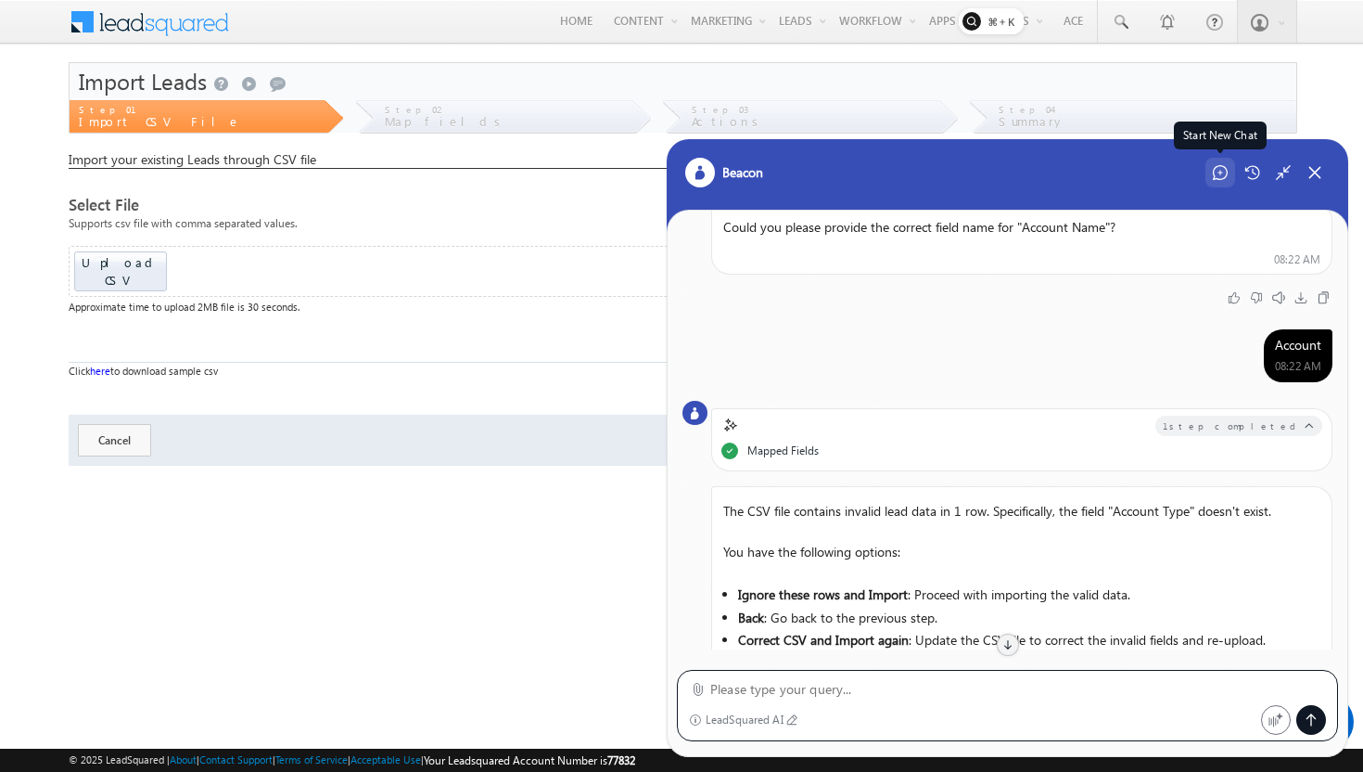
click at [1224, 181] on div "Start New Chat" at bounding box center [1221, 173] width 30 height 30
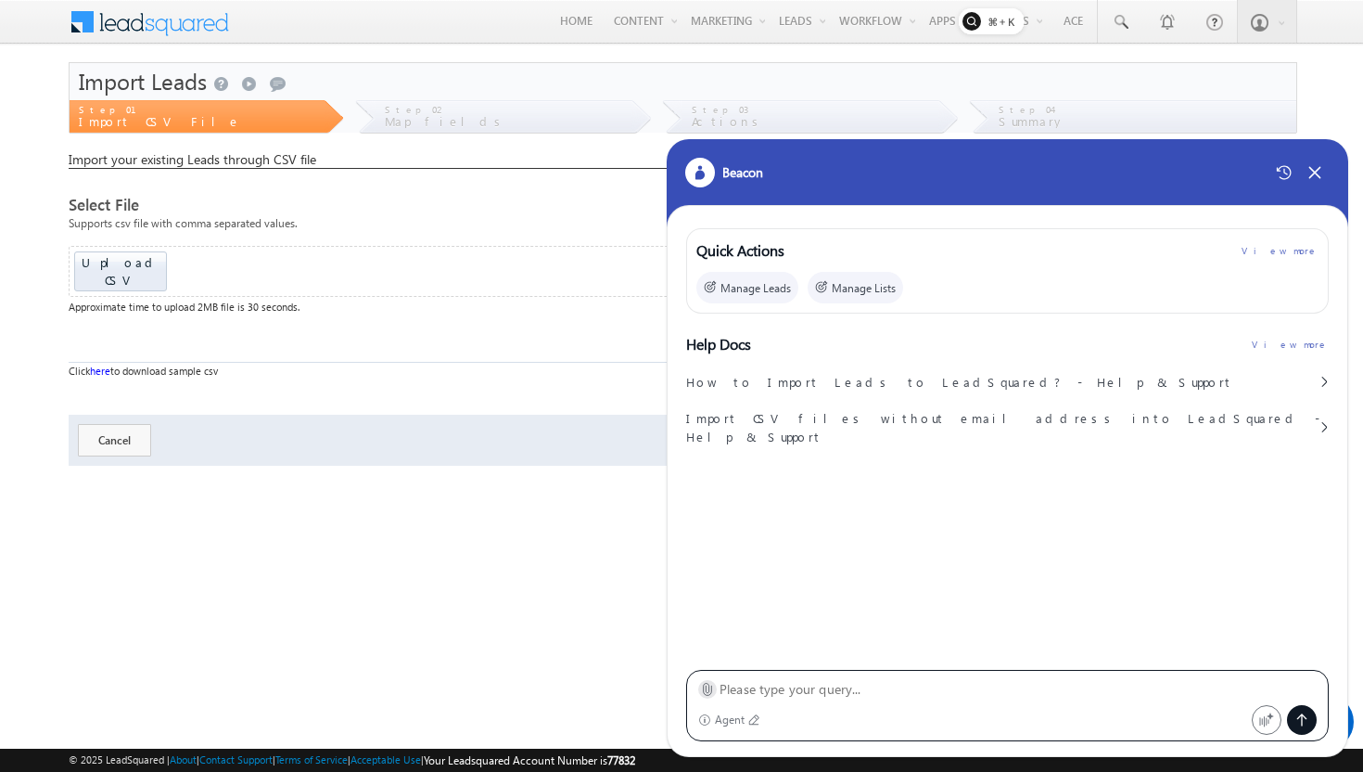
click at [704, 687] on icon at bounding box center [708, 690] width 8 height 12
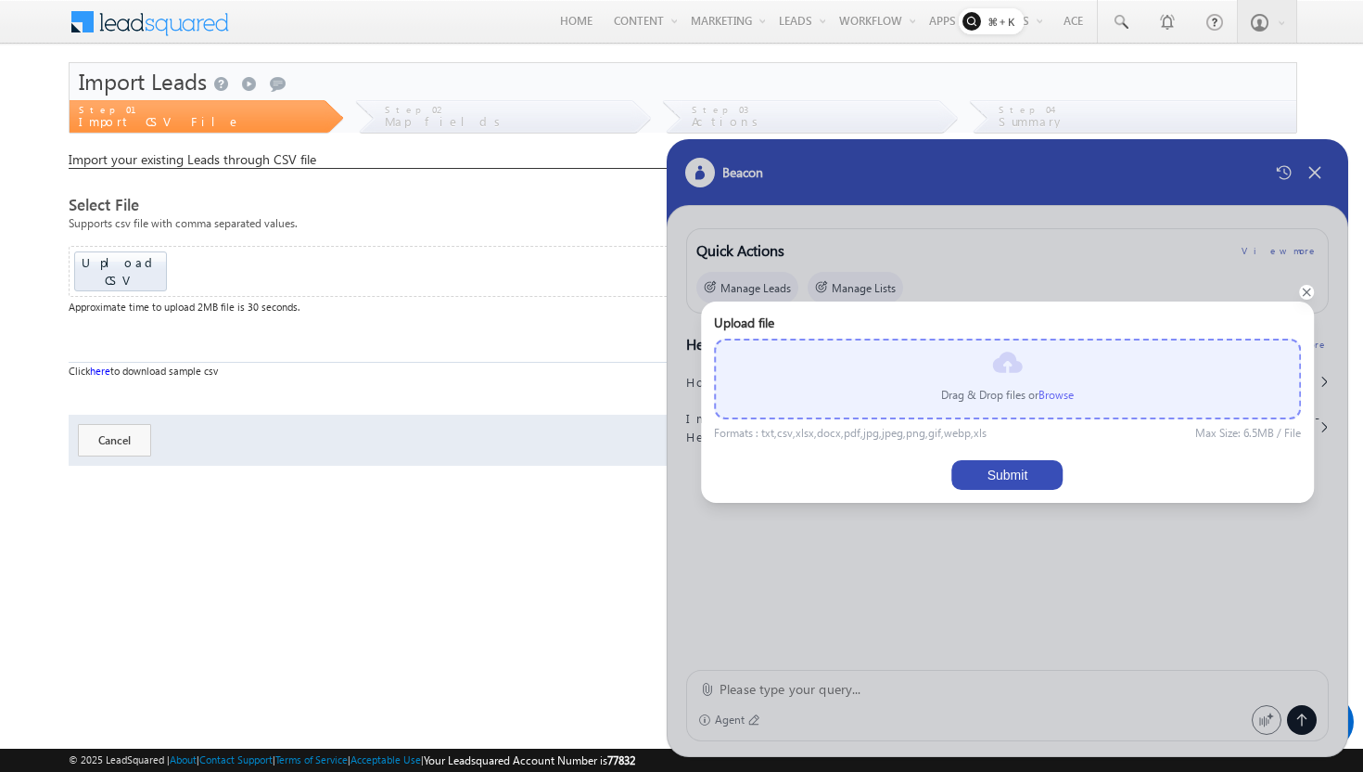
click at [1063, 390] on label "Browse" at bounding box center [1056, 395] width 35 height 14
click at [0, 0] on input "file" at bounding box center [0, 0] width 0 height 0
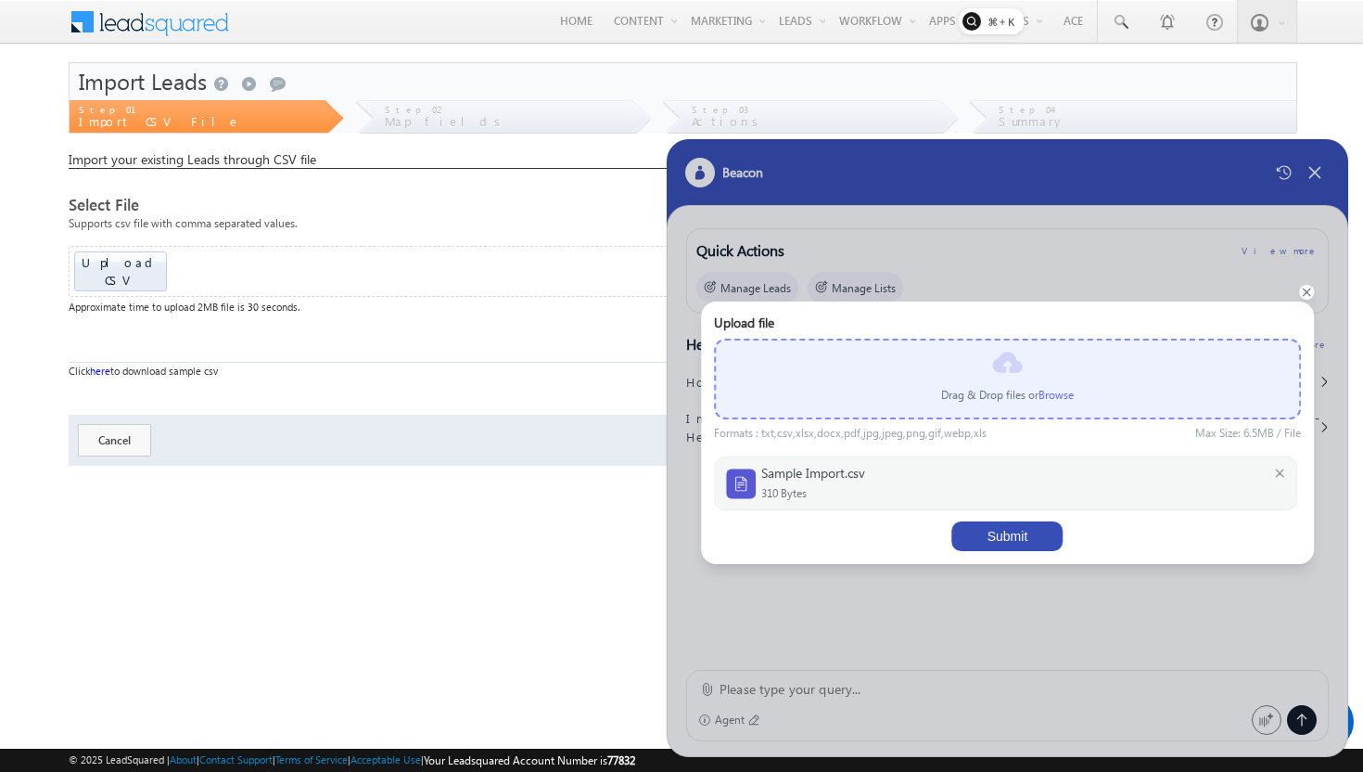
click at [1012, 539] on button "Submit" at bounding box center [1007, 536] width 111 height 30
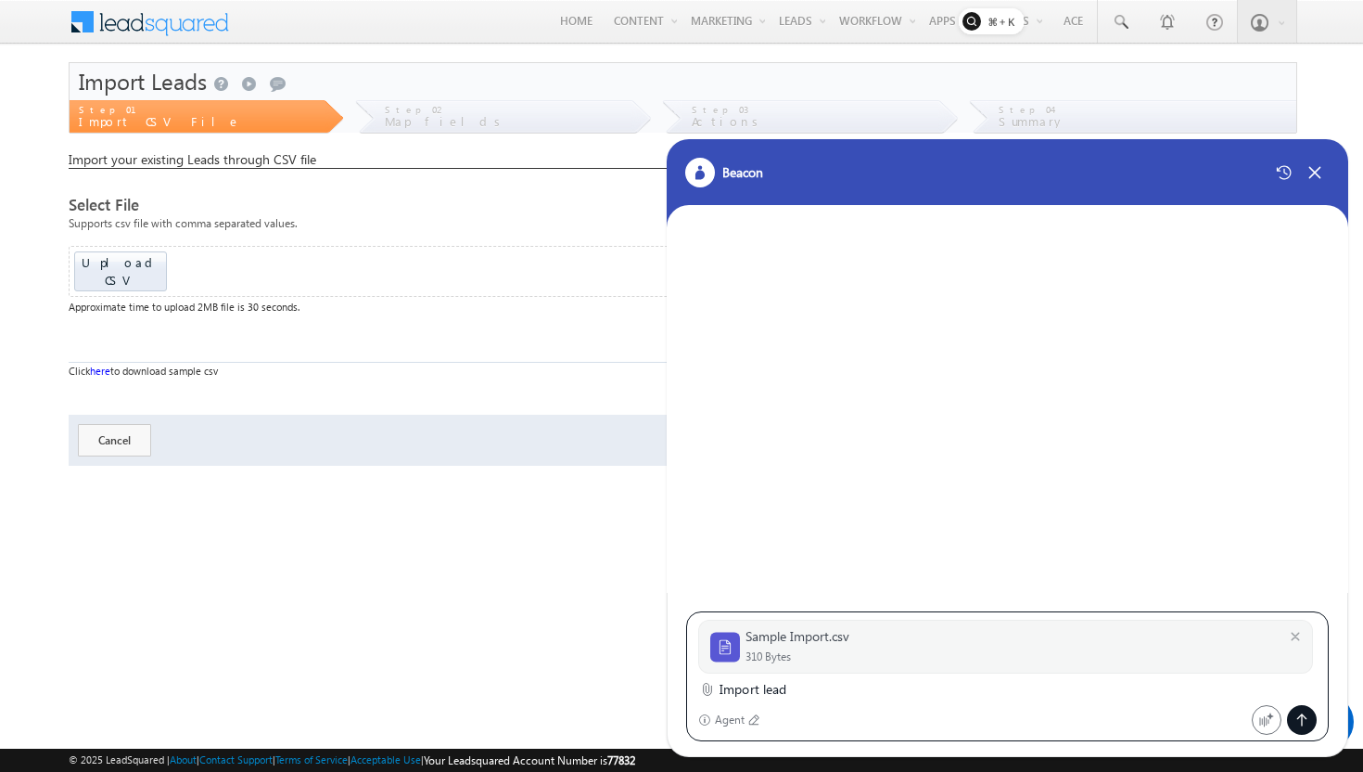
type textarea "Import leads"
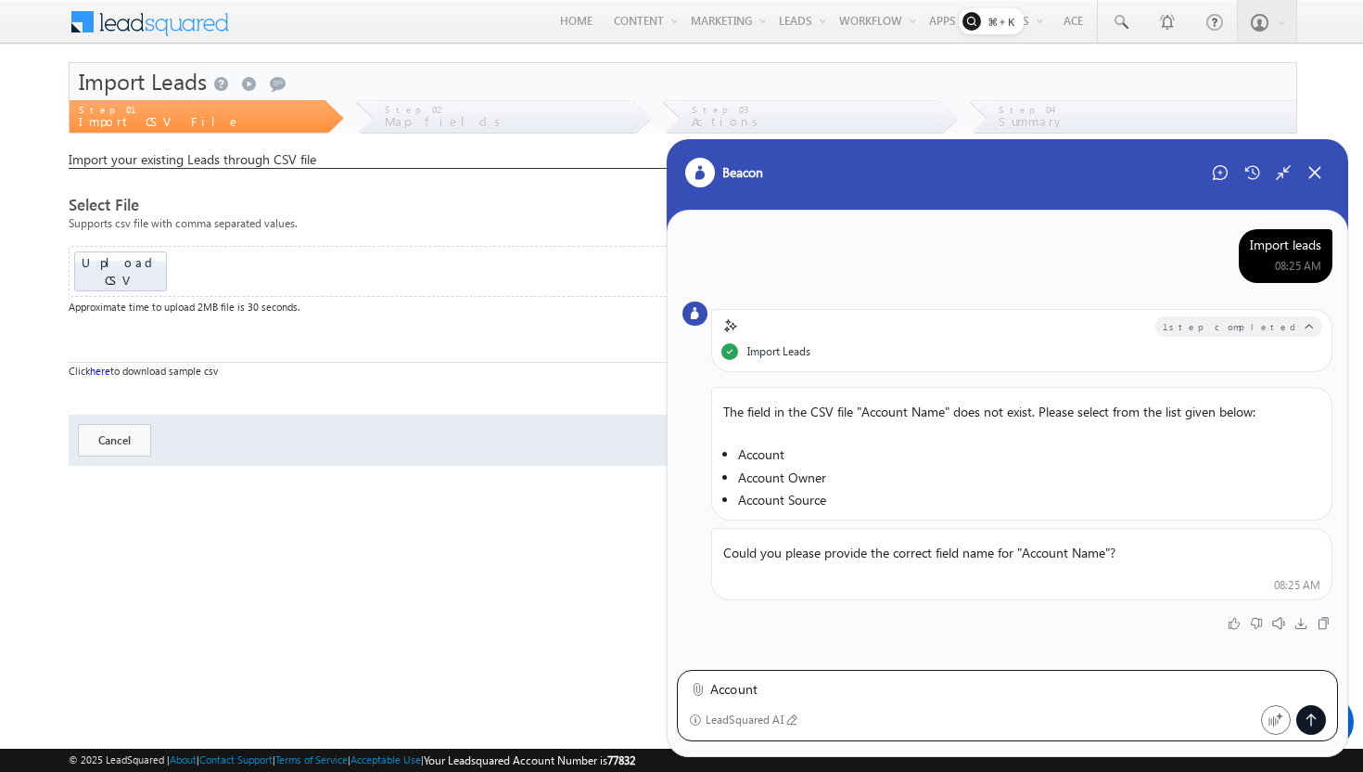
type textarea "Account"
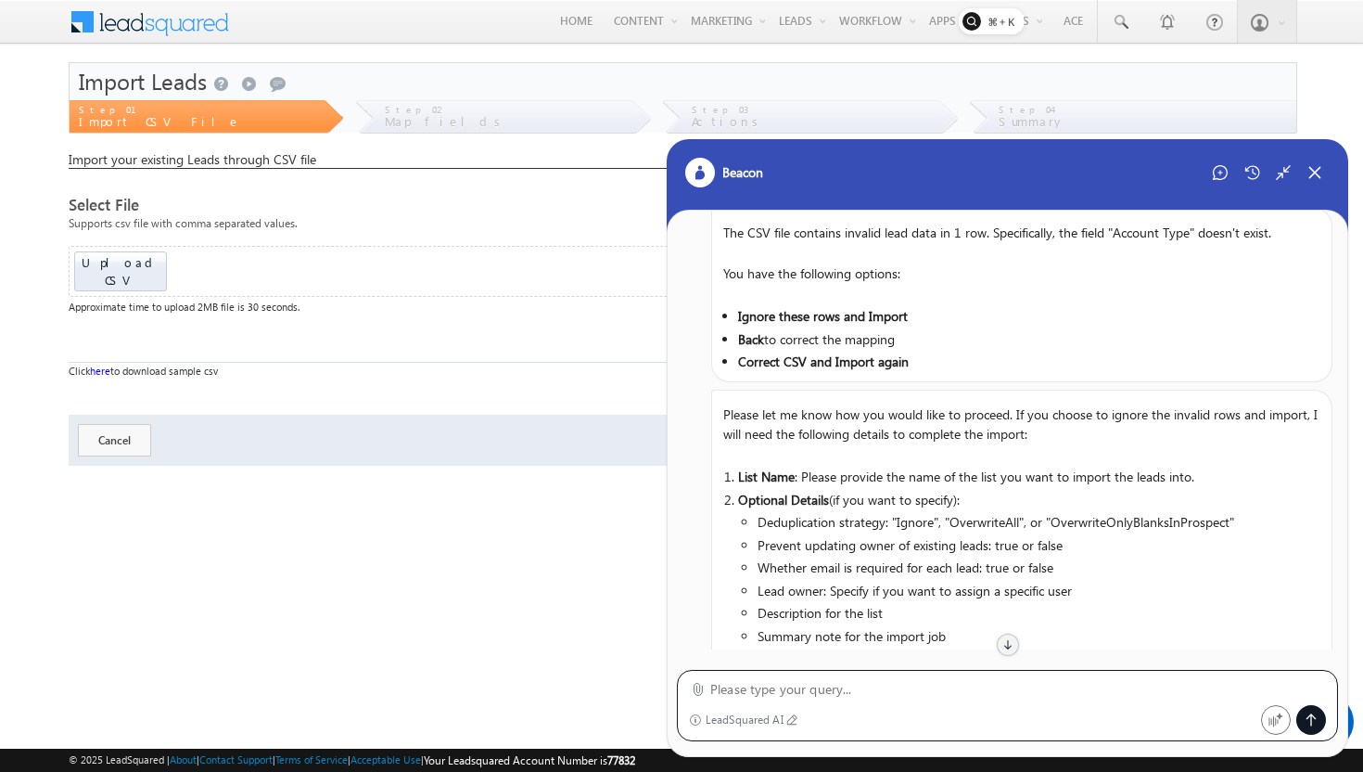
scroll to position [577, 0]
drag, startPoint x: 738, startPoint y: 319, endPoint x: 903, endPoint y: 326, distance: 165.2
click at [907, 325] on strong "Ignore these rows and Import" at bounding box center [823, 320] width 170 height 18
click at [824, 688] on textarea at bounding box center [1018, 689] width 616 height 22
paste textarea "Ignore these rows and Import"
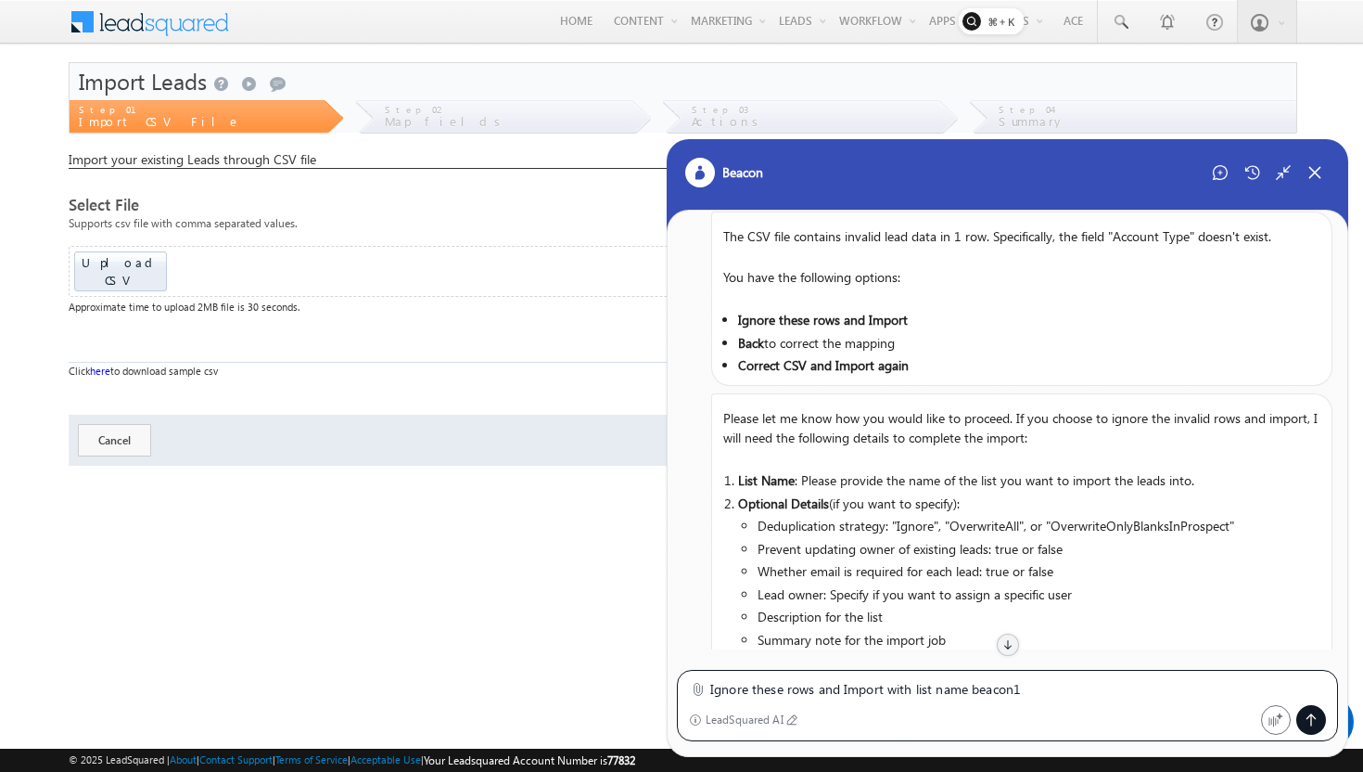
type textarea "Ignore these rows and Import with list name beacon1"
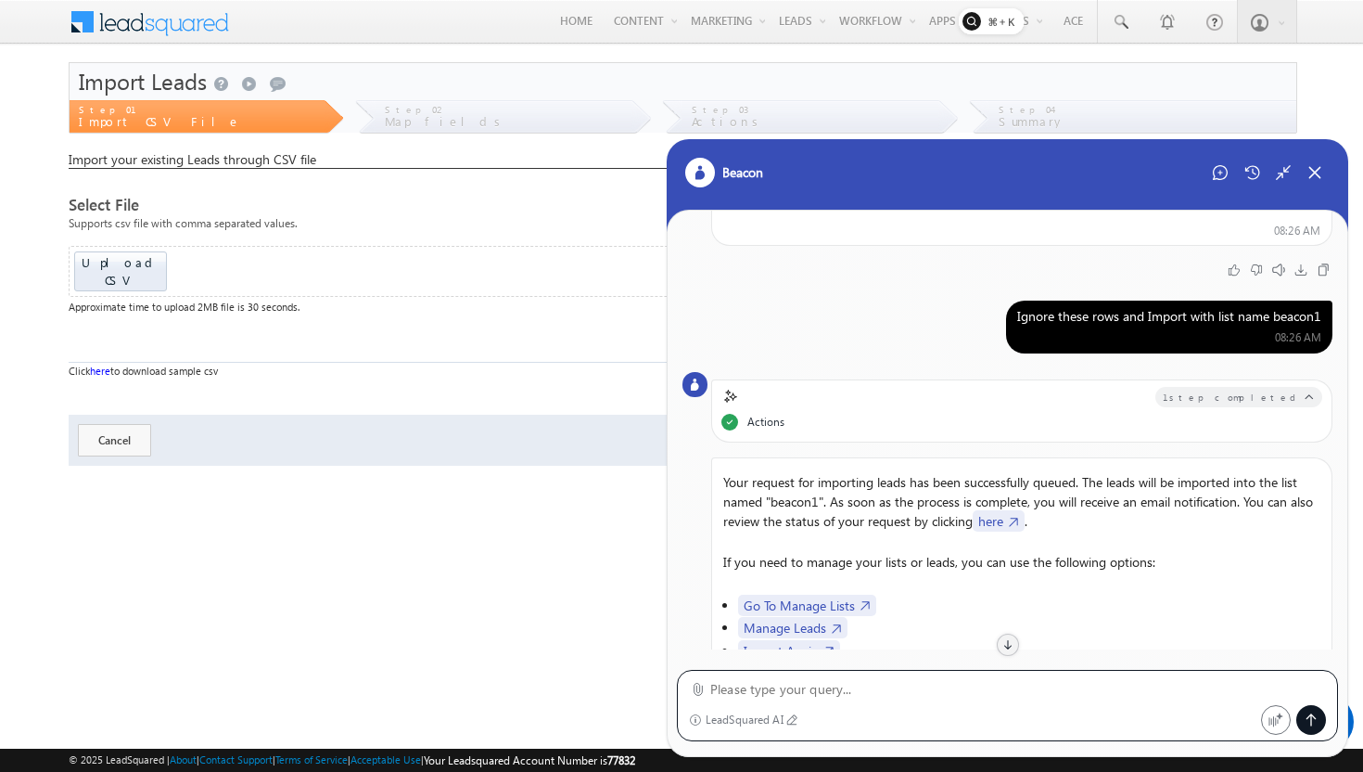
scroll to position [1092, 0]
click at [1155, 319] on div "Ignore these rows and Import with list name beacon1" at bounding box center [1169, 317] width 304 height 17
click at [1216, 169] on icon at bounding box center [1220, 172] width 15 height 15
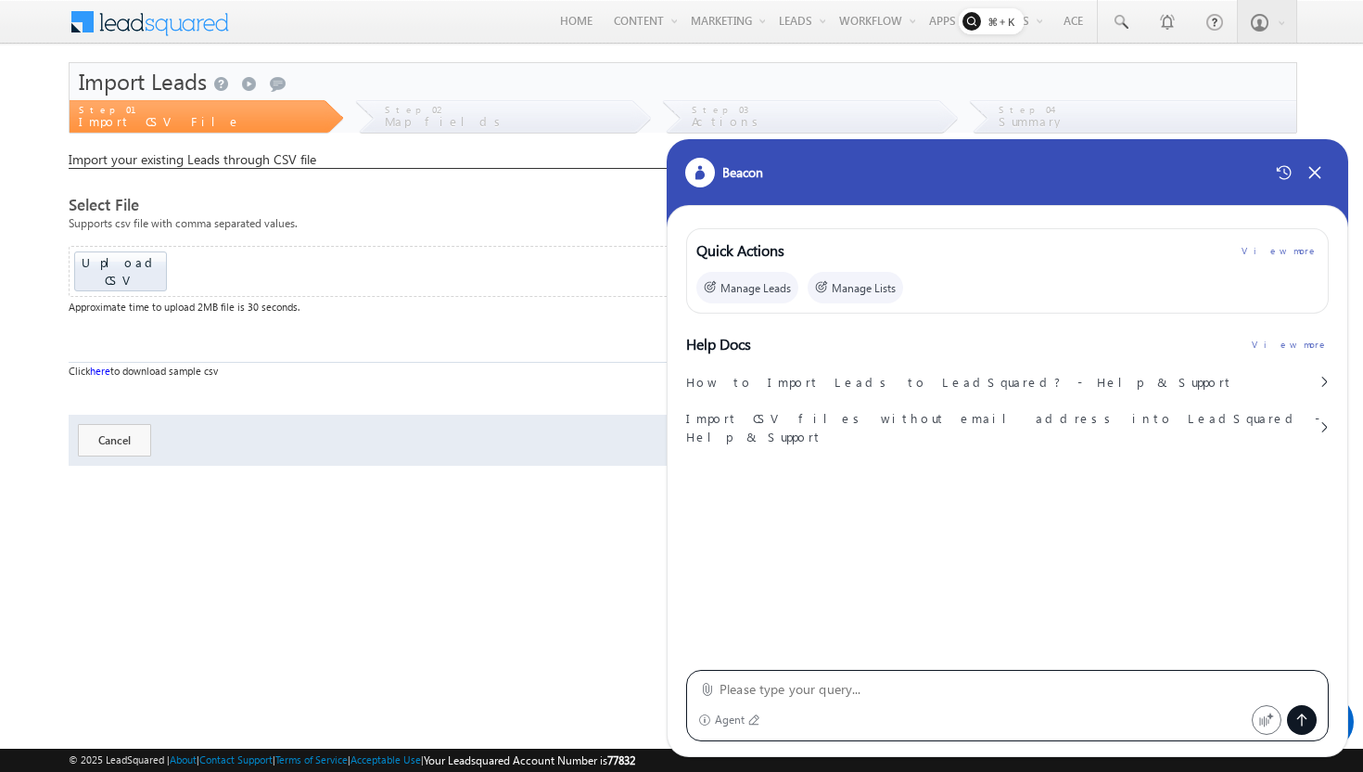
type textarea "I disabled the check-in for a user role but the auto check-in feature is still …"
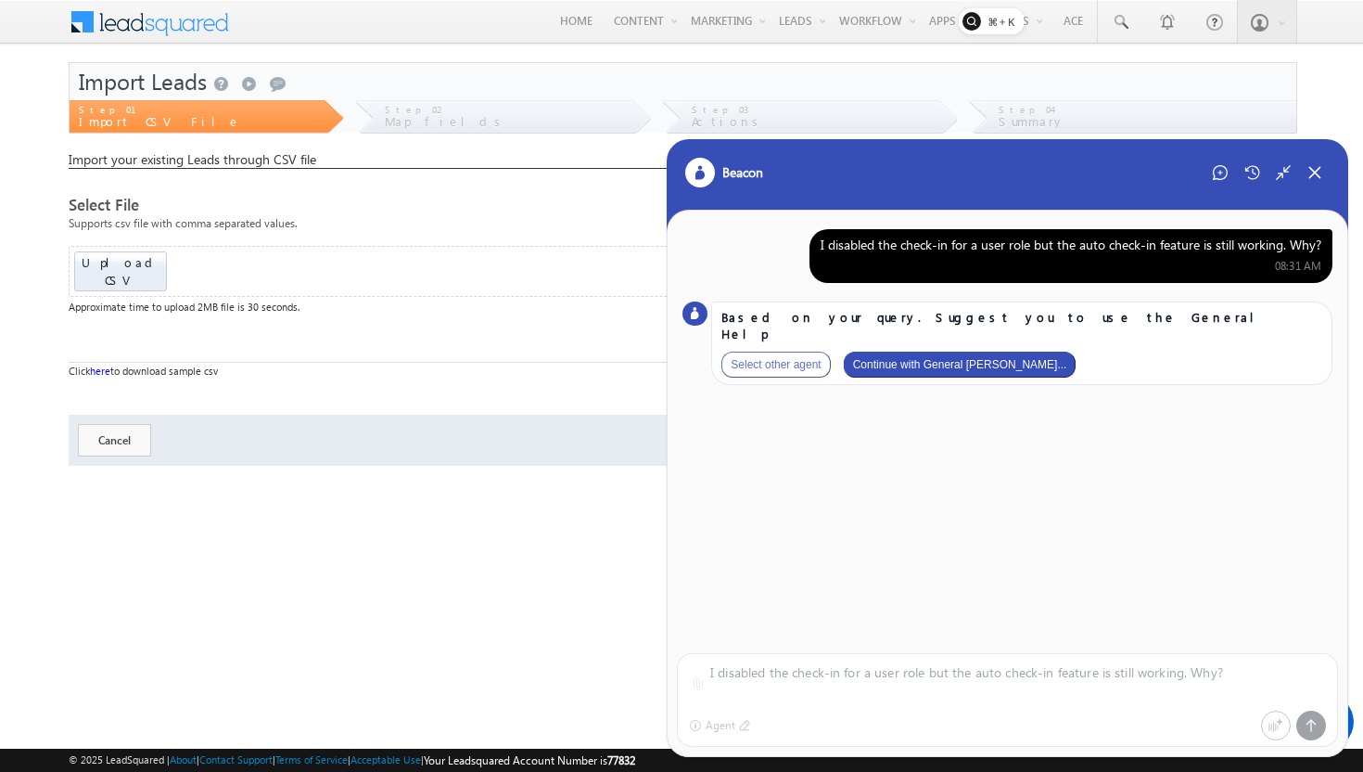
click at [899, 351] on button "Continue with General Hel..." at bounding box center [960, 364] width 233 height 26
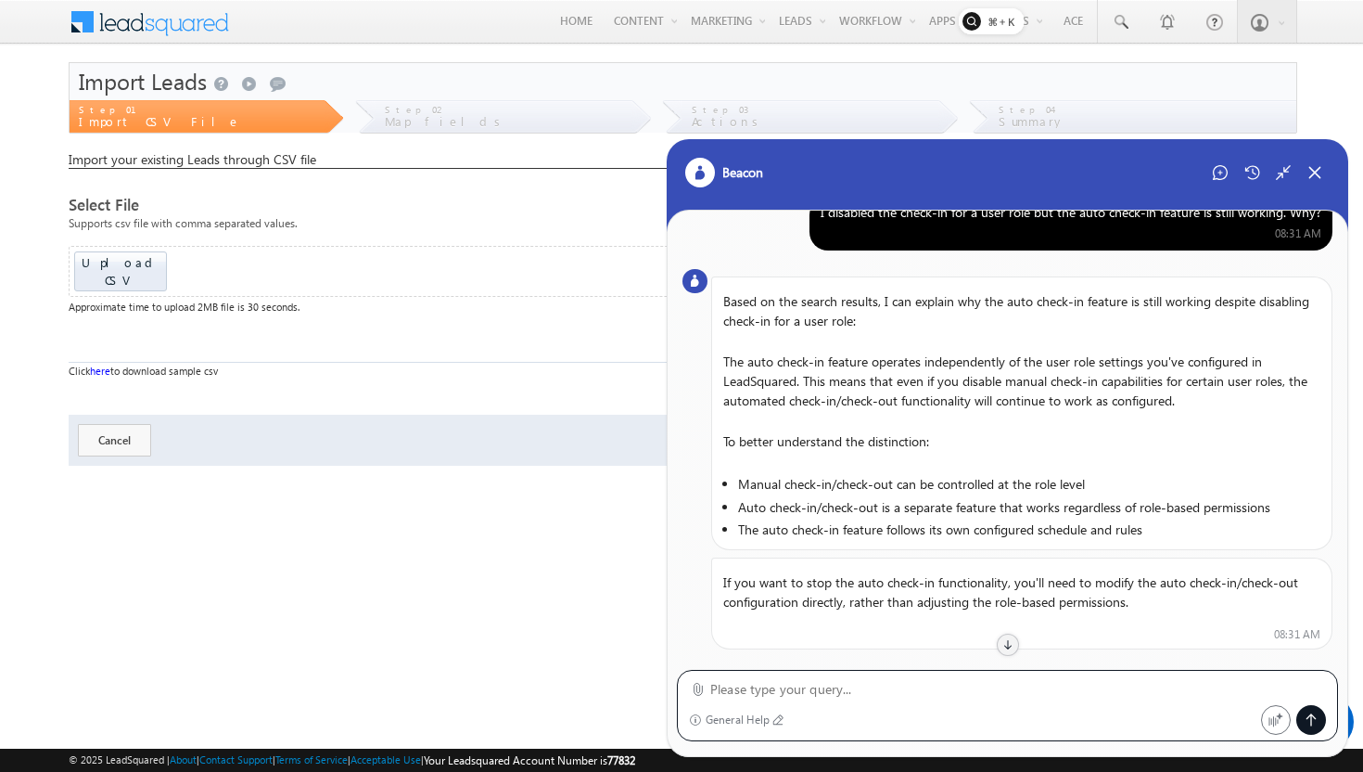
scroll to position [44, 0]
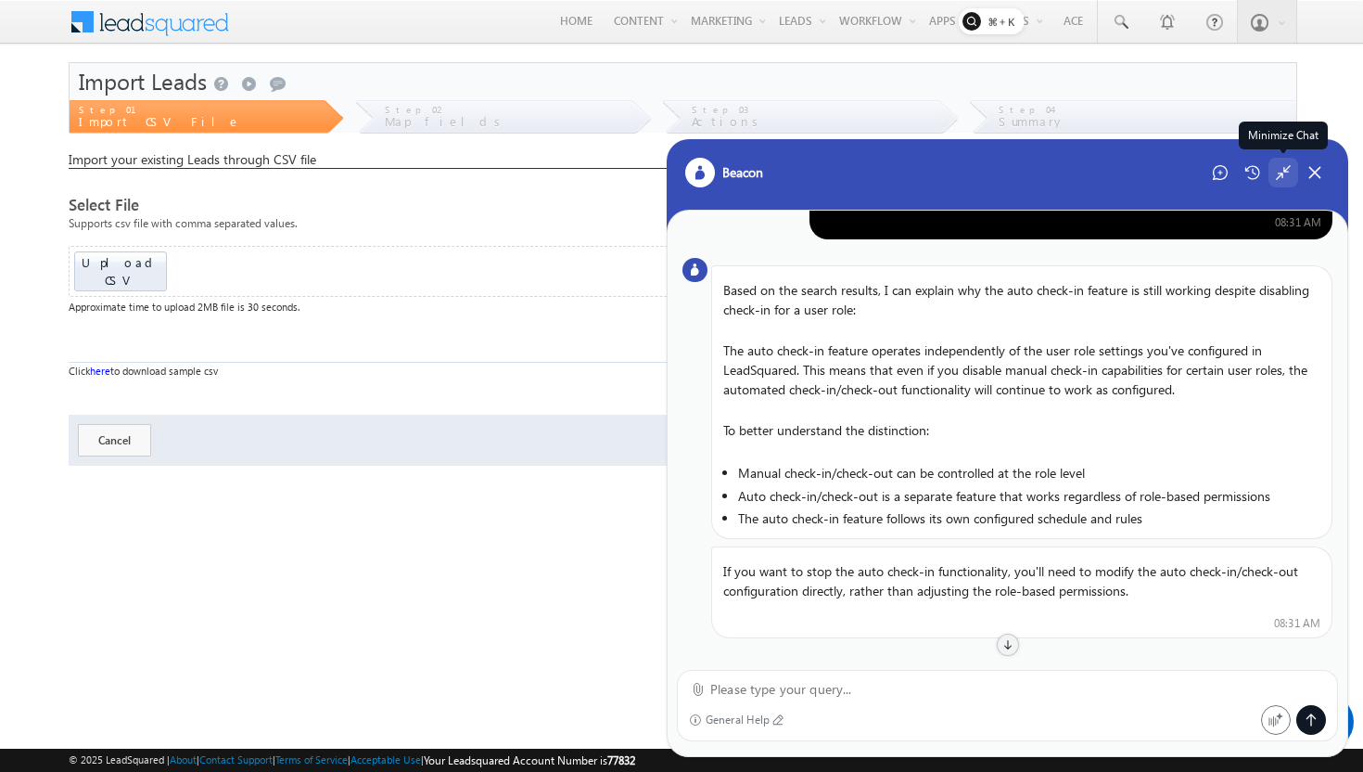
click at [1293, 173] on div "Minimize Chat" at bounding box center [1284, 173] width 30 height 30
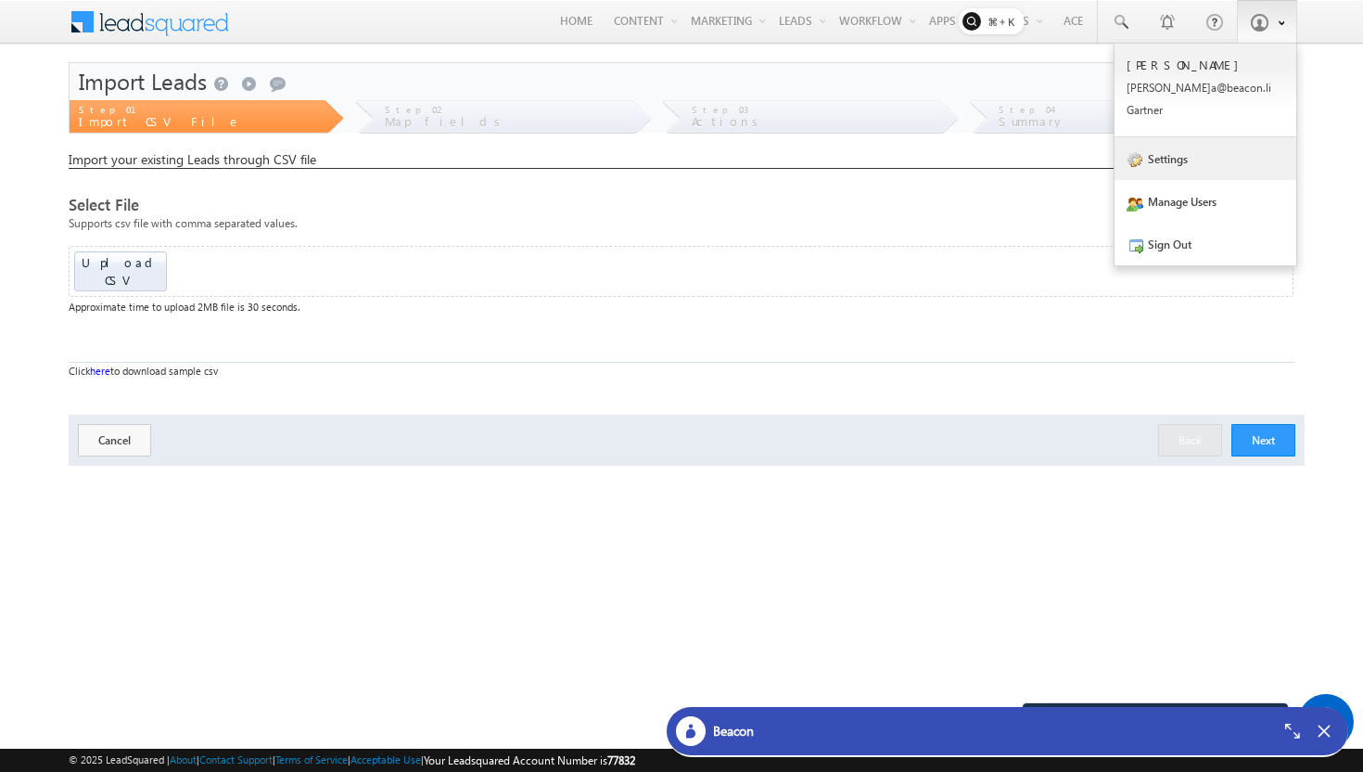
click at [1178, 161] on link "Settings" at bounding box center [1206, 158] width 182 height 43
click at [1185, 210] on link "Manage Users" at bounding box center [1206, 201] width 182 height 43
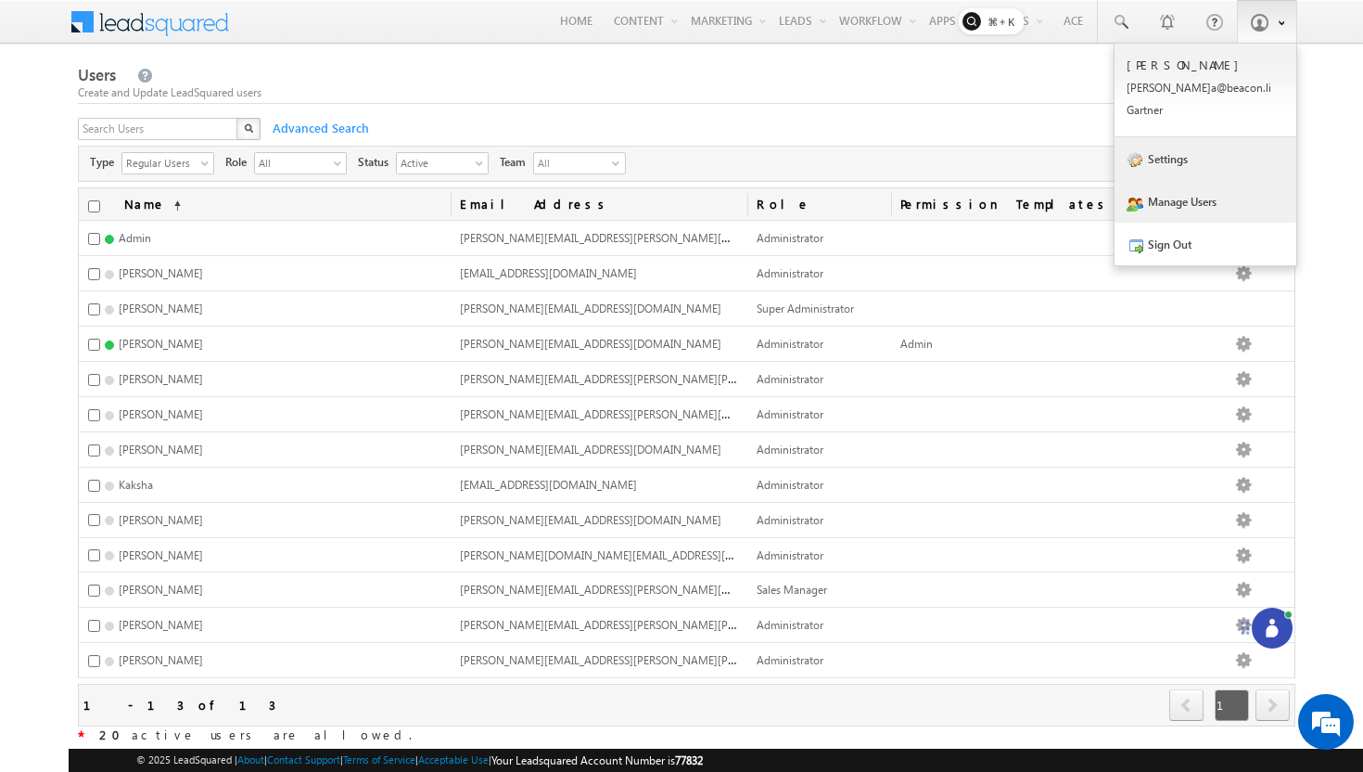
click at [1159, 168] on link "Settings" at bounding box center [1206, 158] width 182 height 43
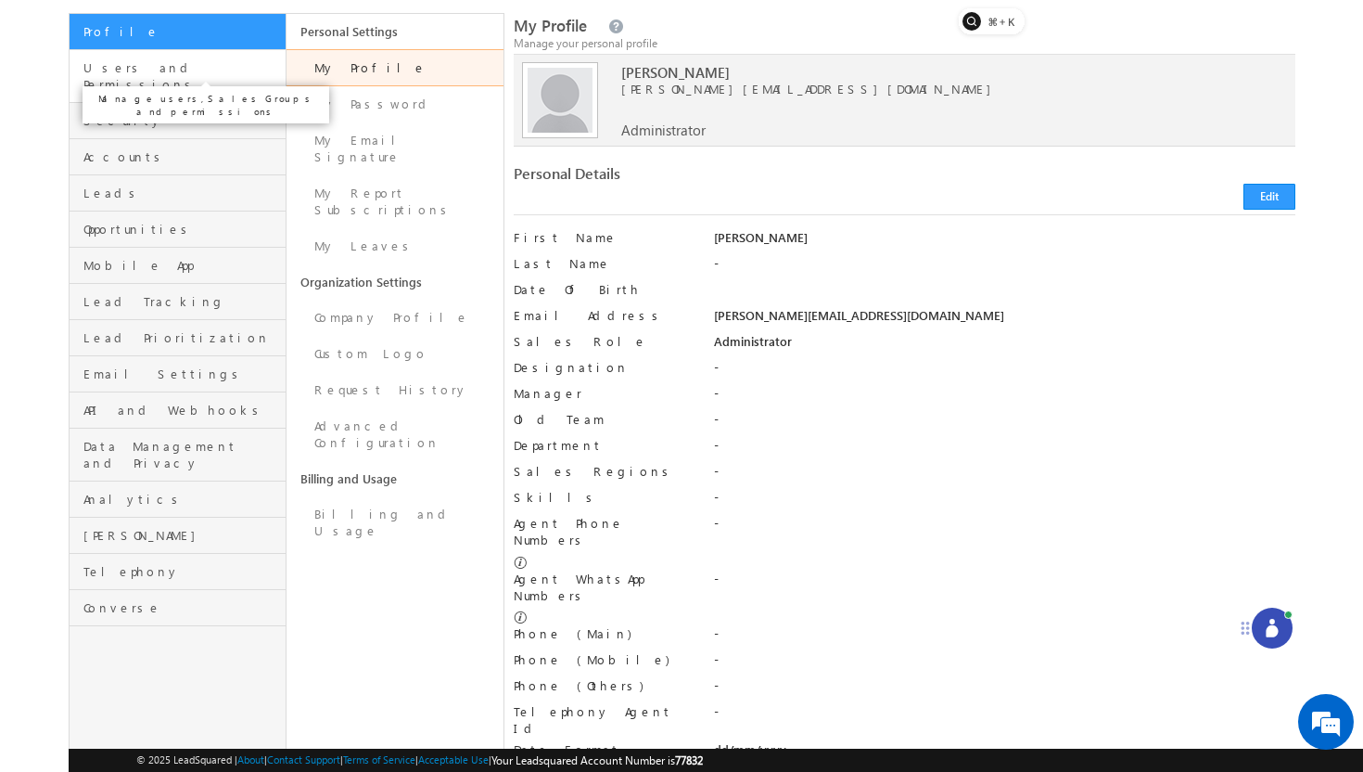
click at [182, 75] on span "Users and Permissions" at bounding box center [182, 75] width 198 height 33
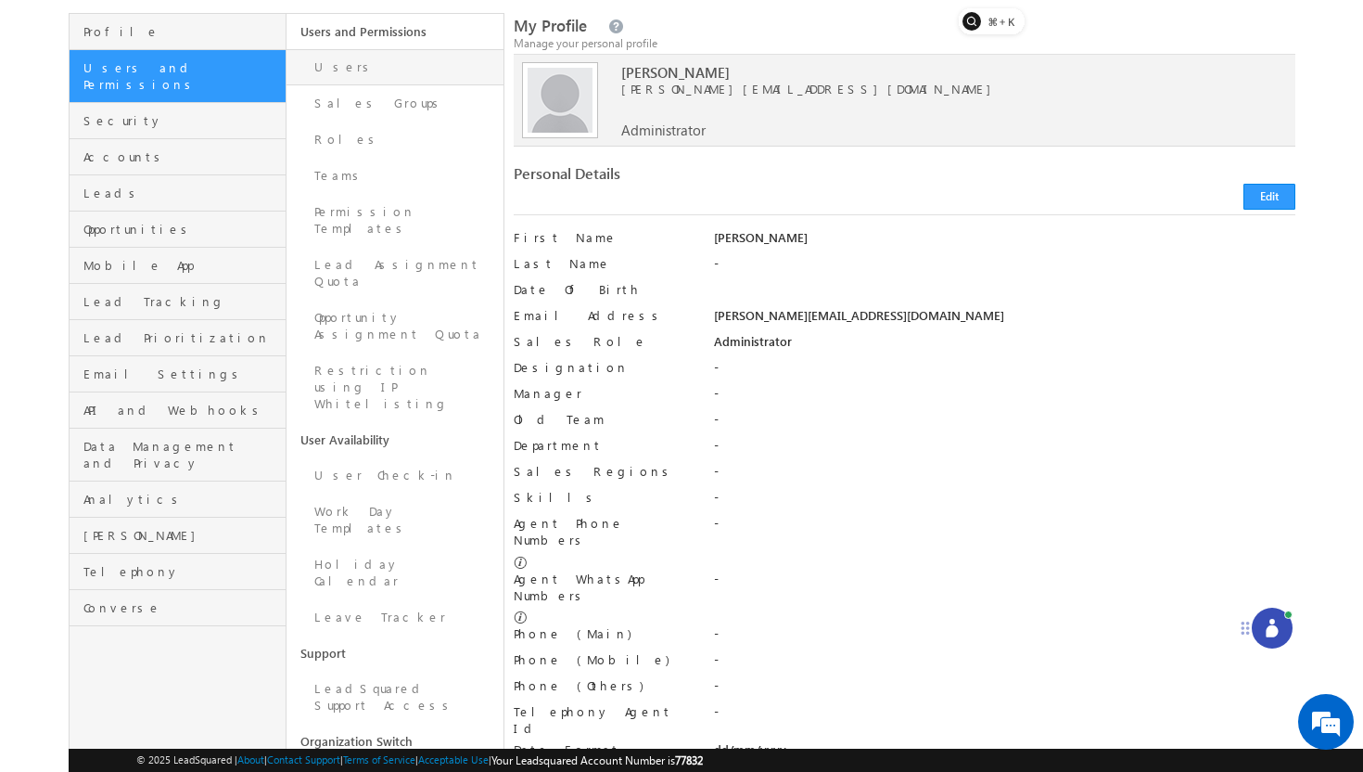
click at [327, 66] on link "Users" at bounding box center [395, 67] width 217 height 36
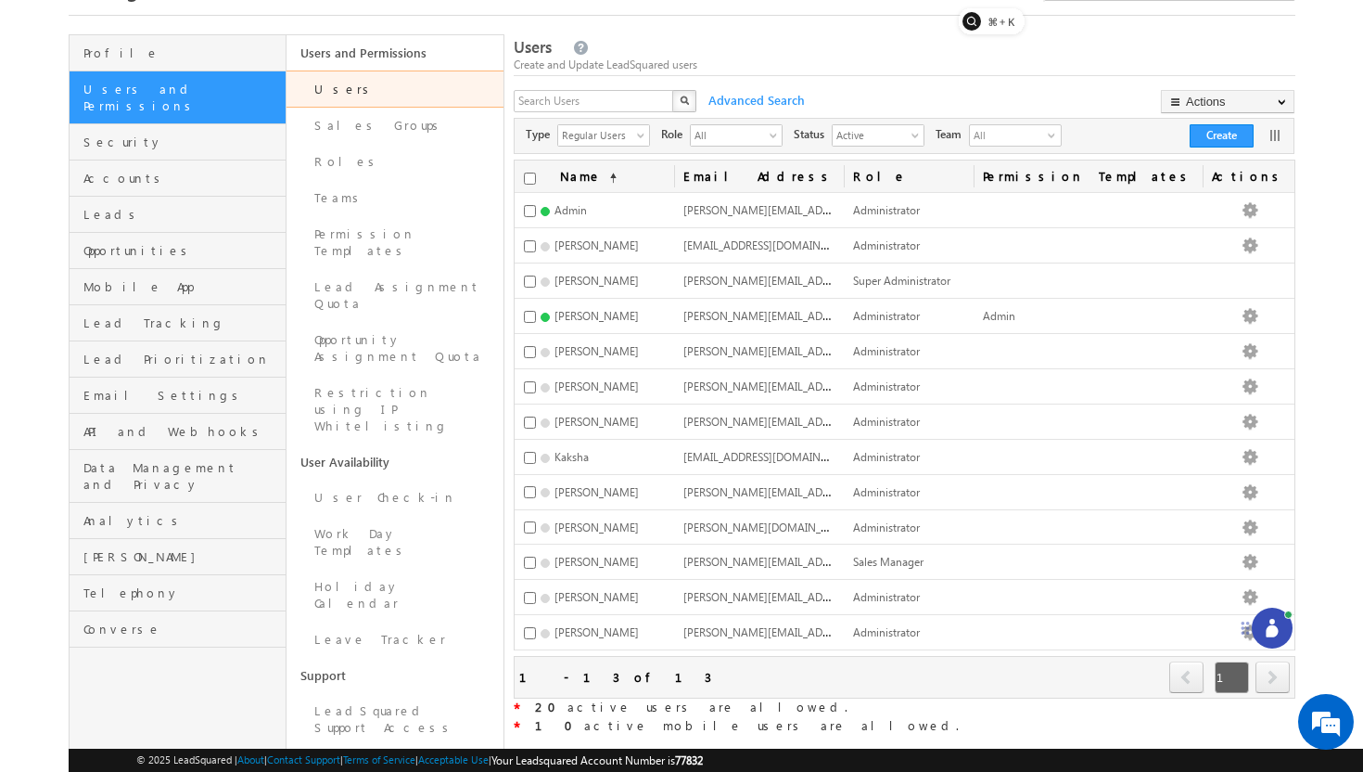
scroll to position [94, 0]
click at [420, 480] on link "User Check-in" at bounding box center [395, 498] width 217 height 36
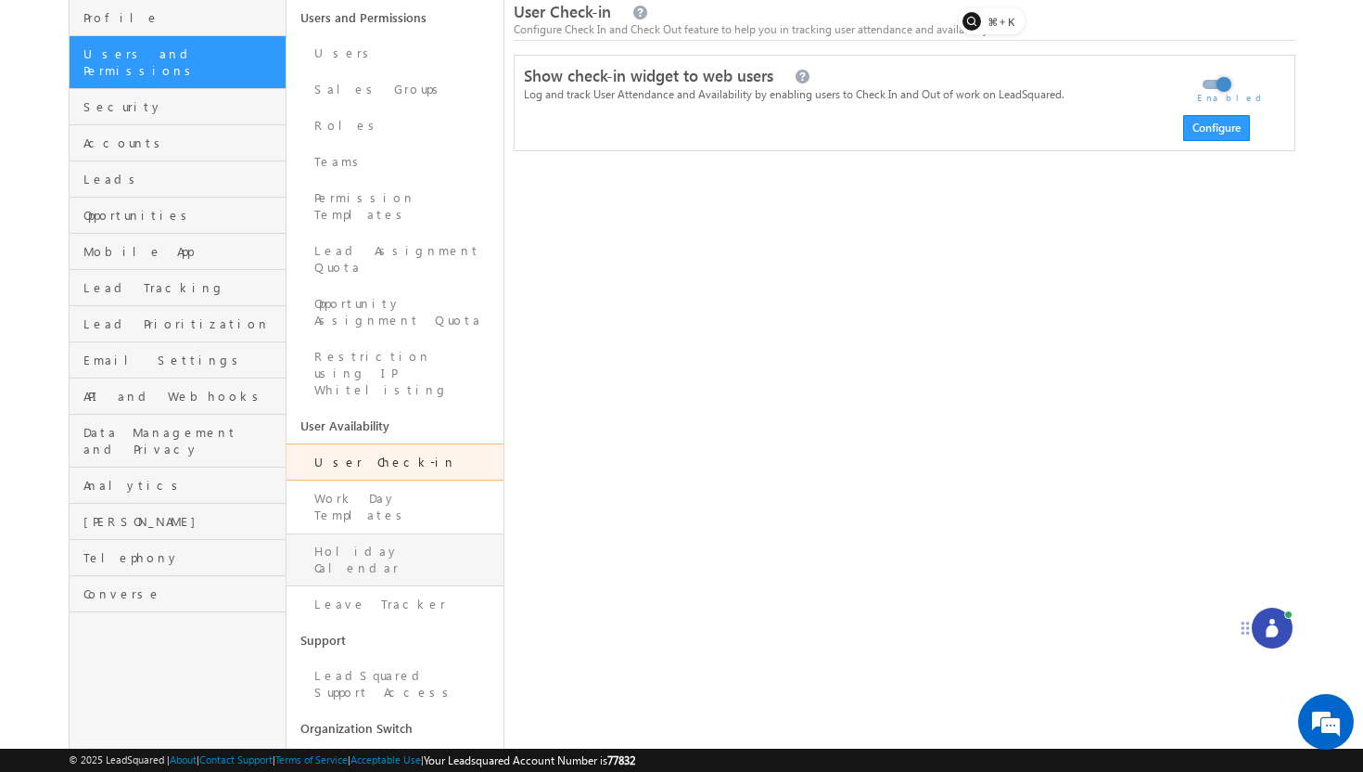
scroll to position [153, 0]
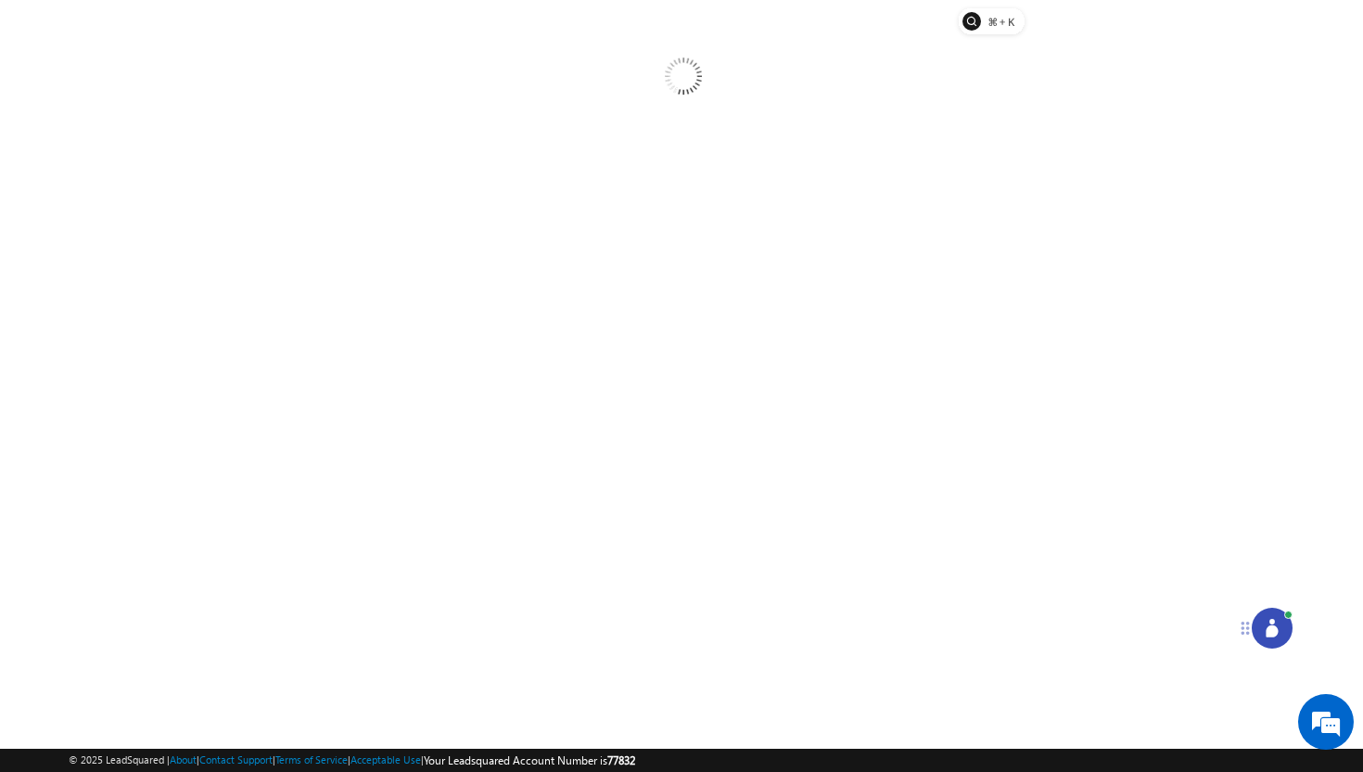
scroll to position [0, 0]
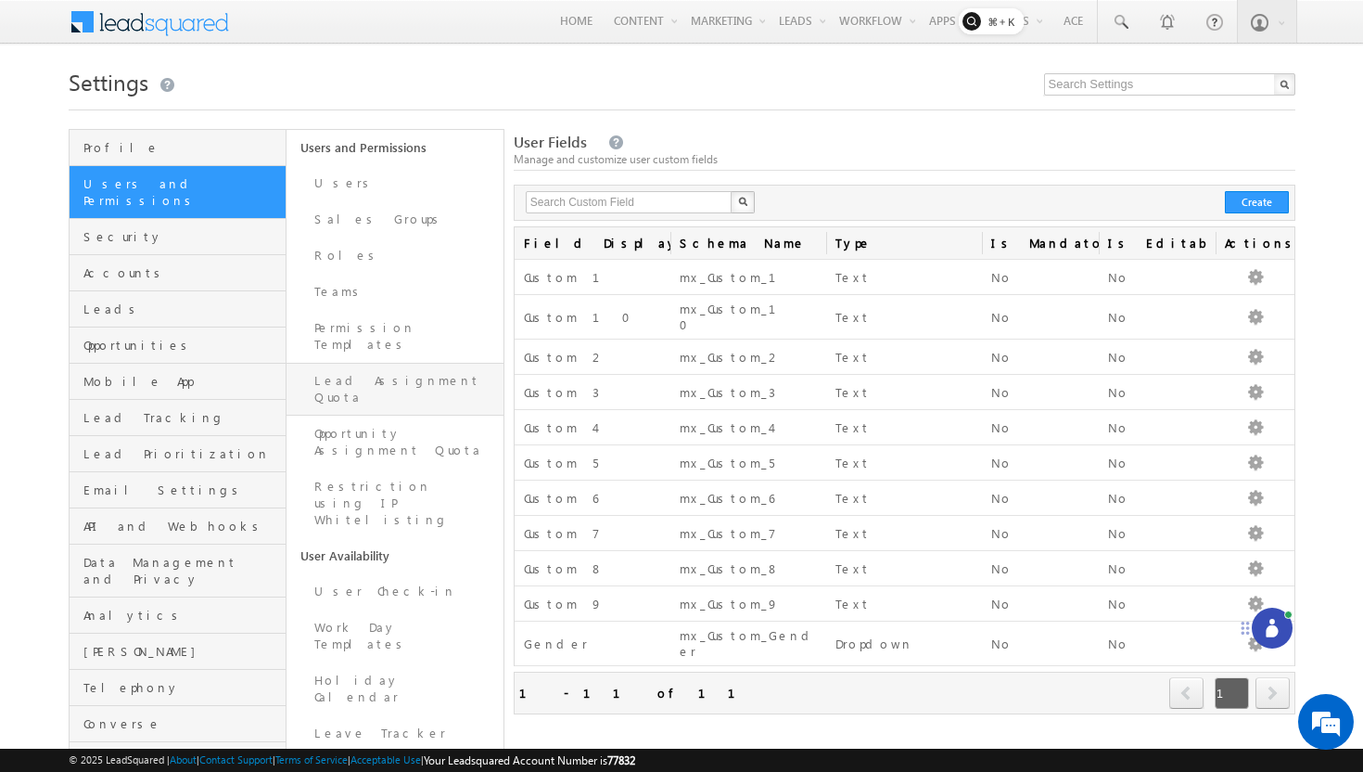
scroll to position [87, 0]
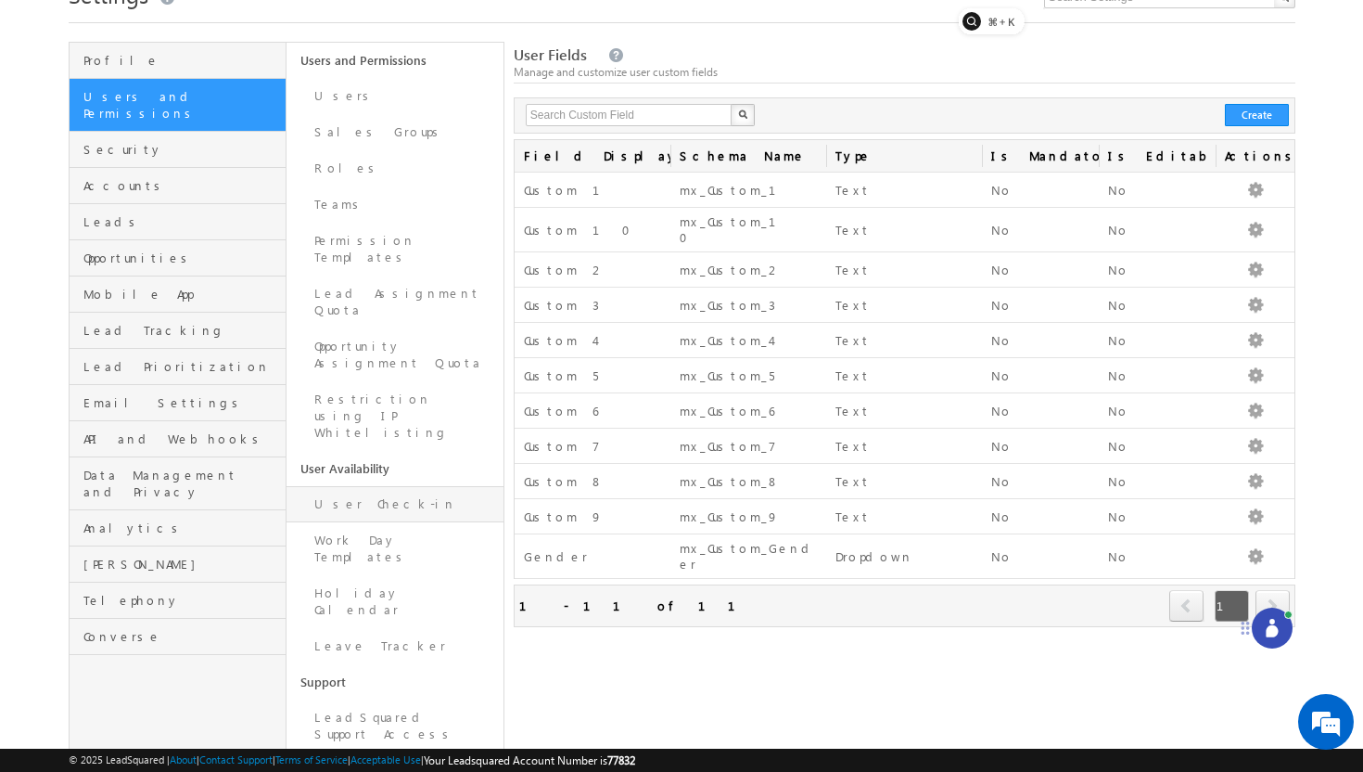
click at [376, 486] on link "User Check-in" at bounding box center [395, 504] width 217 height 36
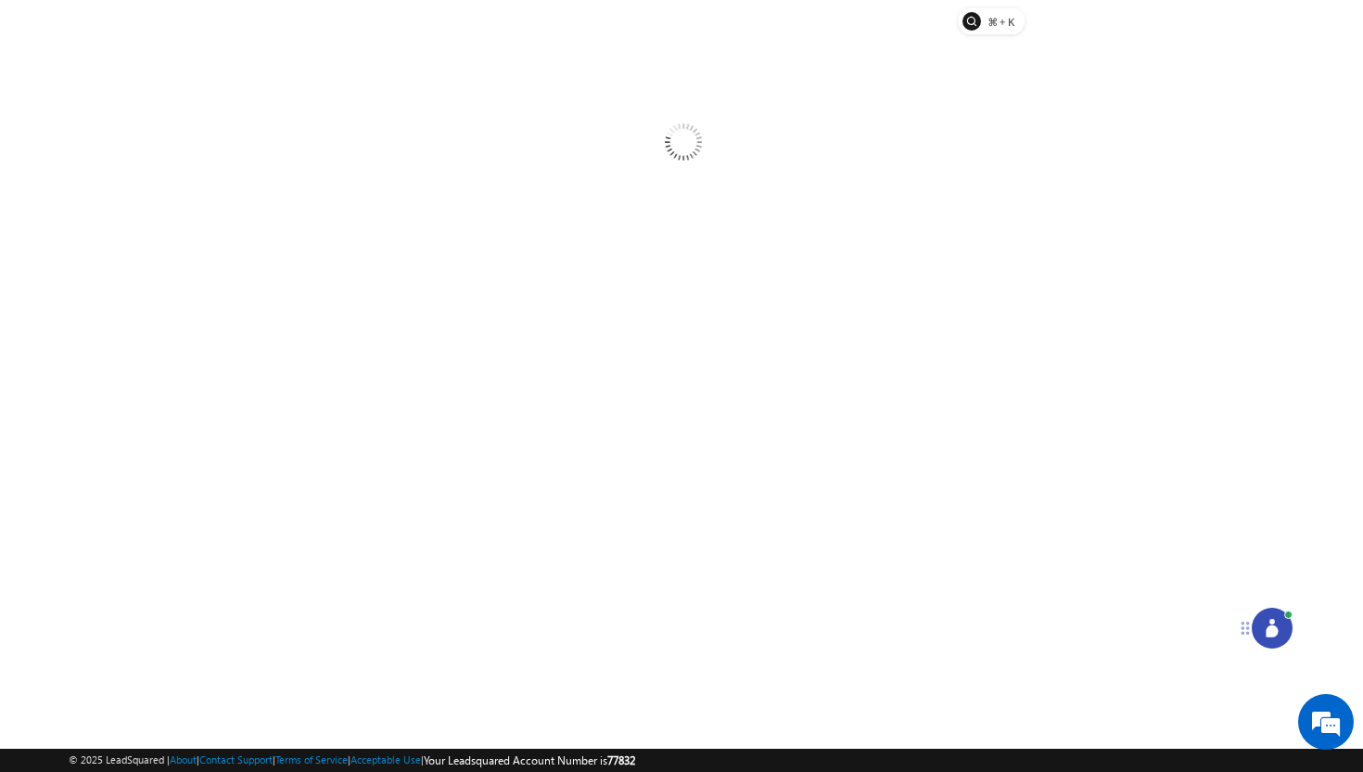
click at [1276, 622] on icon at bounding box center [1272, 628] width 19 height 19
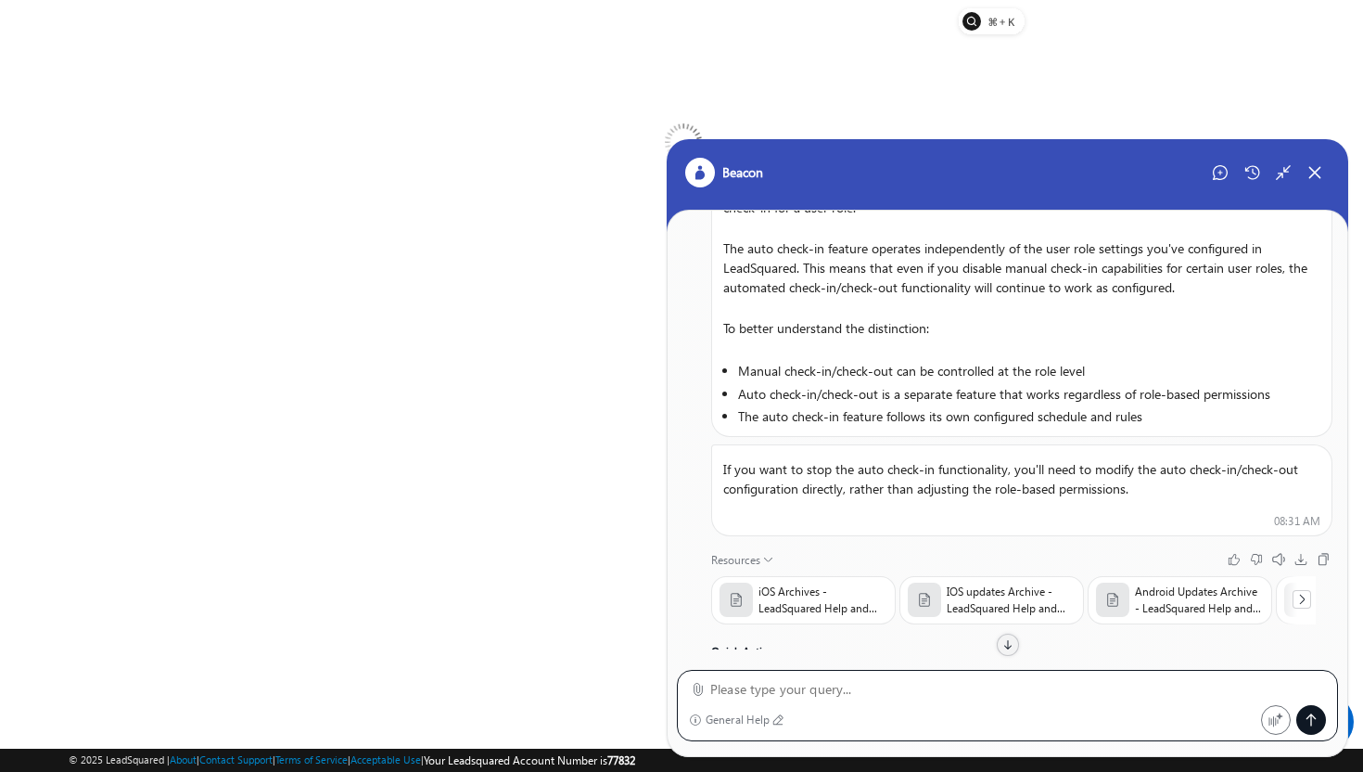
scroll to position [186, 0]
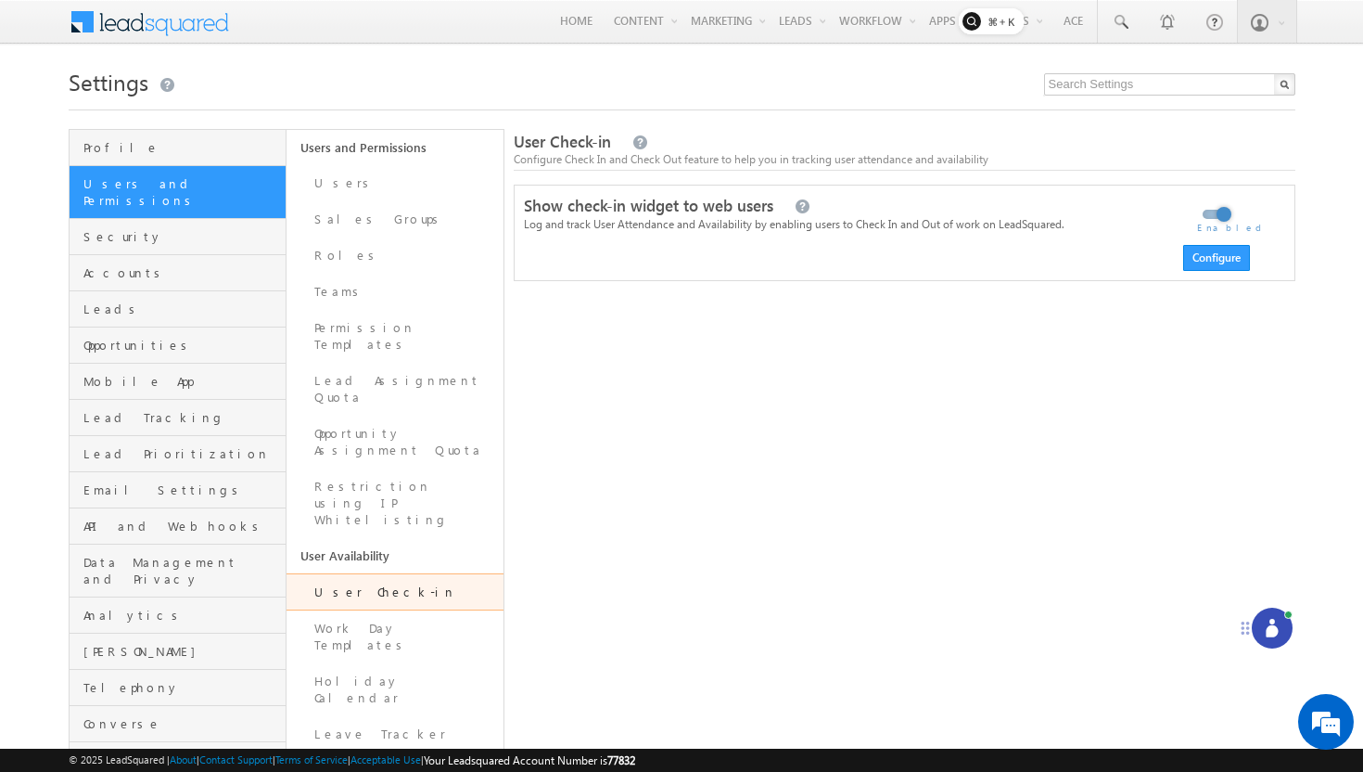
click at [1284, 626] on div at bounding box center [1272, 627] width 41 height 41
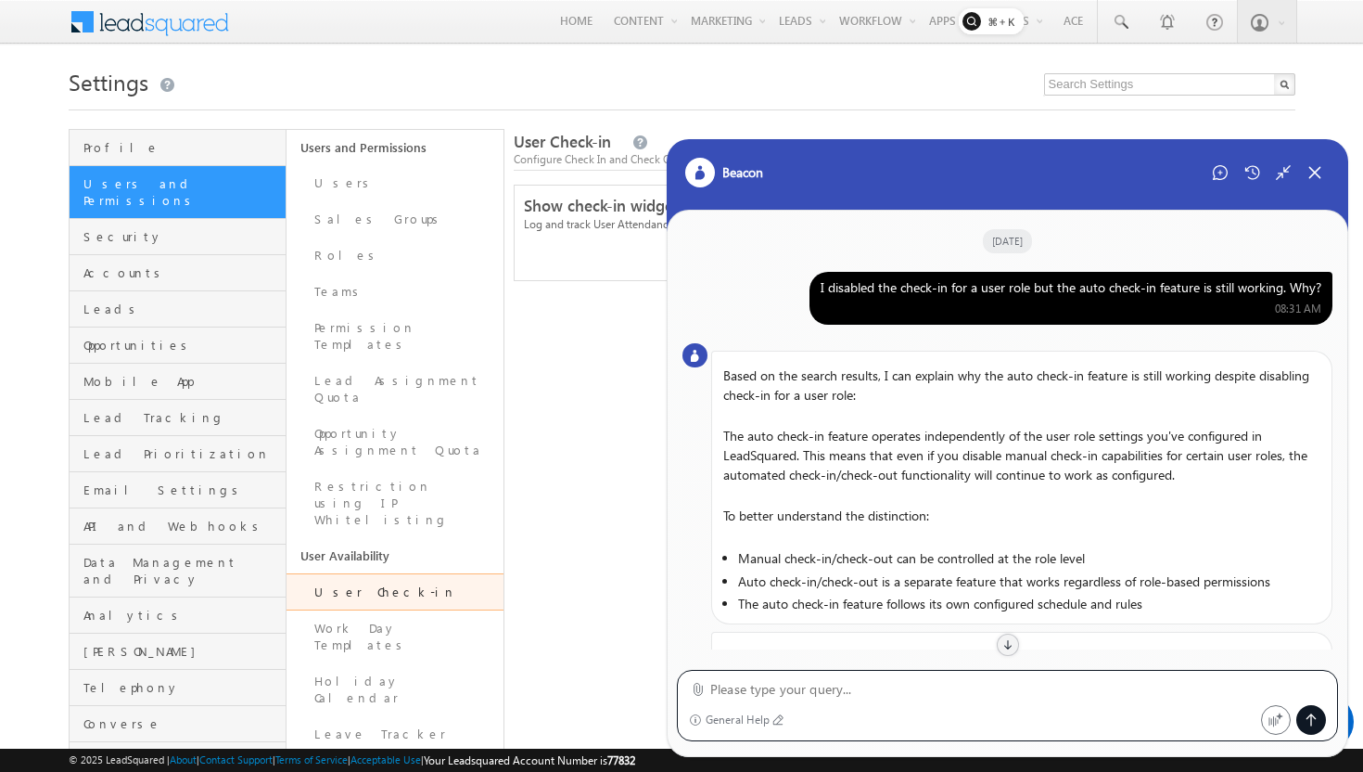
scroll to position [333, 0]
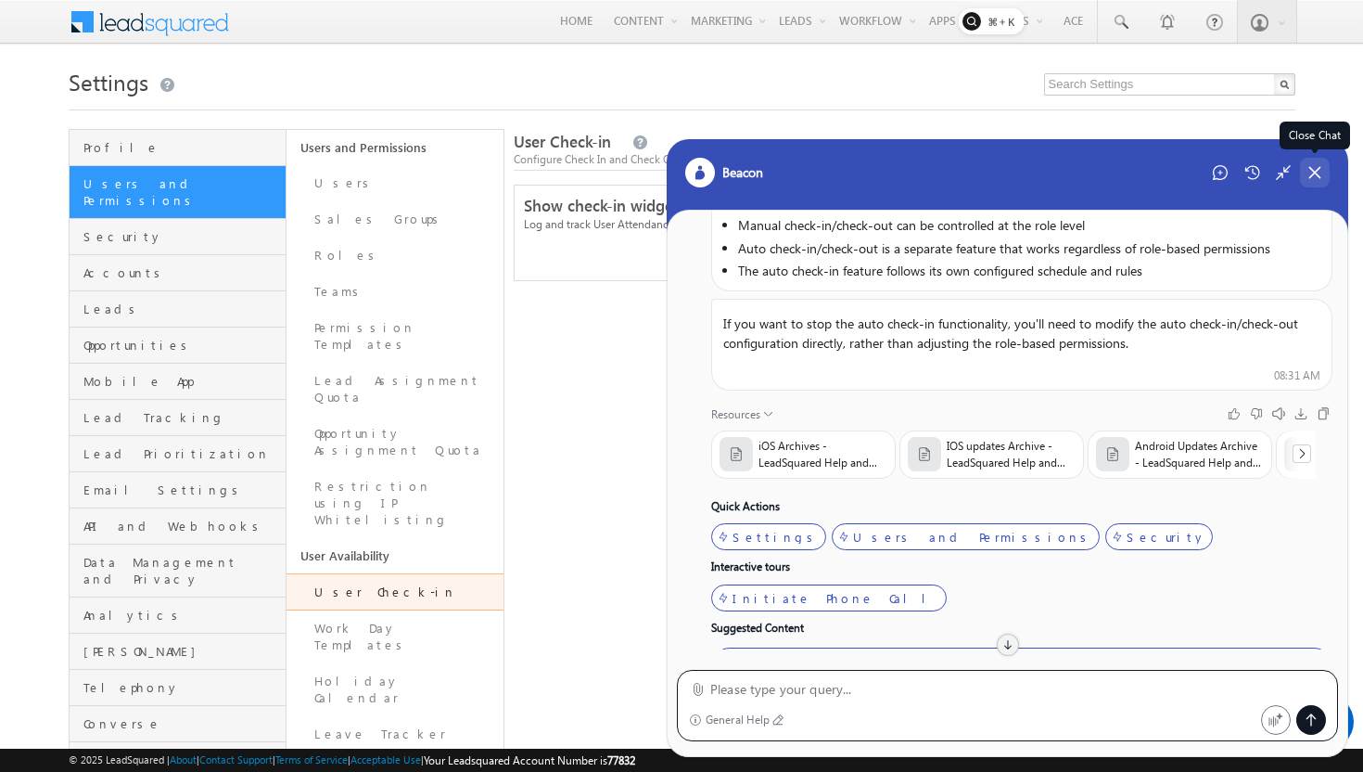
click at [1317, 173] on icon at bounding box center [1315, 173] width 10 height 10
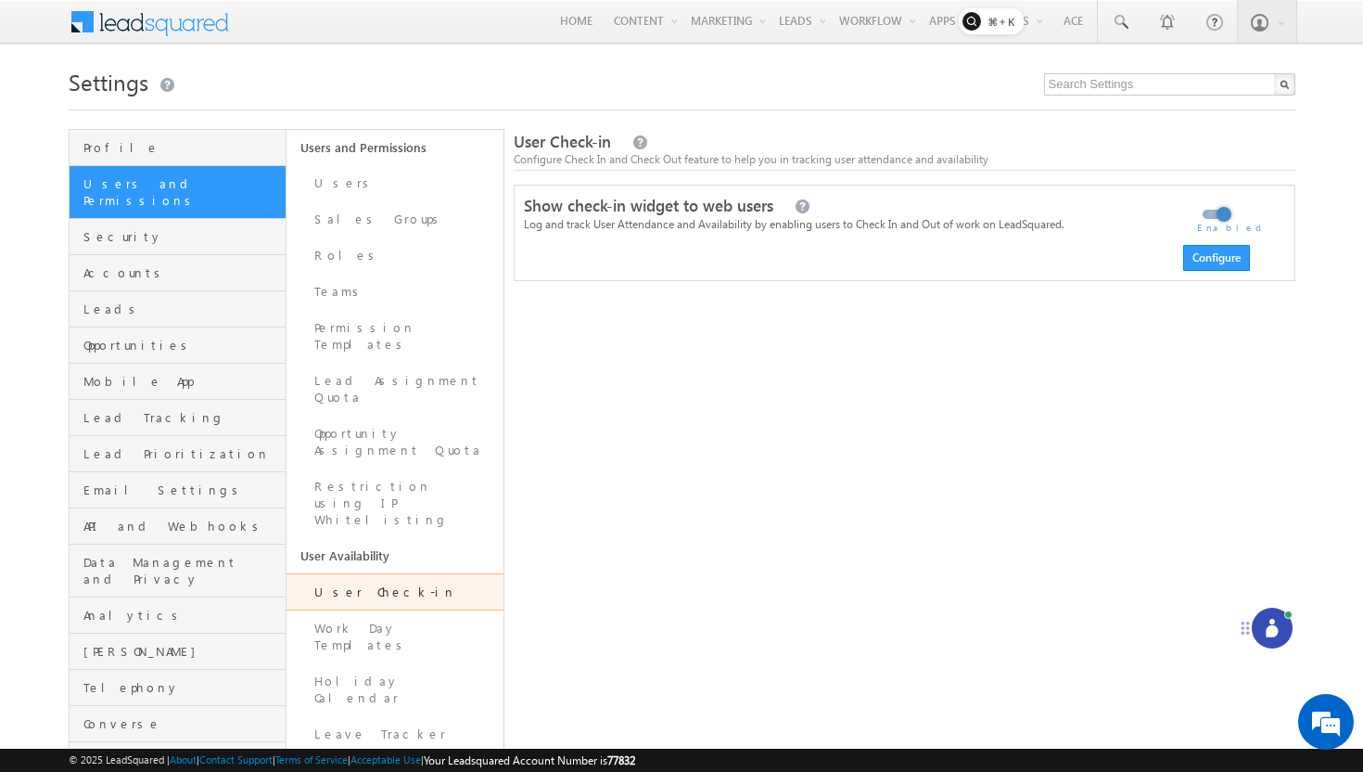
click at [171, 25] on span at bounding box center [162, 20] width 134 height 32
